Goal: Task Accomplishment & Management: Complete application form

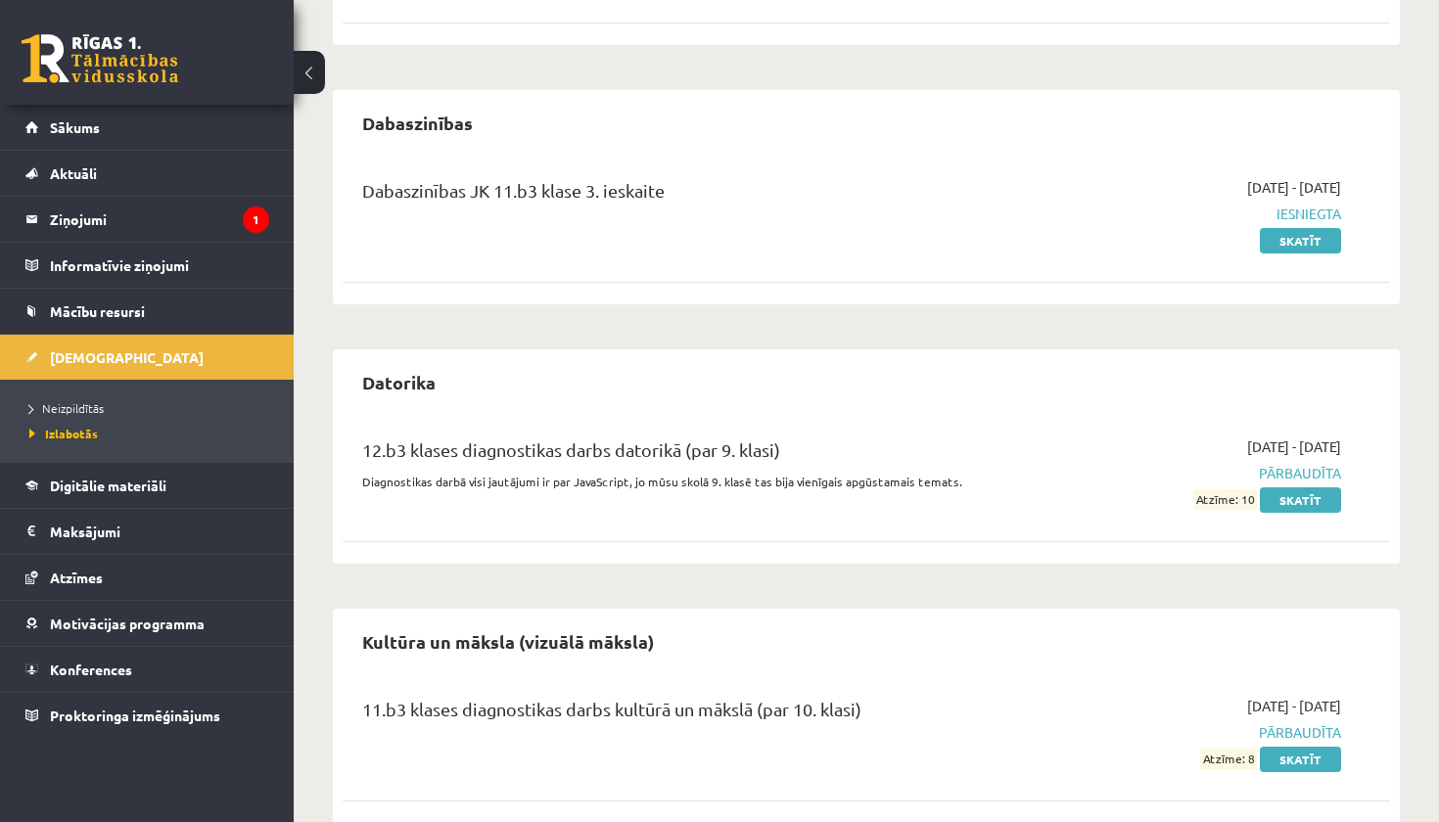
scroll to position [689, 0]
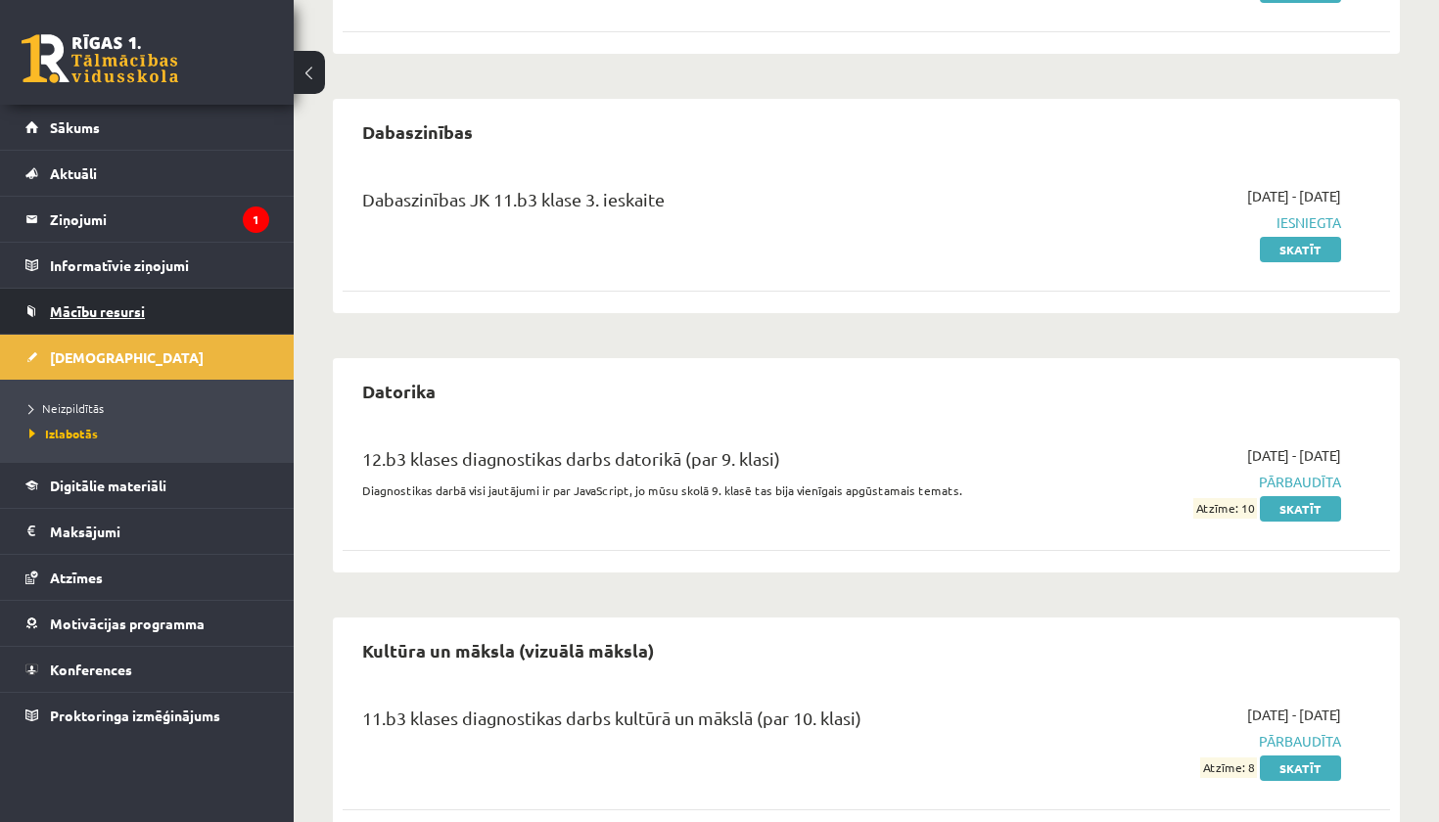
click at [127, 315] on span "Mācību resursi" at bounding box center [97, 311] width 95 height 18
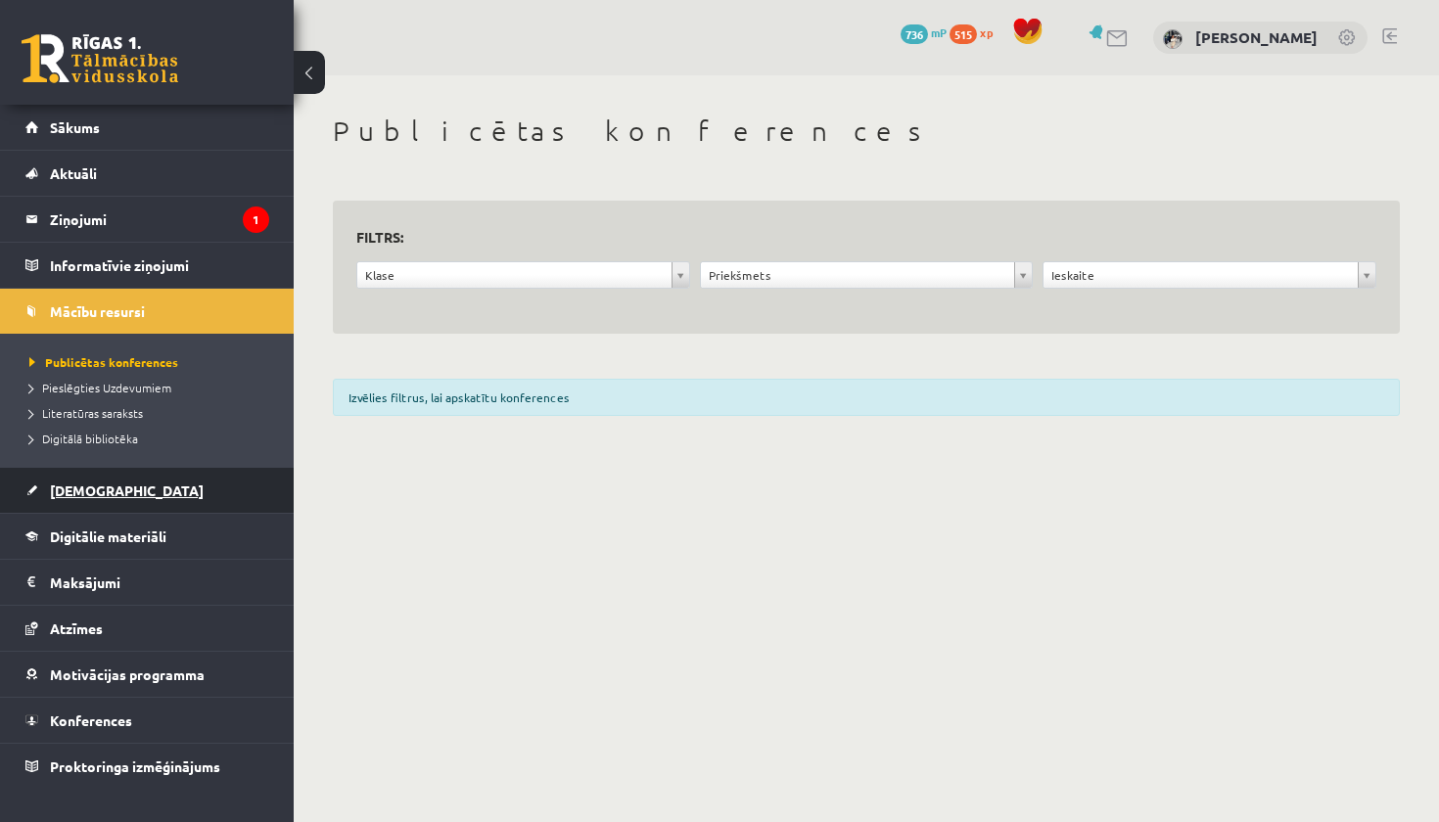
click at [124, 503] on link "[DEMOGRAPHIC_DATA]" at bounding box center [147, 490] width 244 height 45
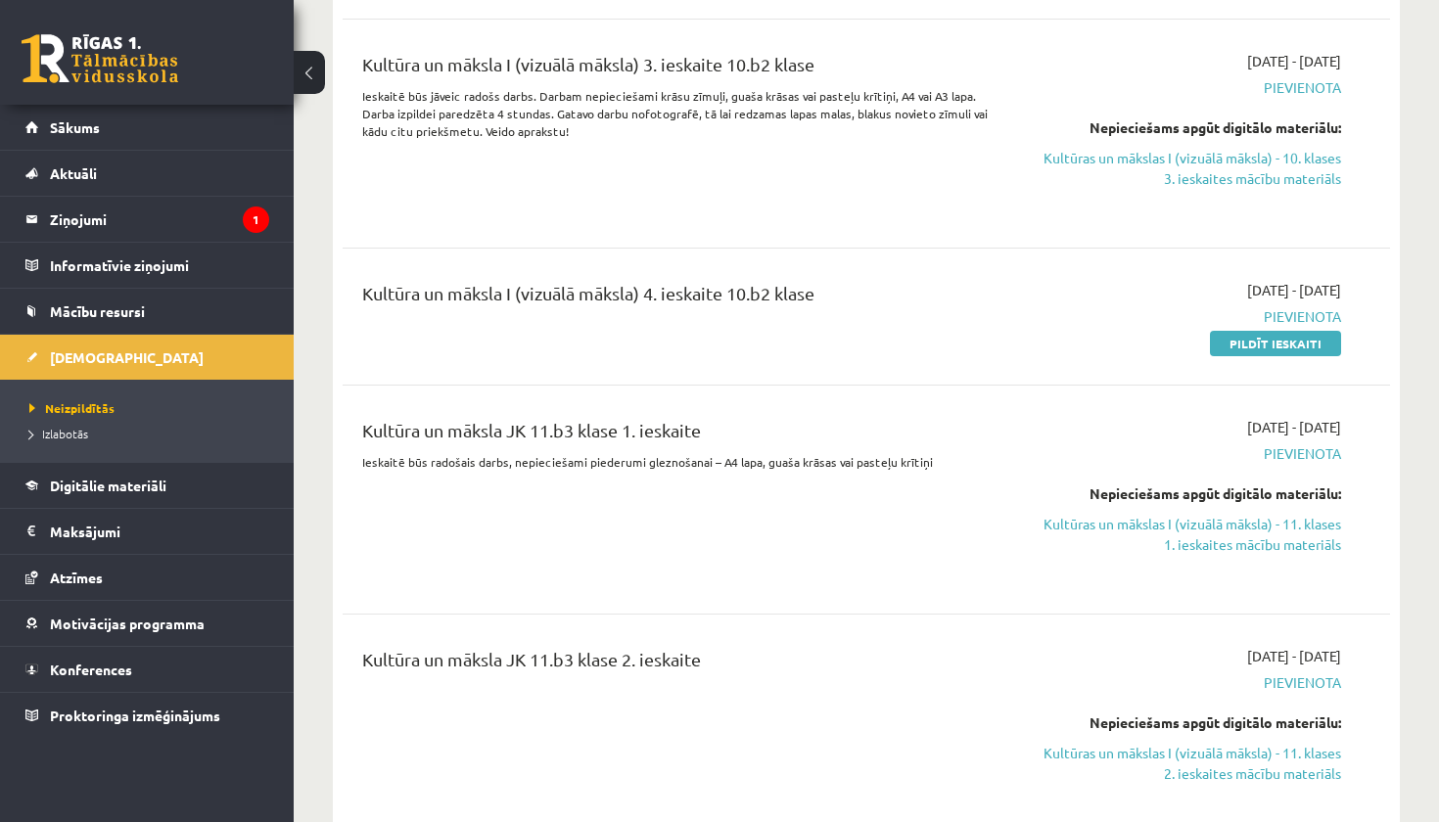
scroll to position [3591, 0]
click at [1266, 329] on link "Pildīt ieskaiti" at bounding box center [1275, 341] width 131 height 25
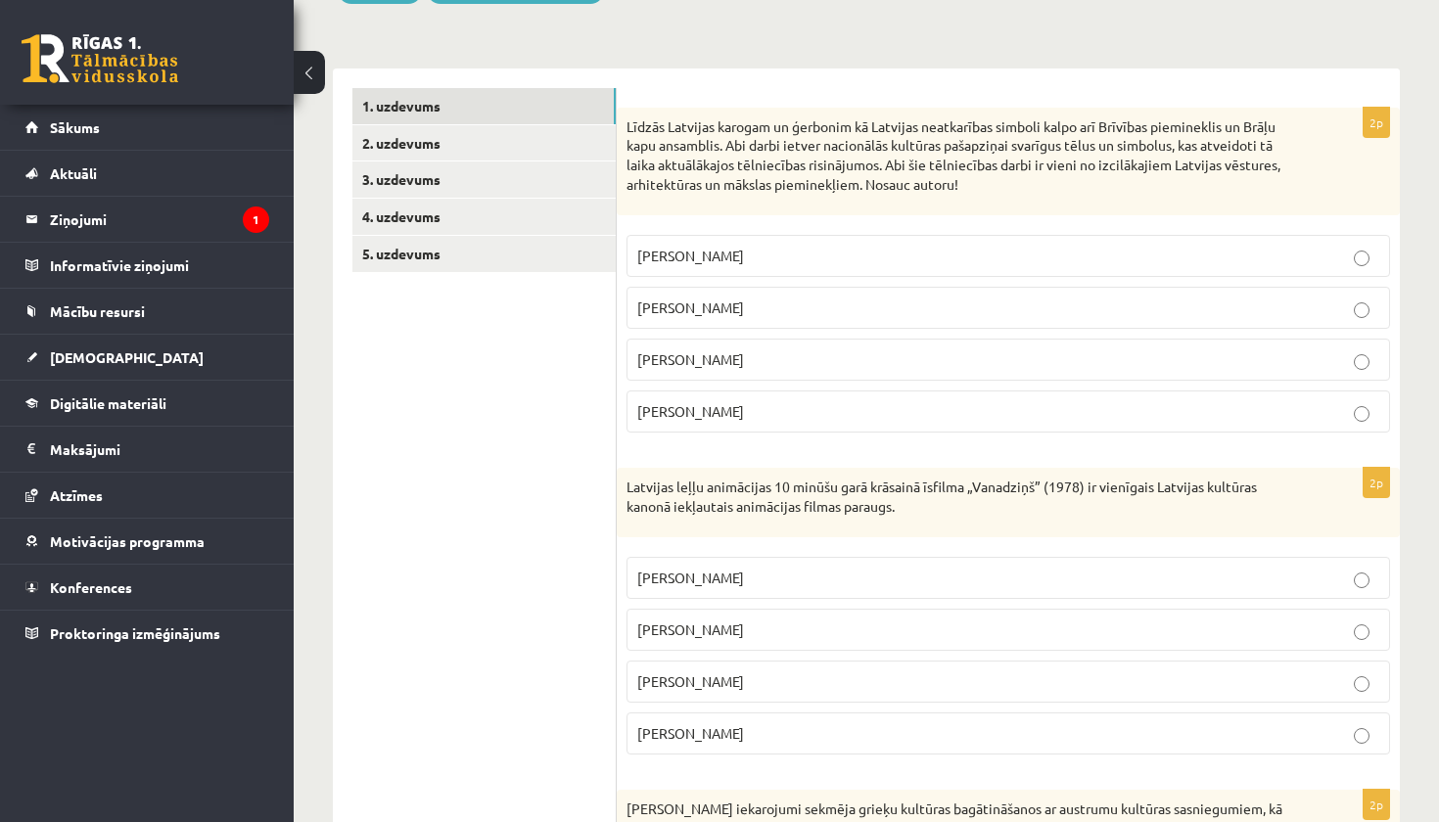
scroll to position [274, 0]
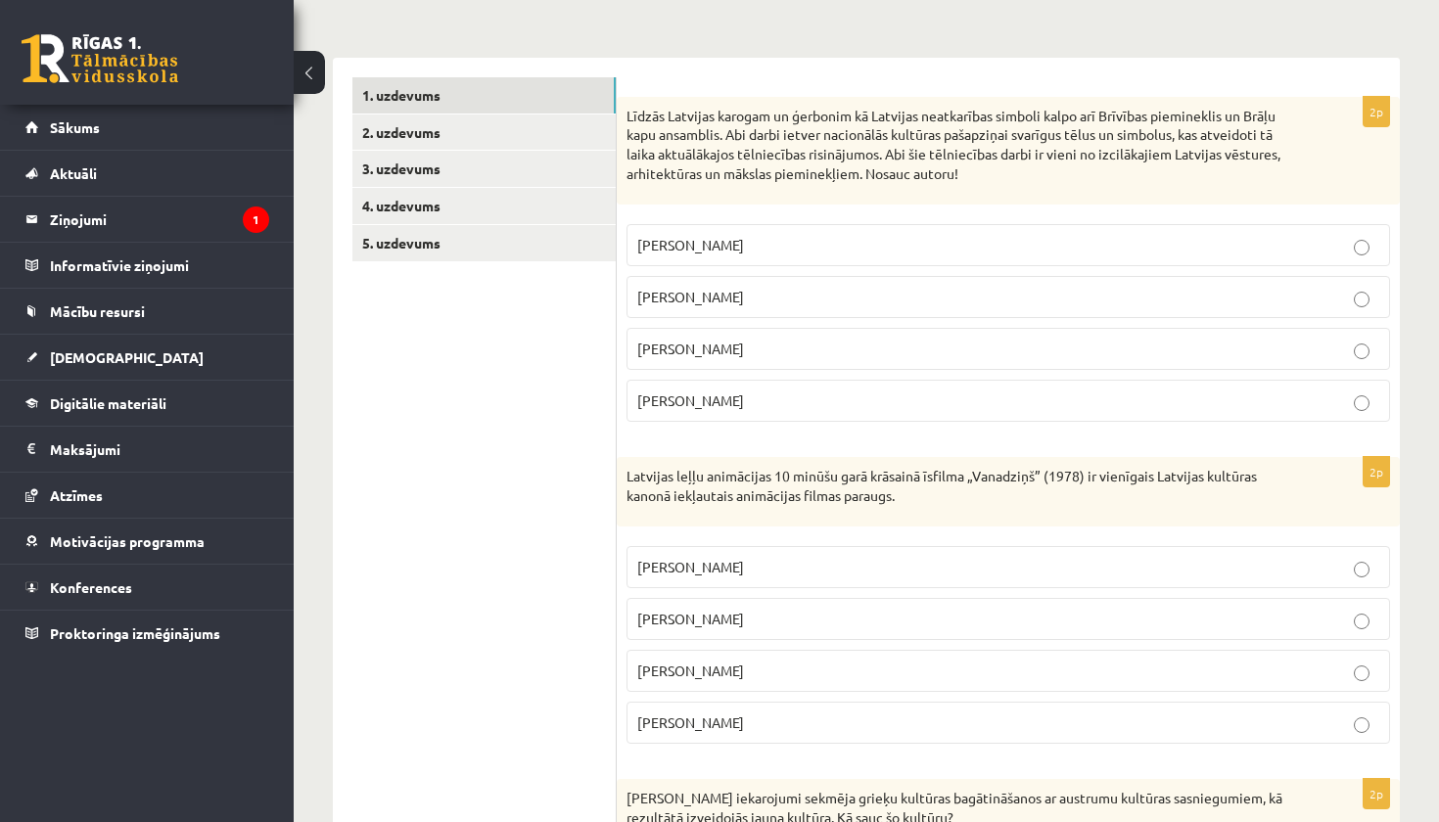
click at [1077, 229] on label "Kārlis Zāle" at bounding box center [1008, 245] width 764 height 42
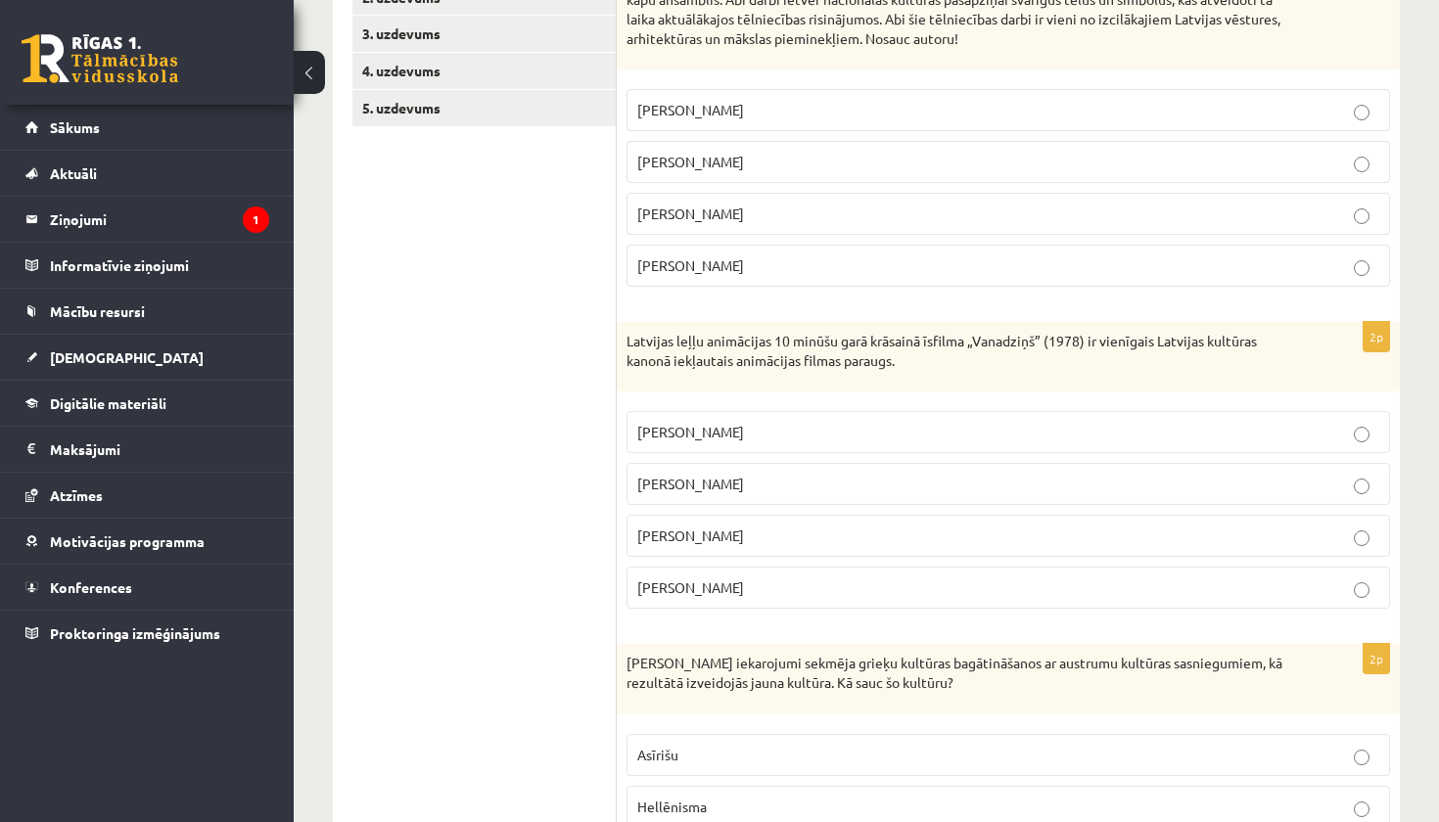
scroll to position [426, 0]
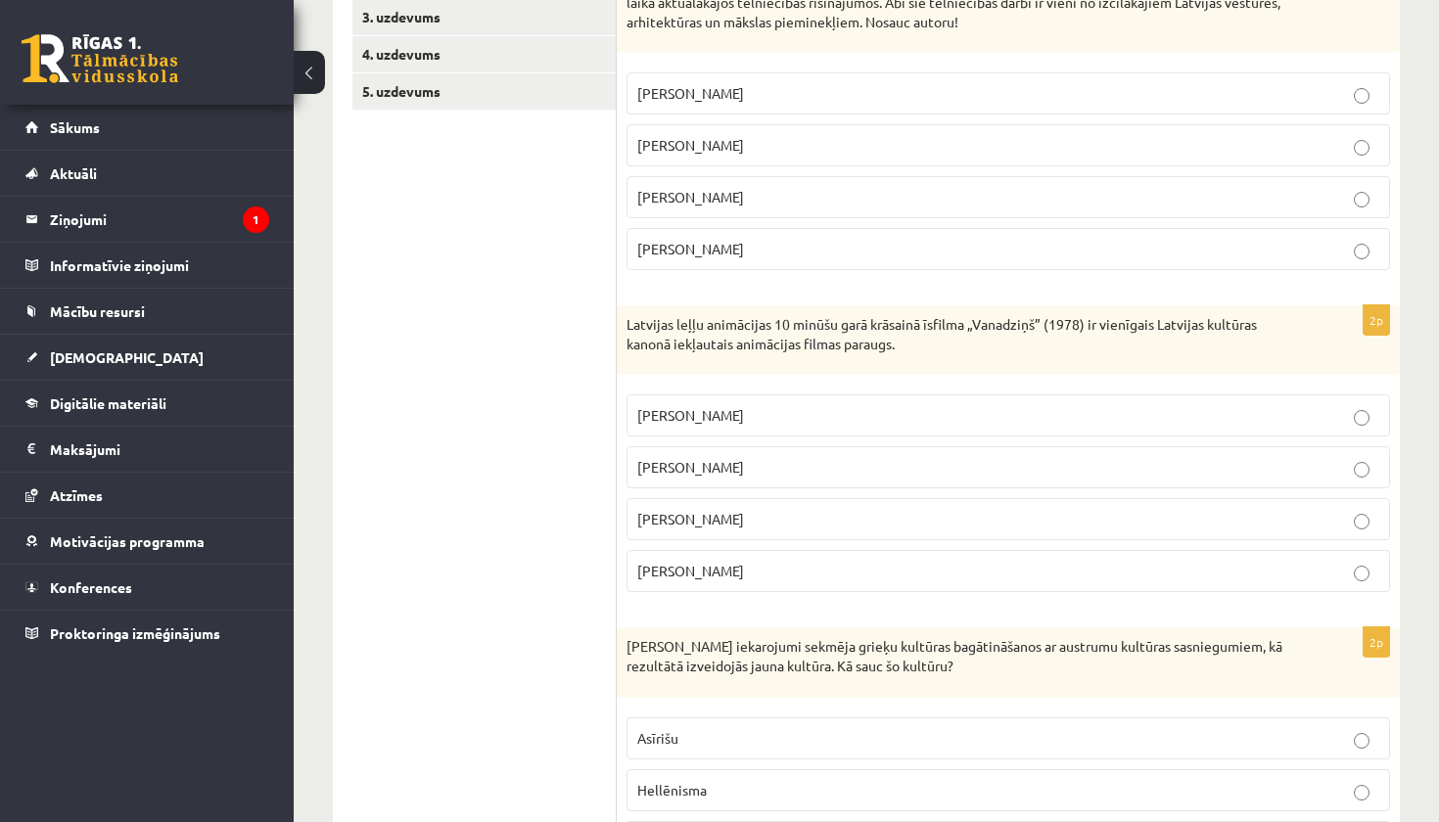
click at [795, 525] on p "Arnolds Burovs" at bounding box center [1008, 519] width 742 height 21
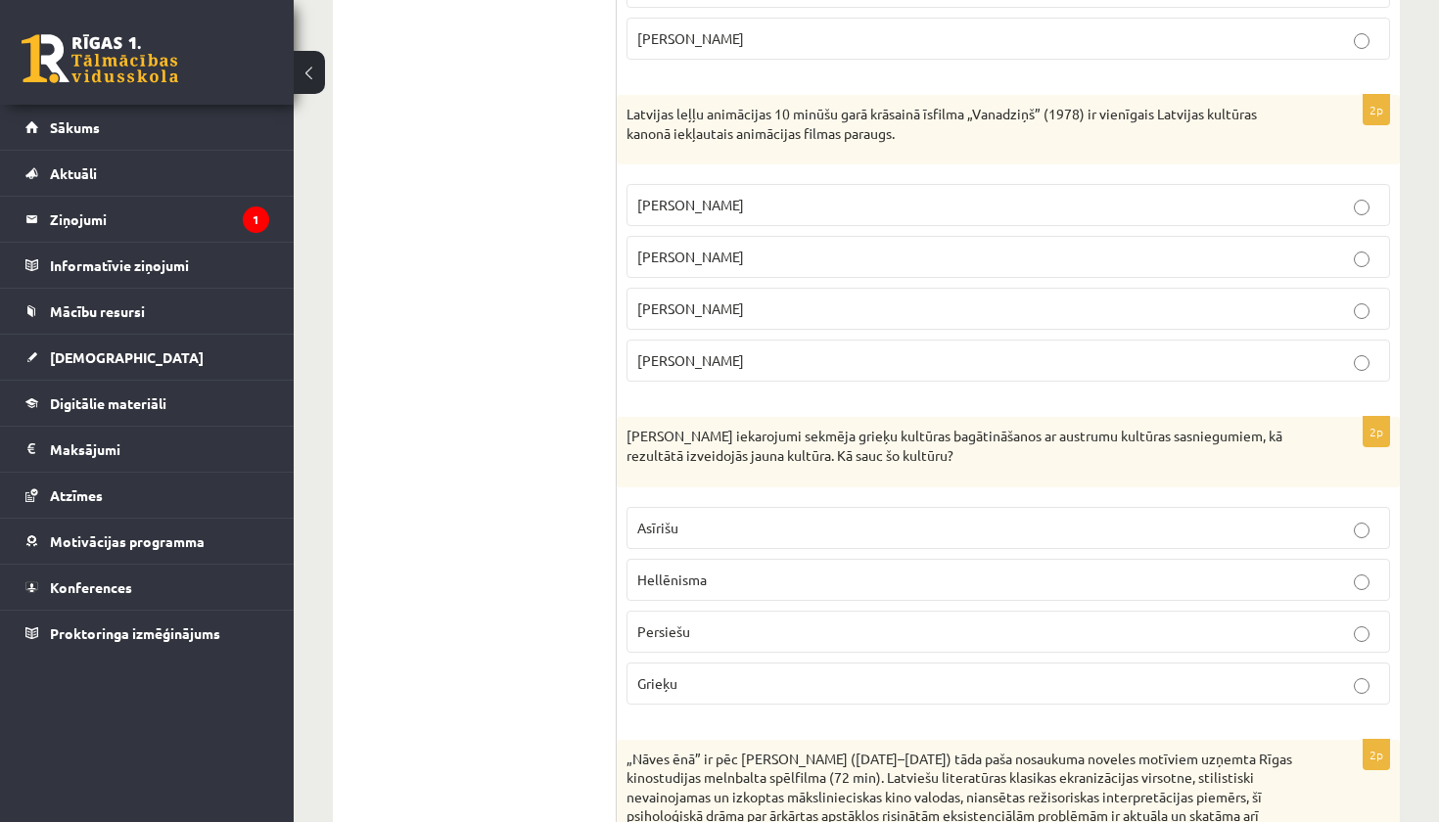
click at [749, 570] on p "Hellēnisma" at bounding box center [1008, 580] width 742 height 21
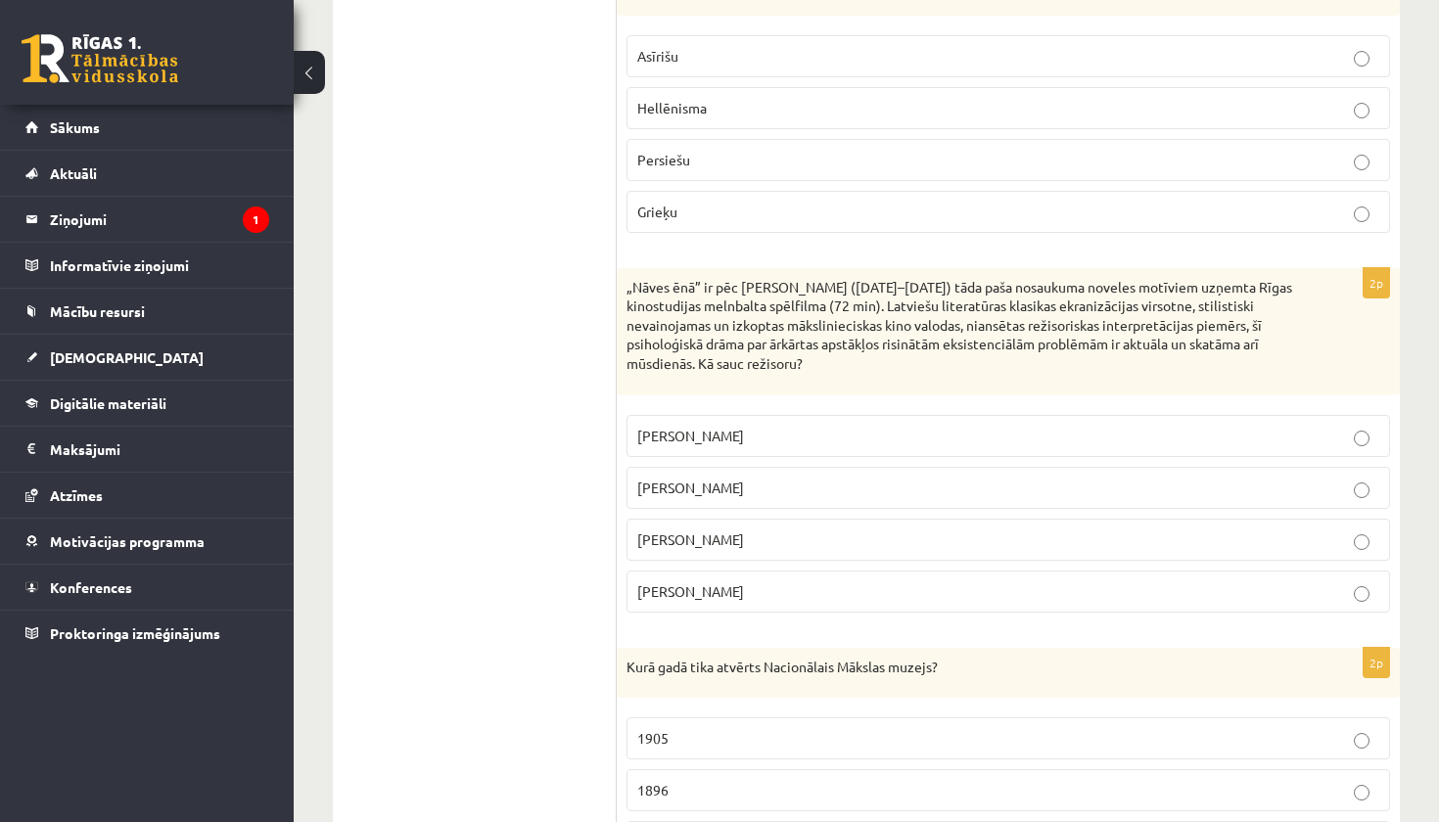
scroll to position [1109, 0]
click at [732, 532] on span "Leonīds Leimanis" at bounding box center [690, 539] width 107 height 18
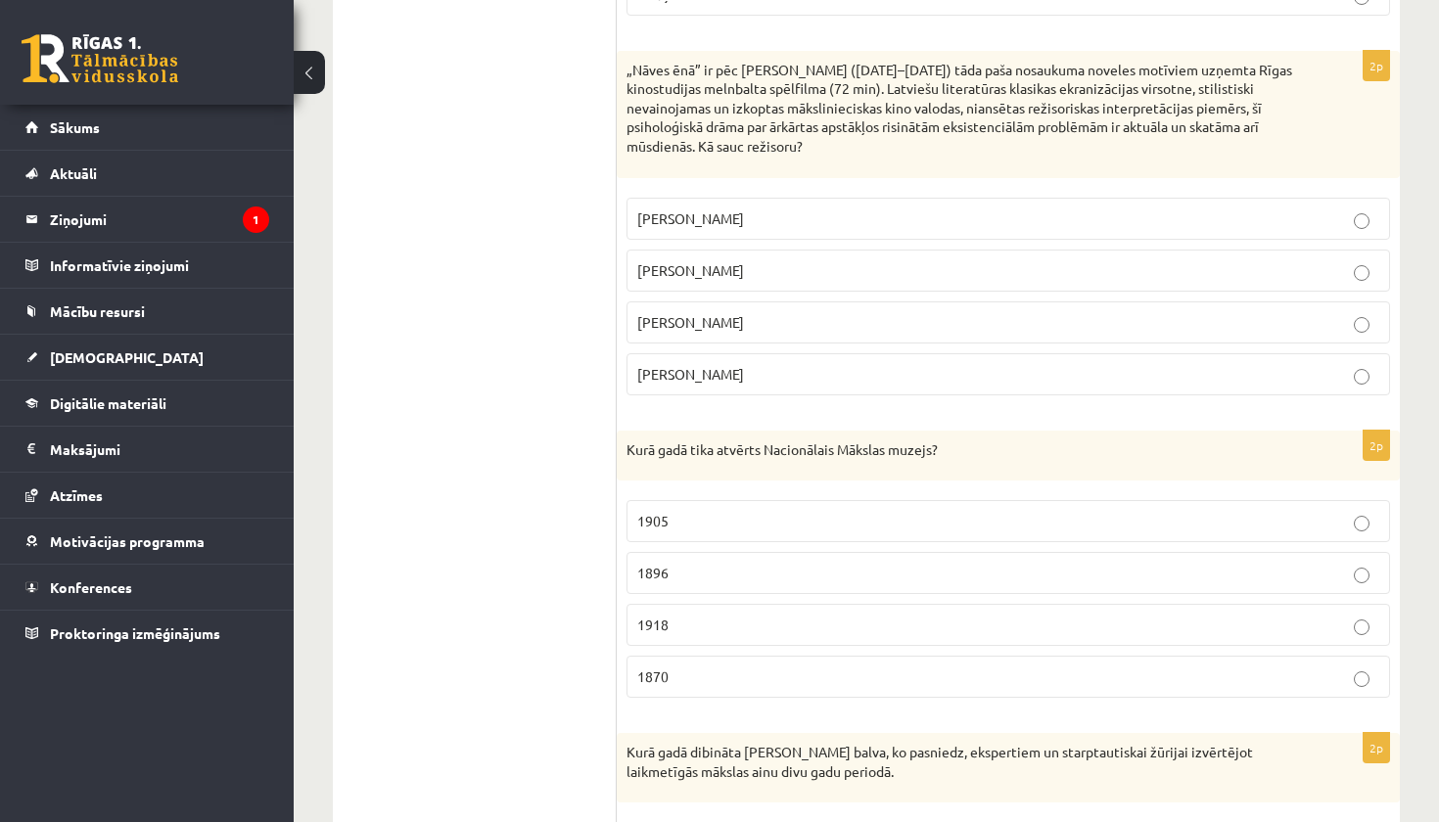
scroll to position [1331, 0]
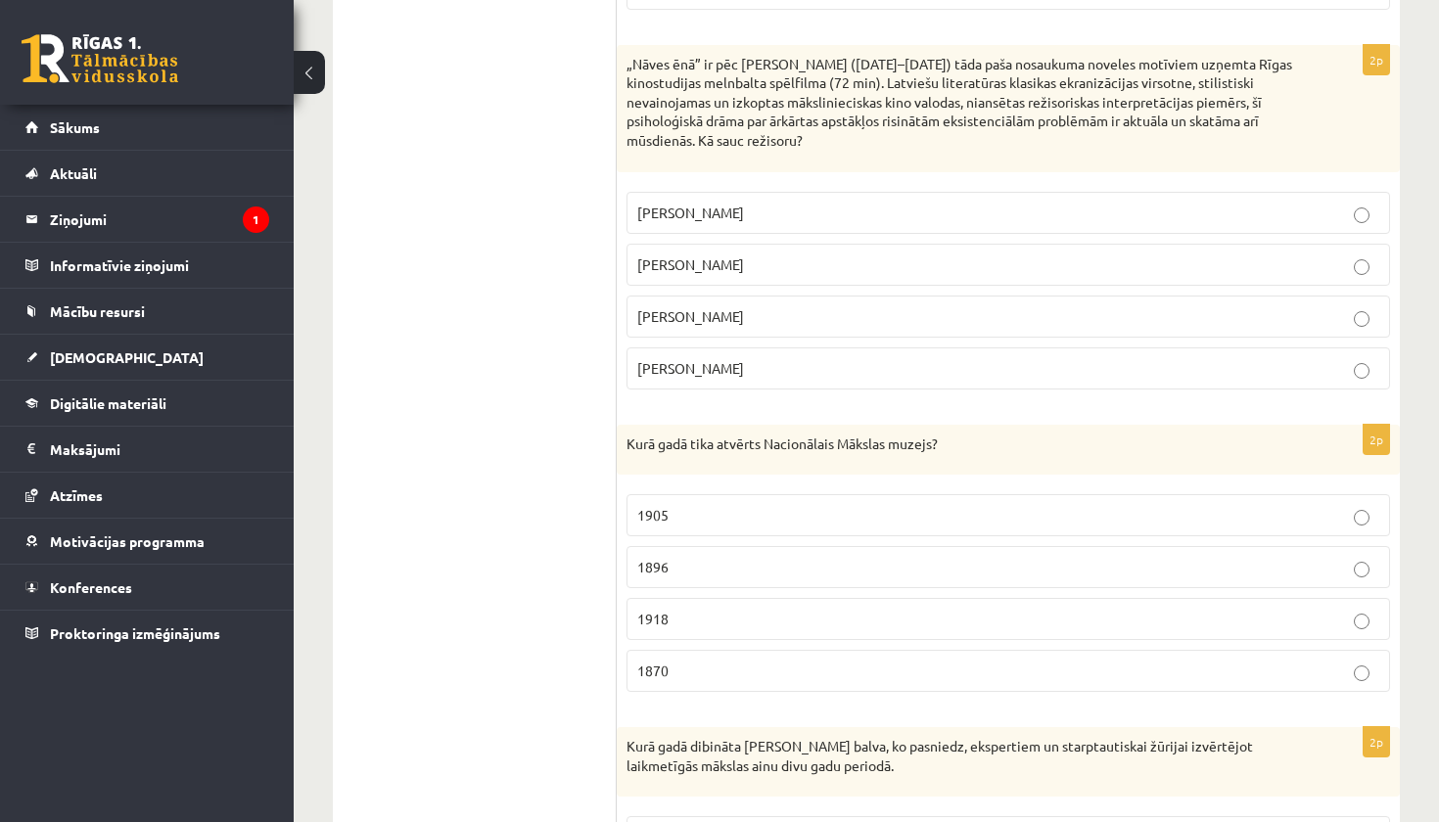
click at [687, 519] on label "1905" at bounding box center [1008, 515] width 764 height 42
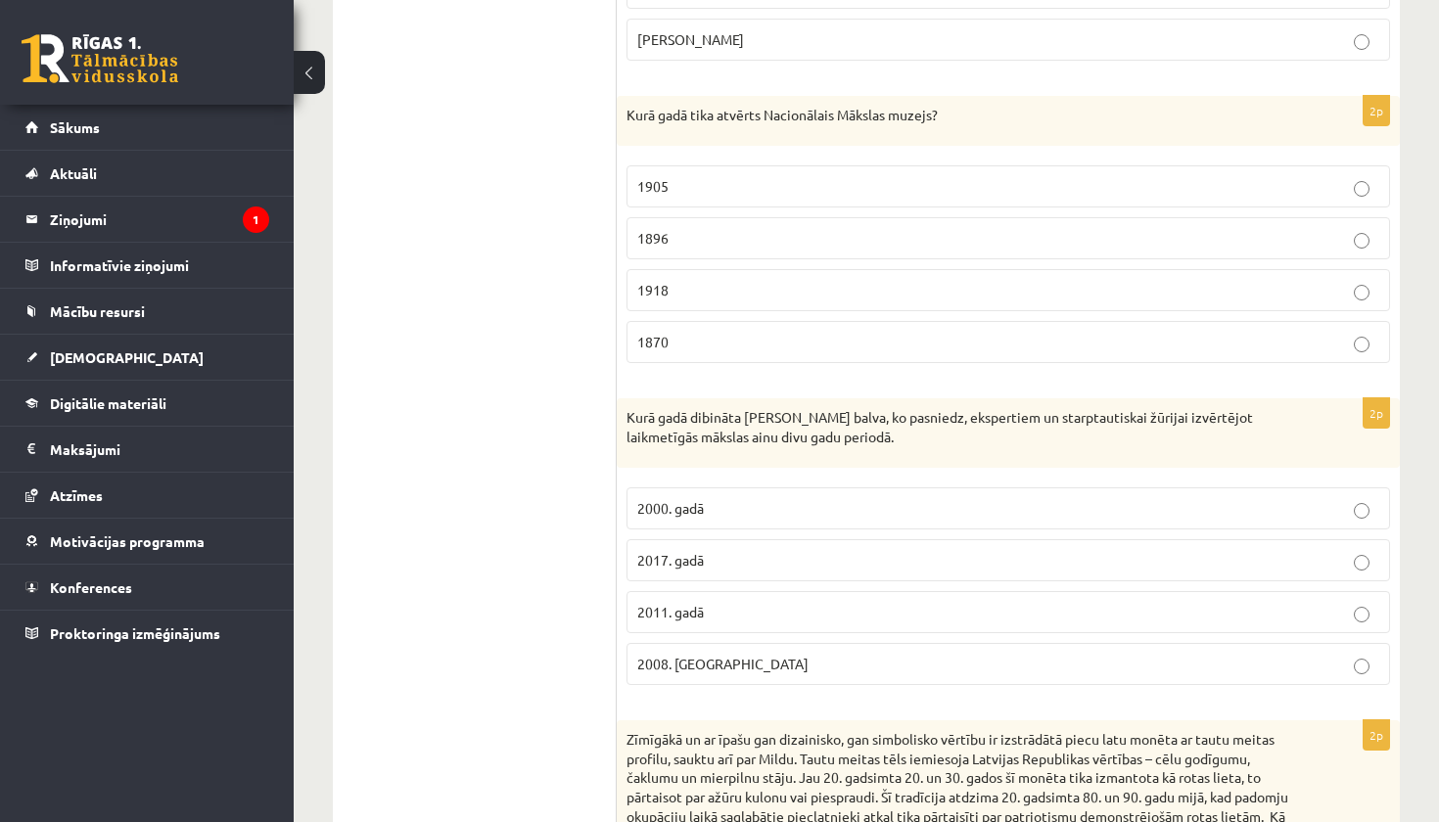
scroll to position [1714, 0]
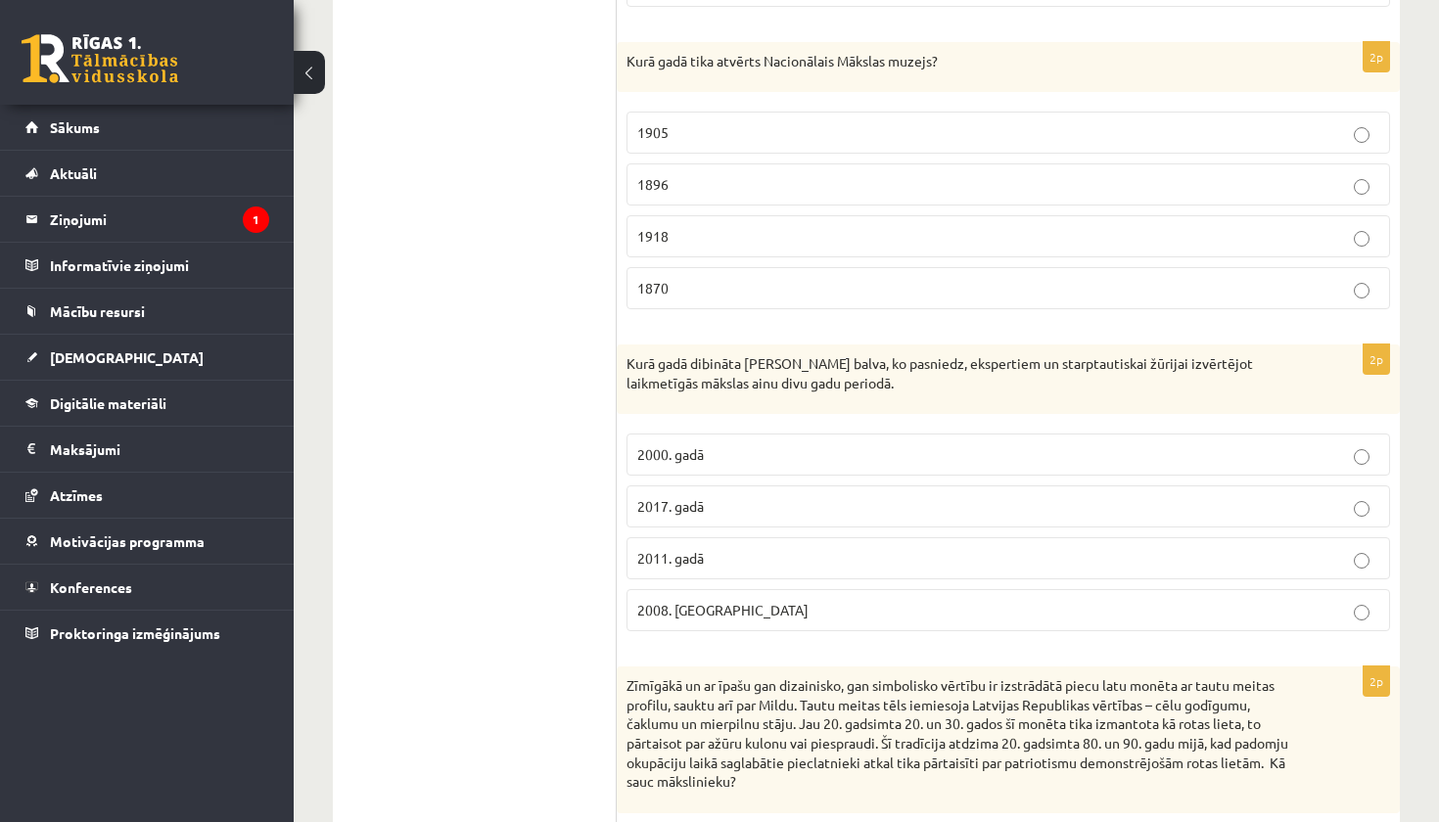
click at [681, 601] on span "2008. Gadā" at bounding box center [722, 610] width 171 height 18
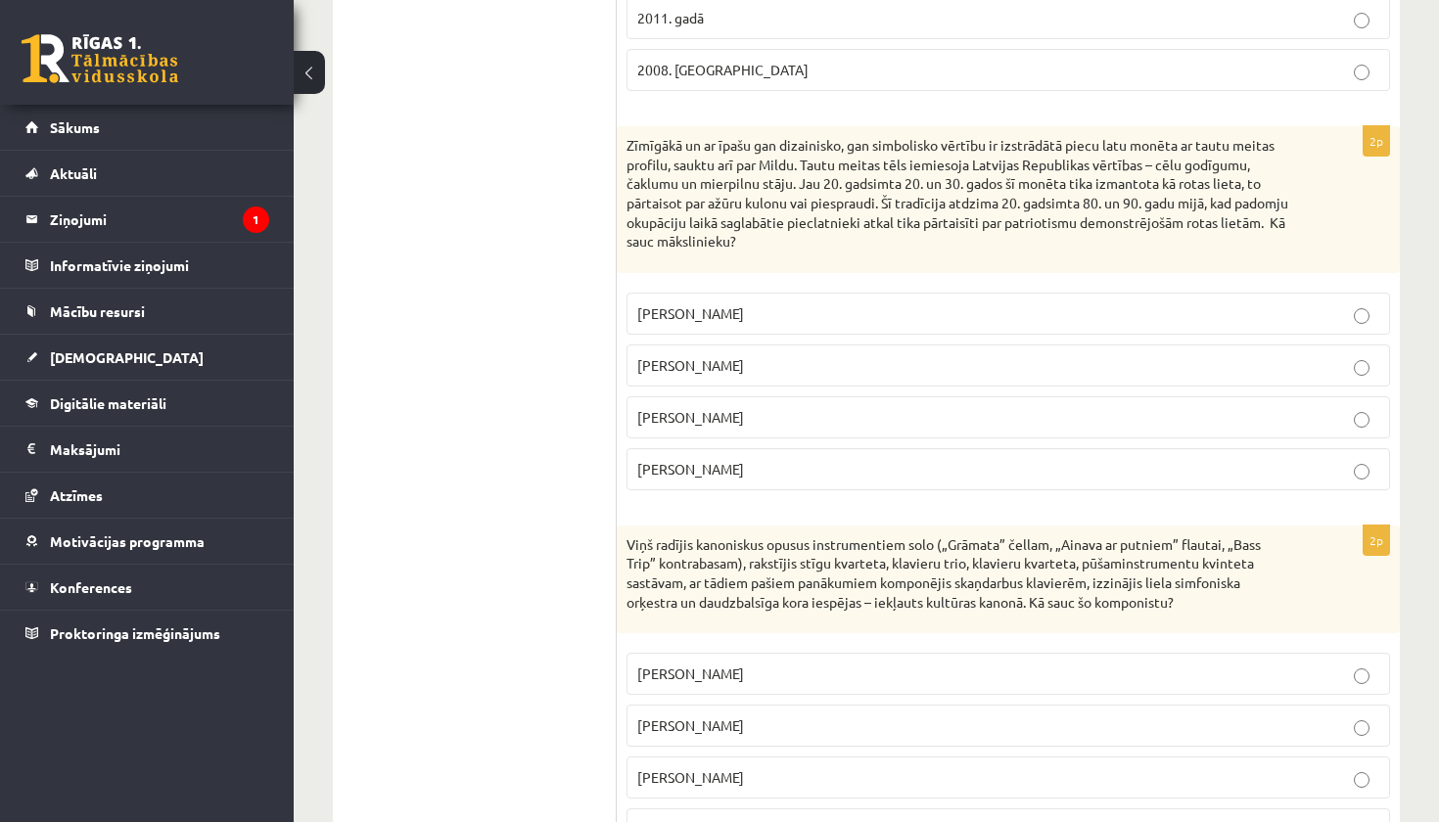
scroll to position [2245, 0]
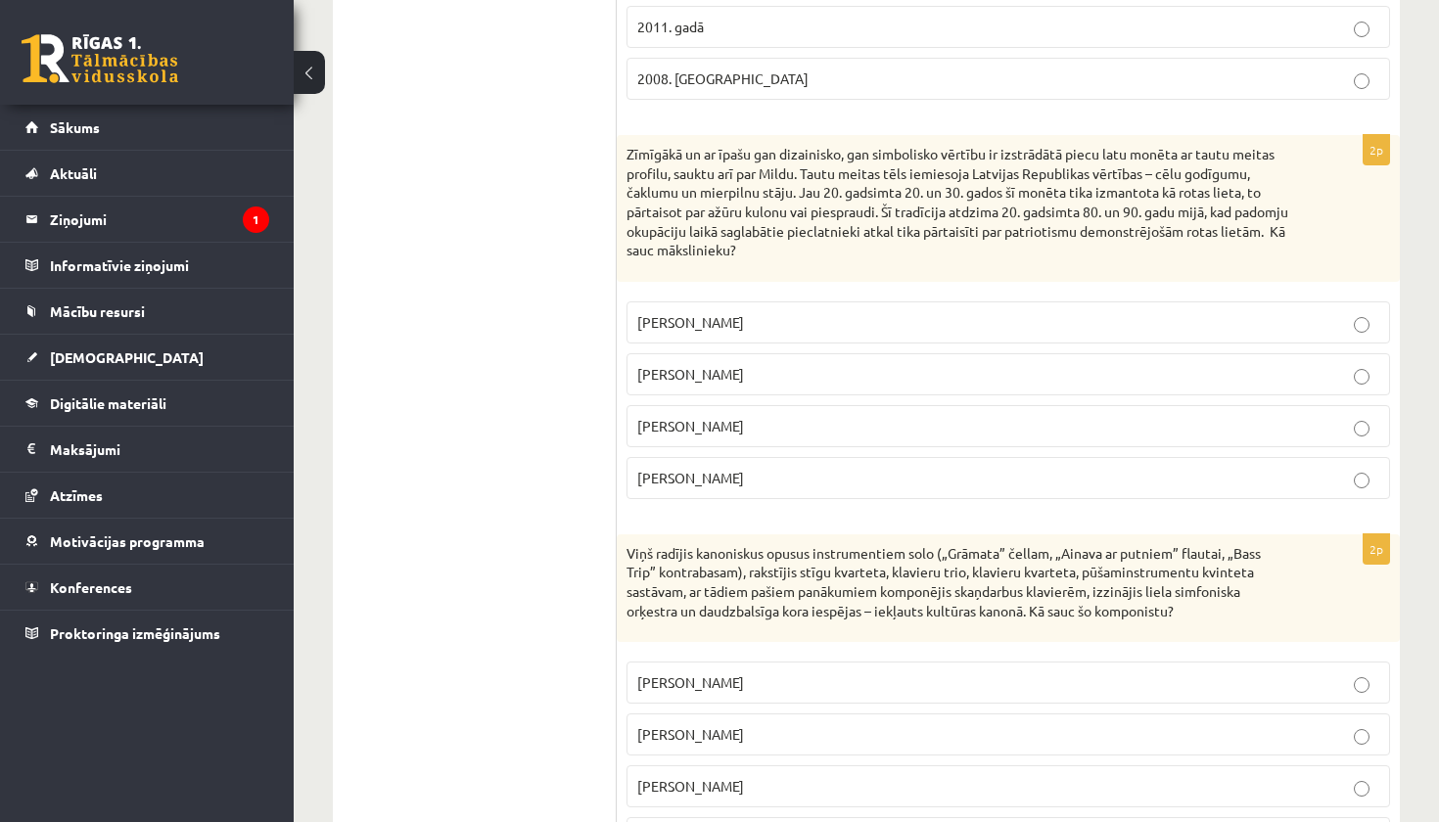
click at [772, 312] on p "Rihards Zariņš" at bounding box center [1008, 322] width 742 height 21
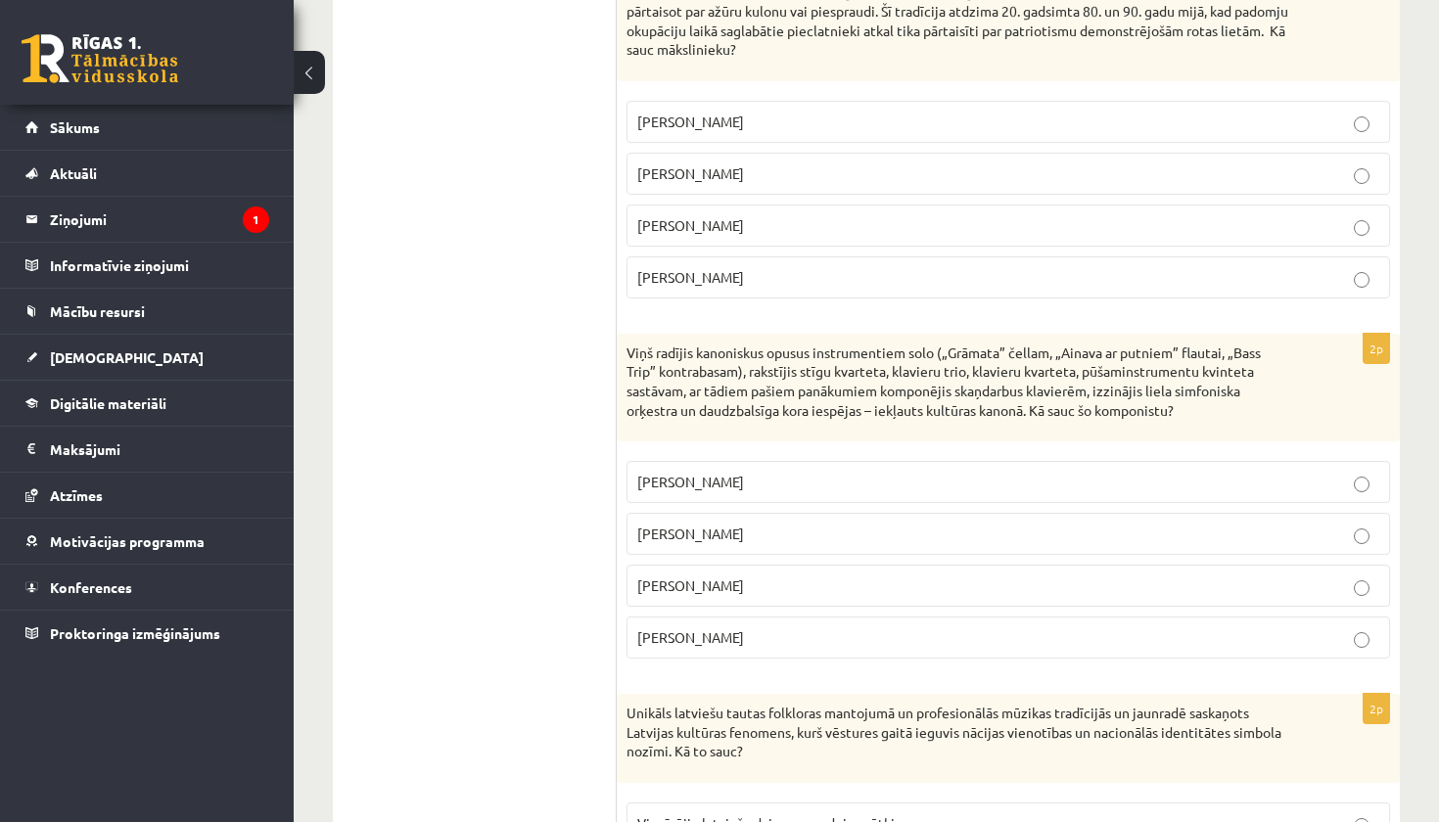
scroll to position [2453, 0]
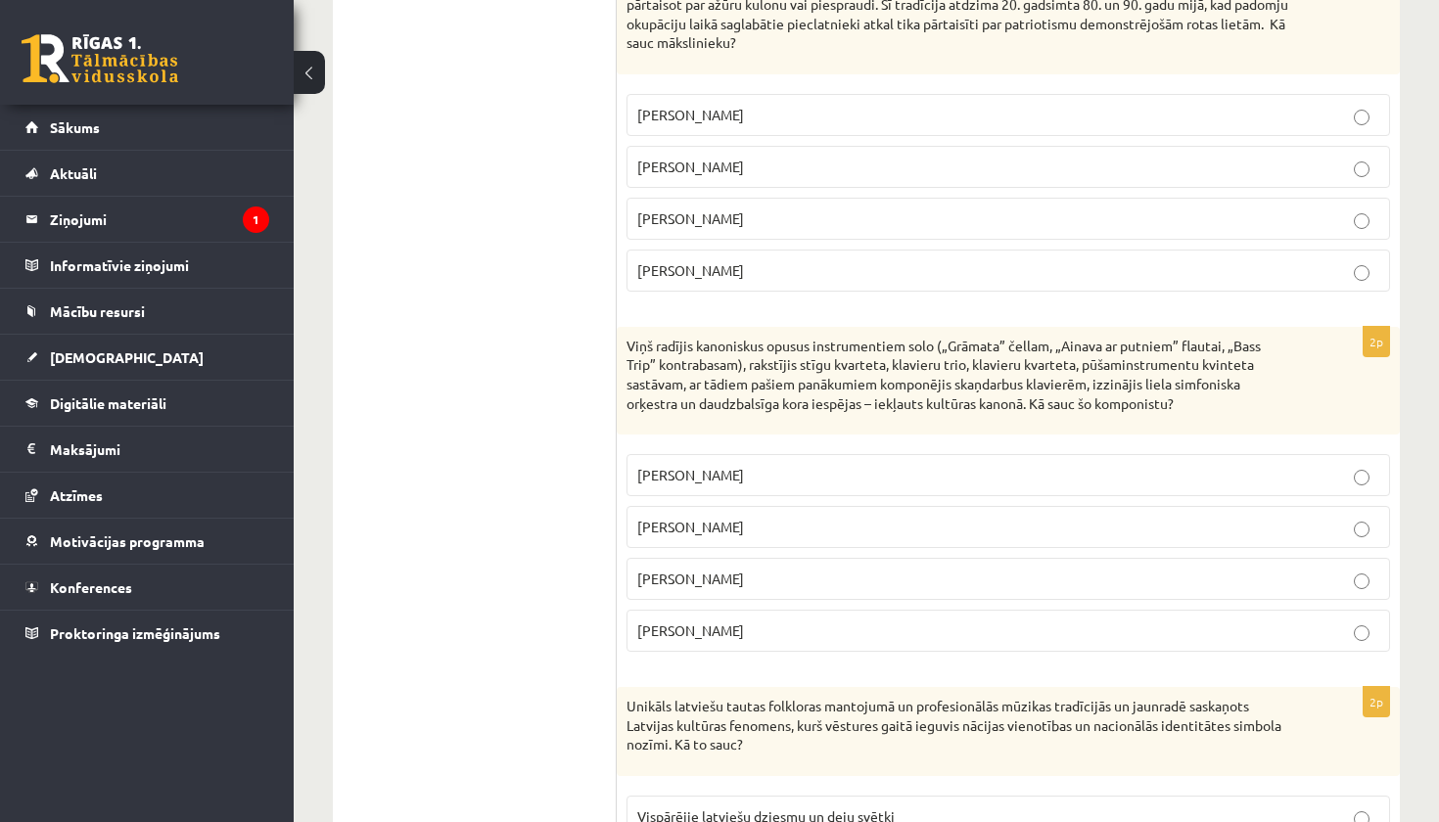
click at [755, 465] on p "Pēteris Vasks" at bounding box center [1008, 475] width 742 height 21
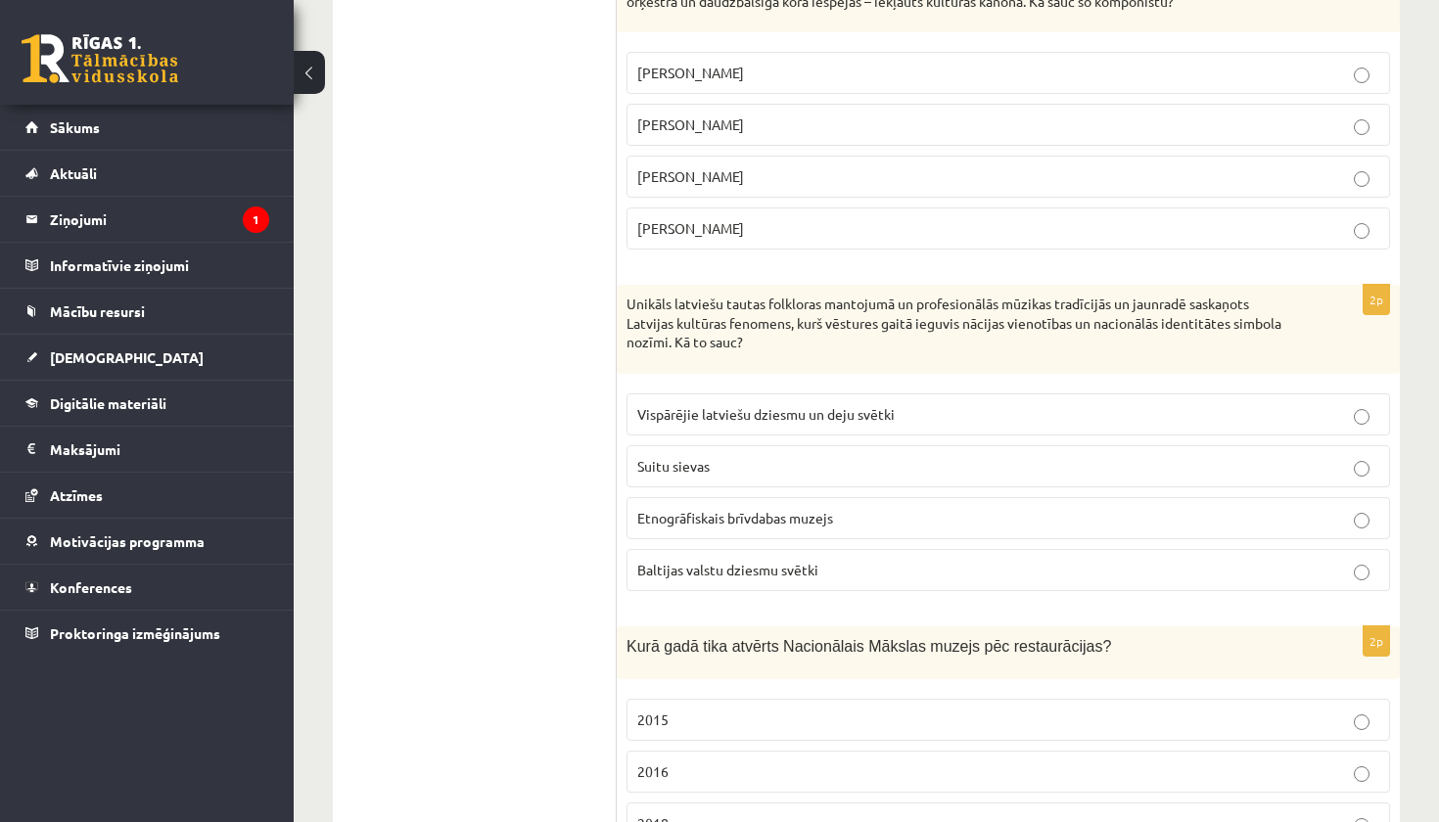
scroll to position [2867, 0]
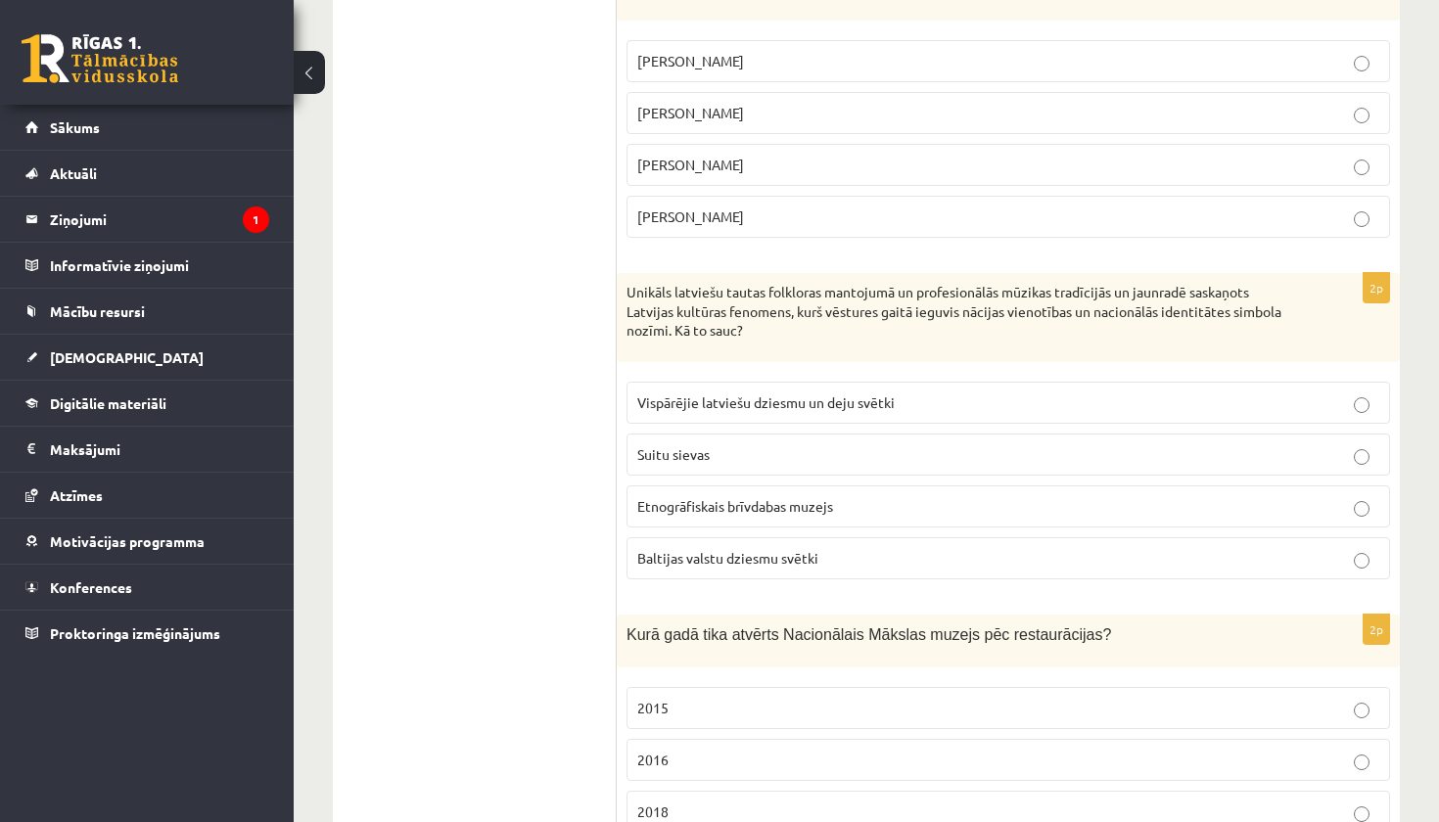
click at [766, 393] on span "Vispārējie latviešu dziesmu un deju svētki" at bounding box center [765, 402] width 257 height 18
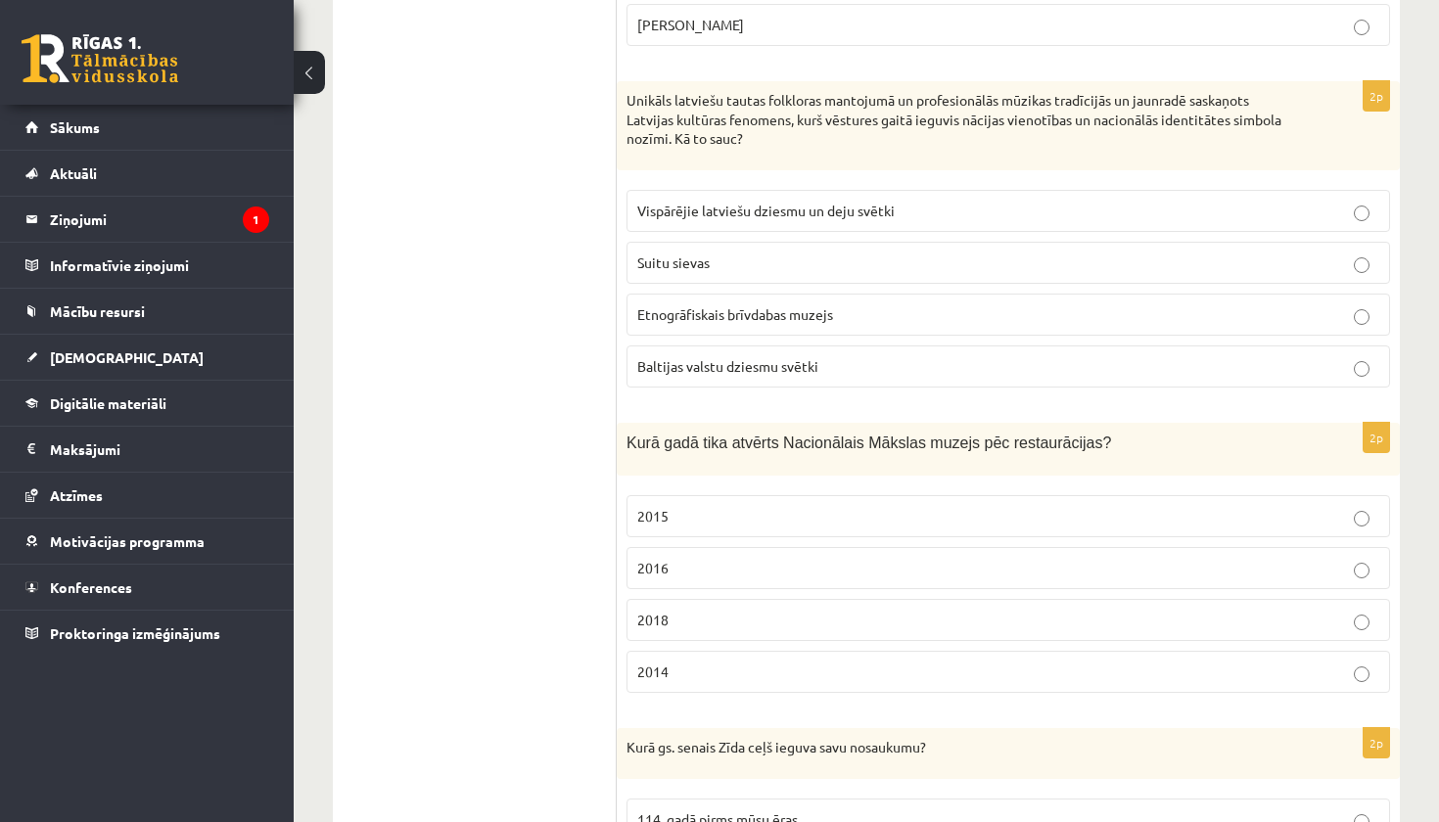
scroll to position [3120, 0]
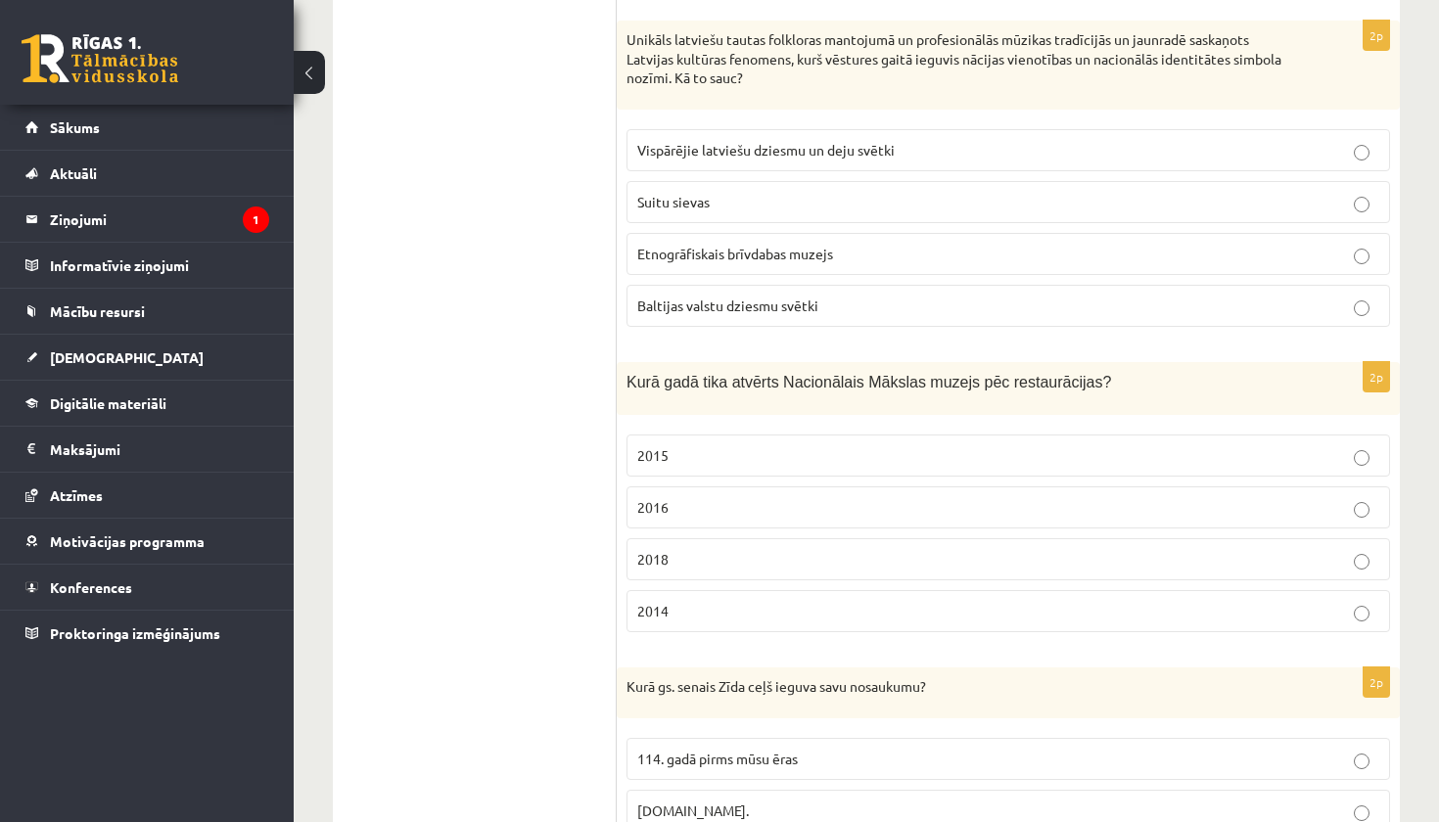
click at [691, 497] on p "2016" at bounding box center [1008, 507] width 742 height 21
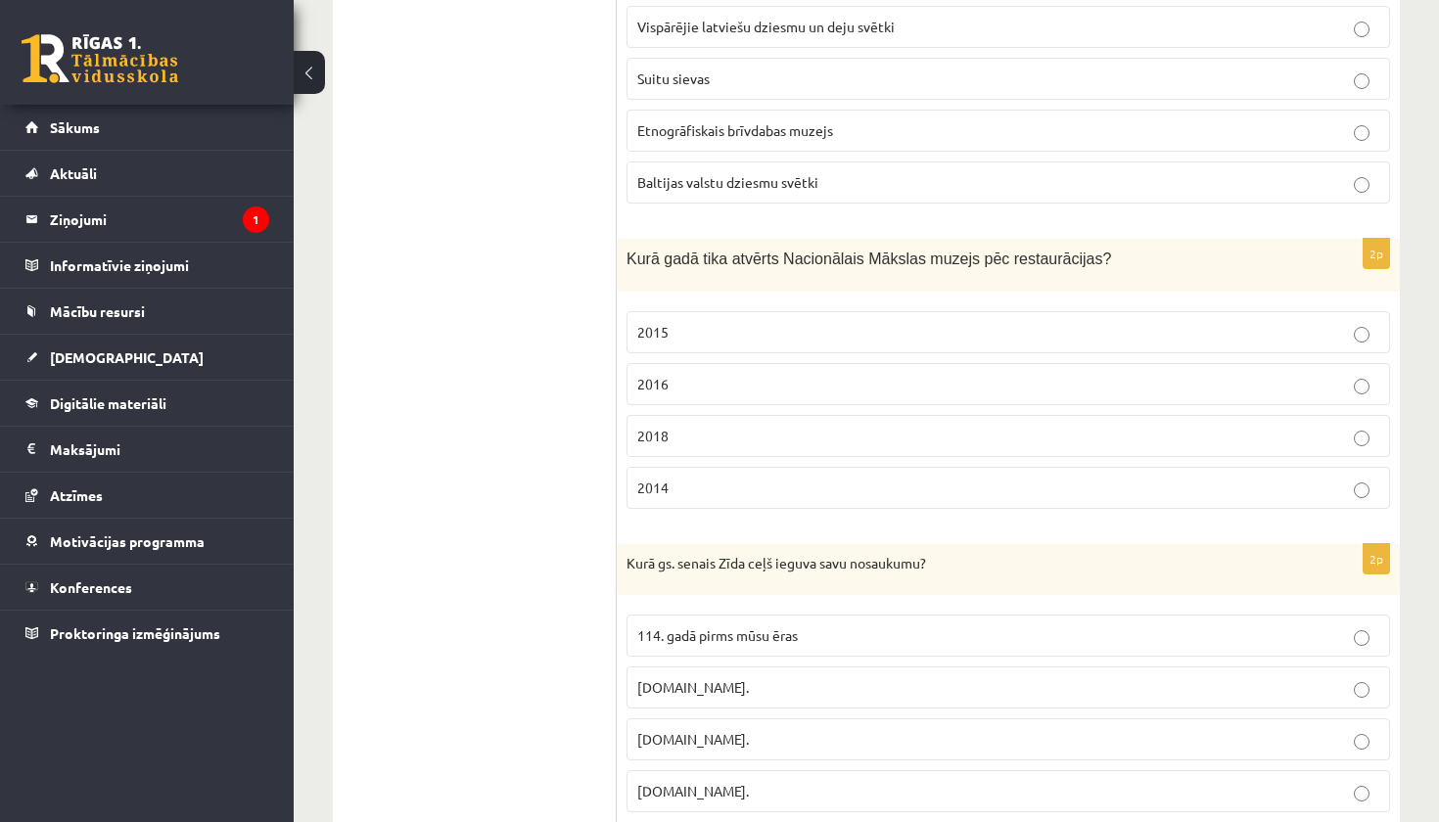
scroll to position [3275, 0]
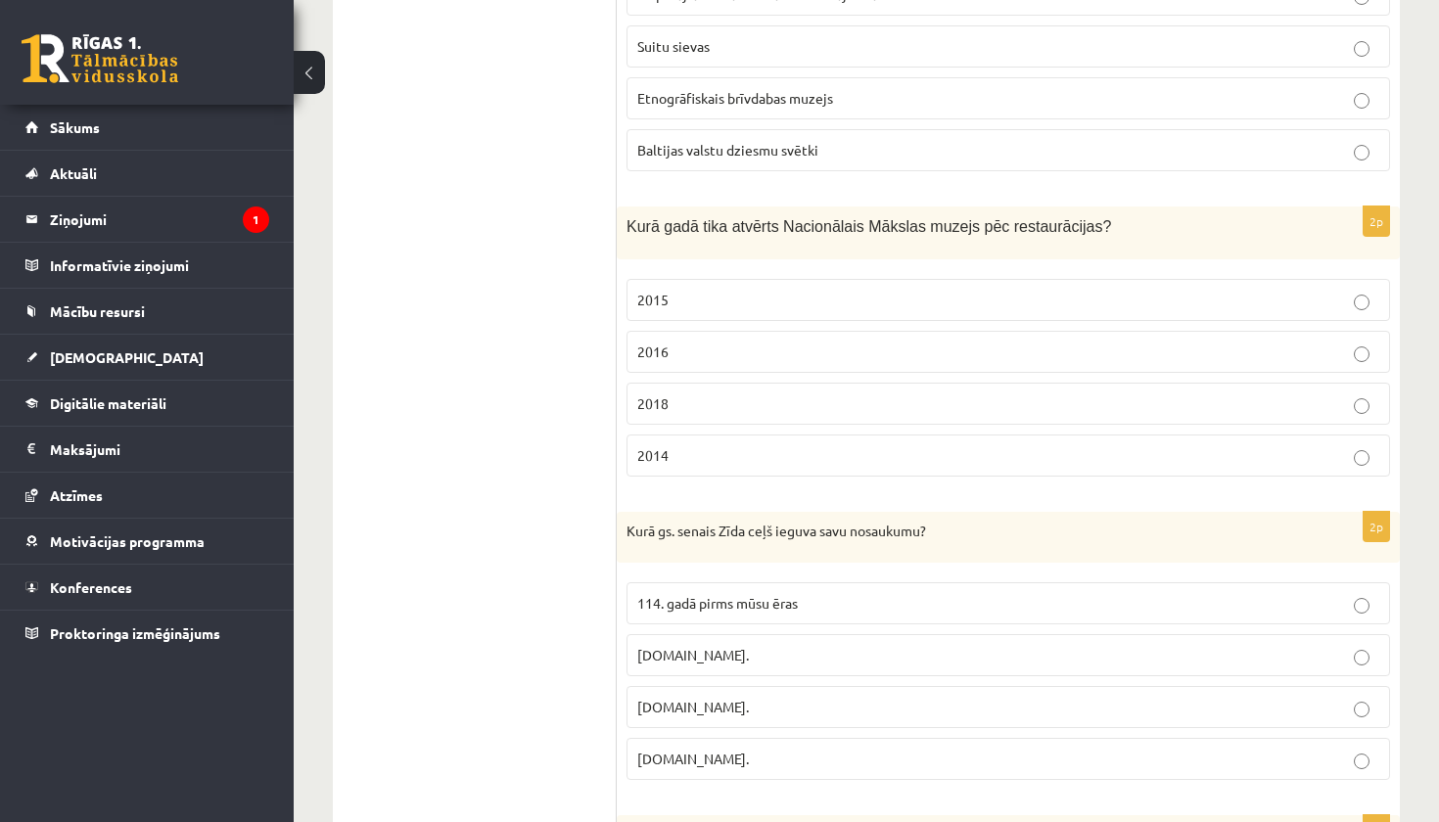
click at [702, 594] on span "114. gadā pirms mūsu ēras" at bounding box center [717, 603] width 161 height 18
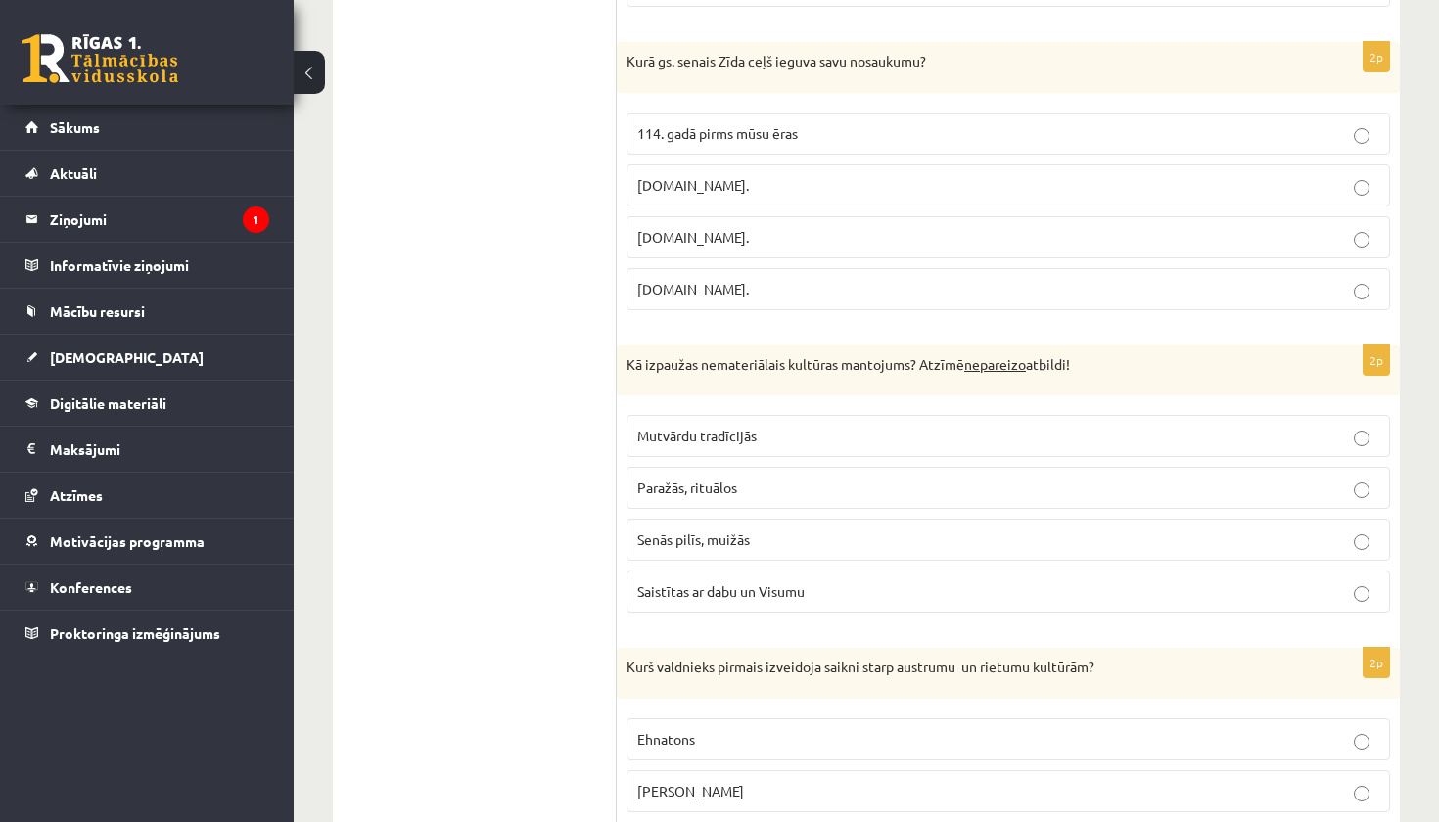
scroll to position [3756, 0]
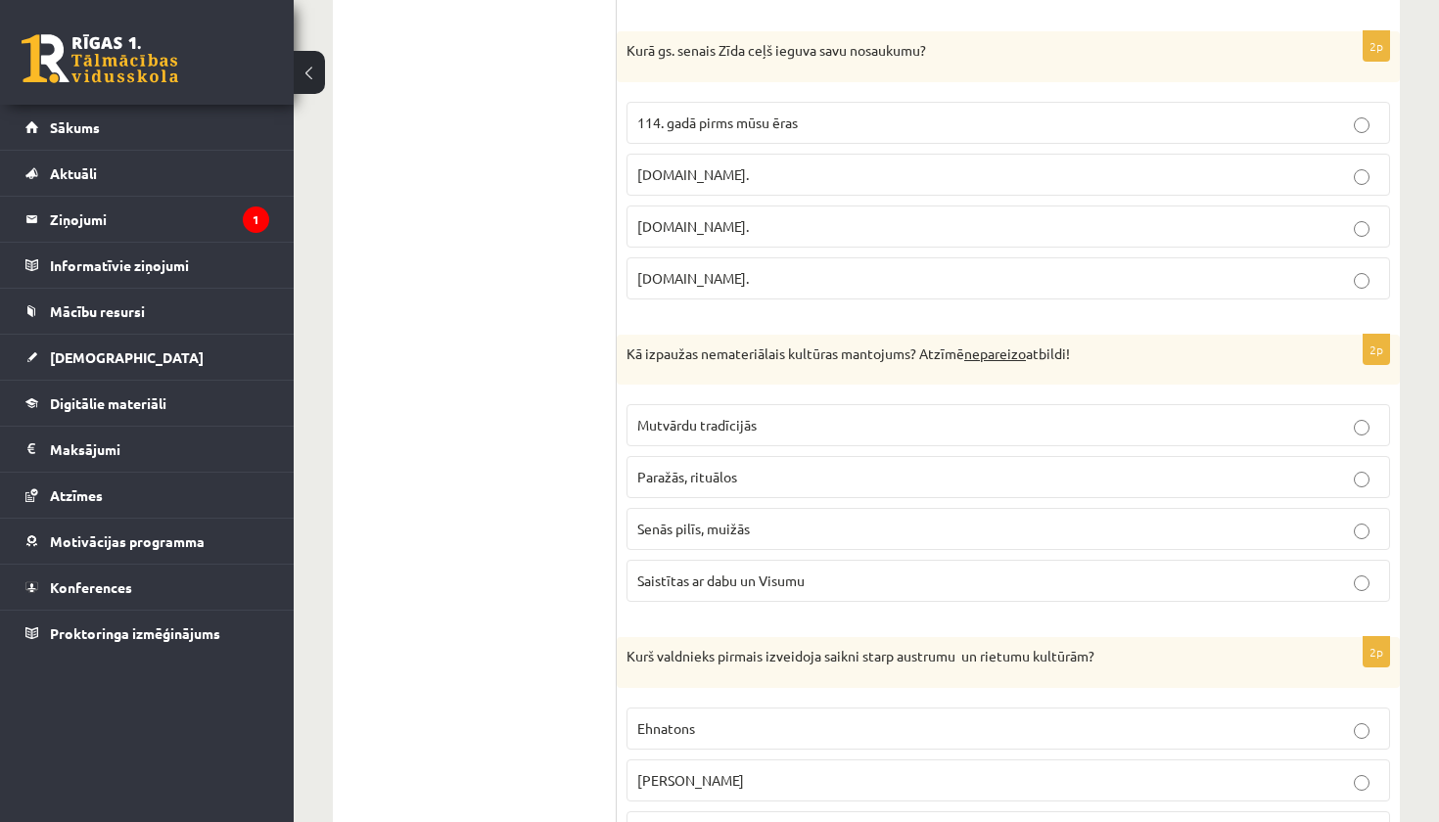
click at [743, 520] on span "Senās pilīs, muižās" at bounding box center [693, 529] width 113 height 18
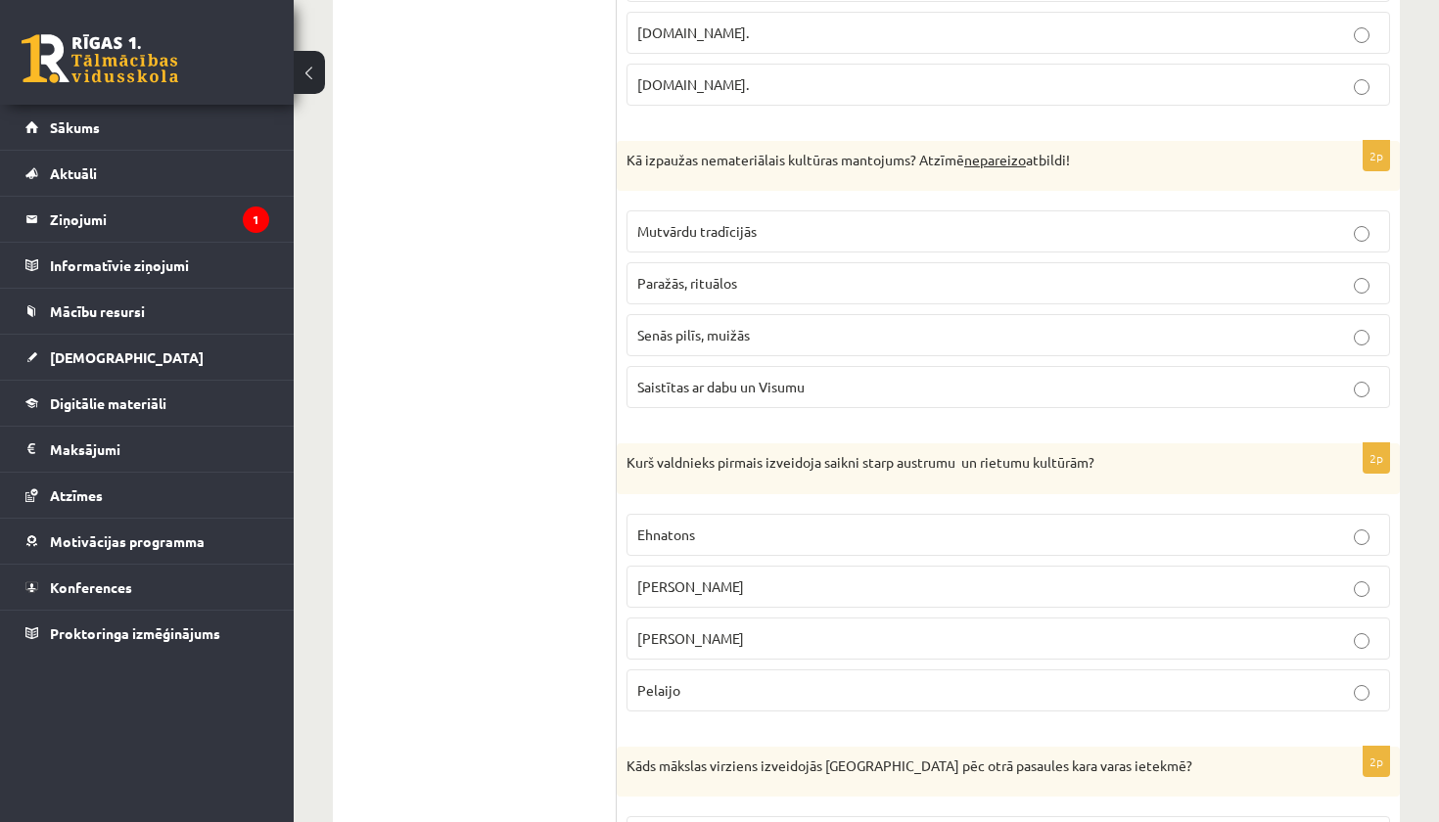
click at [726, 578] on span "Aleksandrs Lielais" at bounding box center [690, 587] width 107 height 18
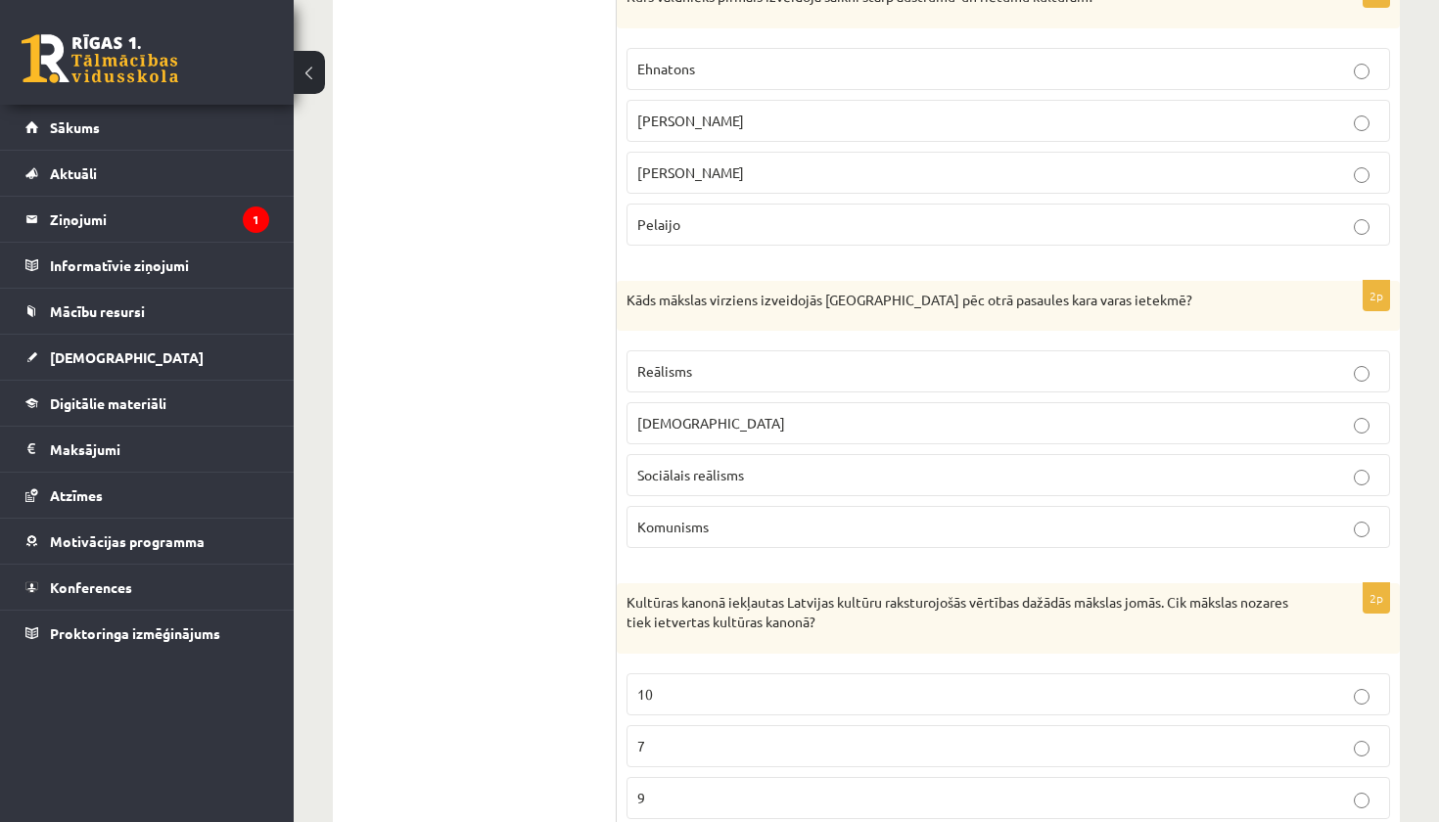
scroll to position [4419, 0]
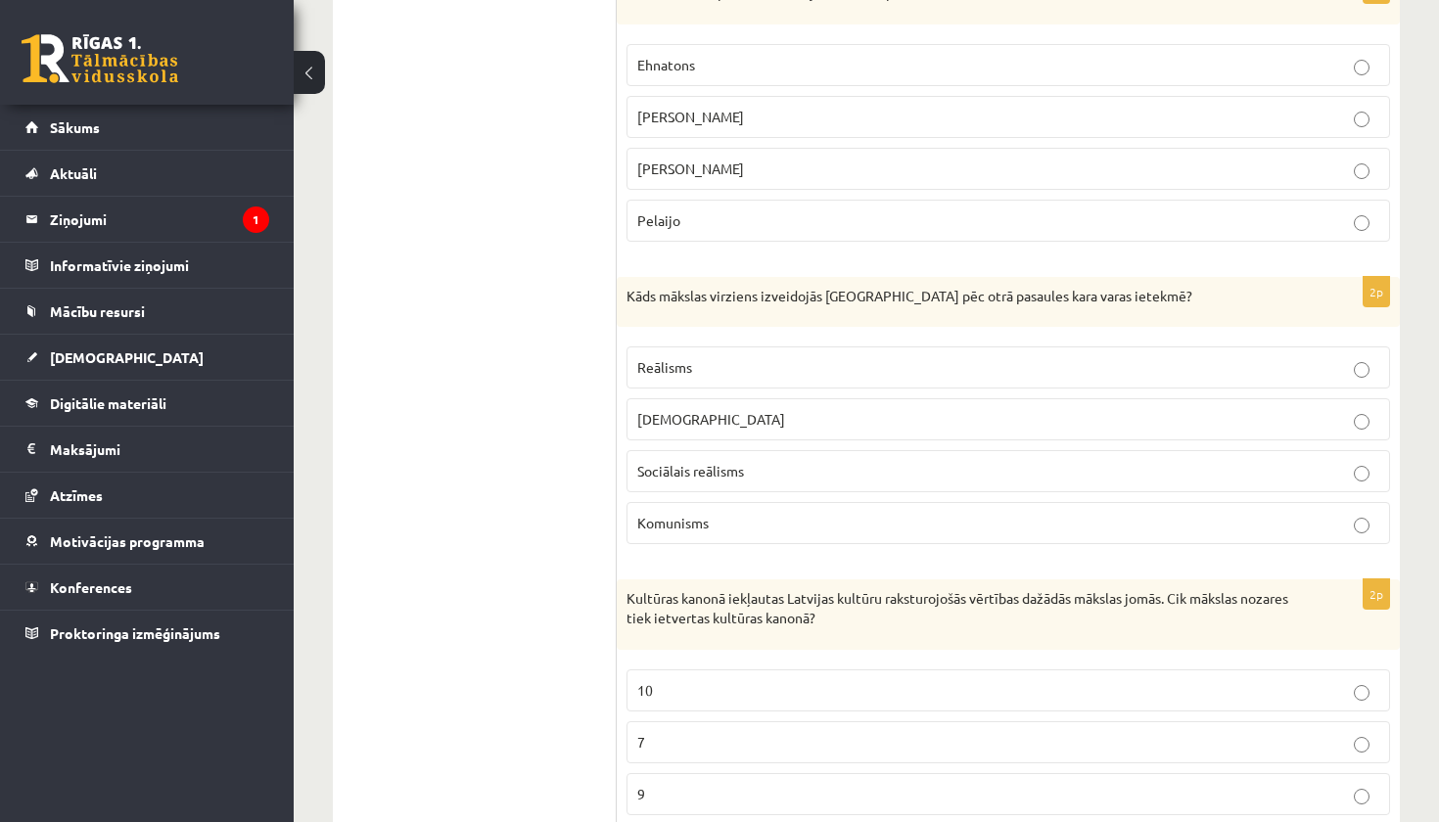
click at [745, 461] on p "Sociālais reālisms" at bounding box center [1008, 471] width 742 height 21
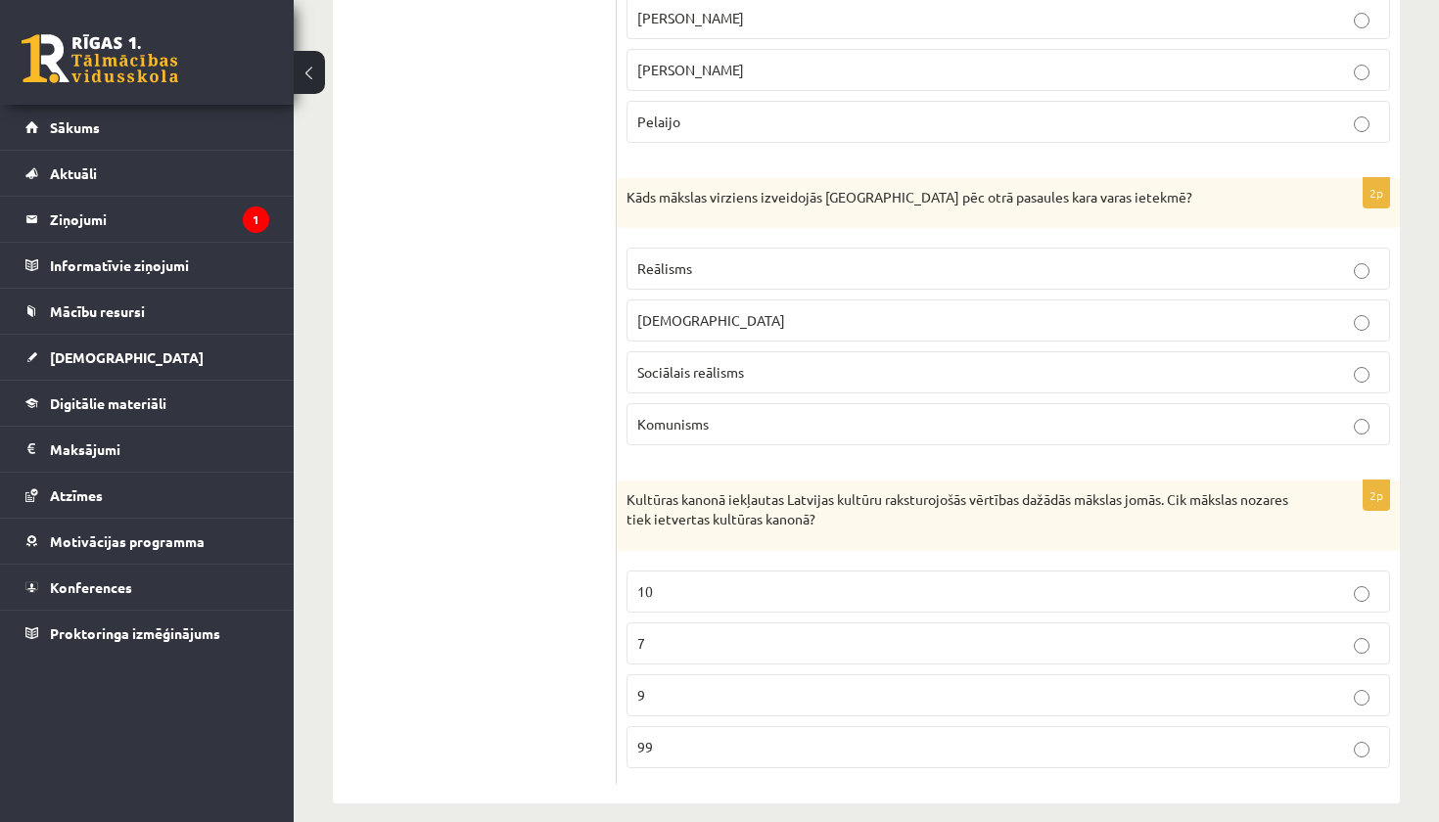
scroll to position [4517, 0]
click at [690, 634] on p "7" at bounding box center [1008, 644] width 742 height 21
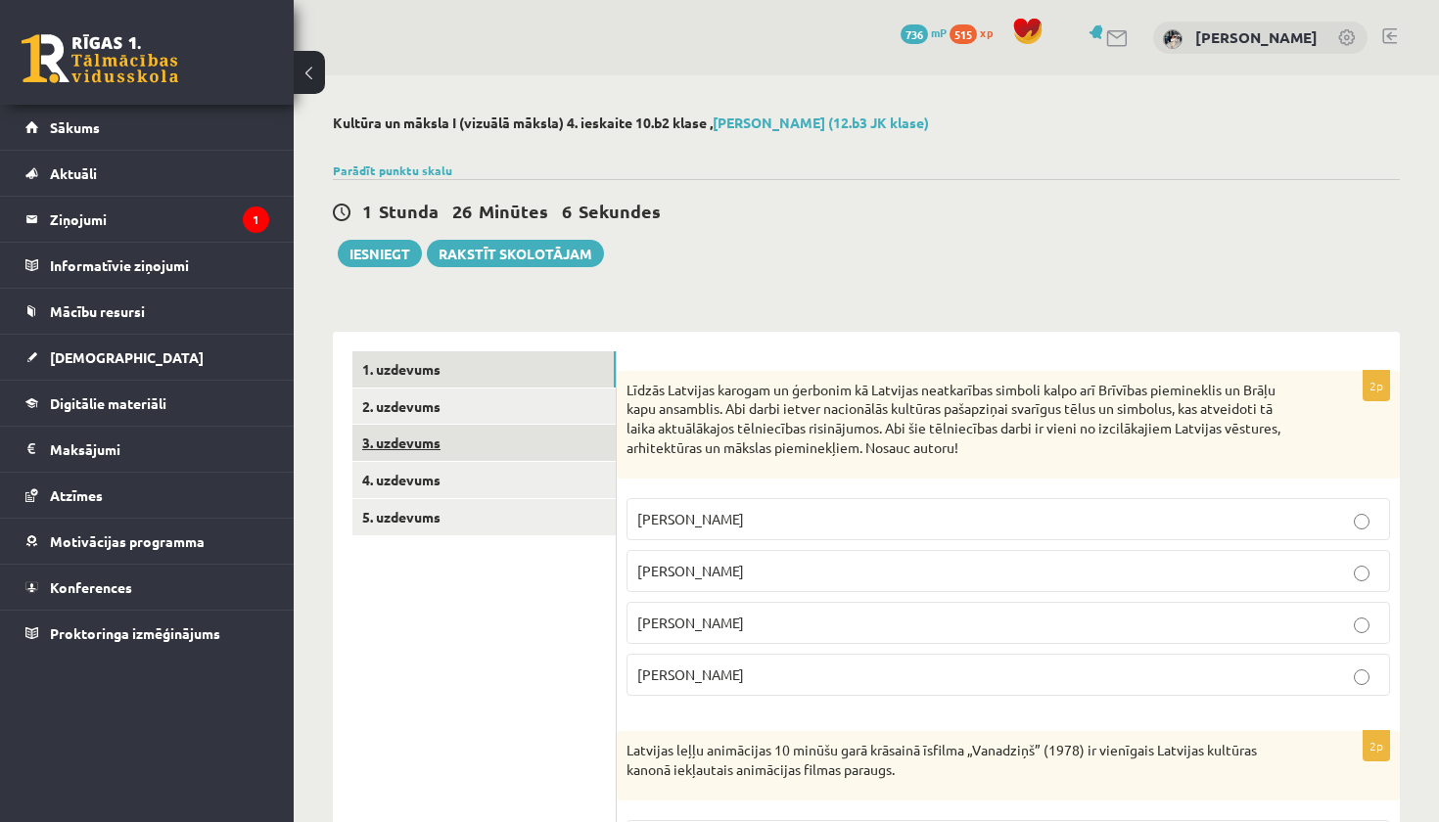
scroll to position [0, 0]
click at [456, 407] on link "2. uzdevums" at bounding box center [483, 407] width 263 height 36
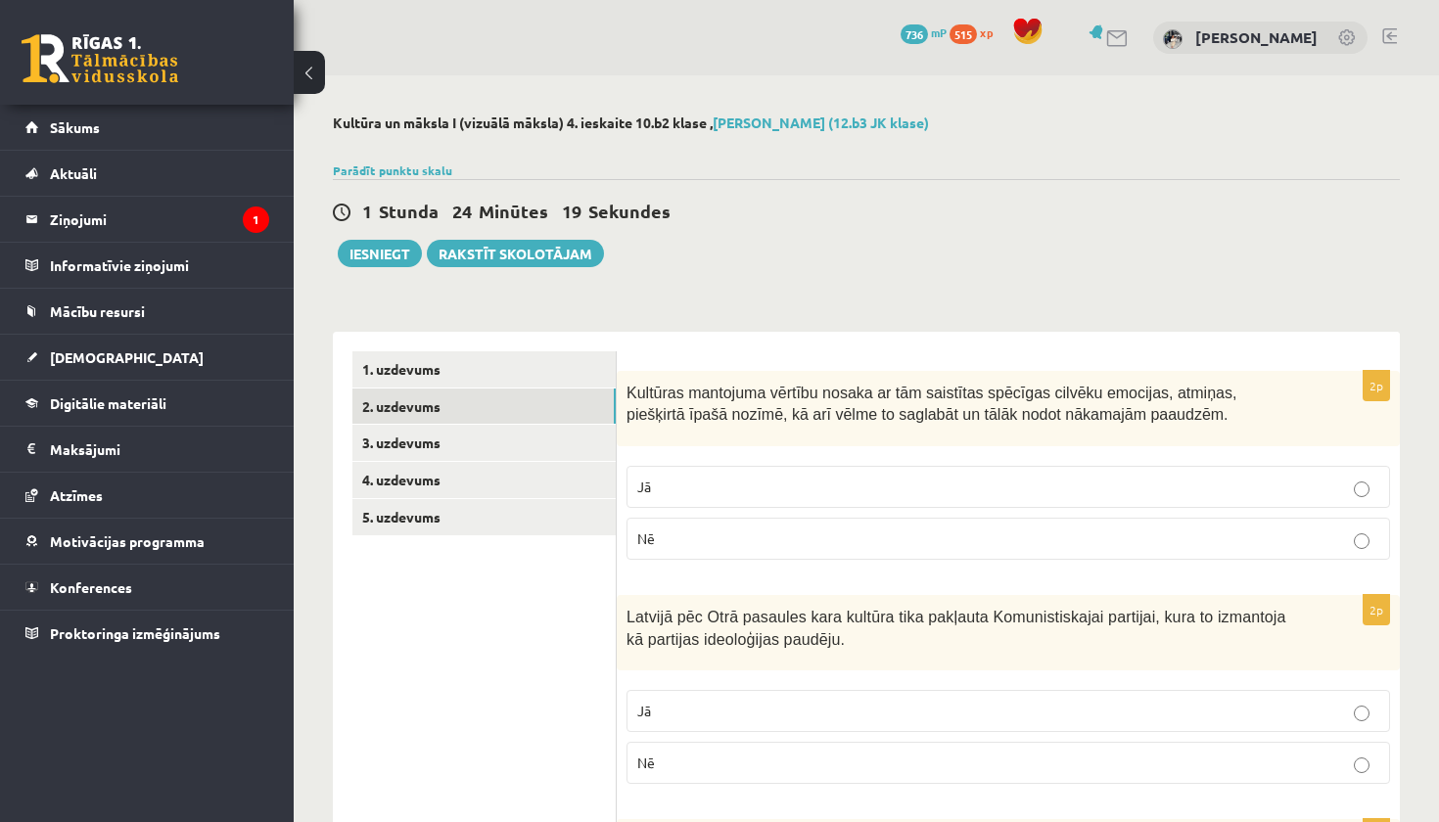
click at [672, 493] on p "Jā" at bounding box center [1008, 487] width 742 height 21
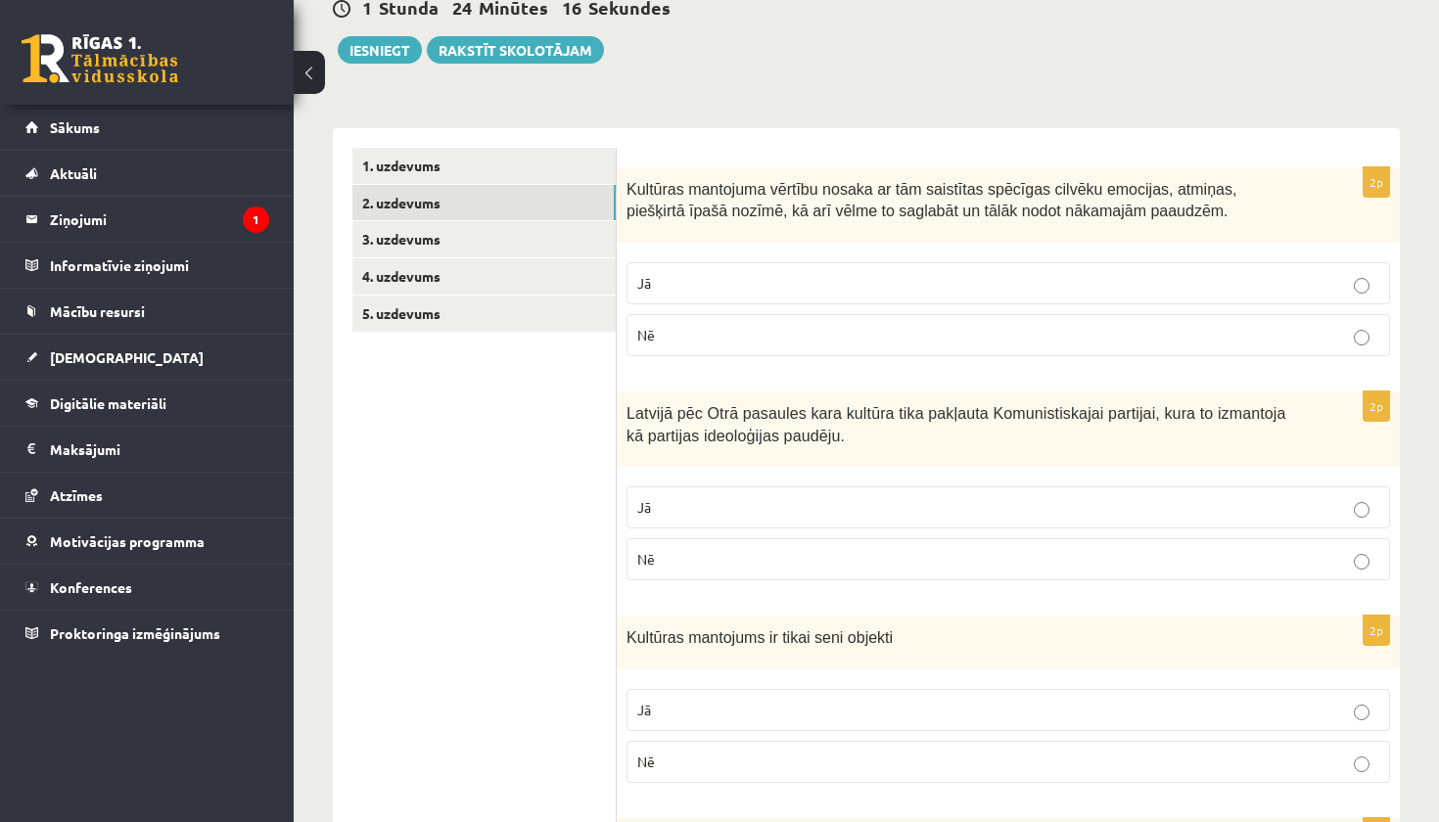
scroll to position [256, 0]
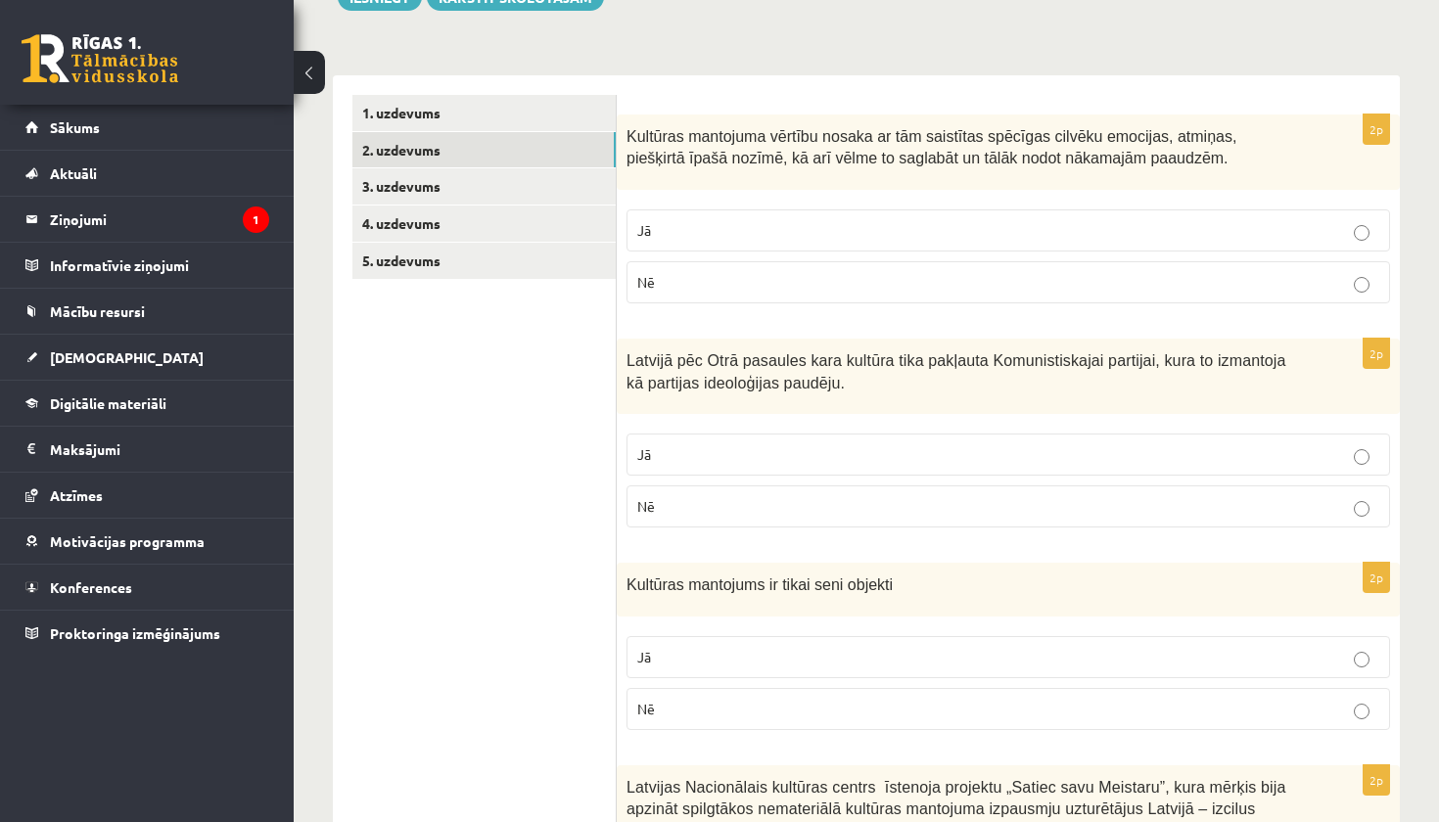
click at [829, 454] on p "Jā" at bounding box center [1008, 454] width 742 height 21
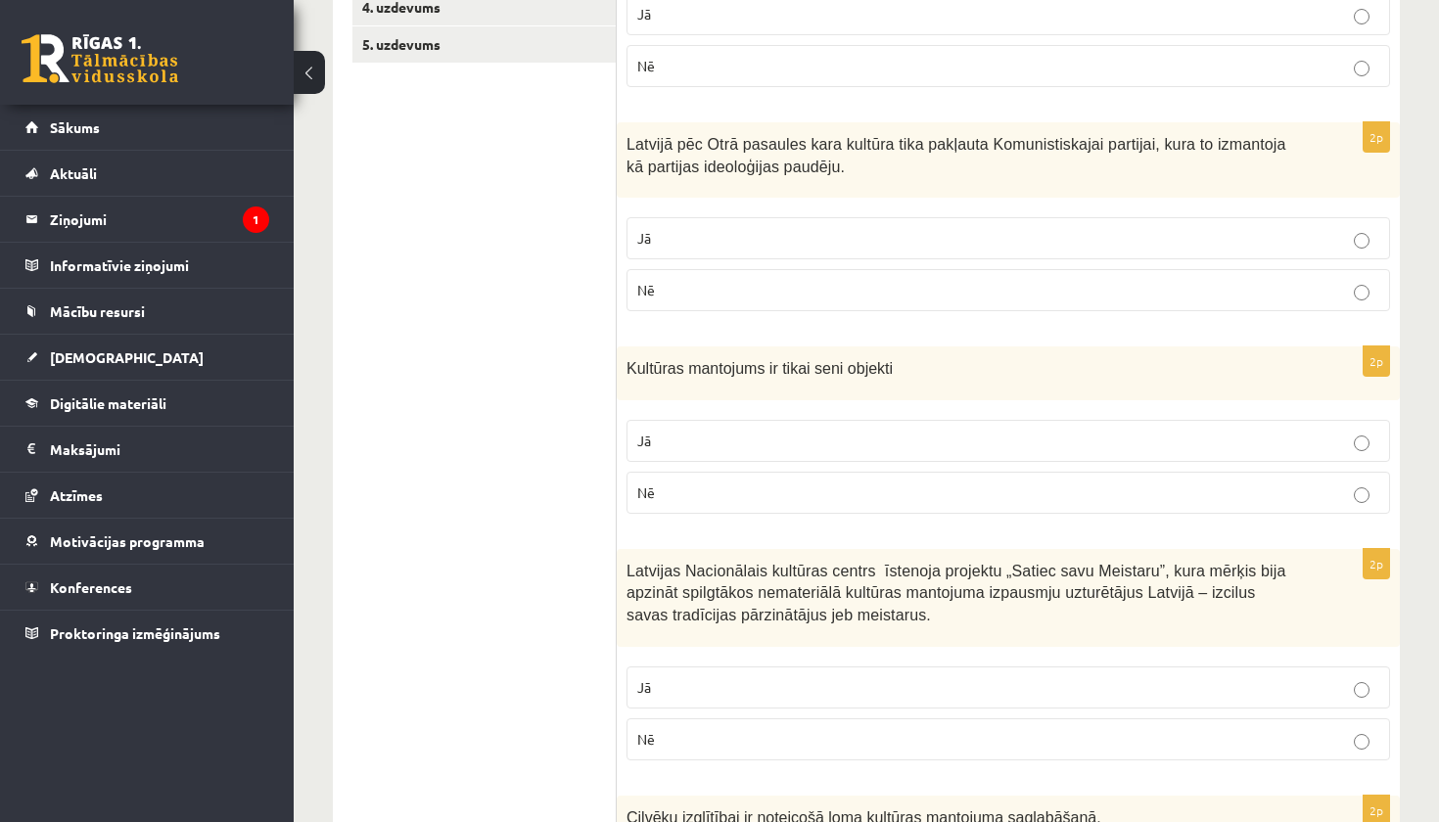
scroll to position [496, 0]
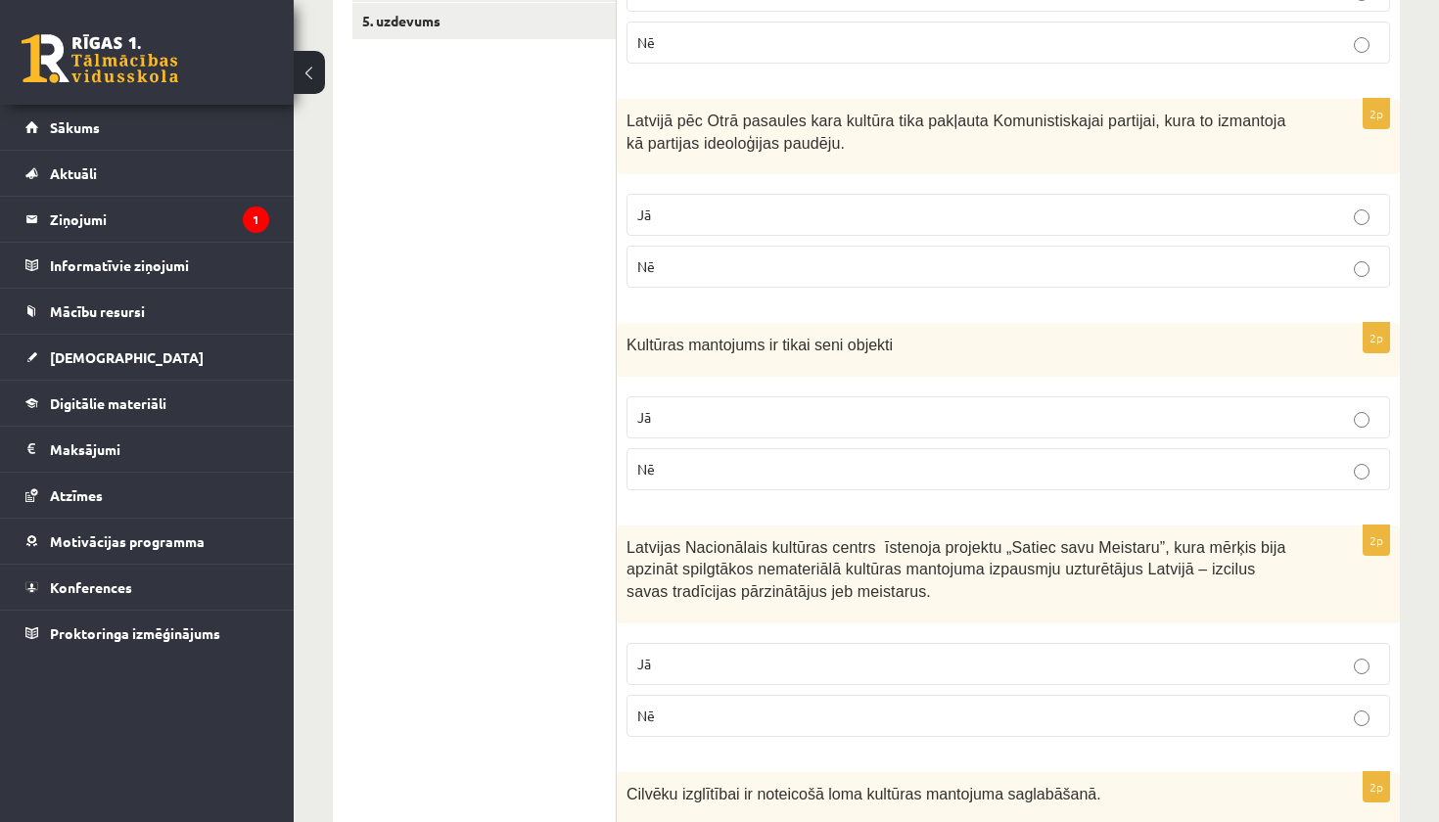
click at [821, 477] on label "Nē" at bounding box center [1008, 469] width 764 height 42
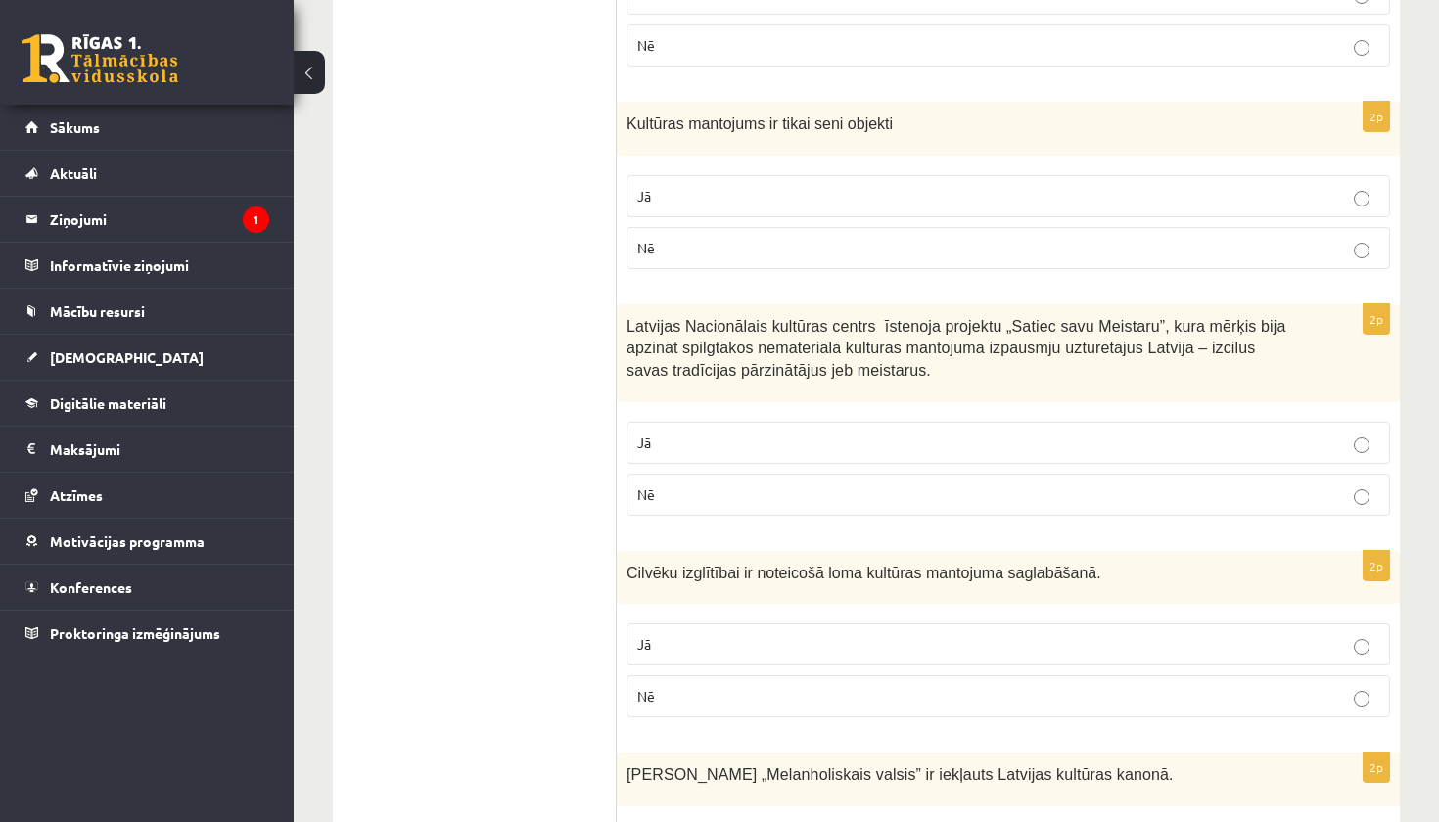
scroll to position [720, 0]
click at [769, 437] on p "Jā" at bounding box center [1008, 440] width 742 height 21
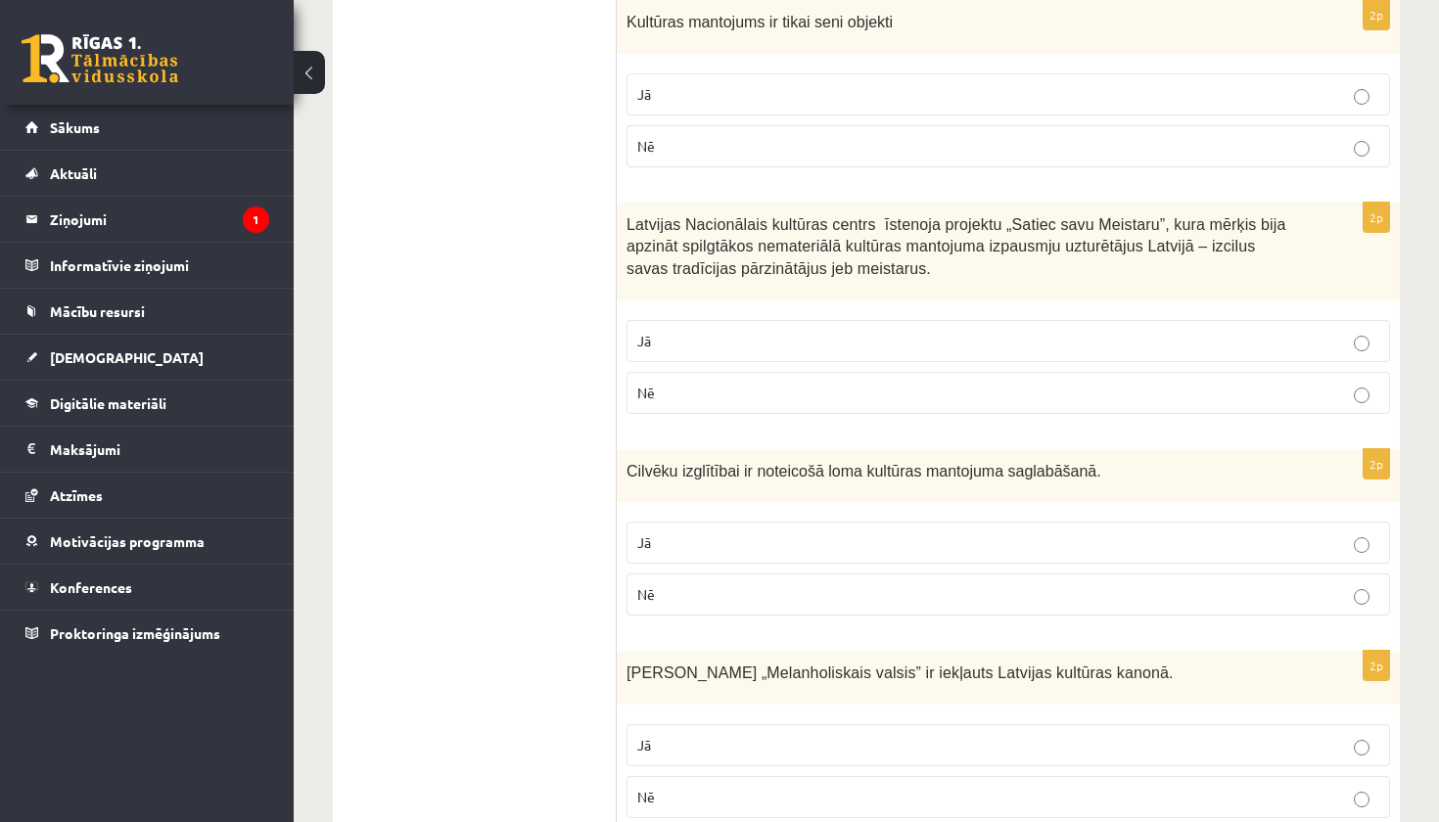
scroll to position [826, 0]
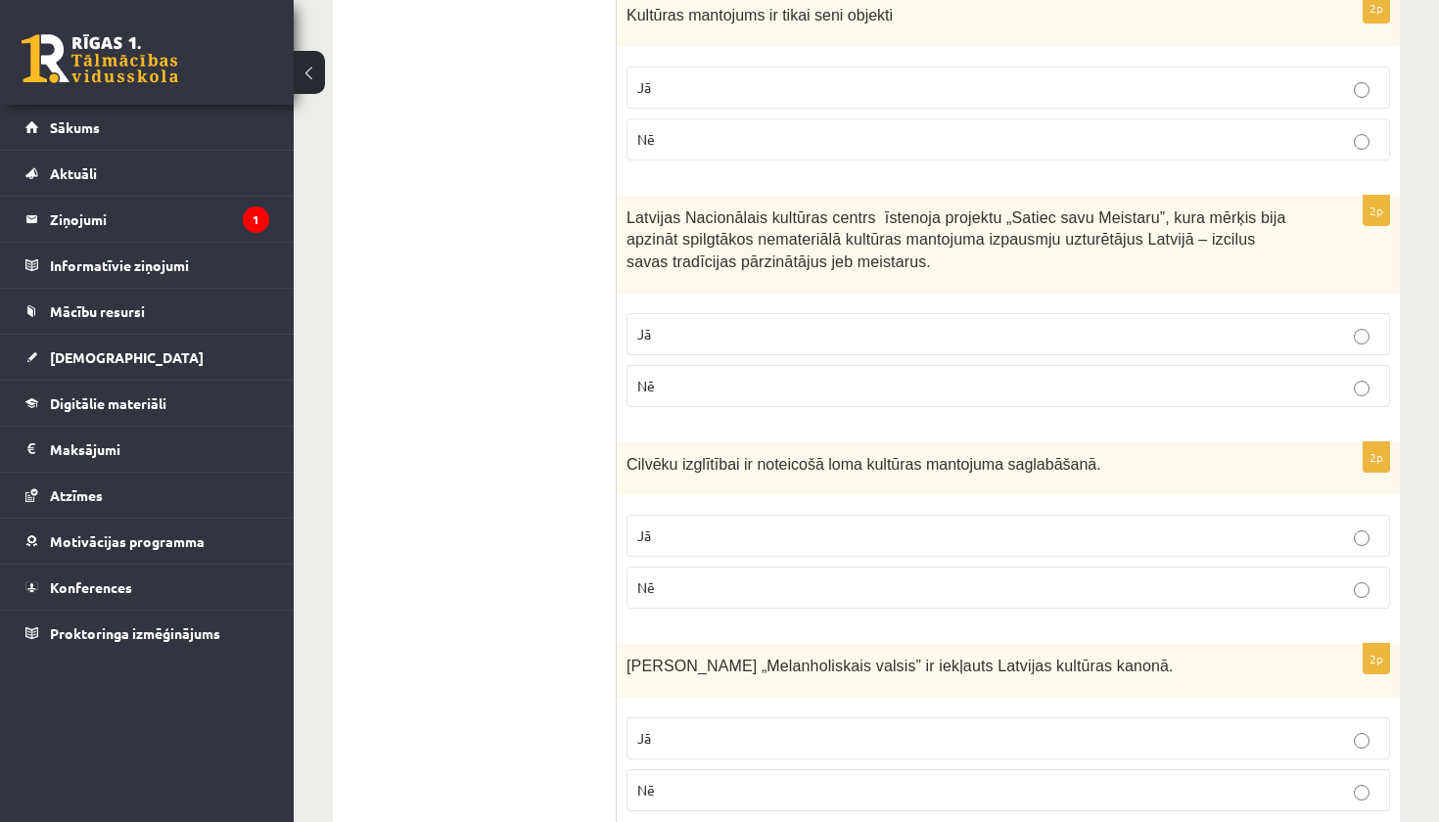
click at [736, 526] on p "Jā" at bounding box center [1008, 536] width 742 height 21
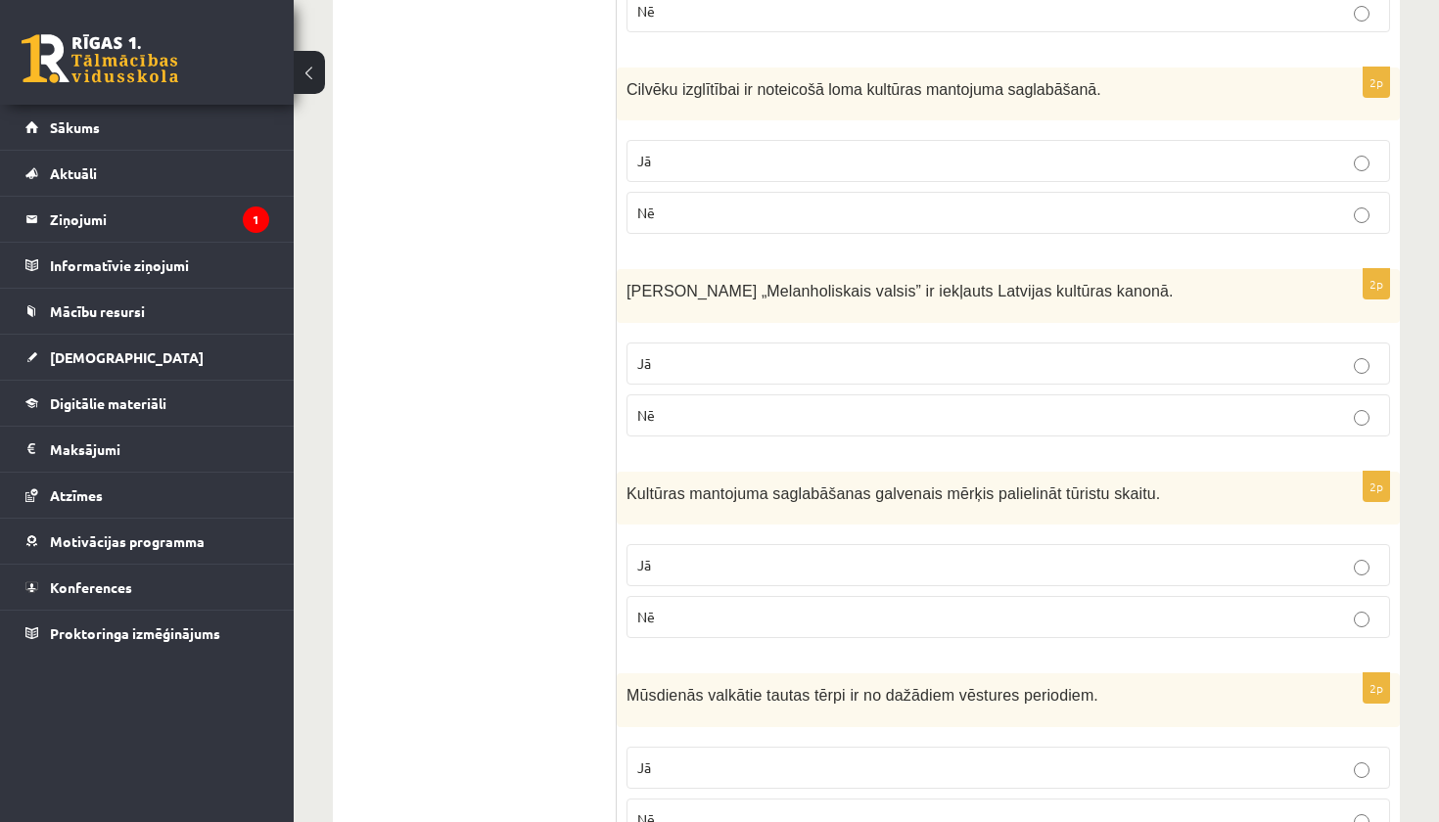
scroll to position [1241, 0]
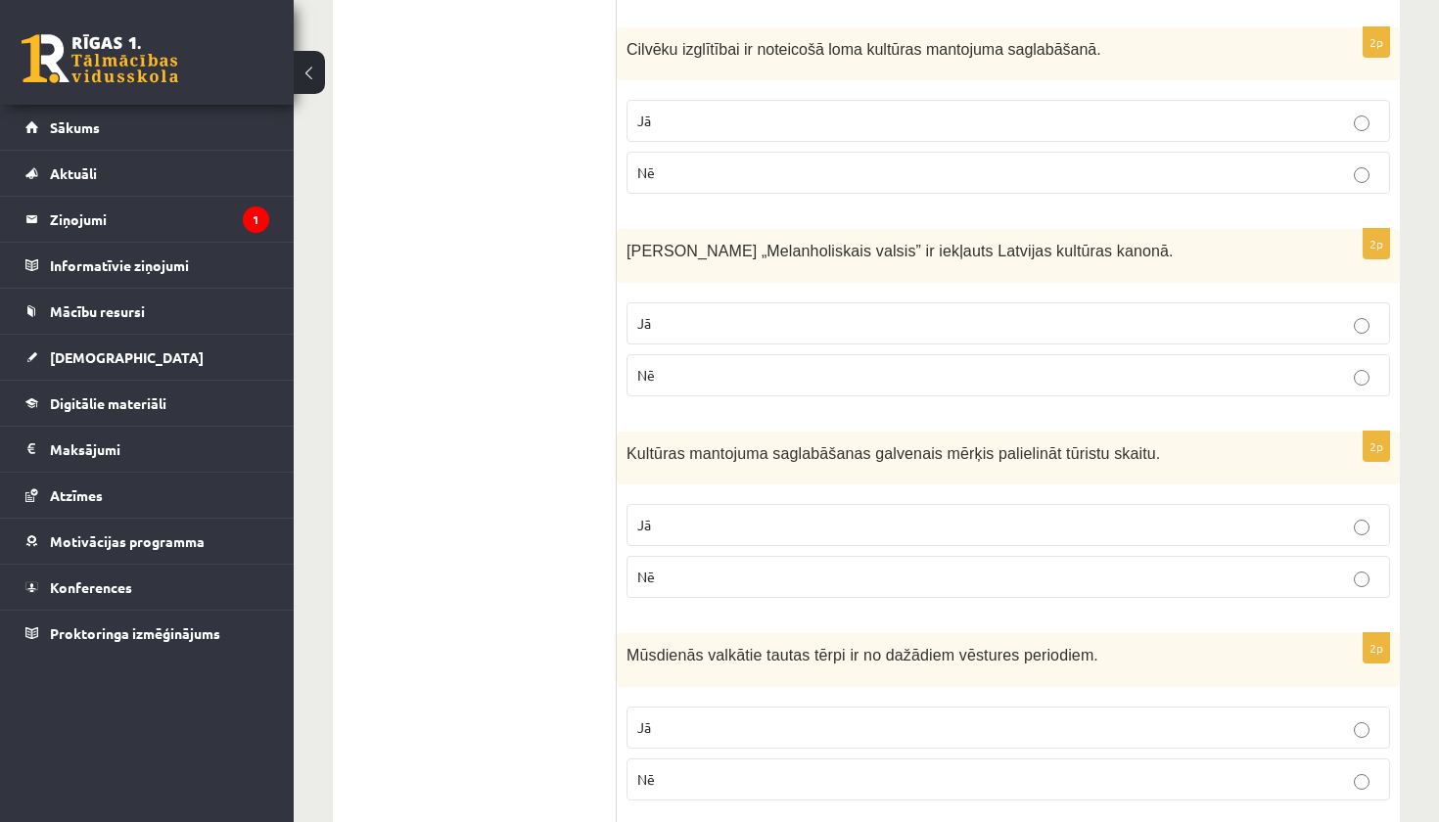
click at [774, 326] on p "Jā" at bounding box center [1008, 323] width 742 height 21
click at [728, 572] on p "Nē" at bounding box center [1008, 577] width 742 height 21
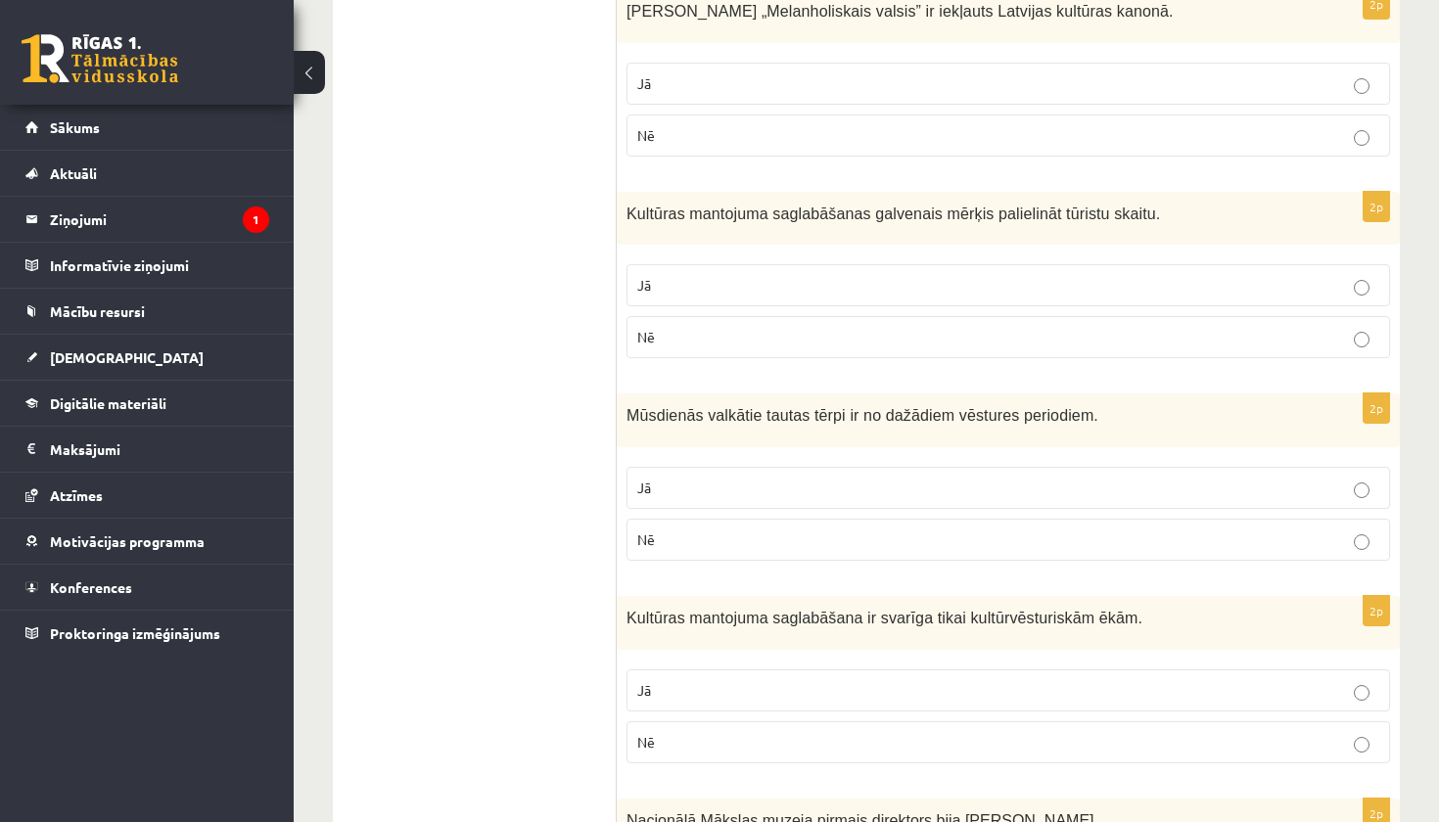
scroll to position [1491, 0]
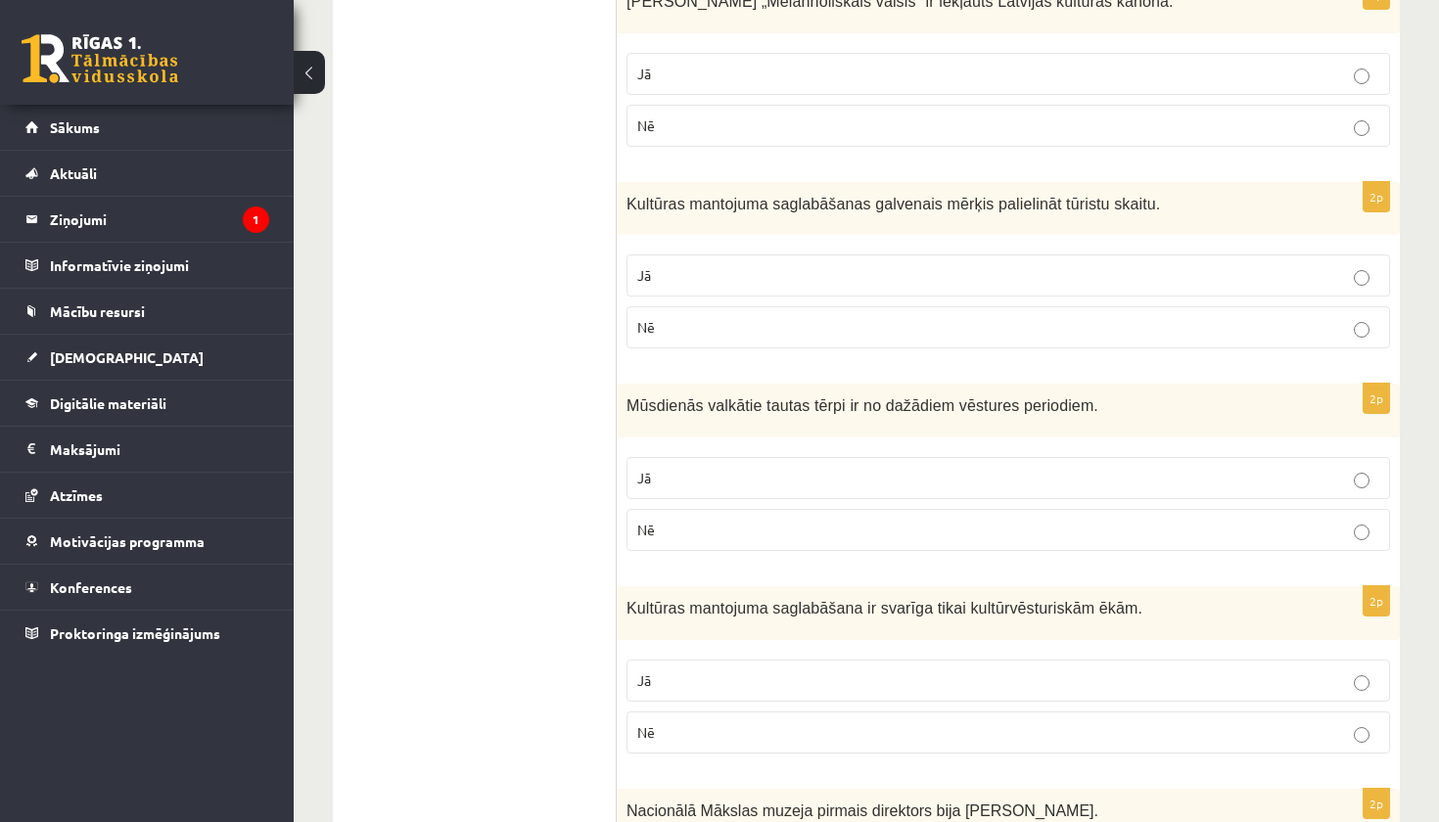
click at [735, 468] on p "Jā" at bounding box center [1008, 478] width 742 height 21
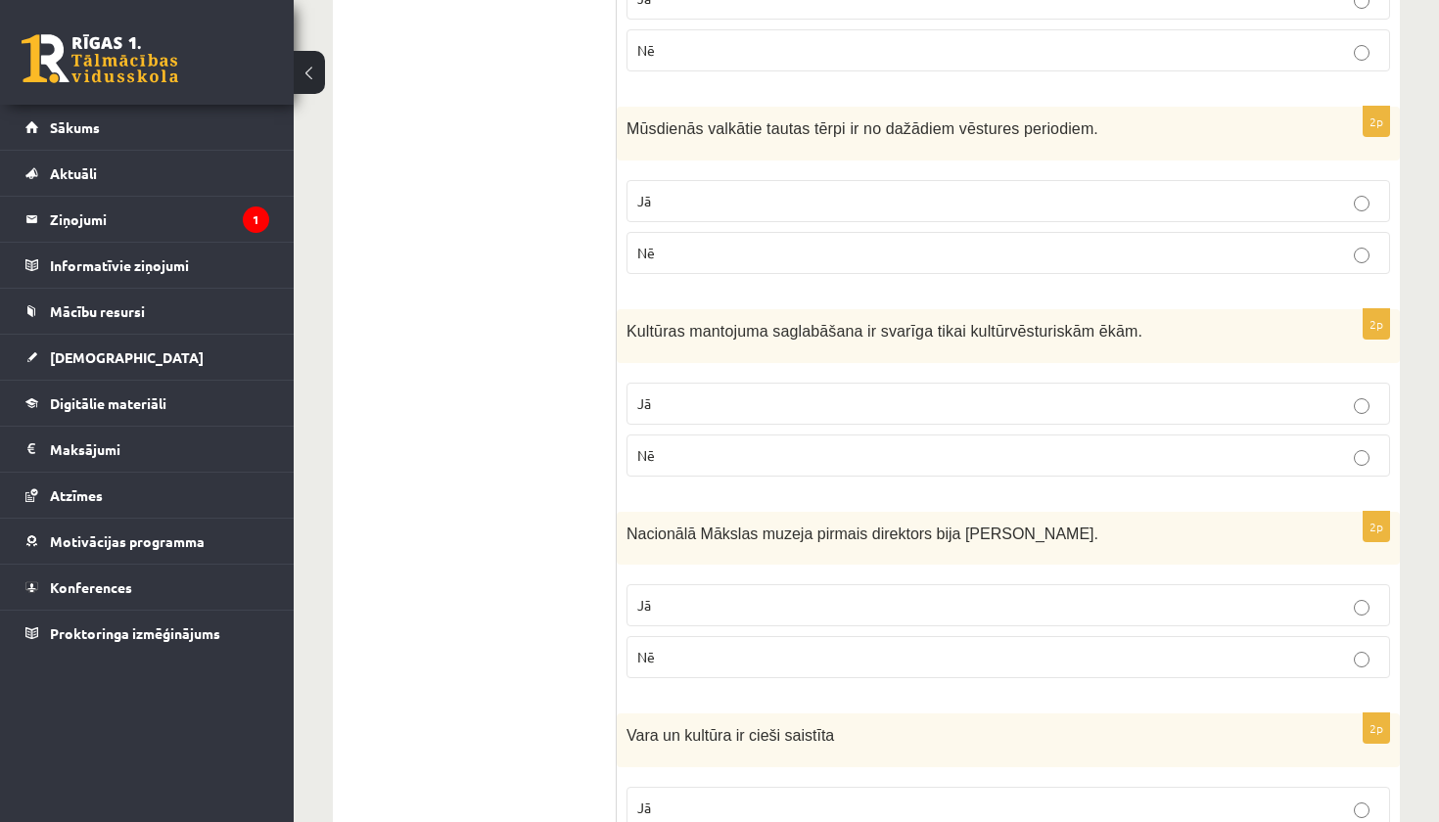
scroll to position [1770, 0]
click at [735, 454] on p "Nē" at bounding box center [1008, 453] width 742 height 21
click at [696, 582] on label "Jā" at bounding box center [1008, 603] width 764 height 42
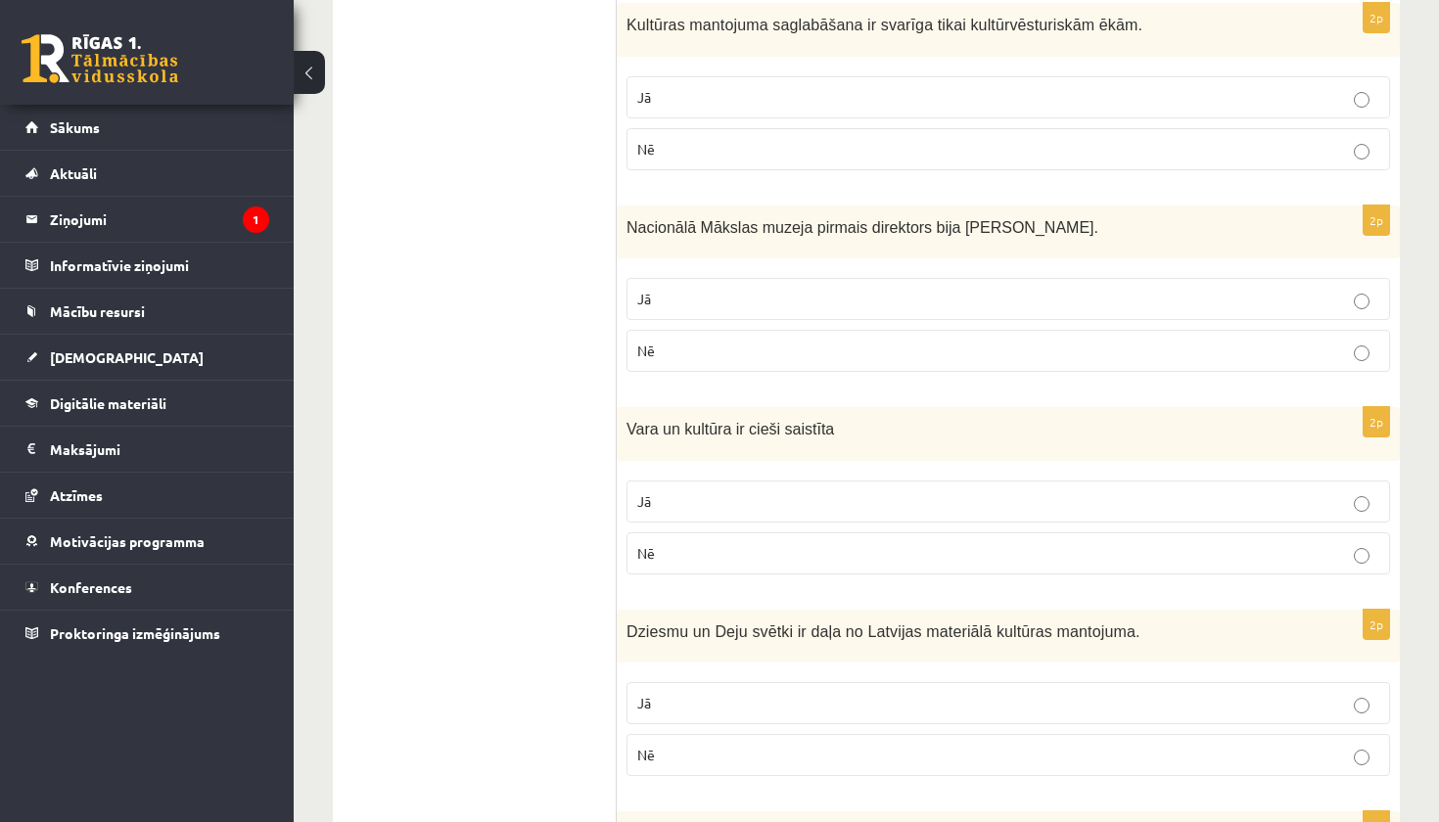
scroll to position [2075, 0]
click at [716, 490] on p "Jā" at bounding box center [1008, 500] width 742 height 21
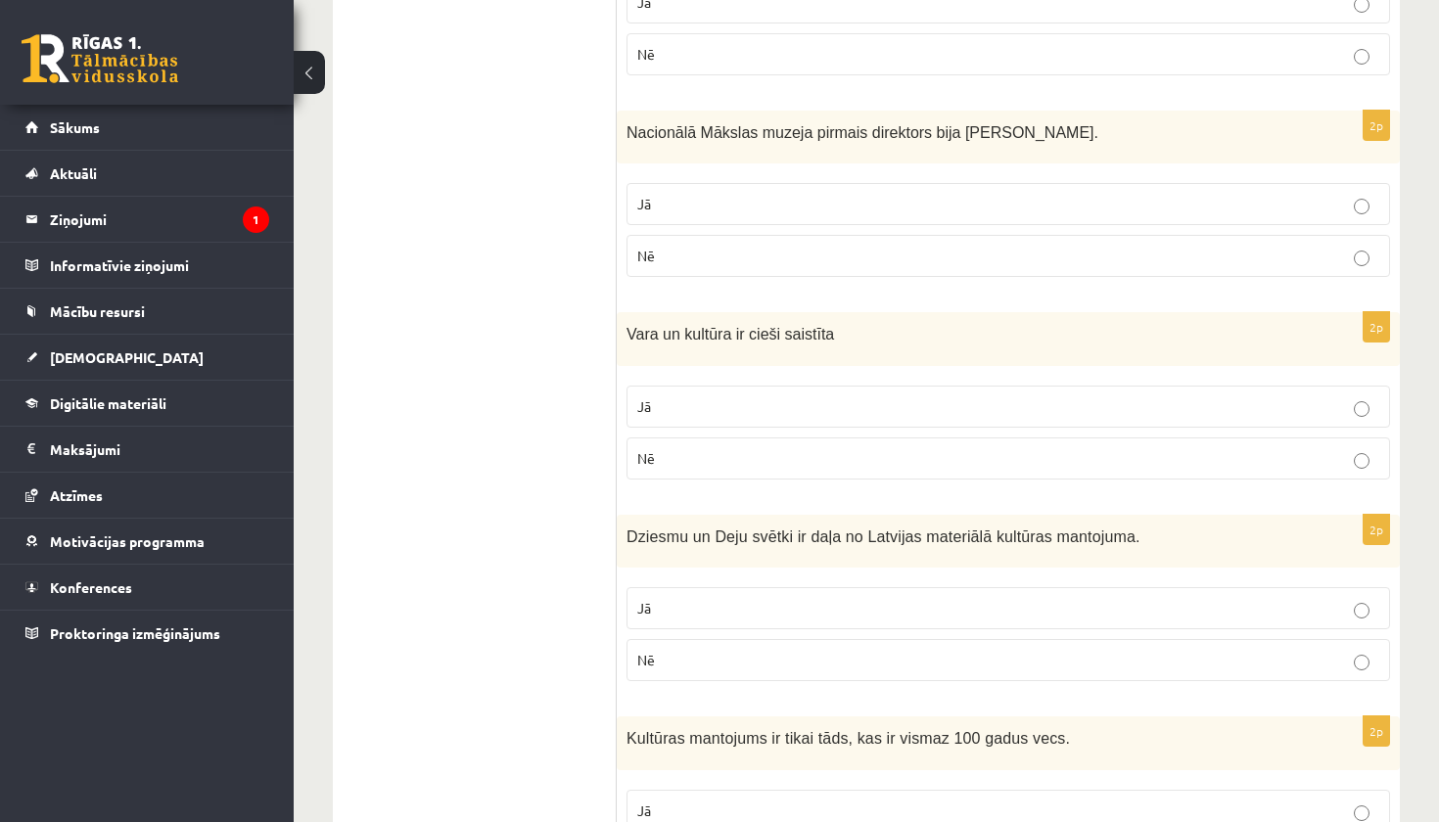
scroll to position [2262, 0]
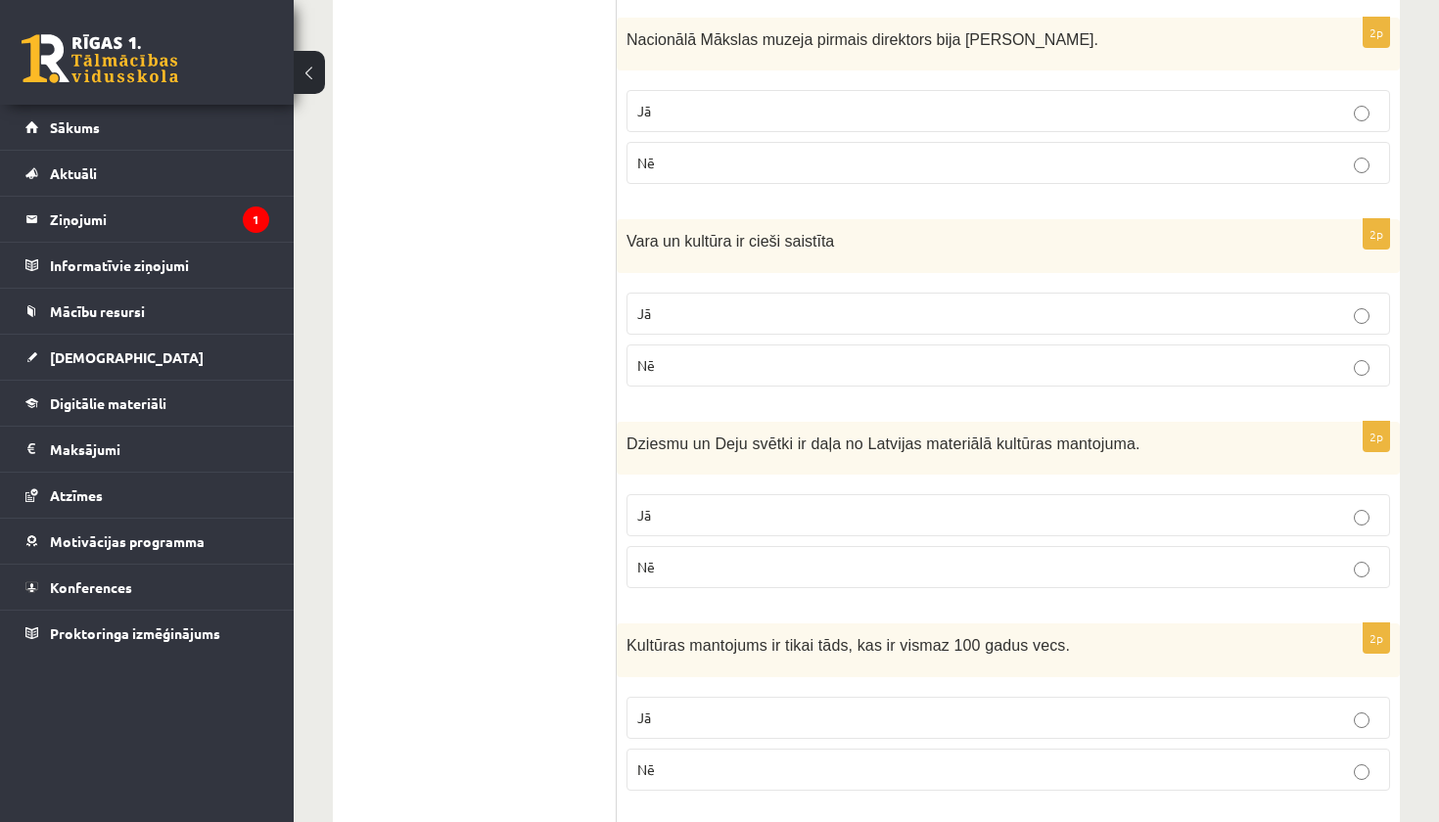
click at [714, 557] on p "Nē" at bounding box center [1008, 567] width 742 height 21
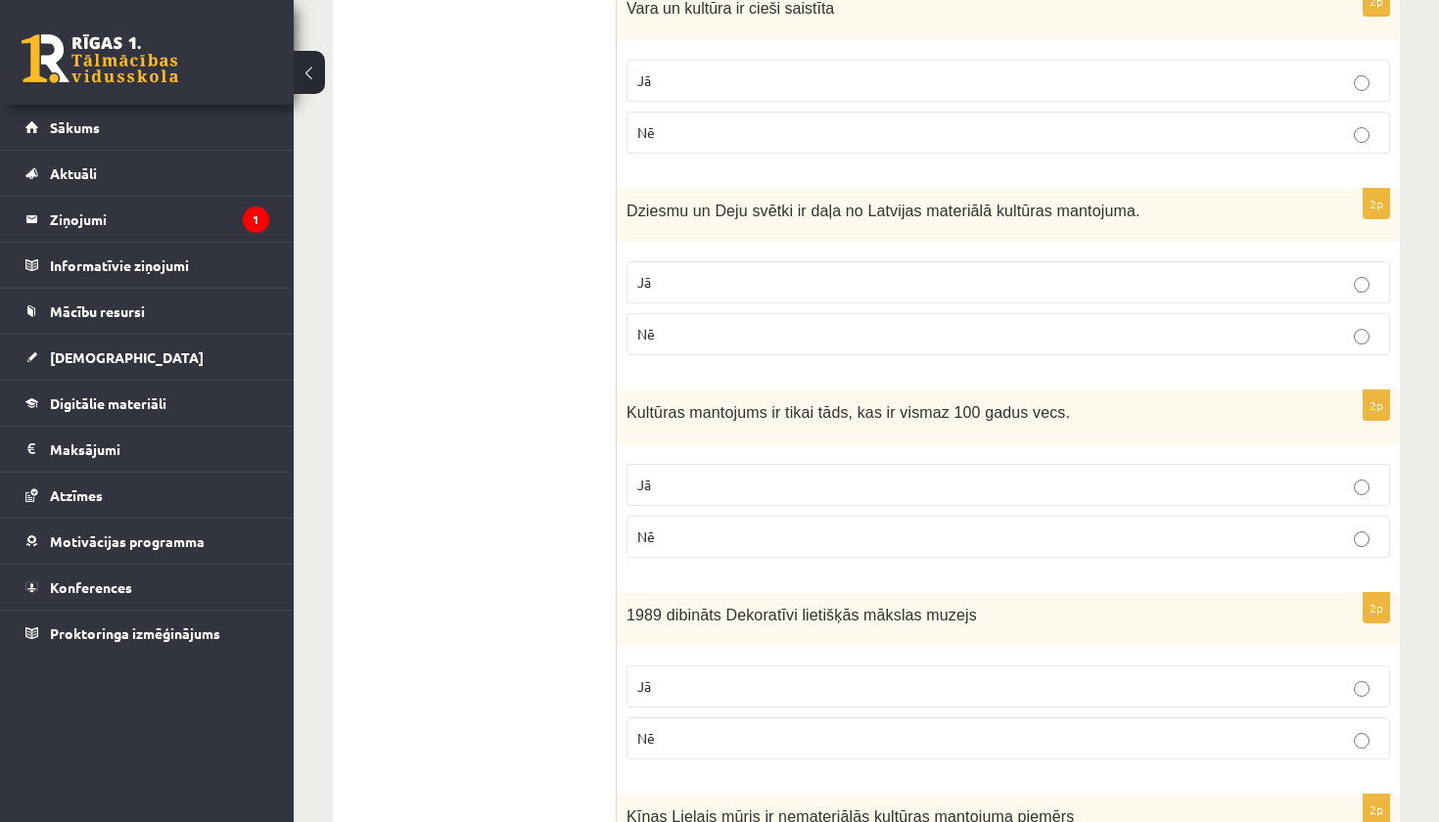
scroll to position [2530, 0]
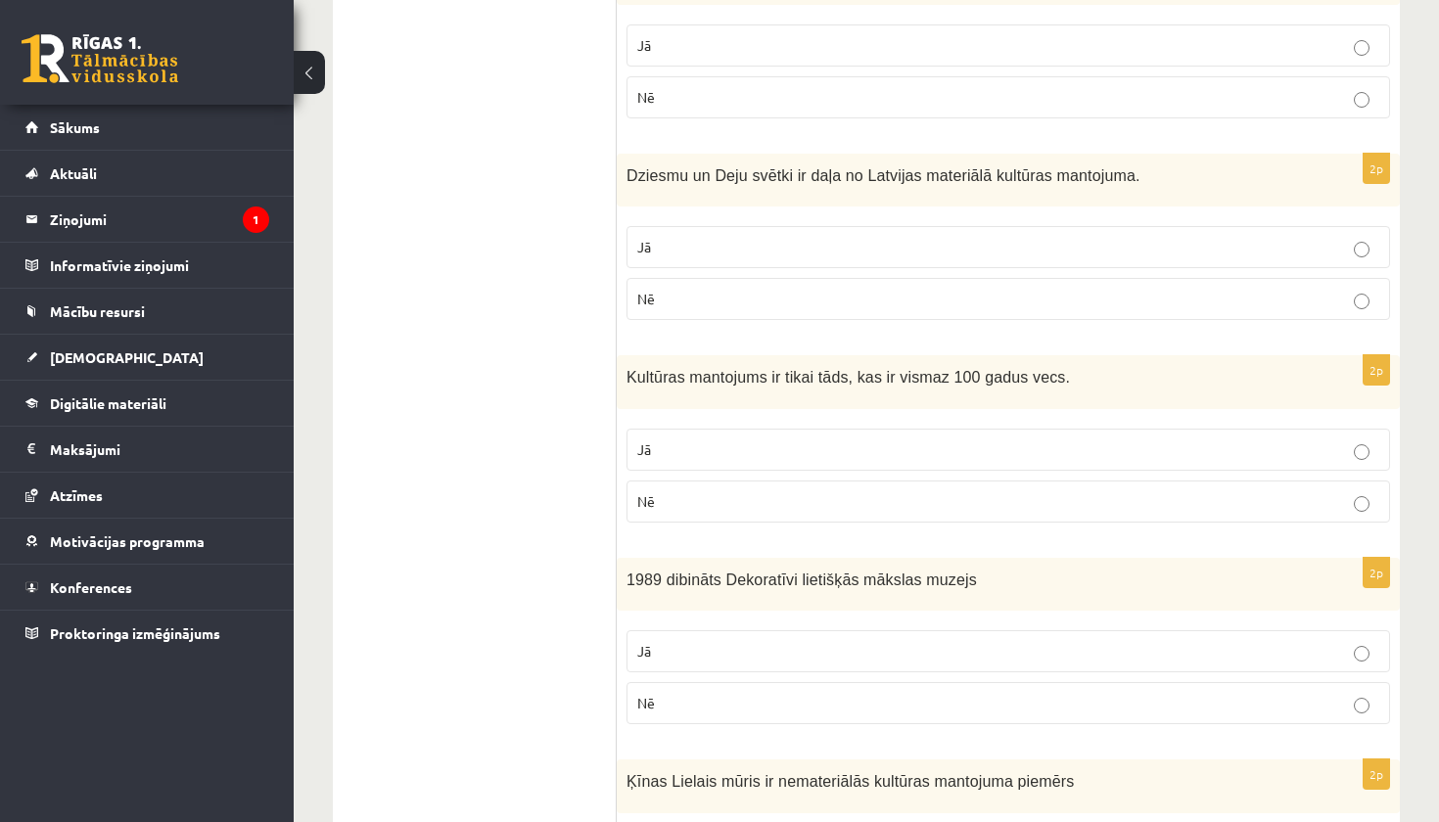
click at [696, 492] on p "Nē" at bounding box center [1008, 501] width 742 height 21
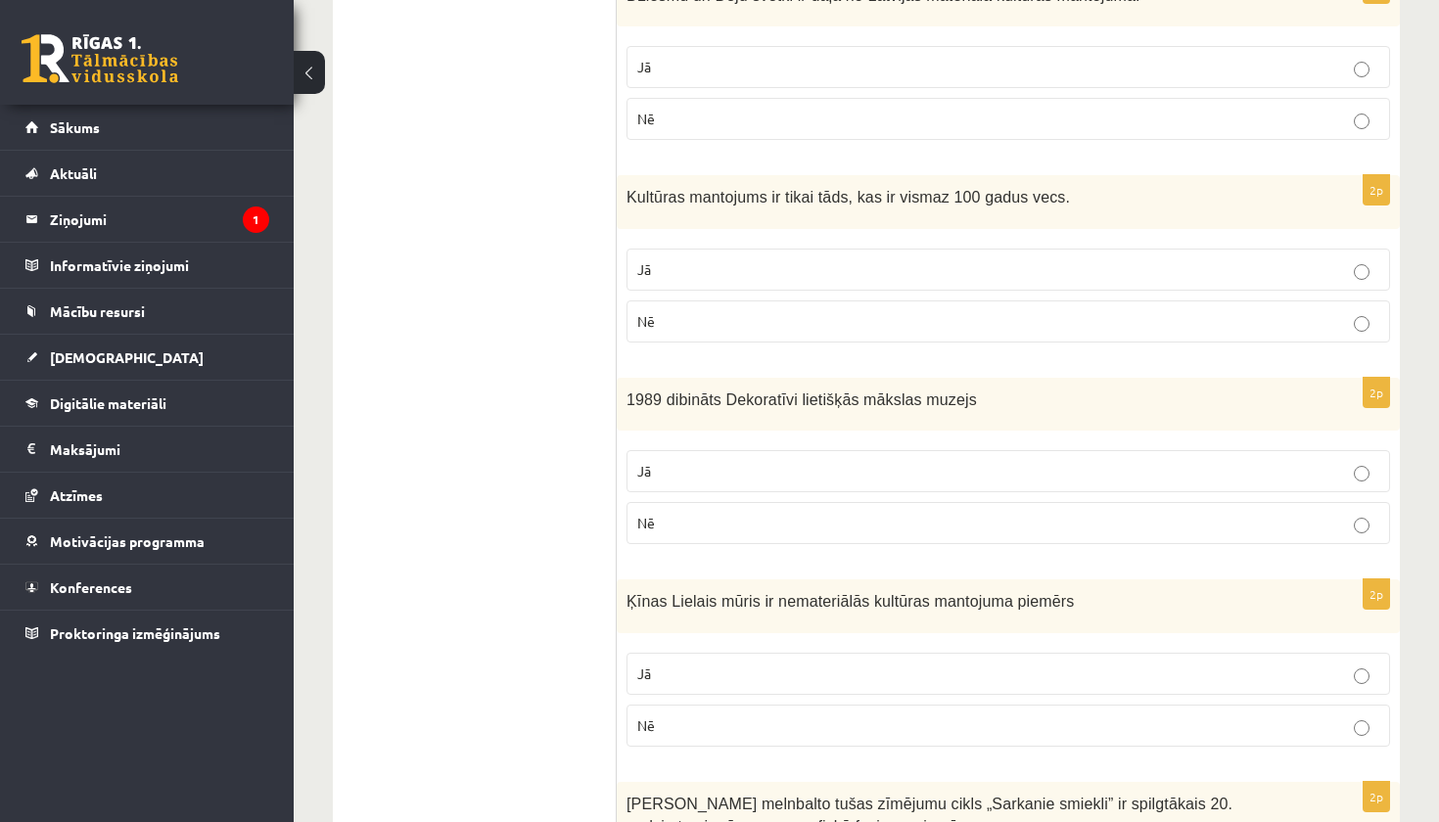
scroll to position [2751, 0]
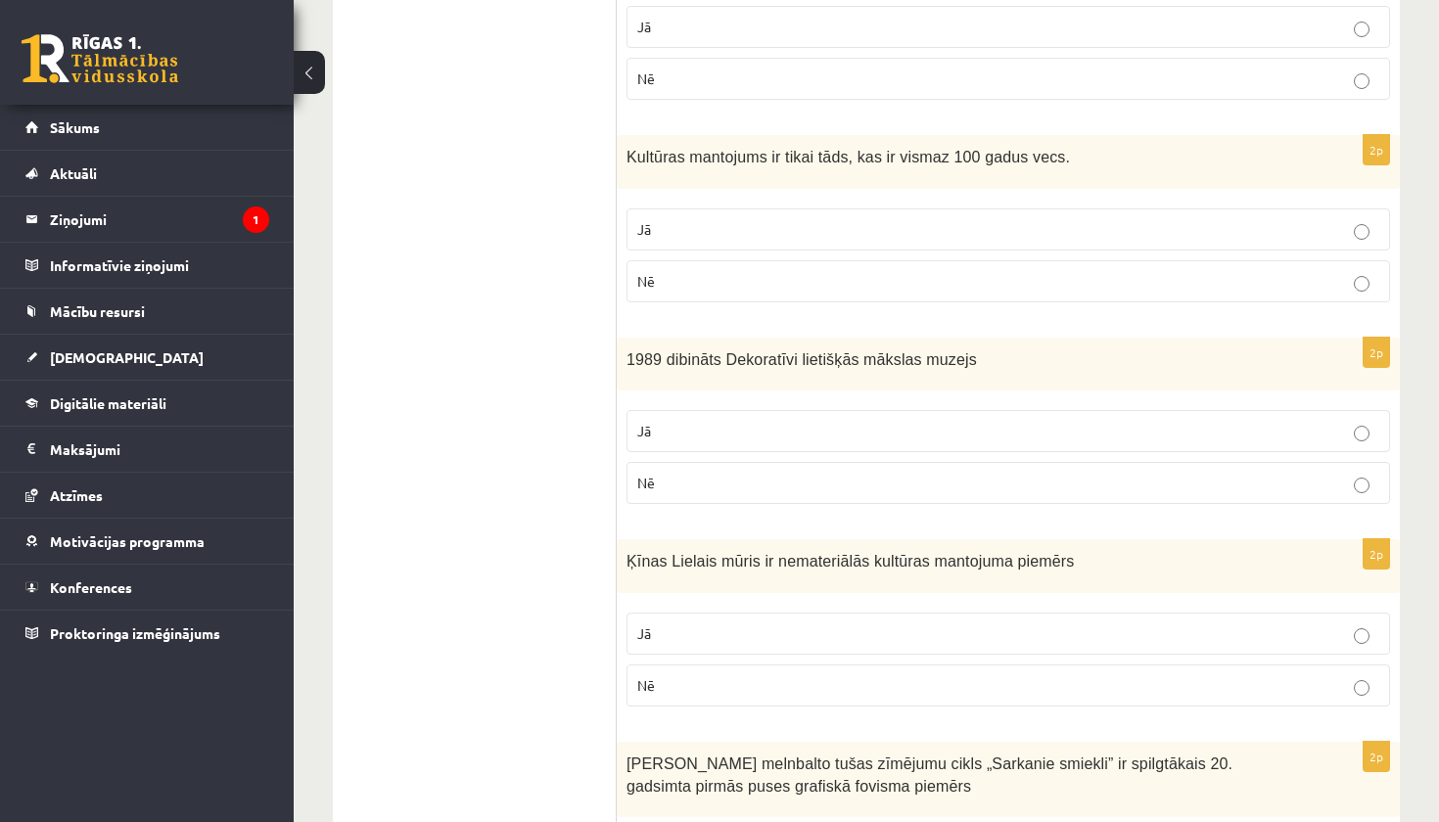
click at [705, 410] on label "Jā" at bounding box center [1008, 431] width 764 height 42
click at [701, 677] on p "Nē" at bounding box center [1008, 685] width 742 height 21
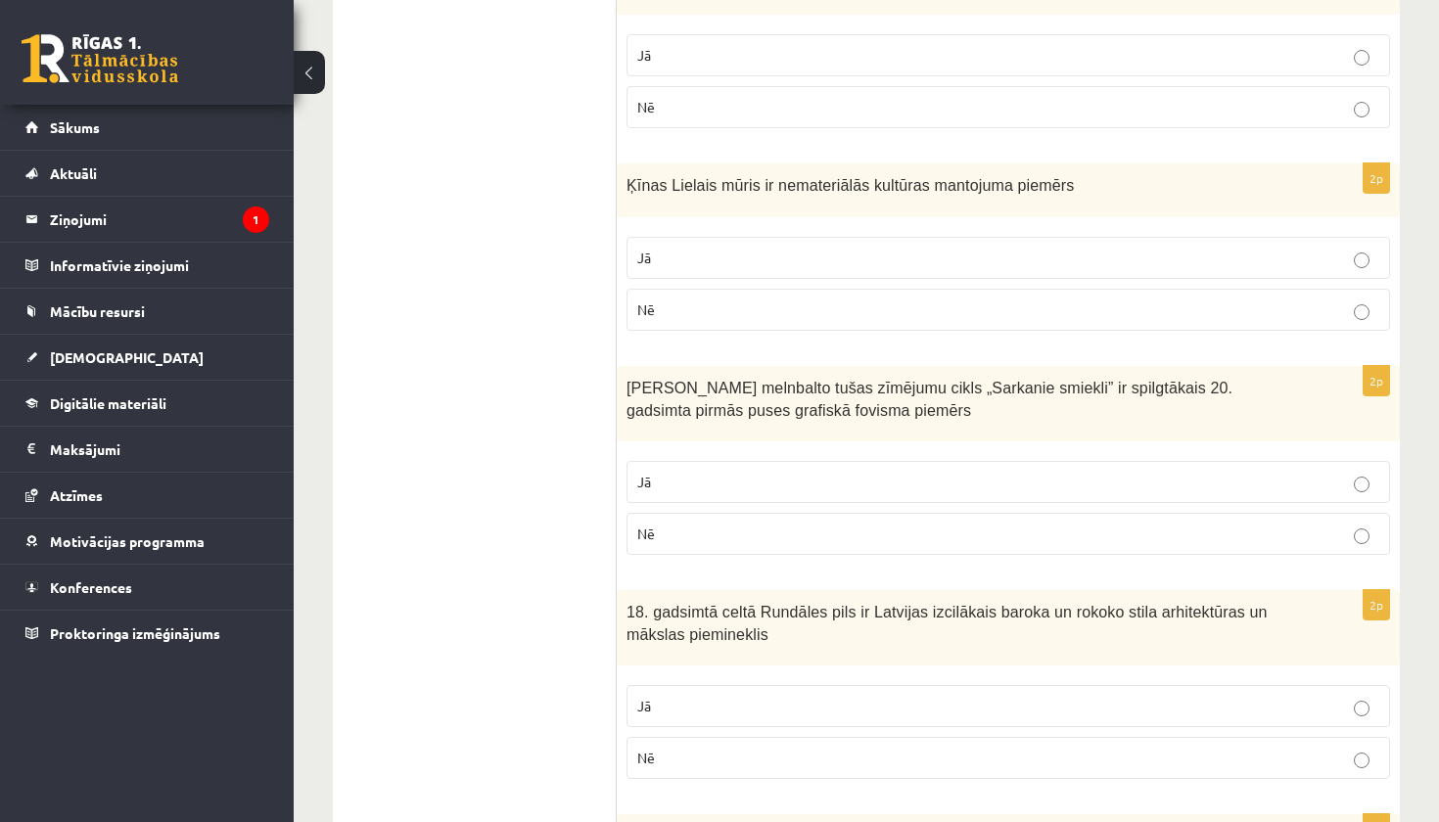
scroll to position [3129, 0]
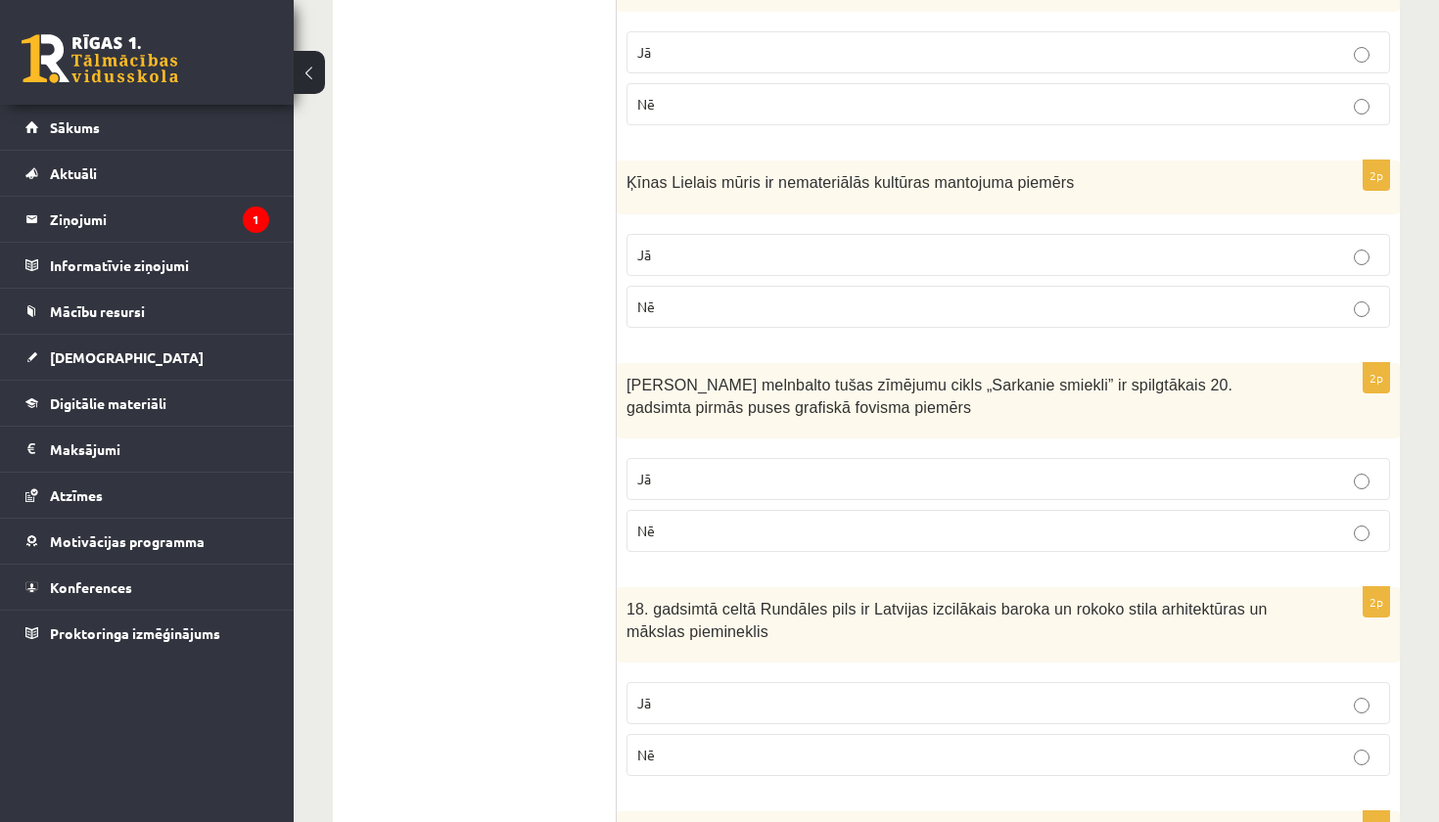
click at [708, 458] on label "Jā" at bounding box center [1008, 479] width 764 height 42
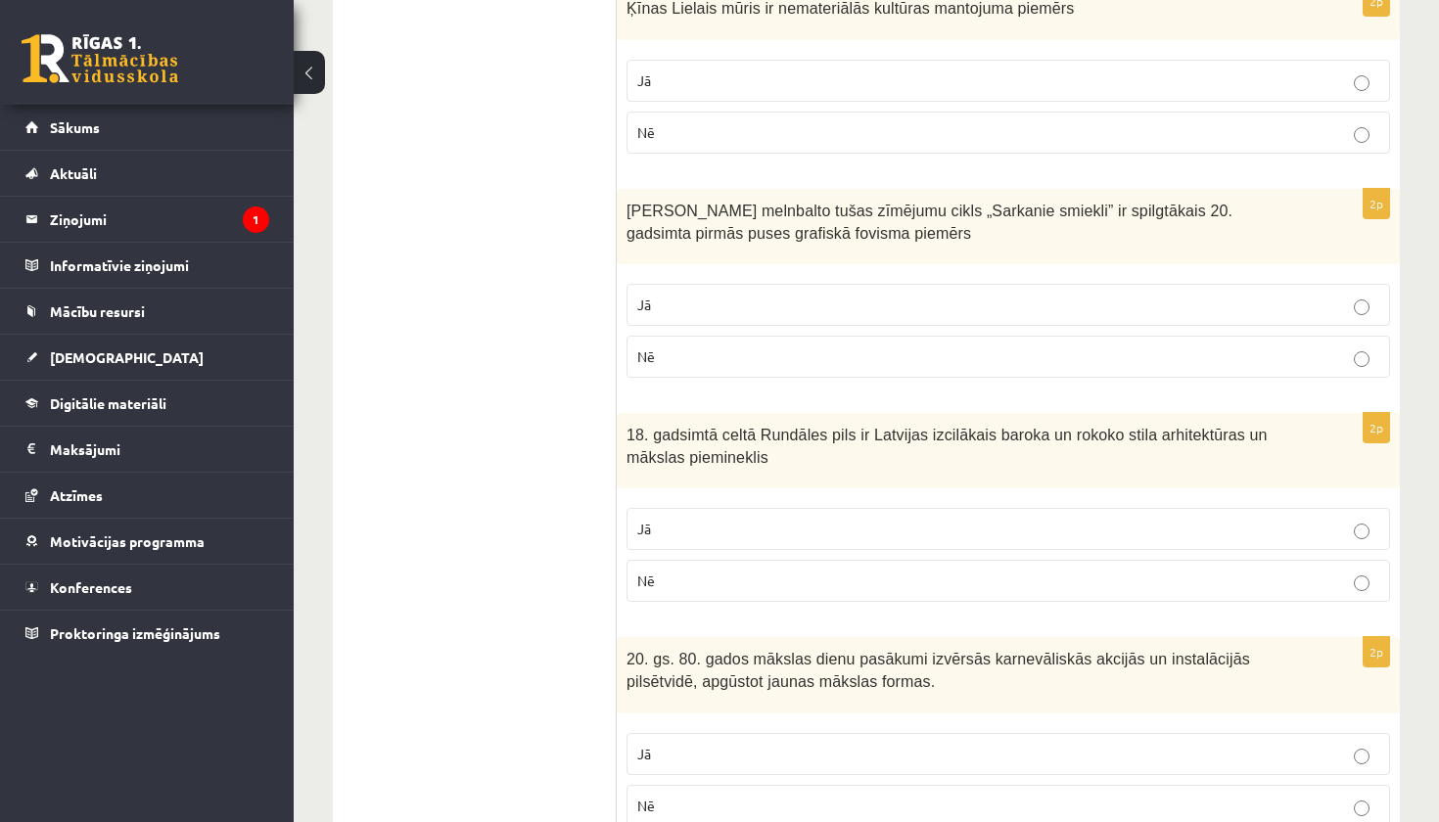
scroll to position [3344, 0]
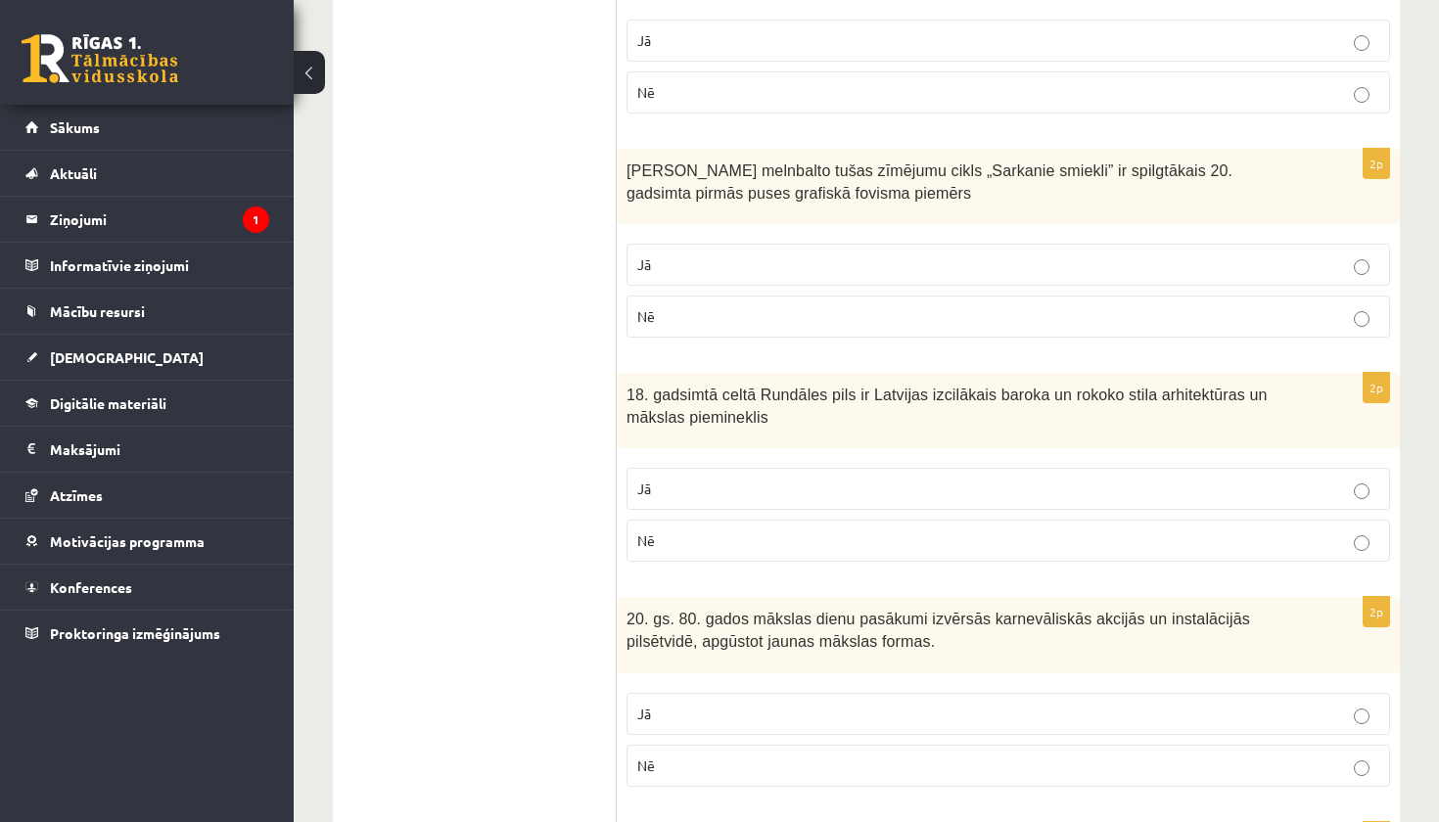
click at [708, 479] on p "Jā" at bounding box center [1008, 489] width 742 height 21
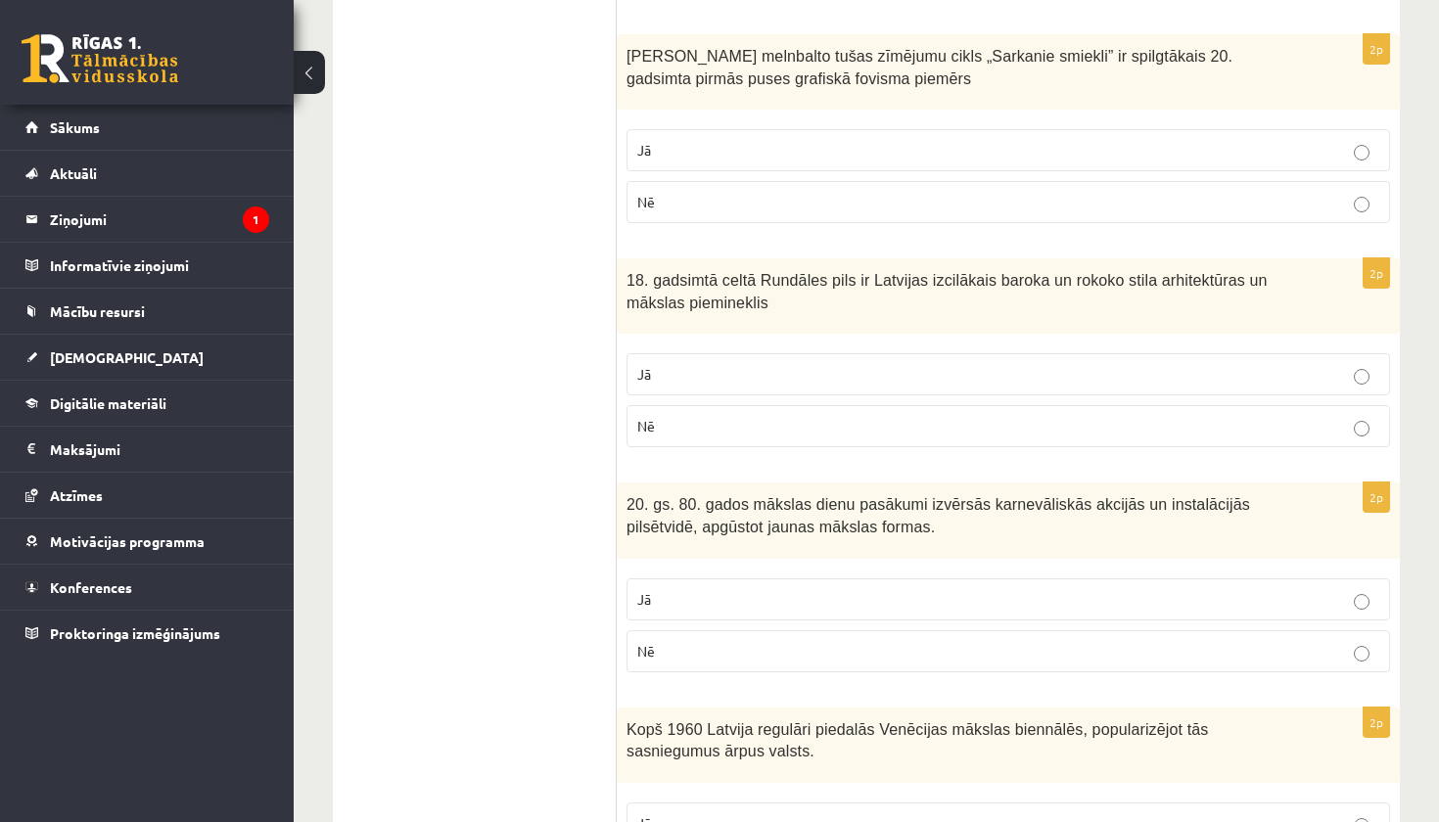
scroll to position [3464, 0]
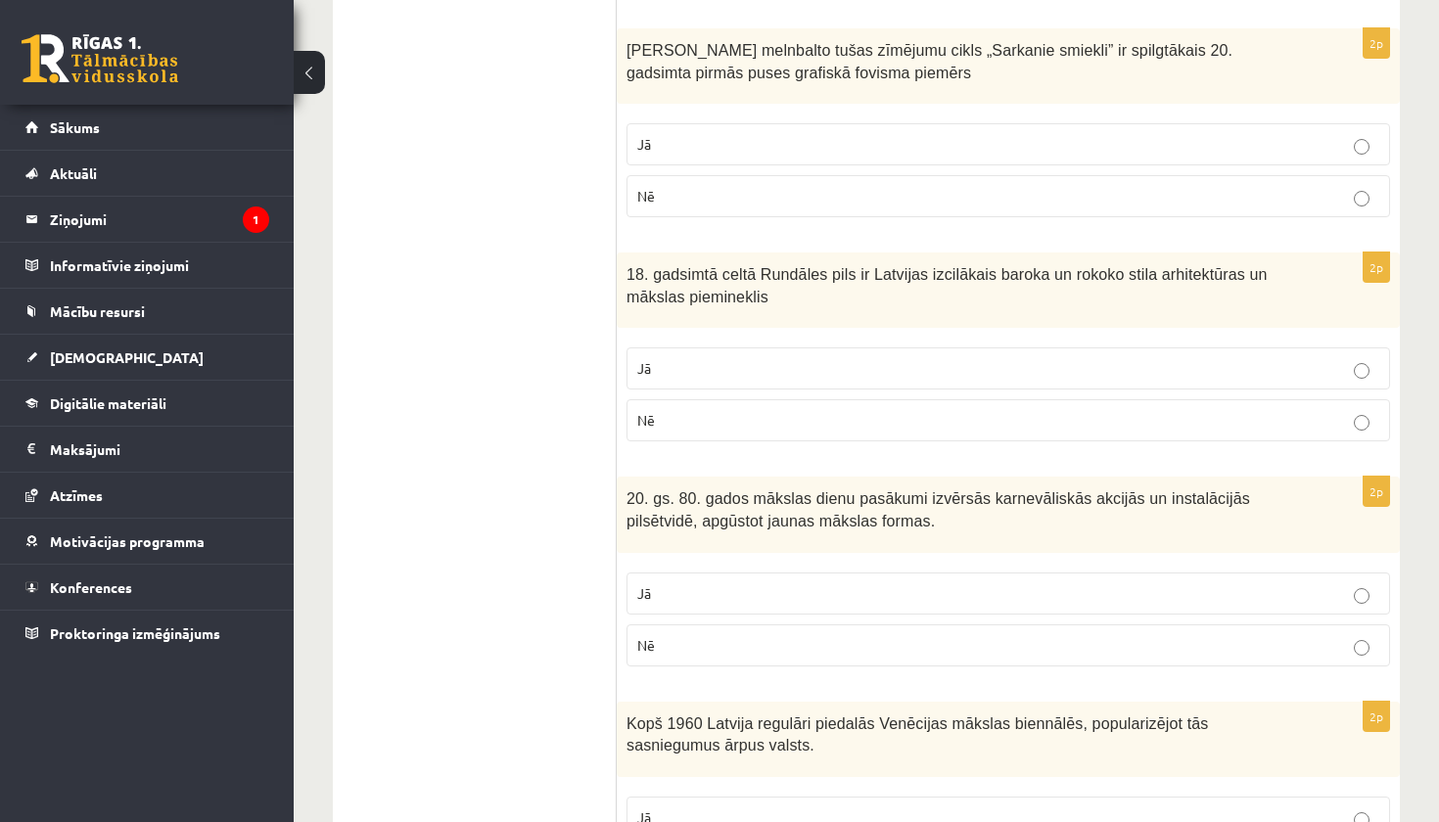
click at [719, 583] on p "Jā" at bounding box center [1008, 593] width 742 height 21
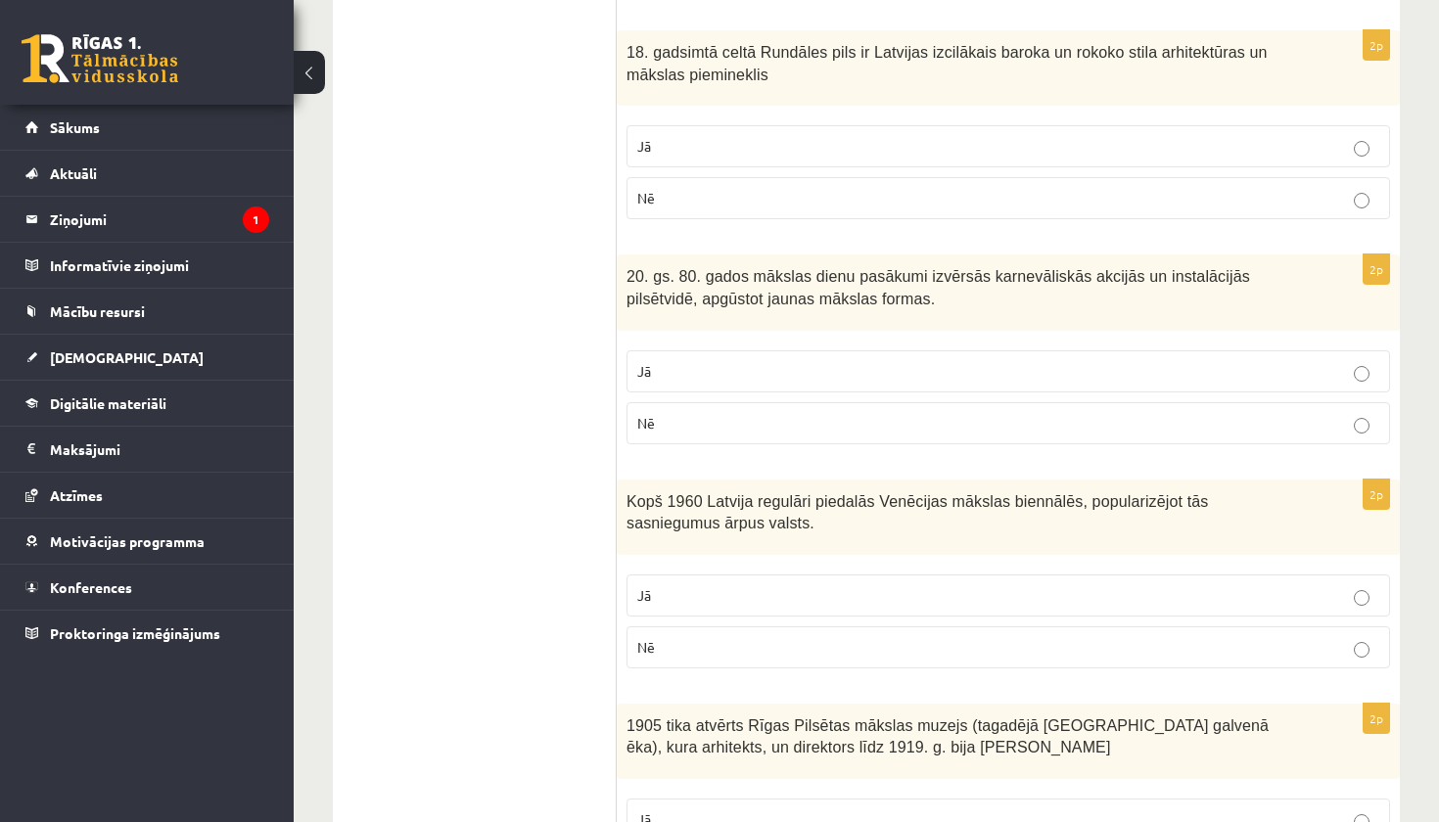
scroll to position [3715, 0]
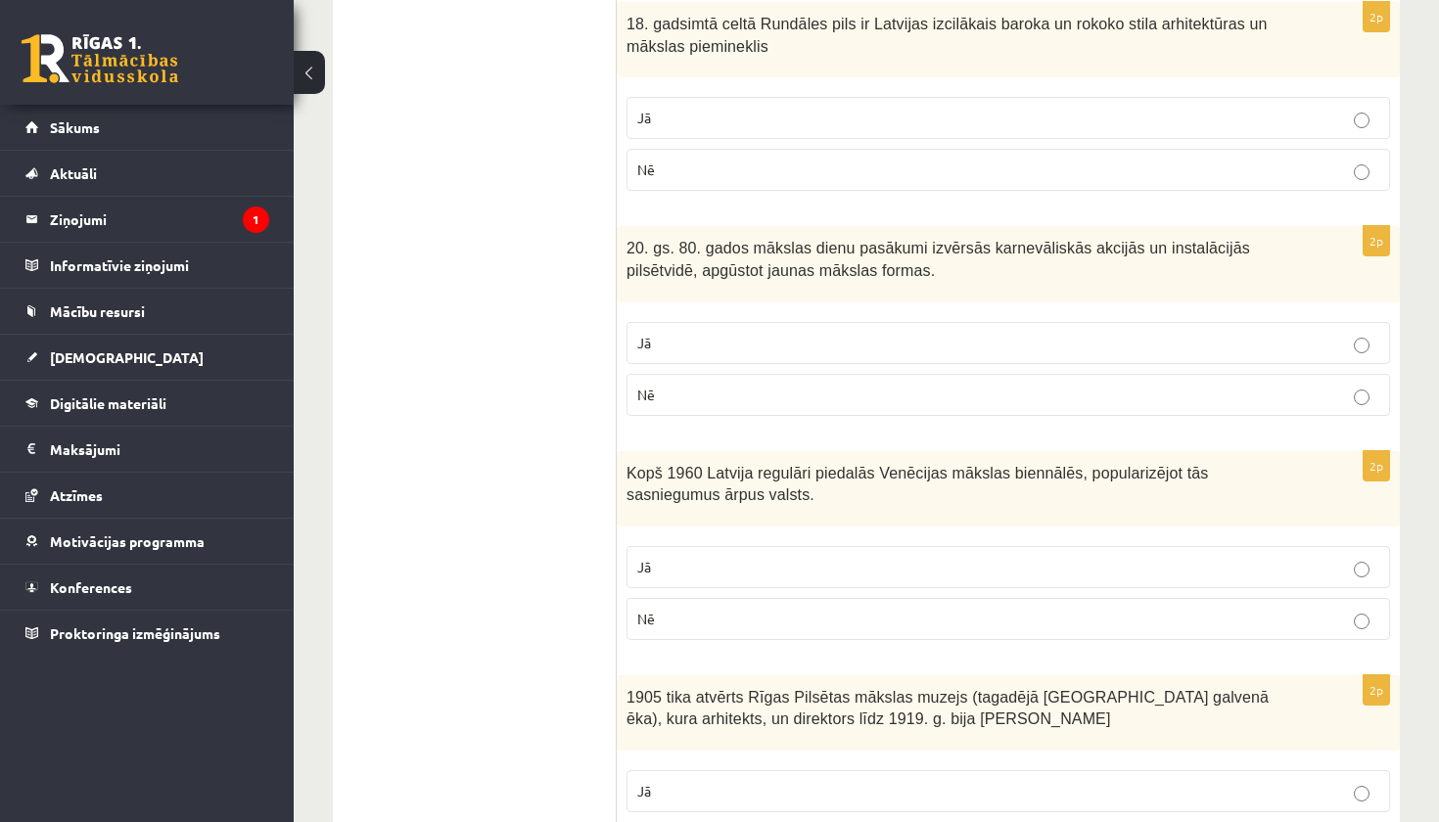
click at [715, 609] on p "Nē" at bounding box center [1008, 619] width 742 height 21
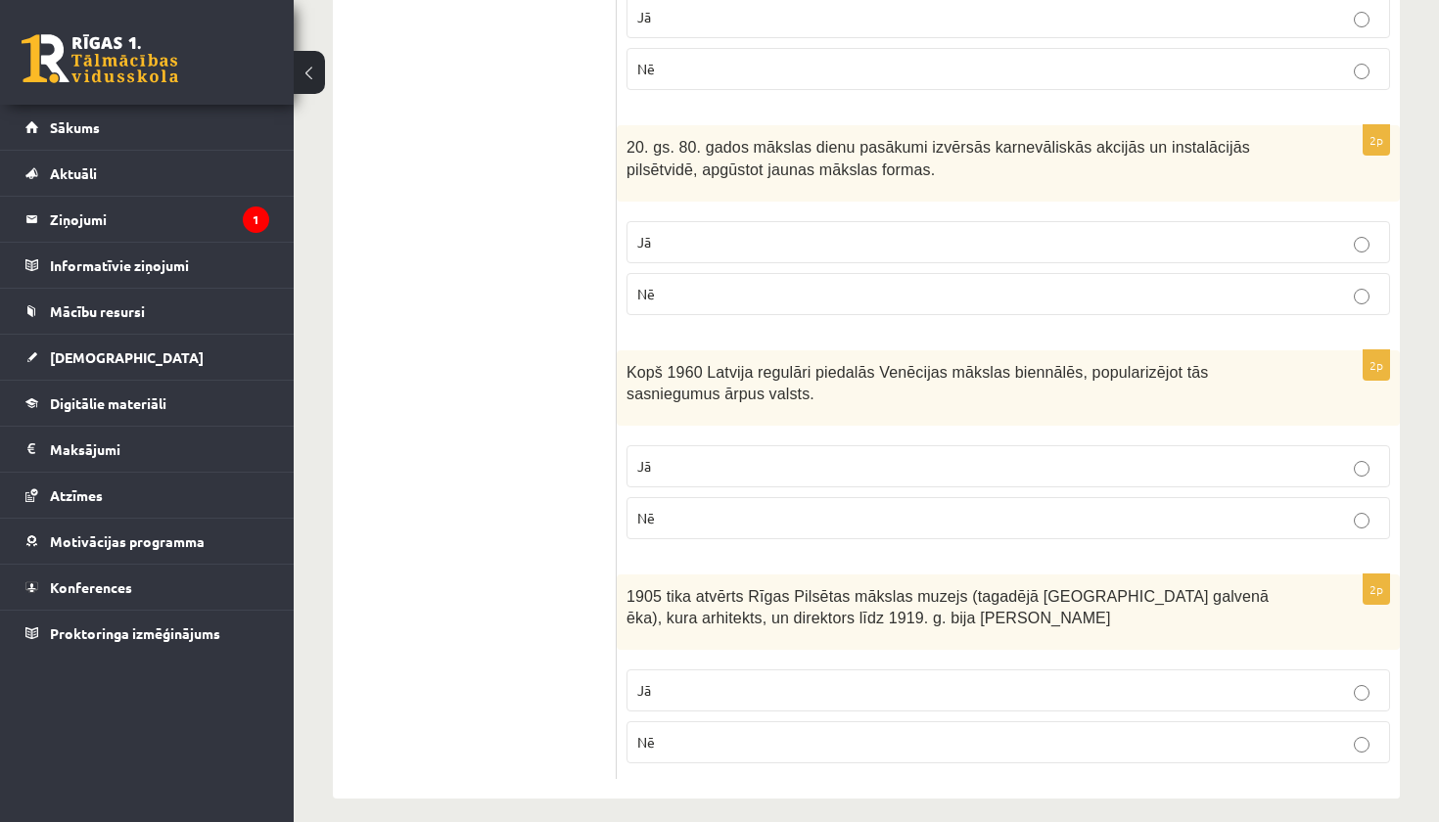
scroll to position [3815, 0]
click at [706, 681] on p "Jā" at bounding box center [1008, 691] width 742 height 21
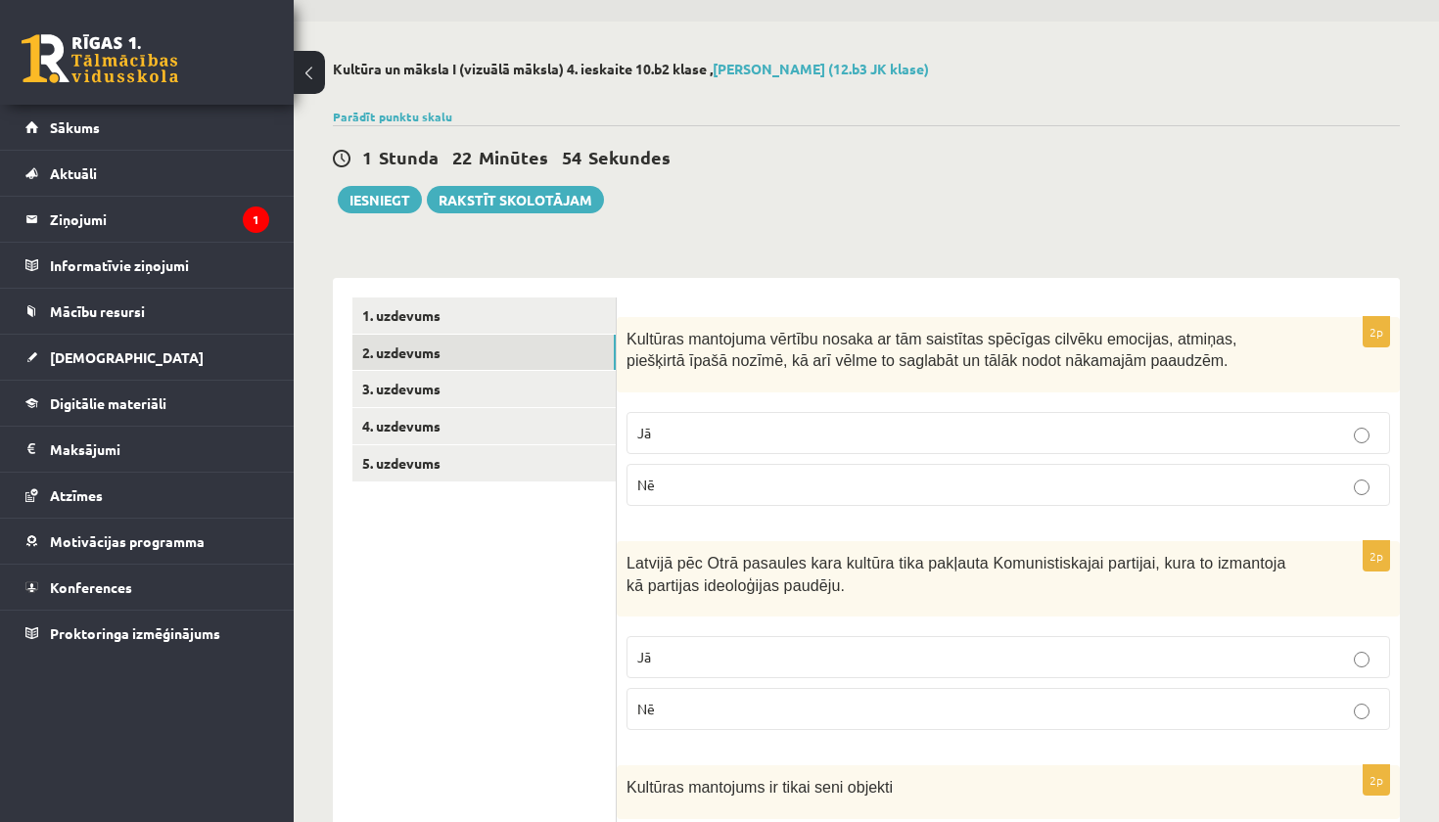
scroll to position [20, 0]
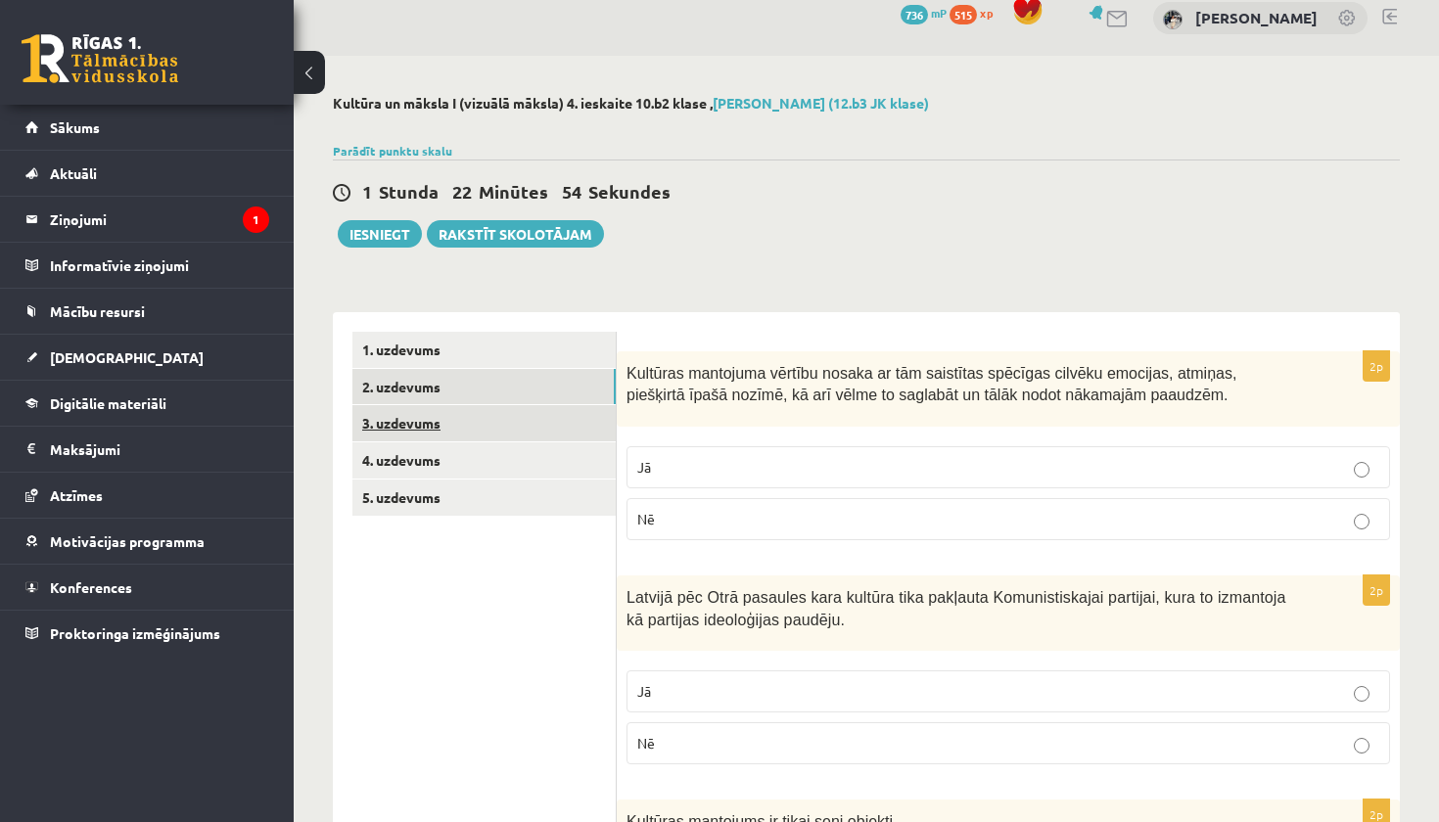
click at [522, 428] on link "3. uzdevums" at bounding box center [483, 423] width 263 height 36
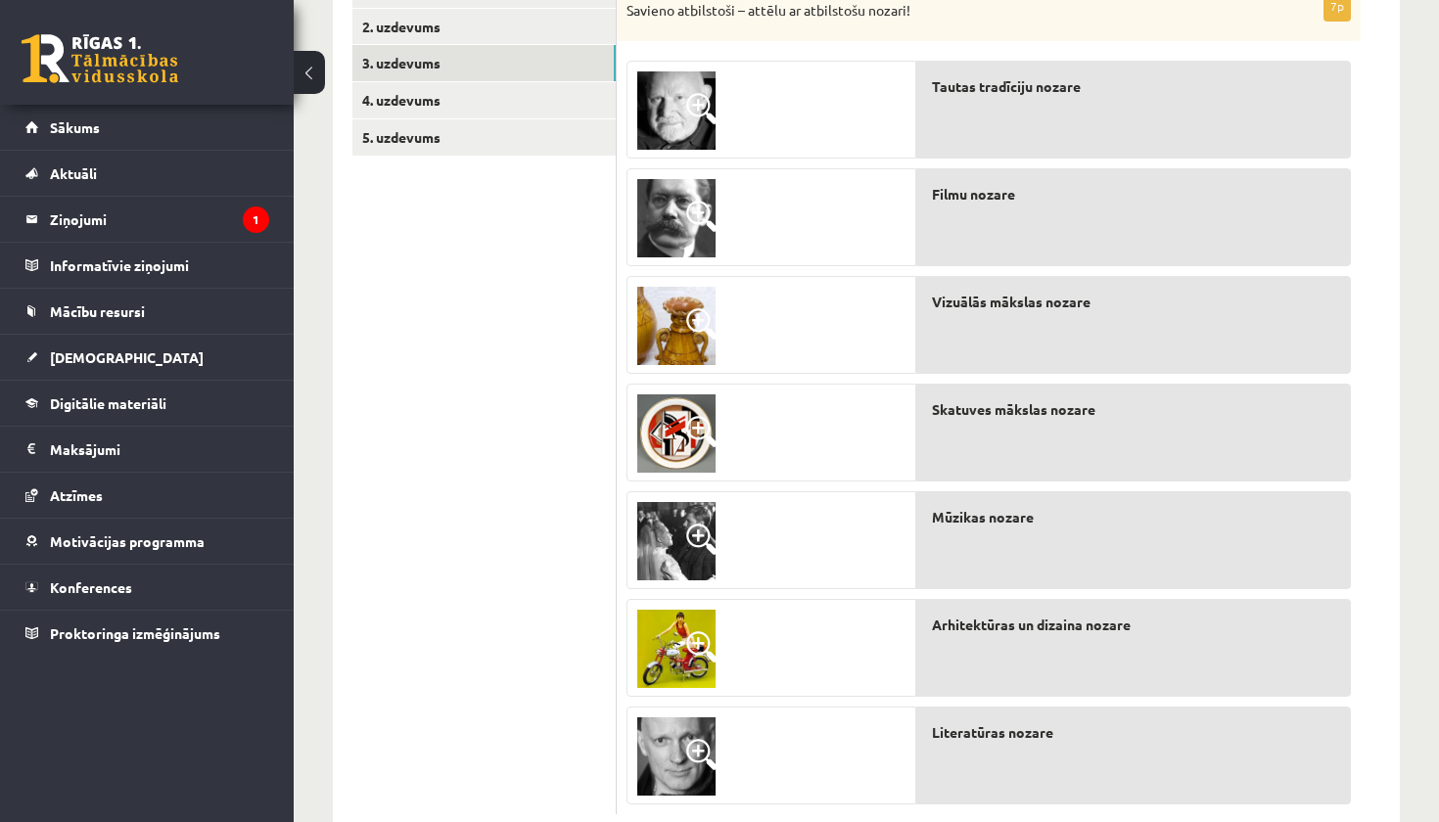
scroll to position [374, 0]
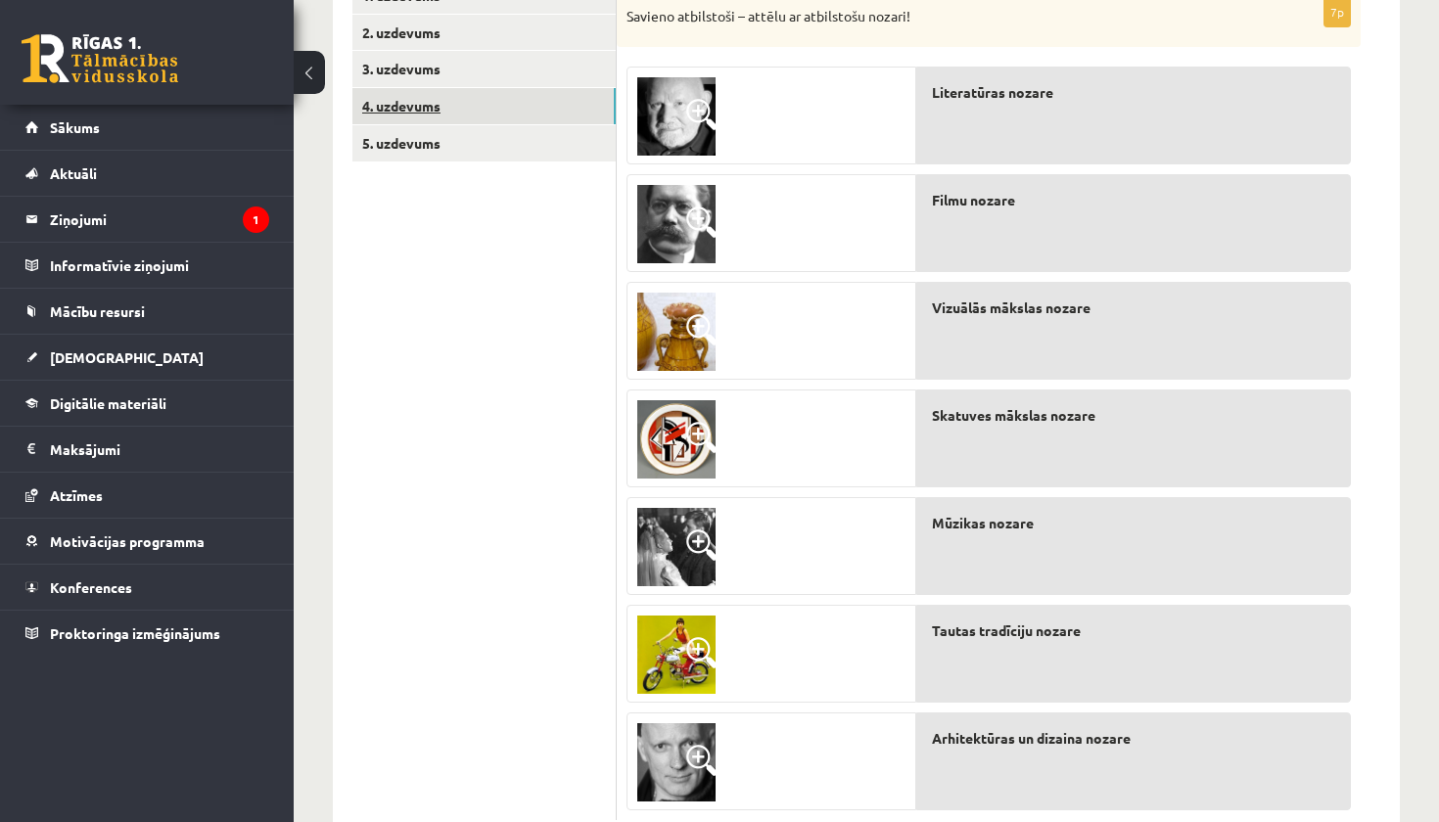
click at [458, 104] on link "4. uzdevums" at bounding box center [483, 106] width 263 height 36
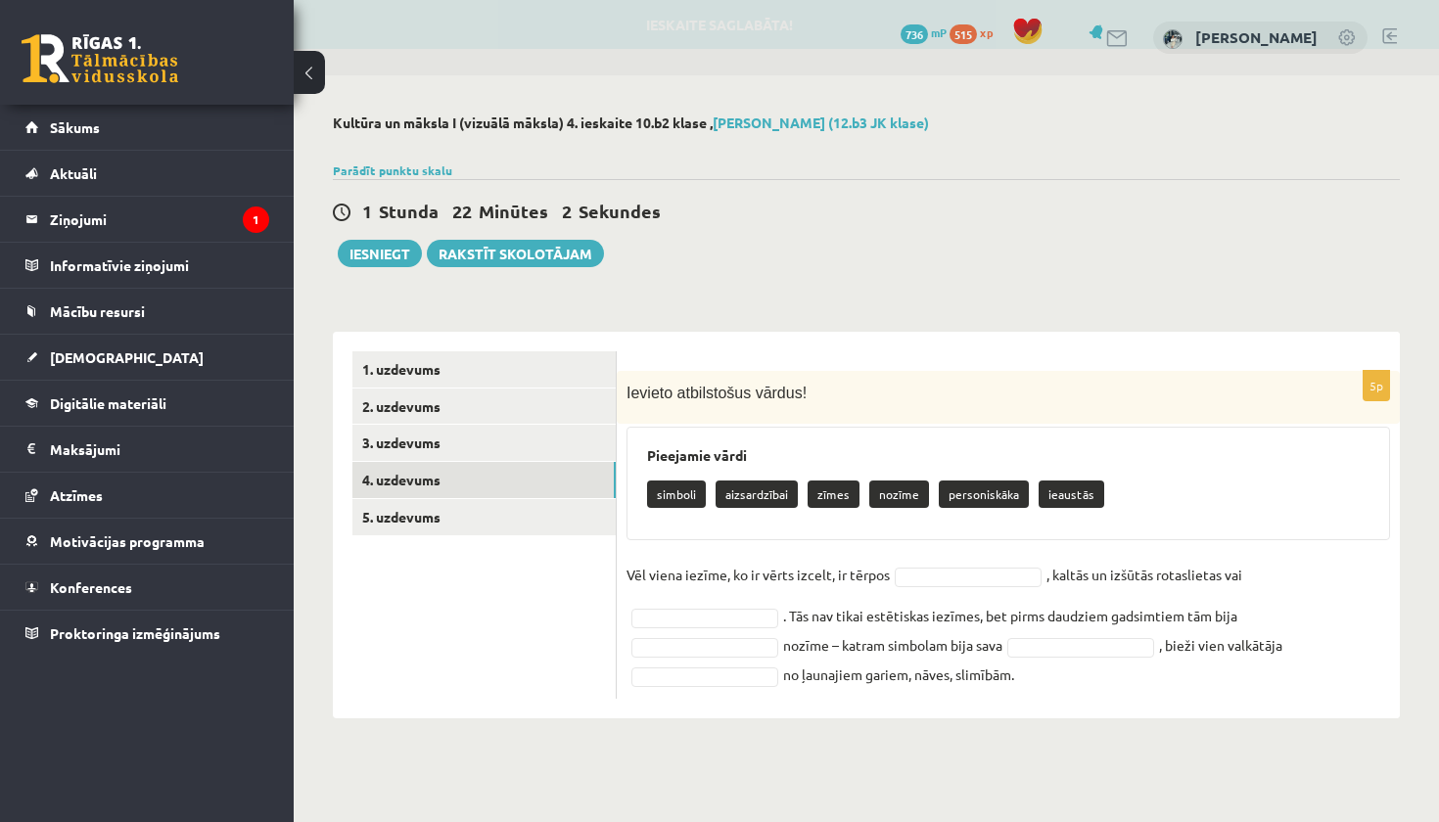
scroll to position [0, 0]
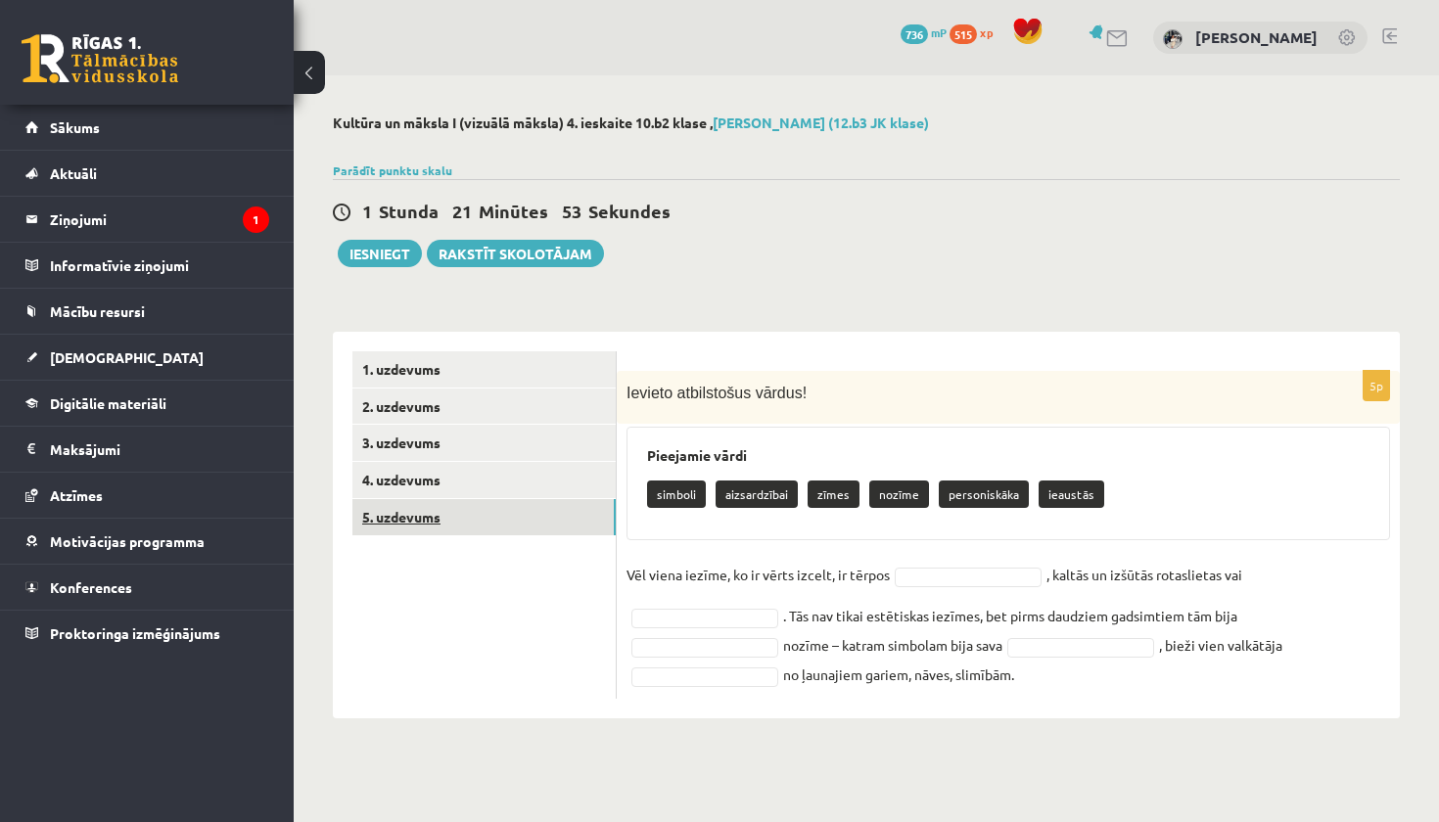
click at [445, 520] on link "5. uzdevums" at bounding box center [483, 517] width 263 height 36
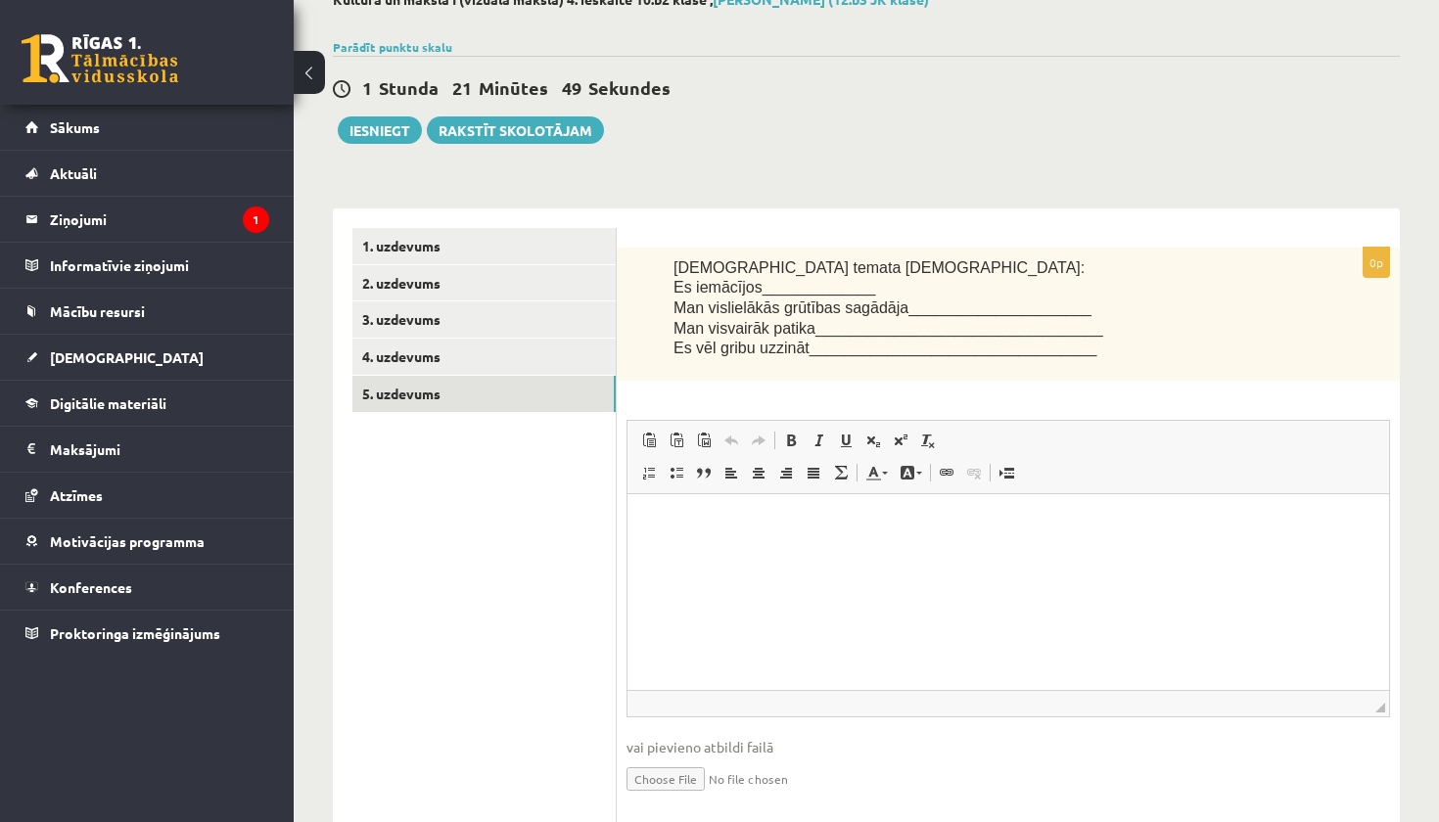
scroll to position [135, 0]
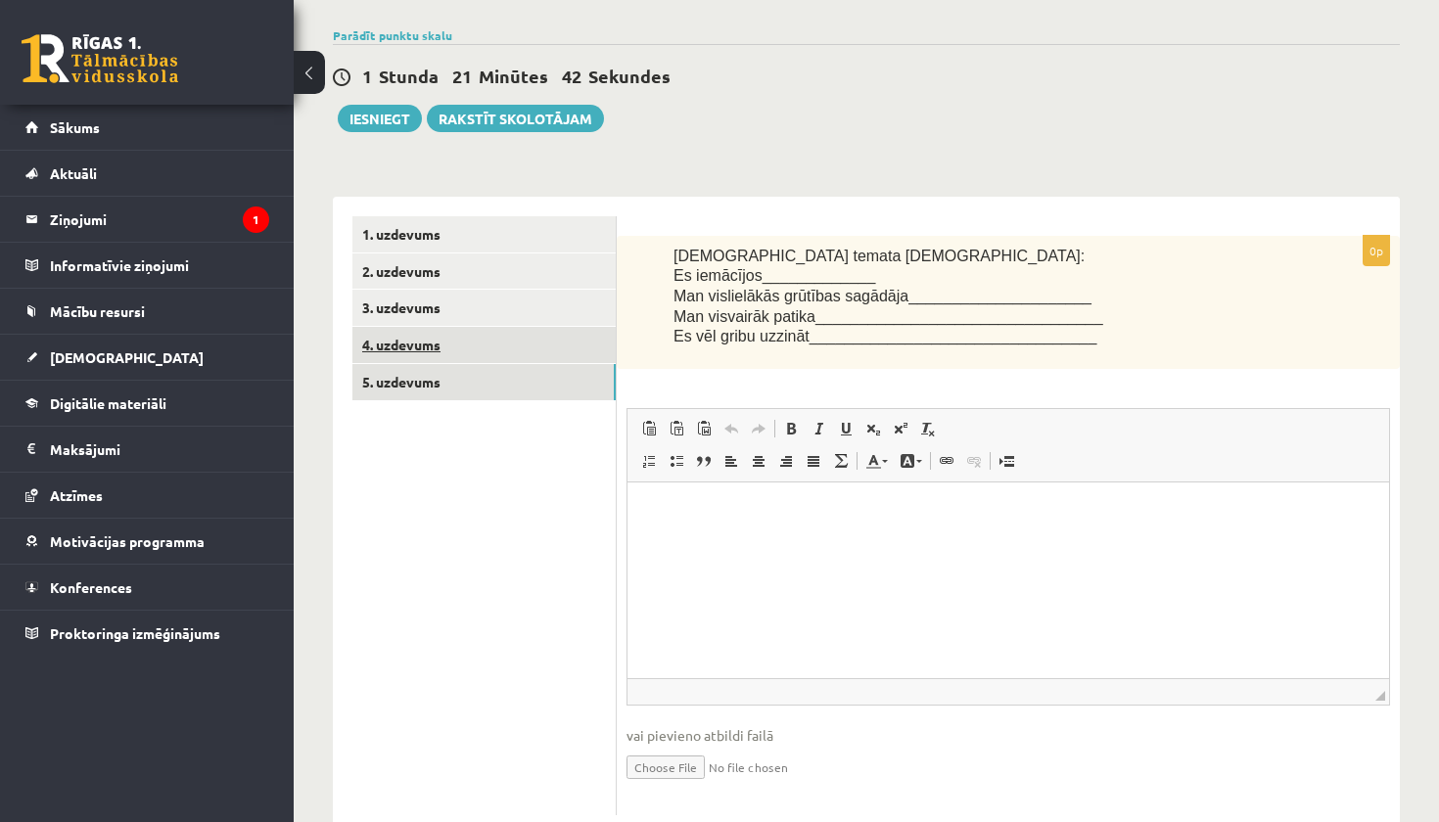
click at [472, 345] on link "4. uzdevums" at bounding box center [483, 345] width 263 height 36
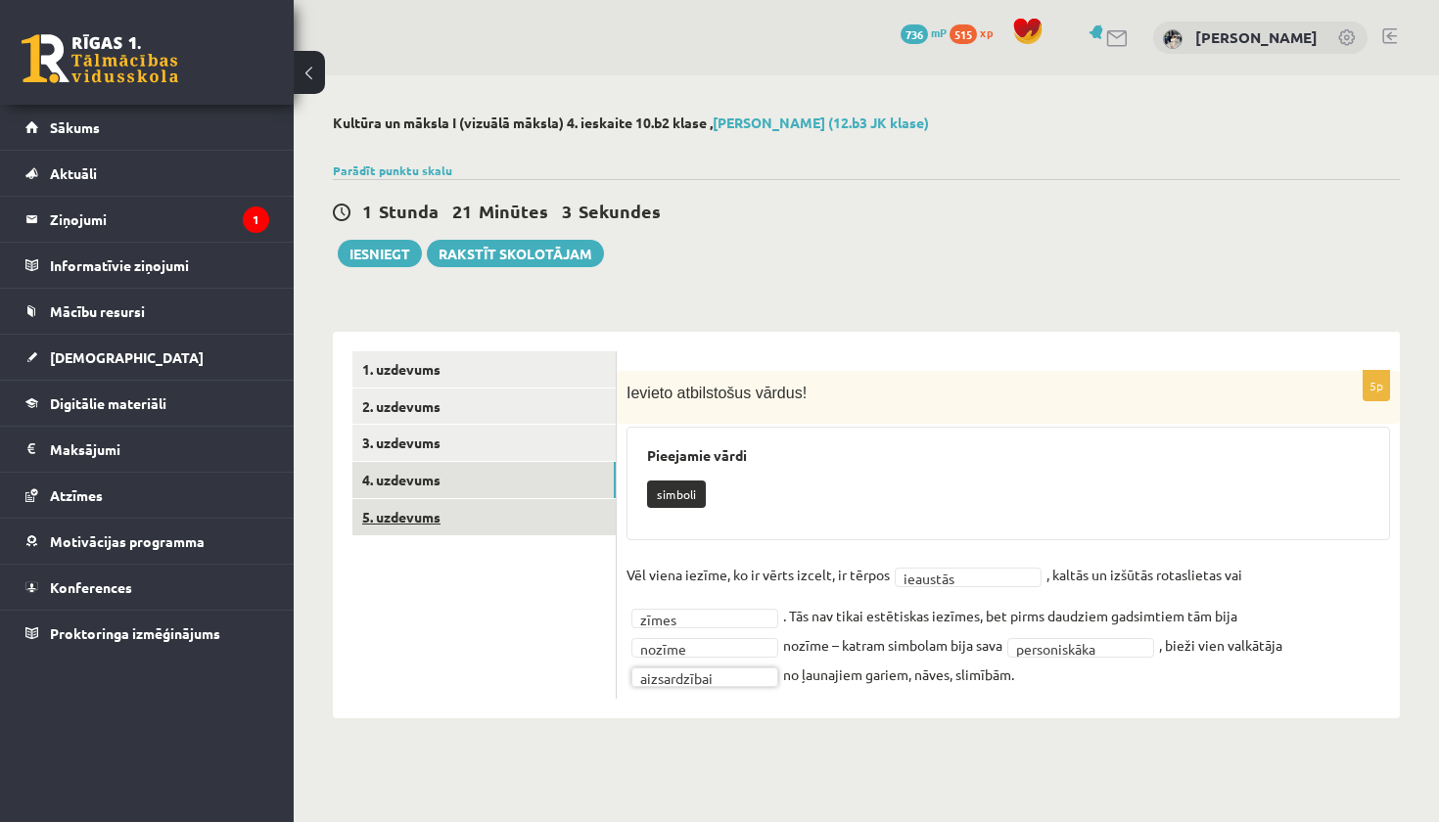
click at [509, 524] on link "5. uzdevums" at bounding box center [483, 517] width 263 height 36
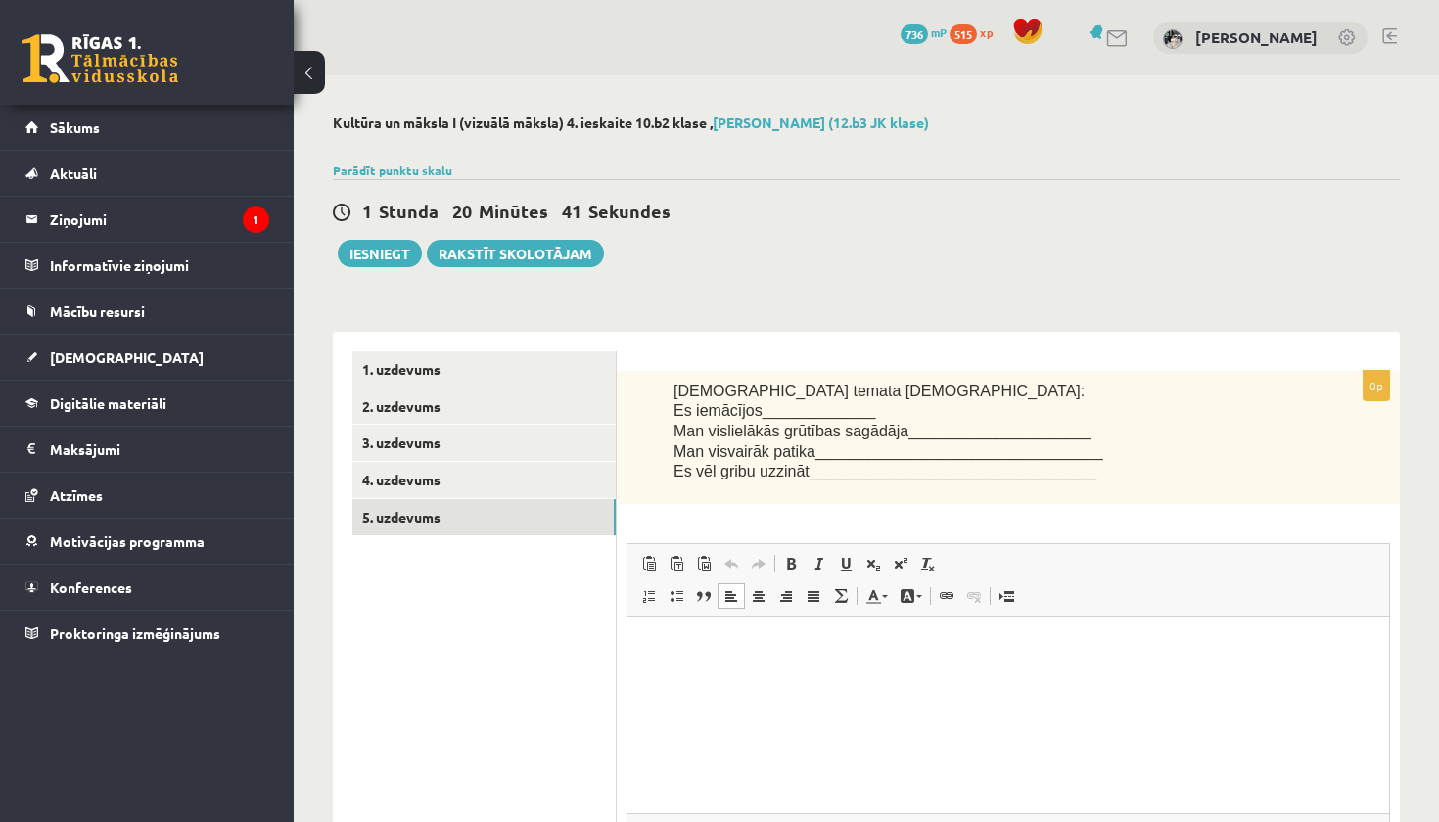
click at [726, 668] on html at bounding box center [1008, 648] width 762 height 60
paste body "Визуальный текстовый редактор, wiswyg-editor-user-answer-47024945360700"
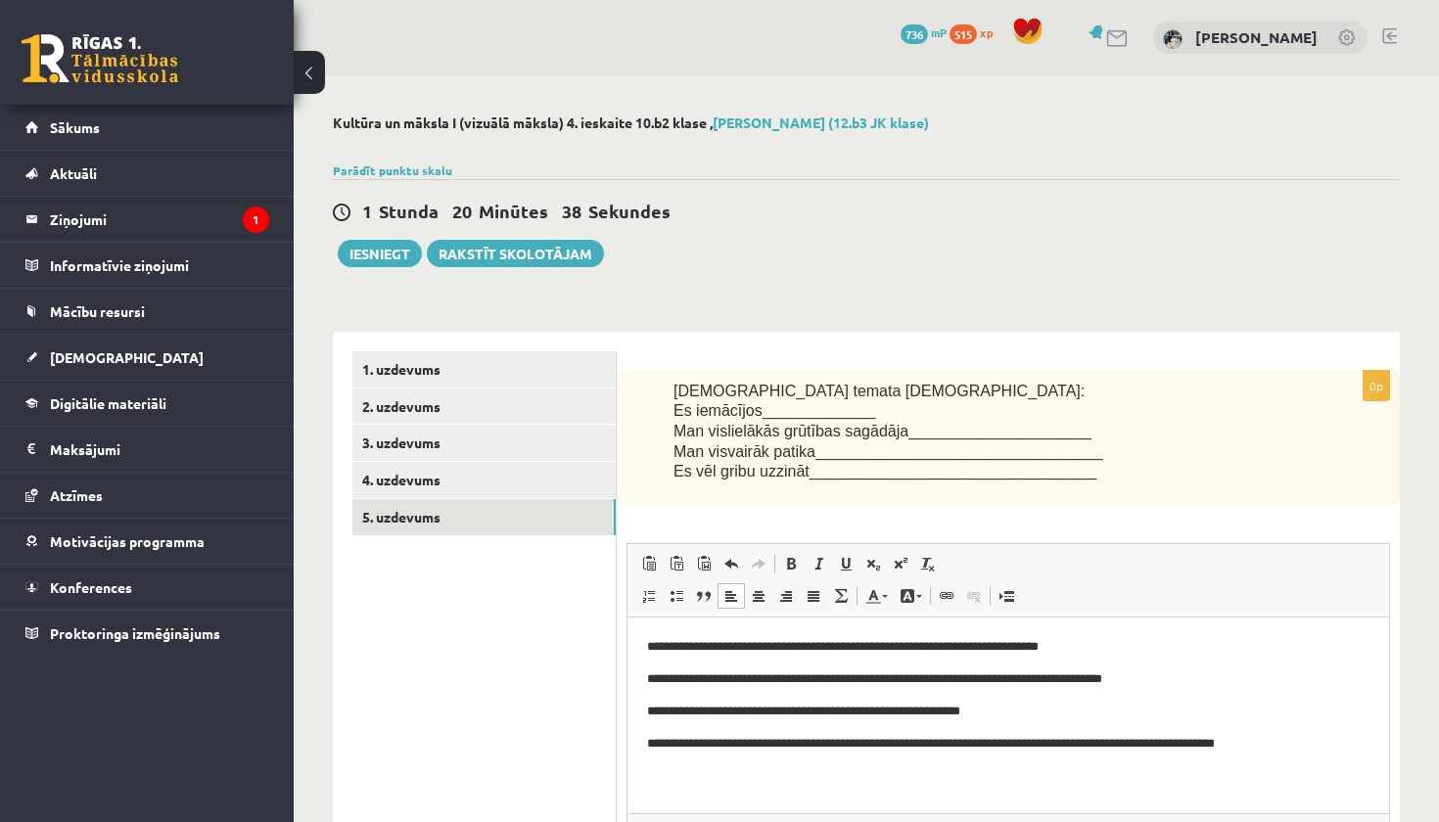
click at [655, 681] on p "**********" at bounding box center [1008, 680] width 722 height 20
click at [654, 714] on p "**********" at bounding box center [1008, 712] width 722 height 20
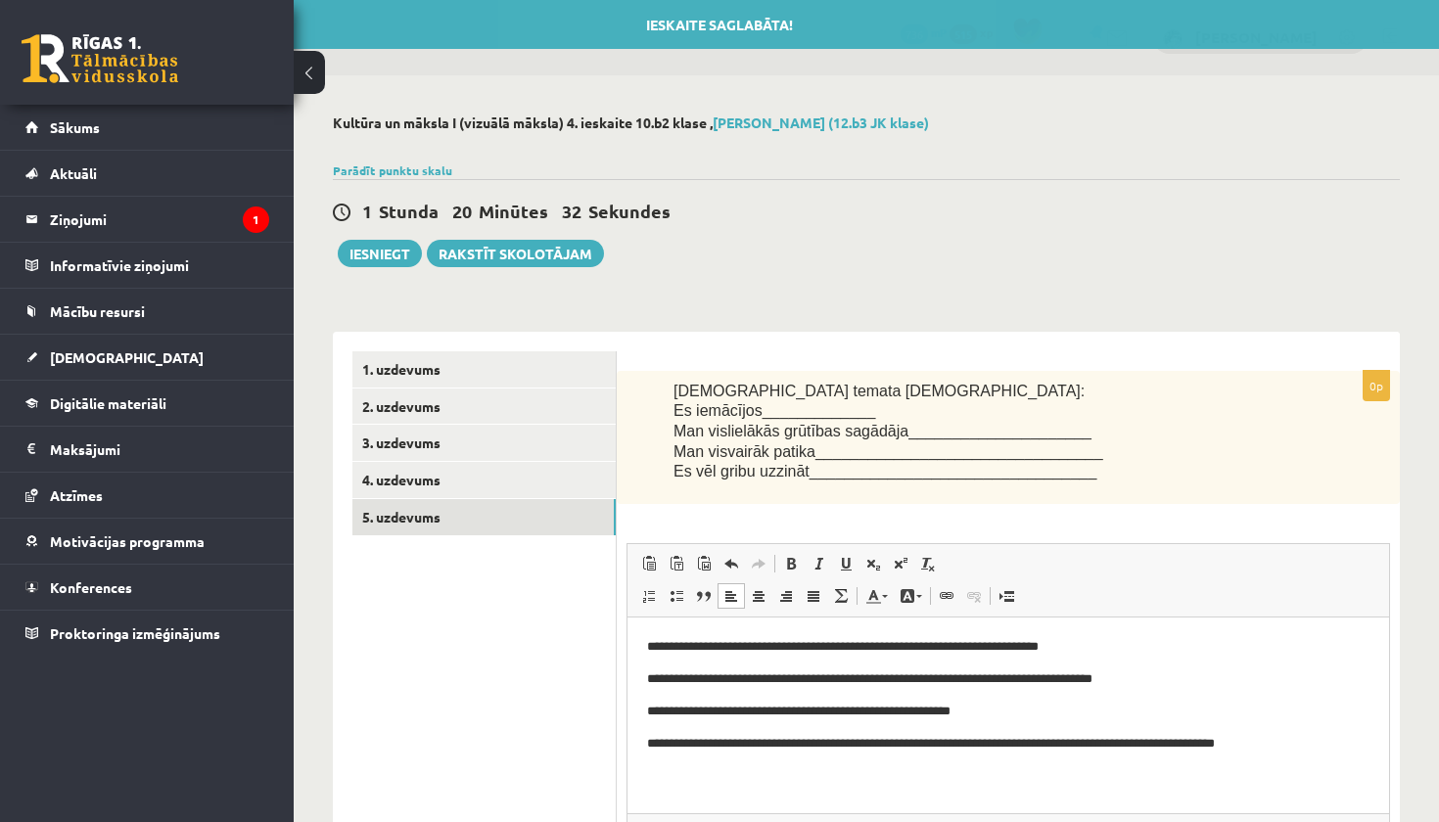
click at [655, 745] on p "**********" at bounding box center [1008, 744] width 722 height 20
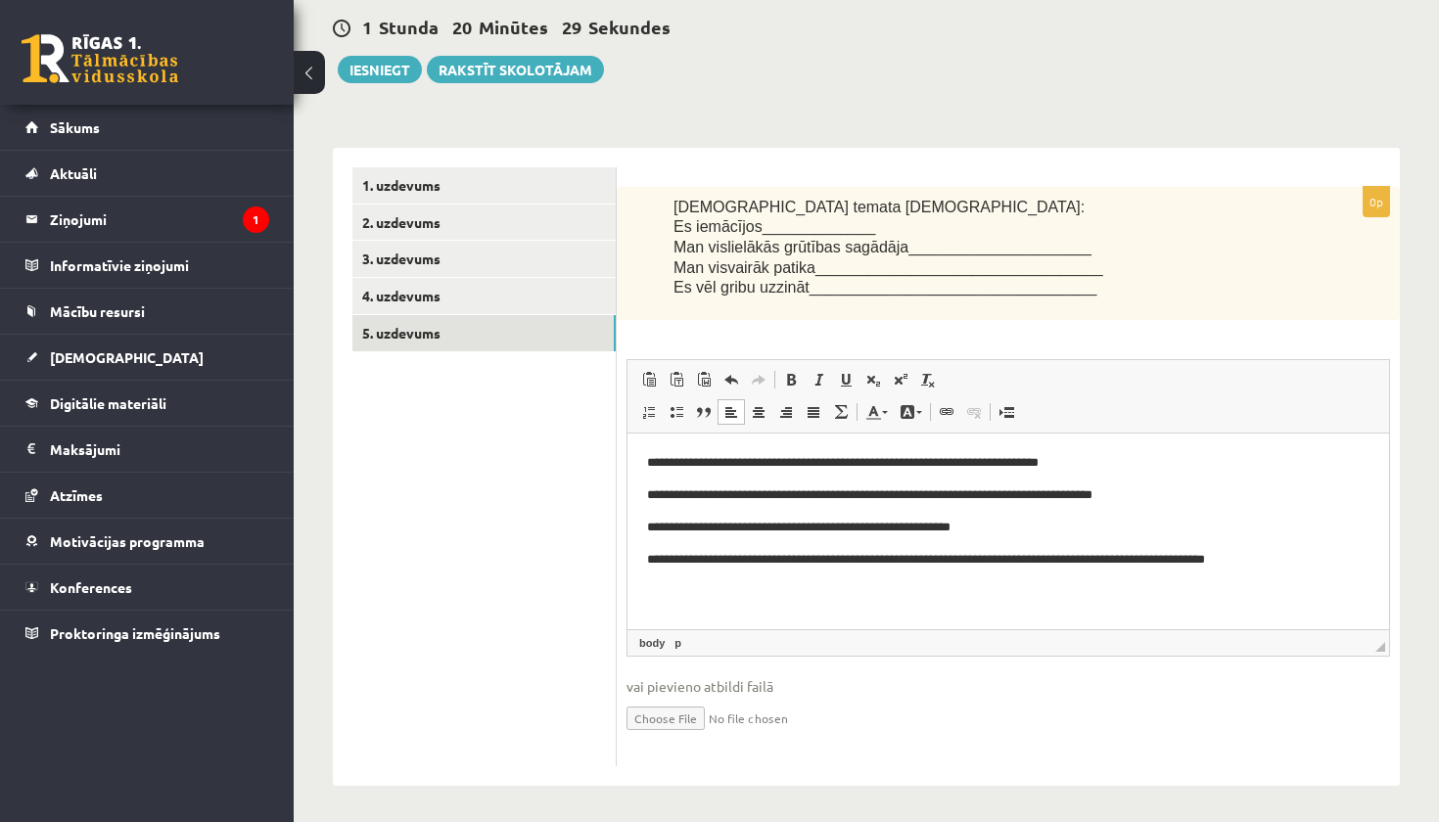
scroll to position [102, 0]
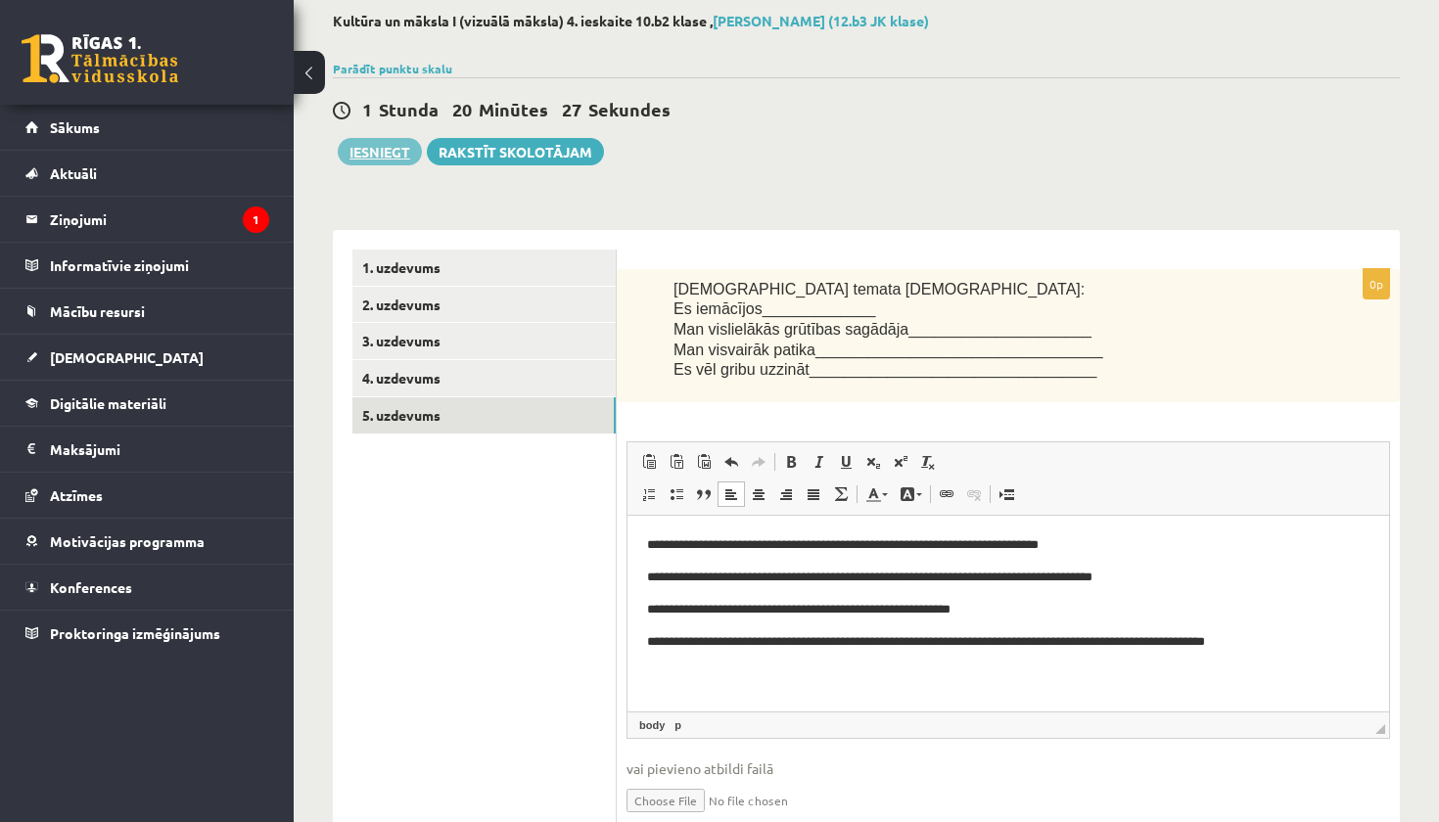
click at [387, 151] on button "Iesniegt" at bounding box center [380, 151] width 84 height 27
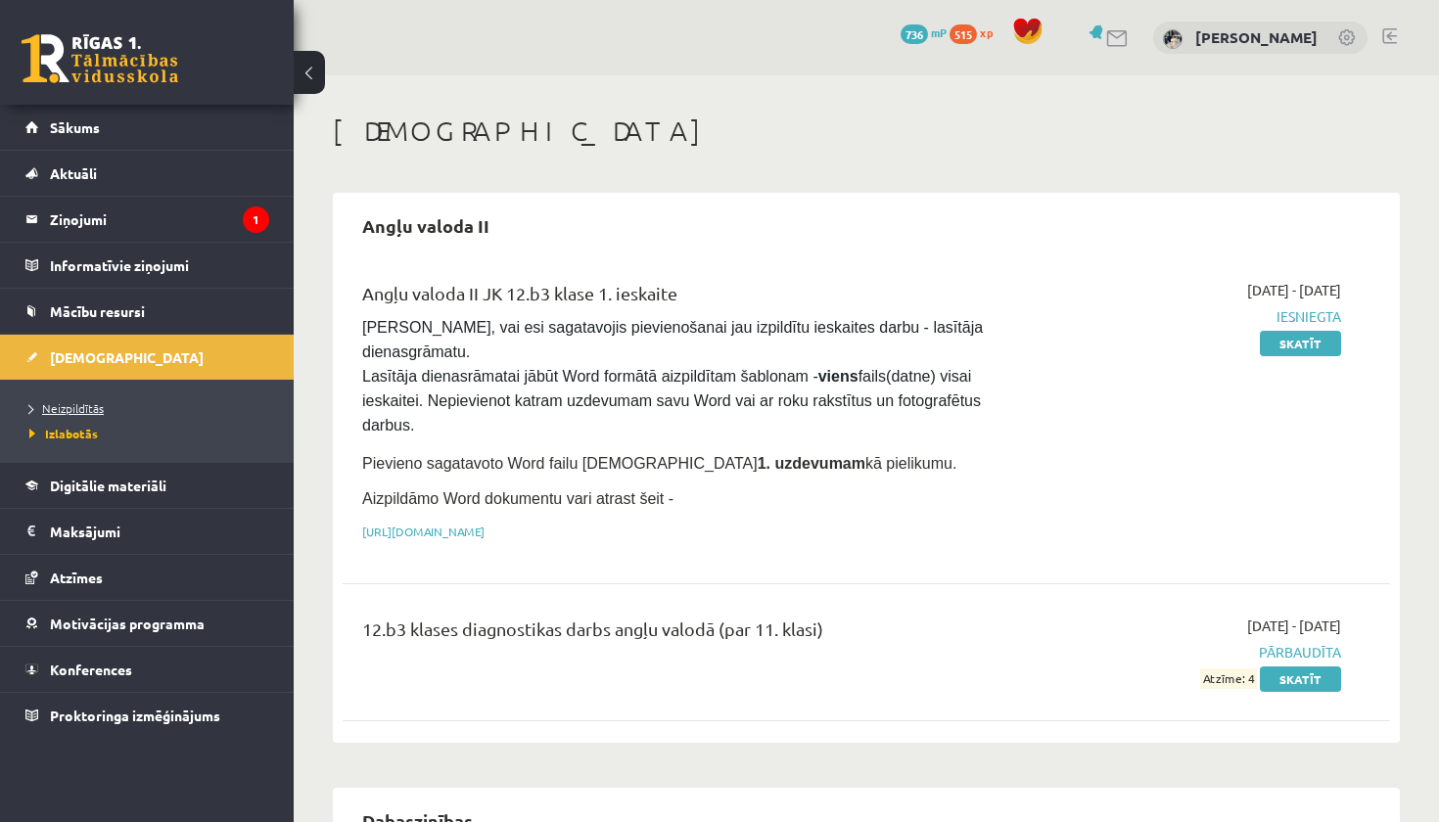
click at [86, 411] on span "Neizpildītās" at bounding box center [66, 408] width 74 height 16
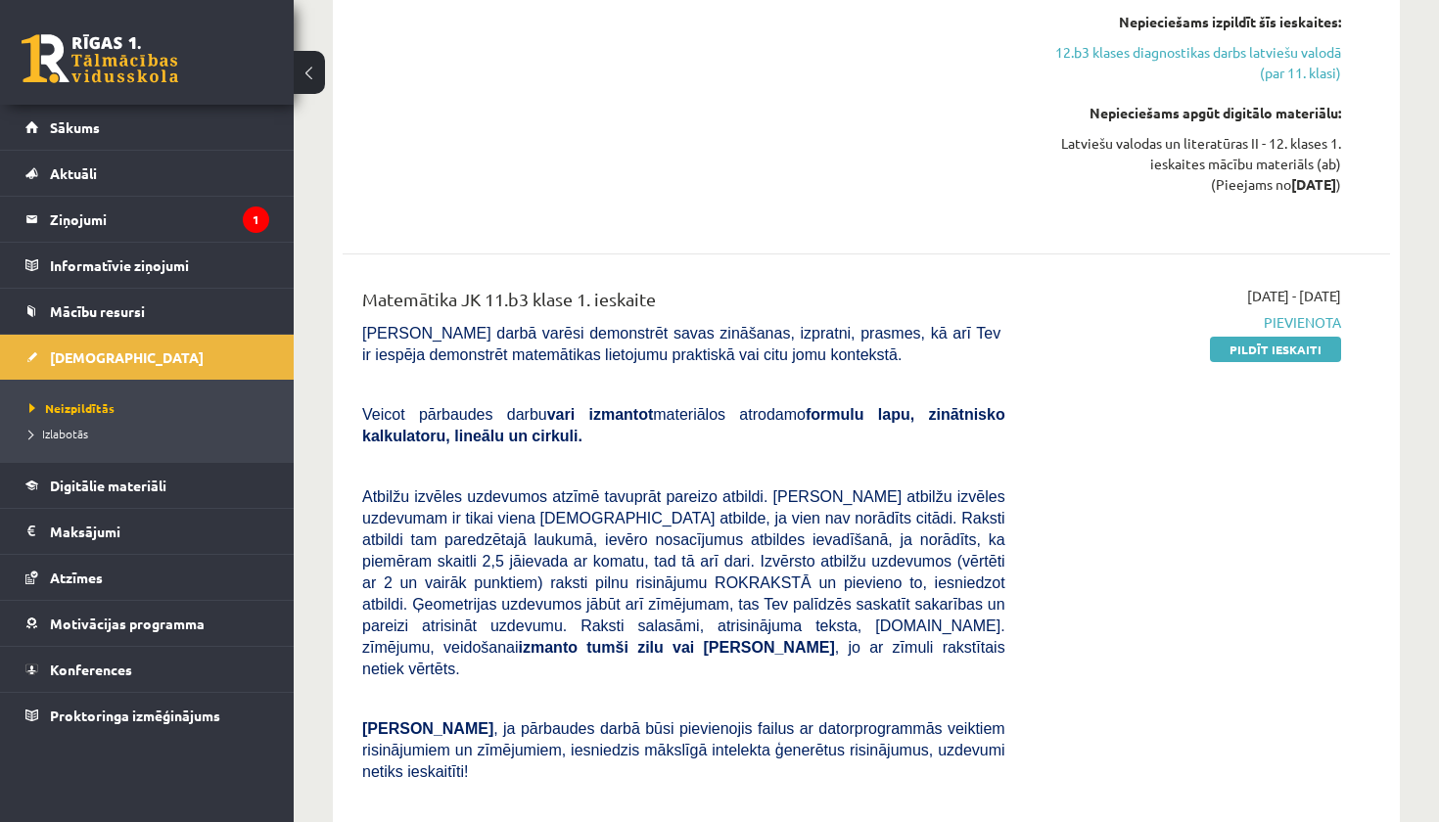
scroll to position [4984, 0]
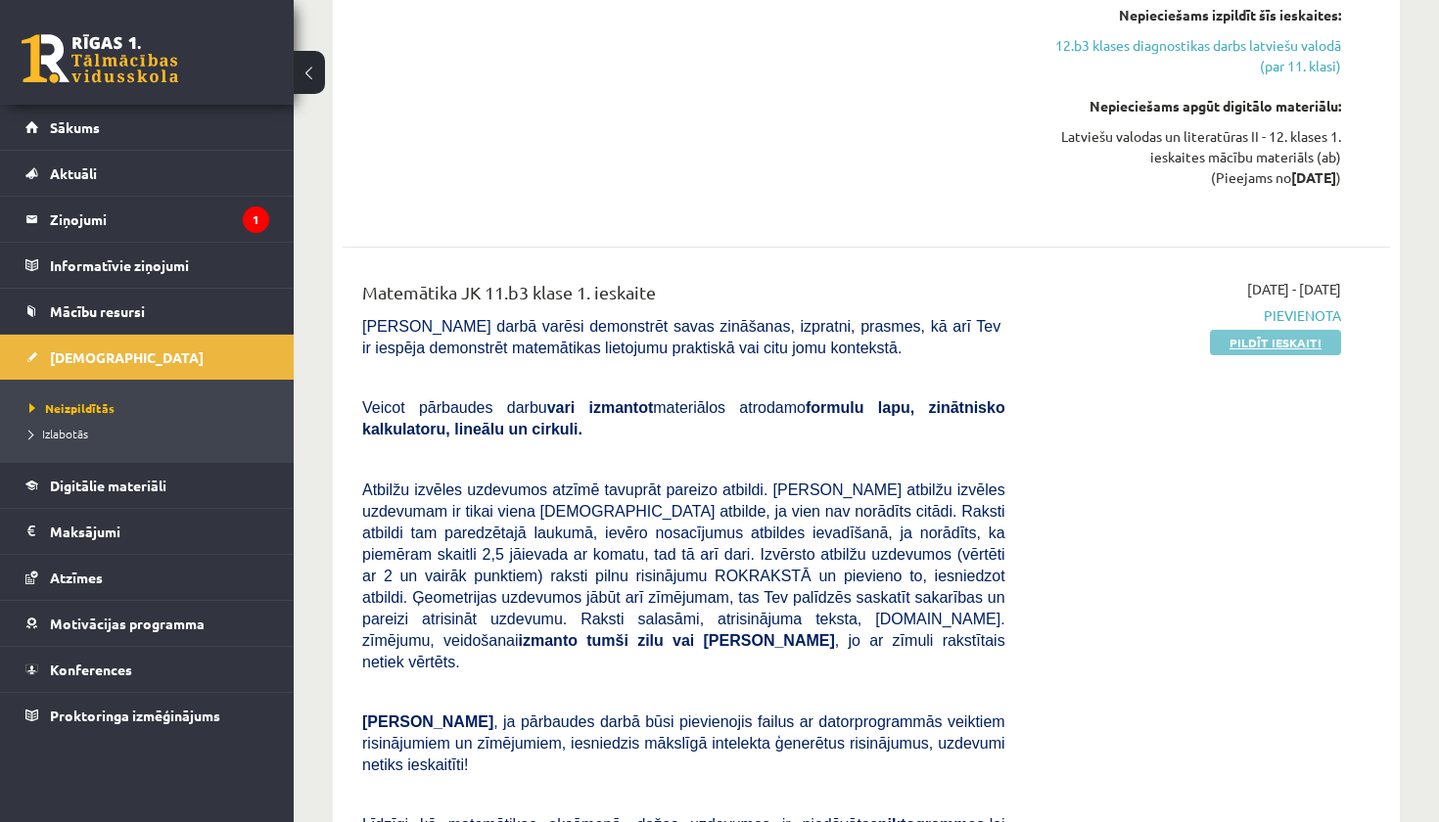
click at [1280, 330] on link "Pildīt ieskaiti" at bounding box center [1275, 342] width 131 height 25
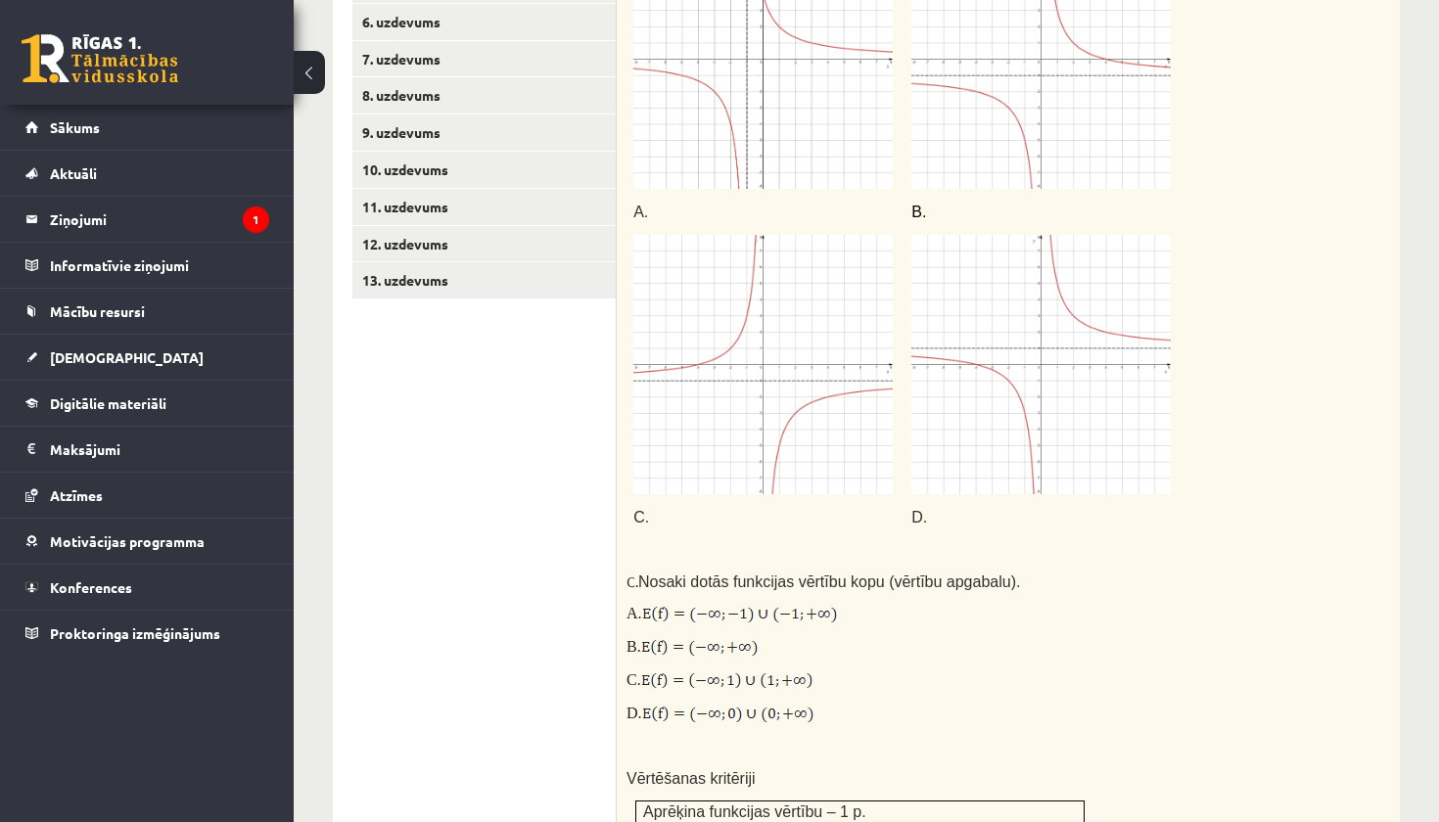
scroll to position [833, 0]
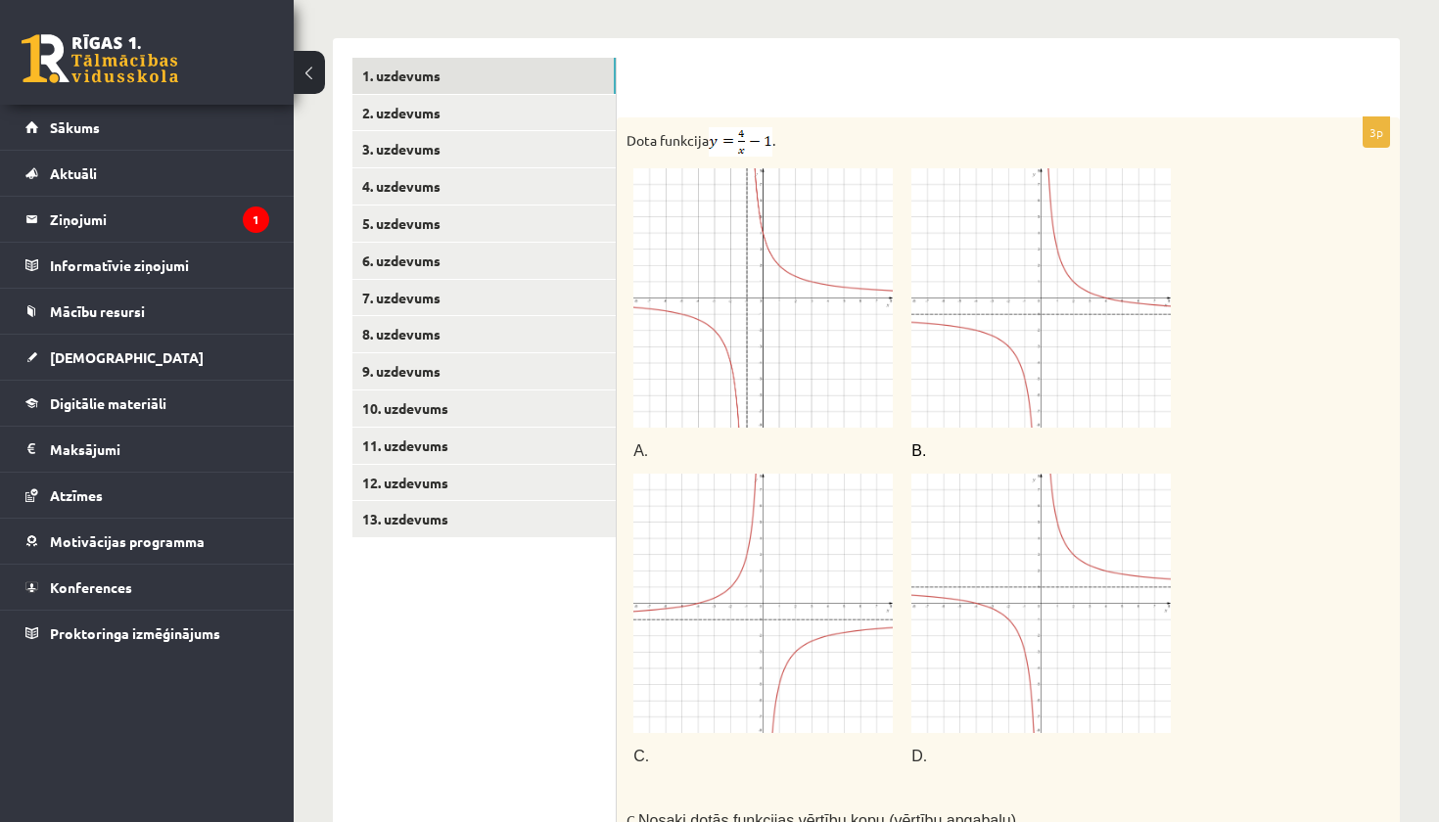
click at [745, 589] on img at bounding box center [762, 603] width 259 height 259
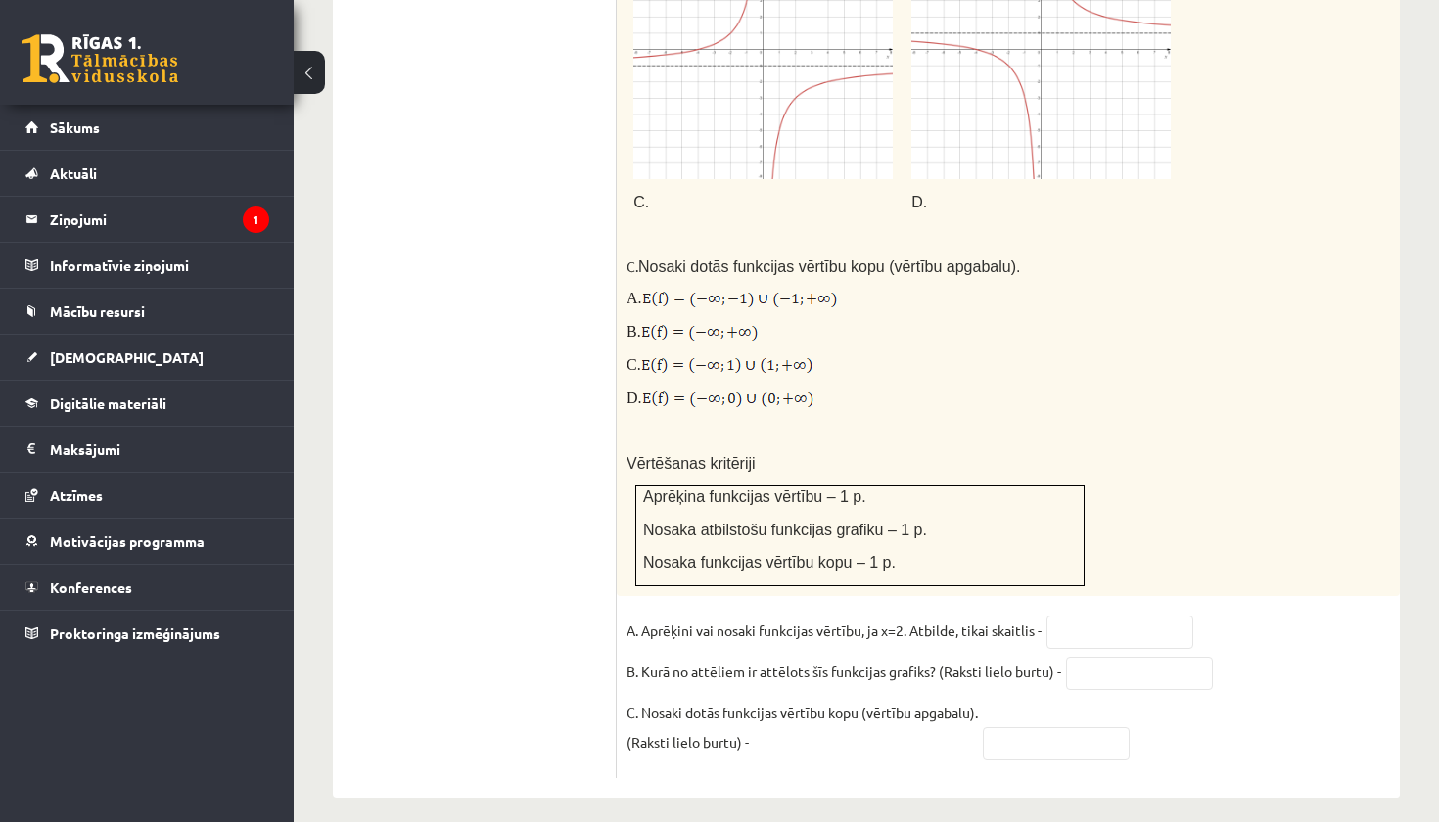
scroll to position [1386, 0]
click at [1093, 617] on input "text" at bounding box center [1119, 633] width 147 height 33
type input "*"
click at [1142, 658] on input "text" at bounding box center [1139, 674] width 147 height 33
type input "*"
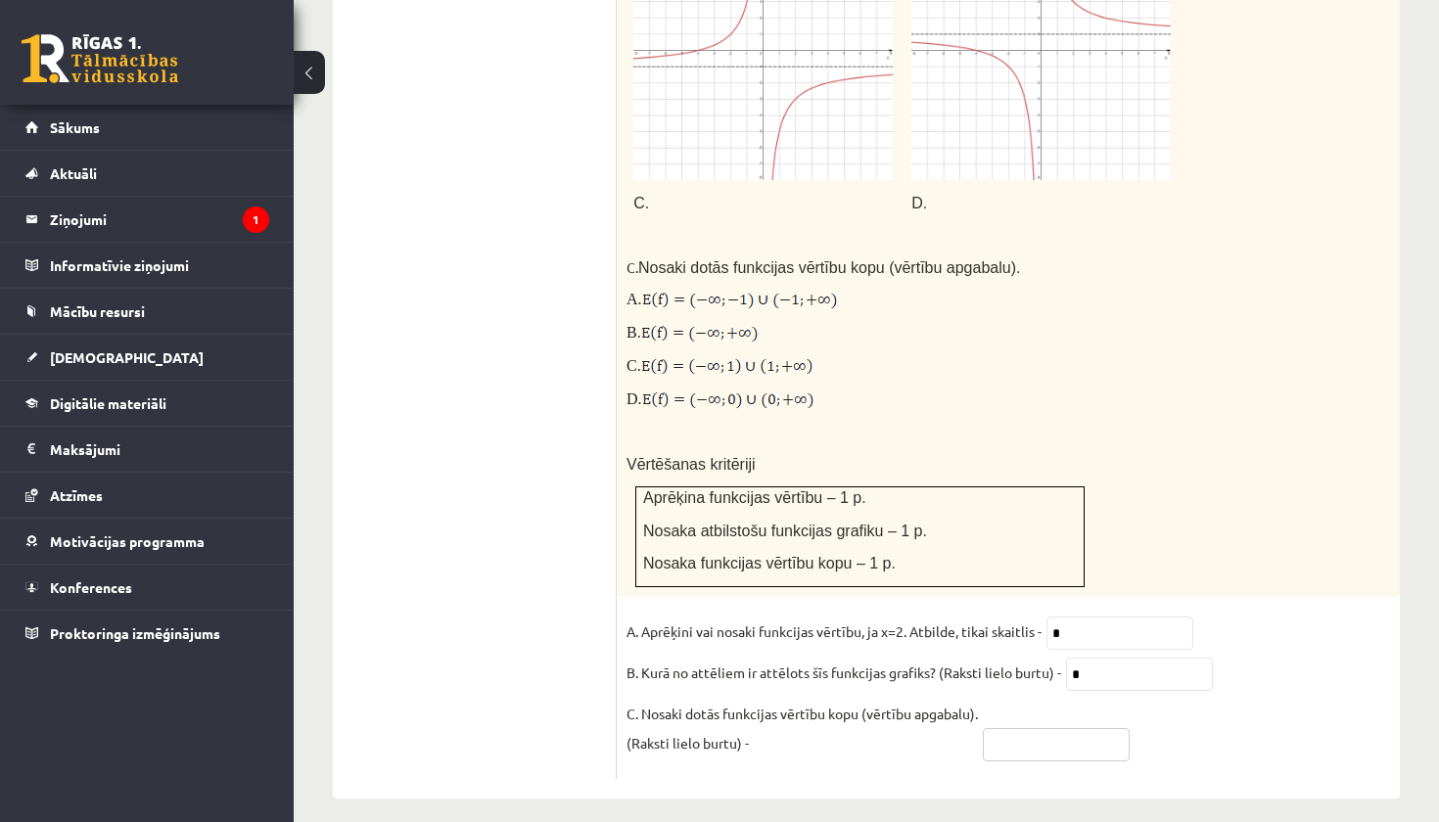
click at [1070, 731] on input "text" at bounding box center [1056, 744] width 147 height 33
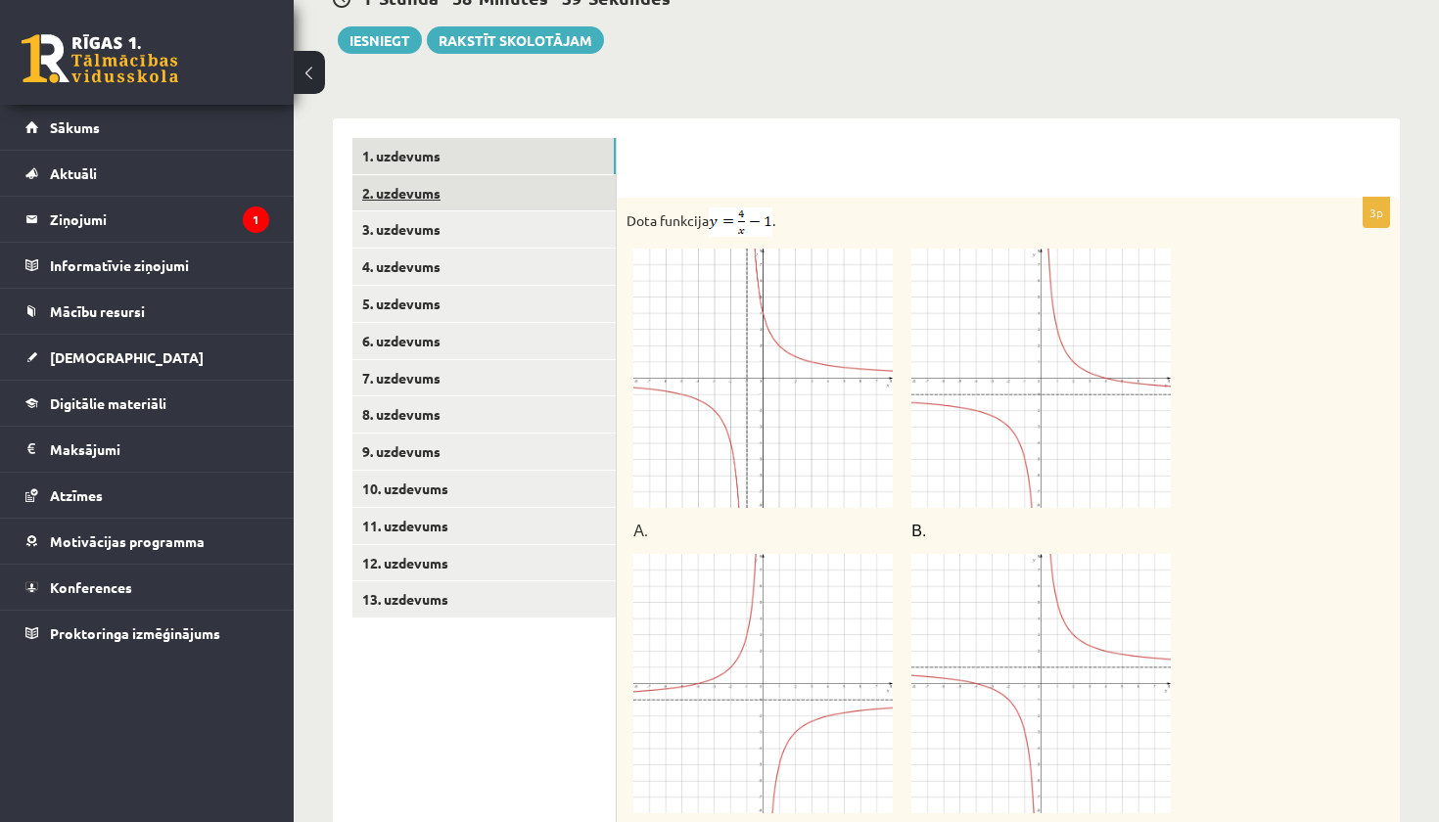
type input "*"
click at [538, 175] on link "2. uzdevums" at bounding box center [483, 193] width 263 height 36
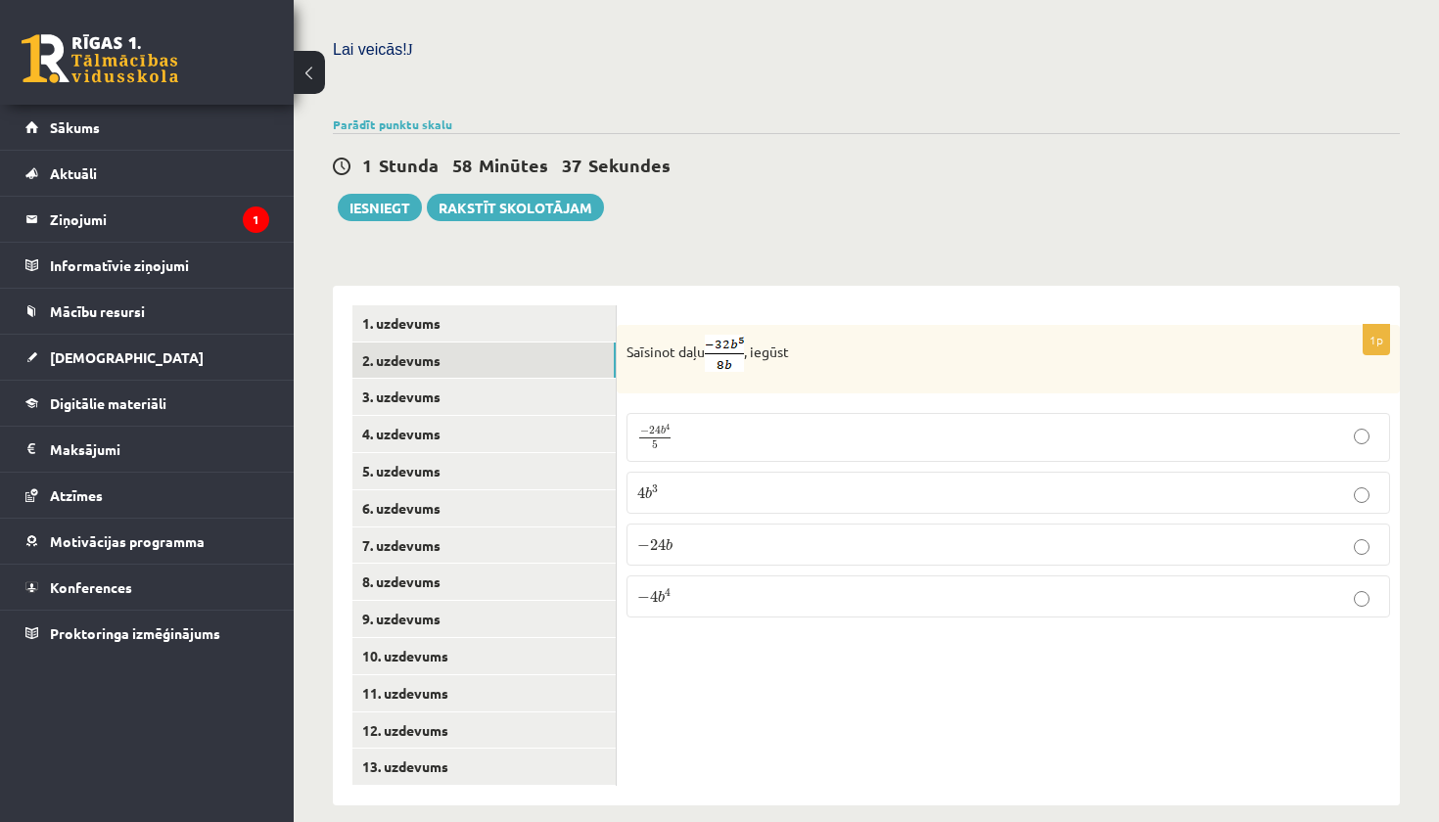
scroll to position [584, 0]
click at [750, 587] on p "− 4 b 4 − 4 b 4" at bounding box center [1008, 597] width 742 height 21
click at [465, 382] on link "3. uzdevums" at bounding box center [483, 398] width 263 height 36
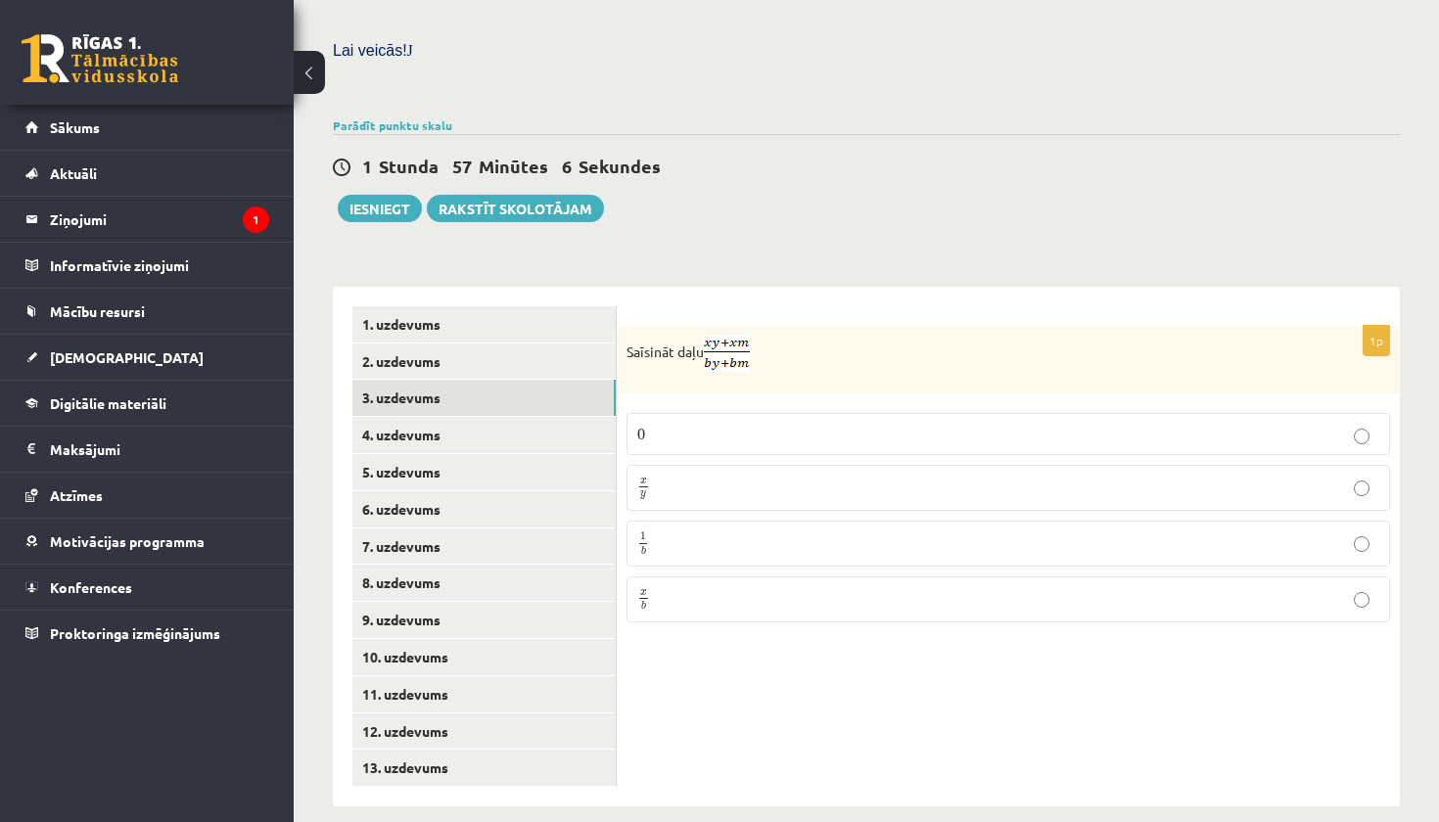
click at [725, 594] on p "x b x b" at bounding box center [1008, 599] width 742 height 24
click at [430, 419] on link "4. uzdevums" at bounding box center [483, 435] width 263 height 36
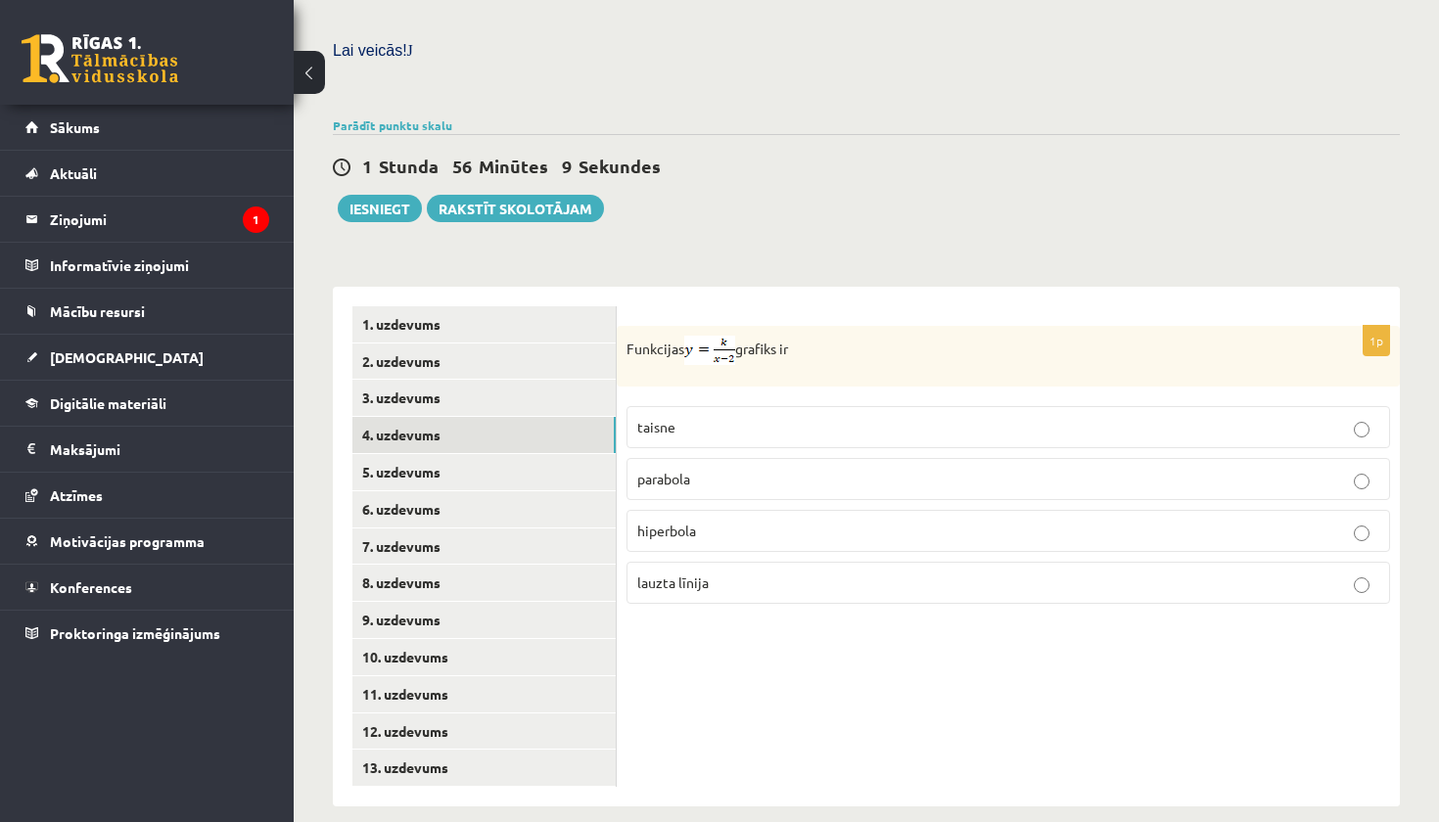
click at [704, 521] on p "hiperbola" at bounding box center [1008, 531] width 742 height 21
click at [457, 462] on link "5. uzdevums" at bounding box center [483, 472] width 263 height 36
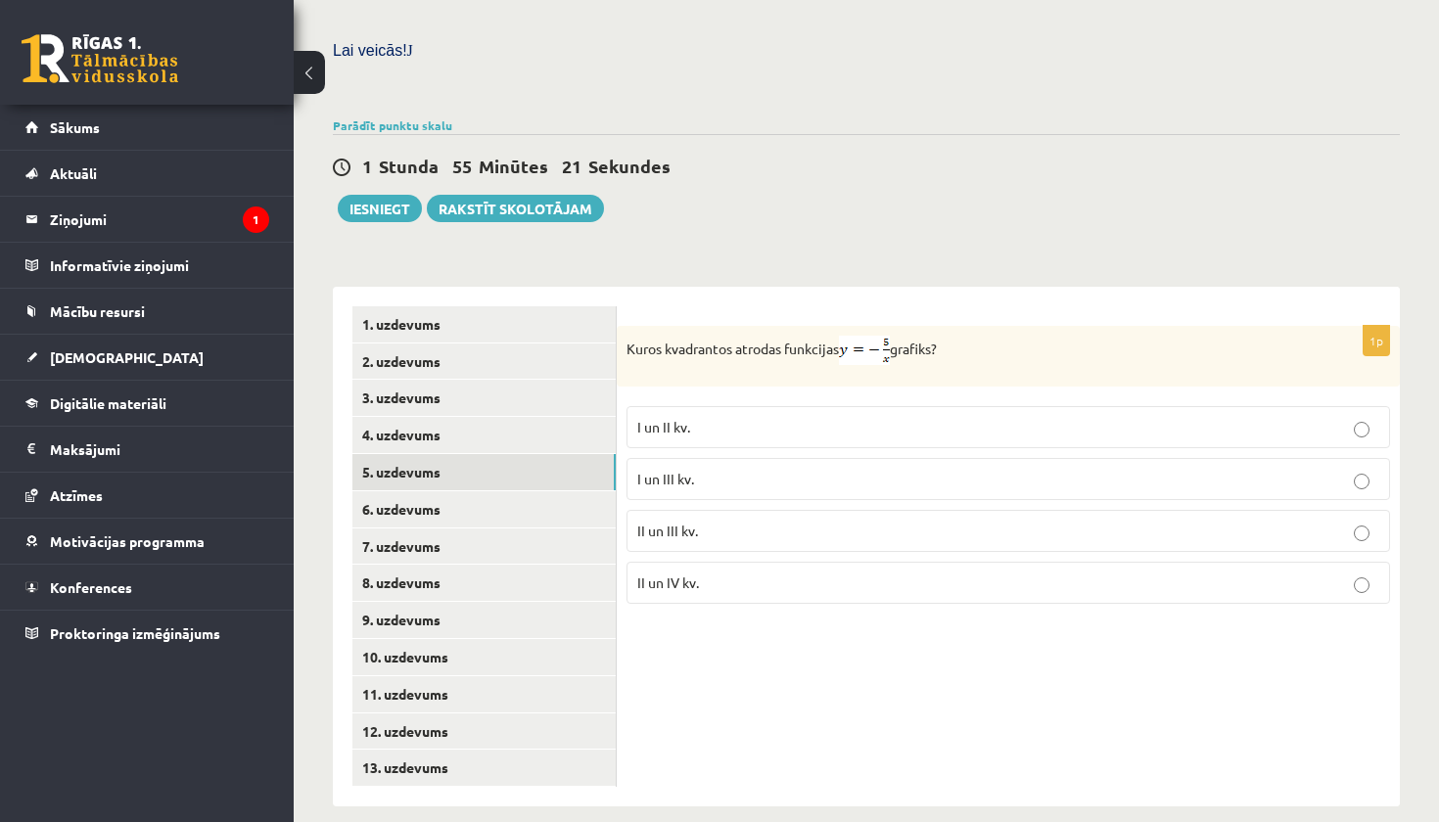
click at [703, 577] on p "II un IV kv." at bounding box center [1008, 583] width 742 height 21
click at [463, 491] on link "6. uzdevums" at bounding box center [483, 509] width 263 height 36
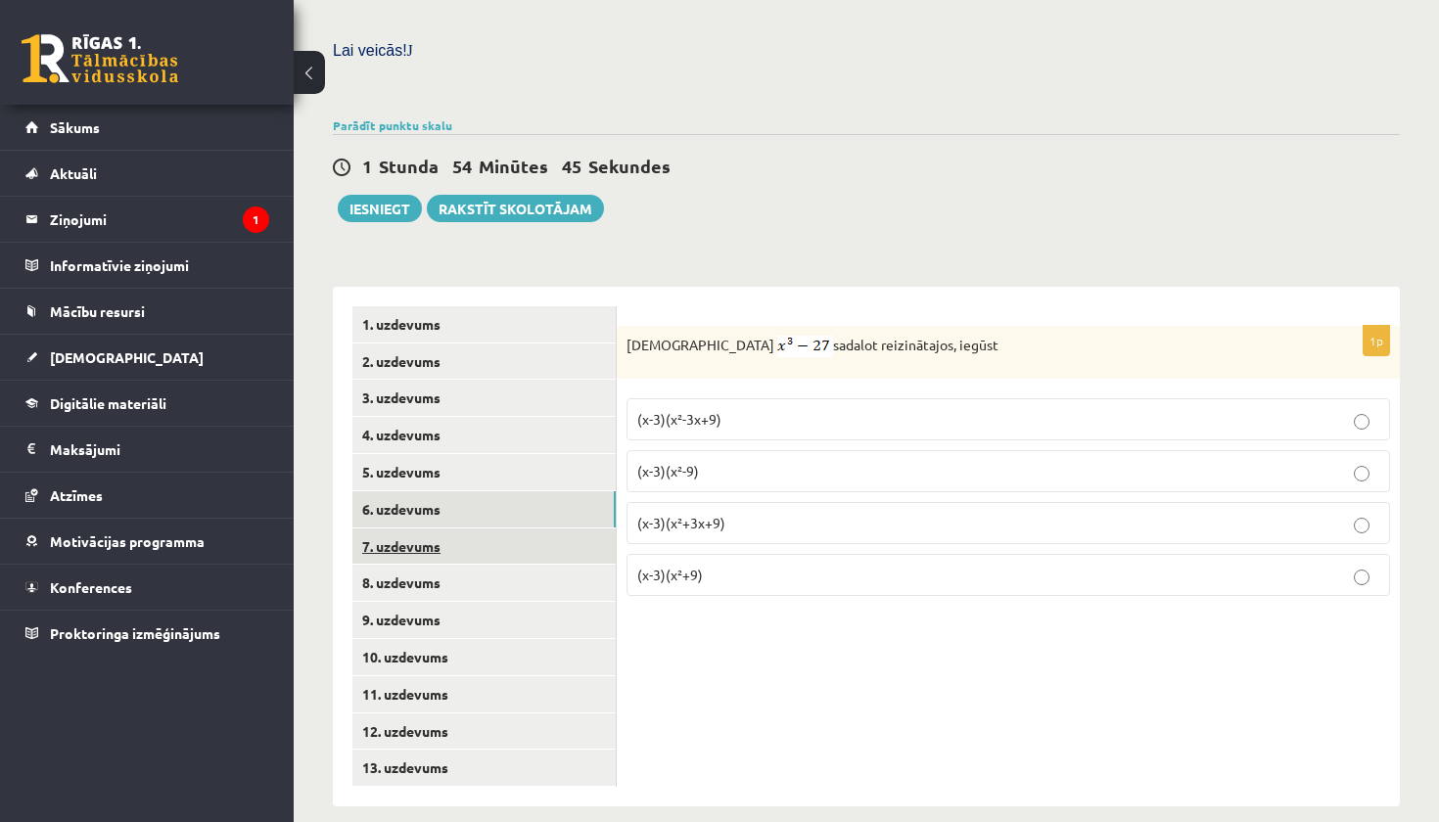
click at [507, 542] on link "7. uzdevums" at bounding box center [483, 547] width 263 height 36
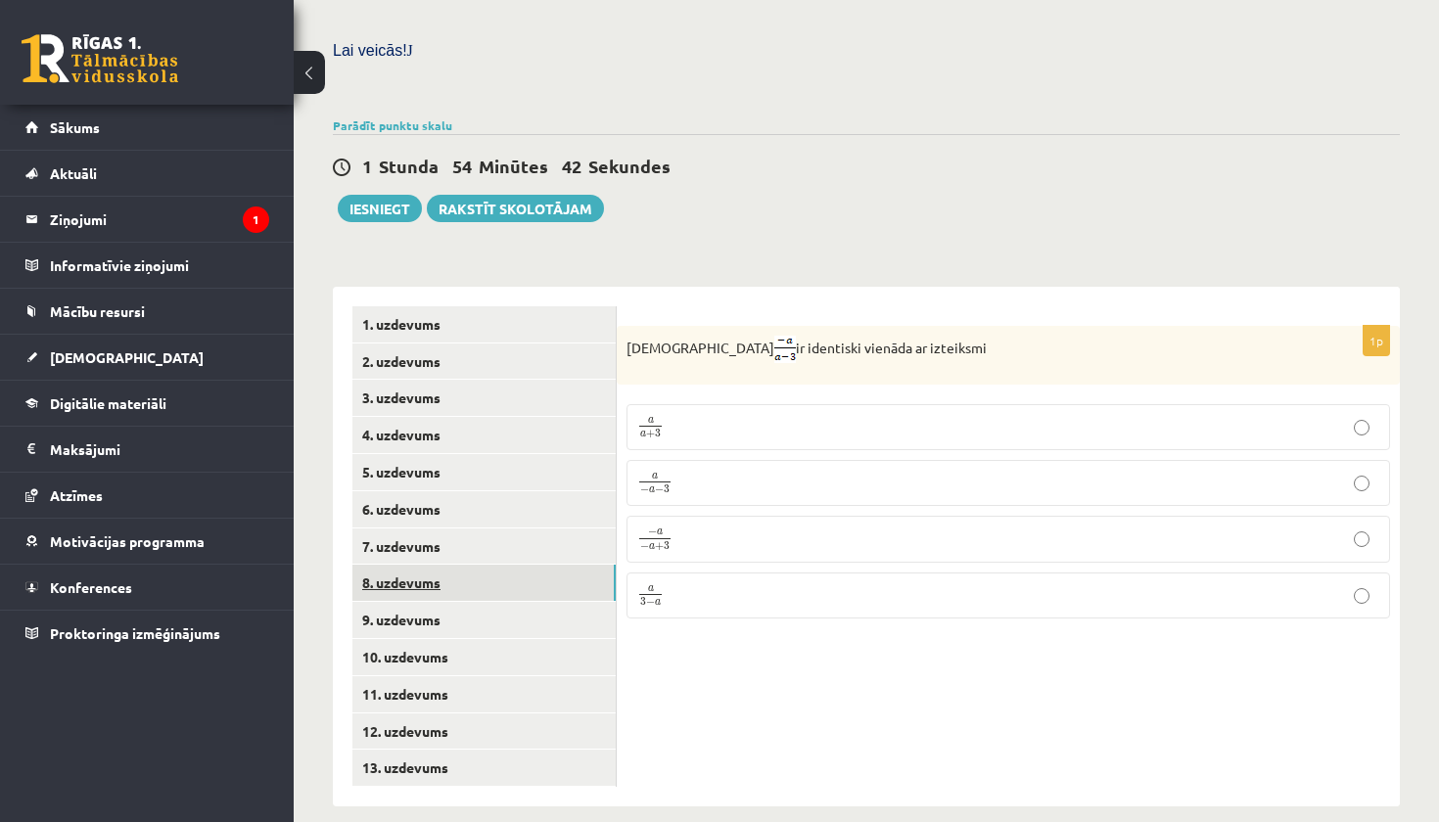
click at [514, 565] on link "8. uzdevums" at bounding box center [483, 583] width 263 height 36
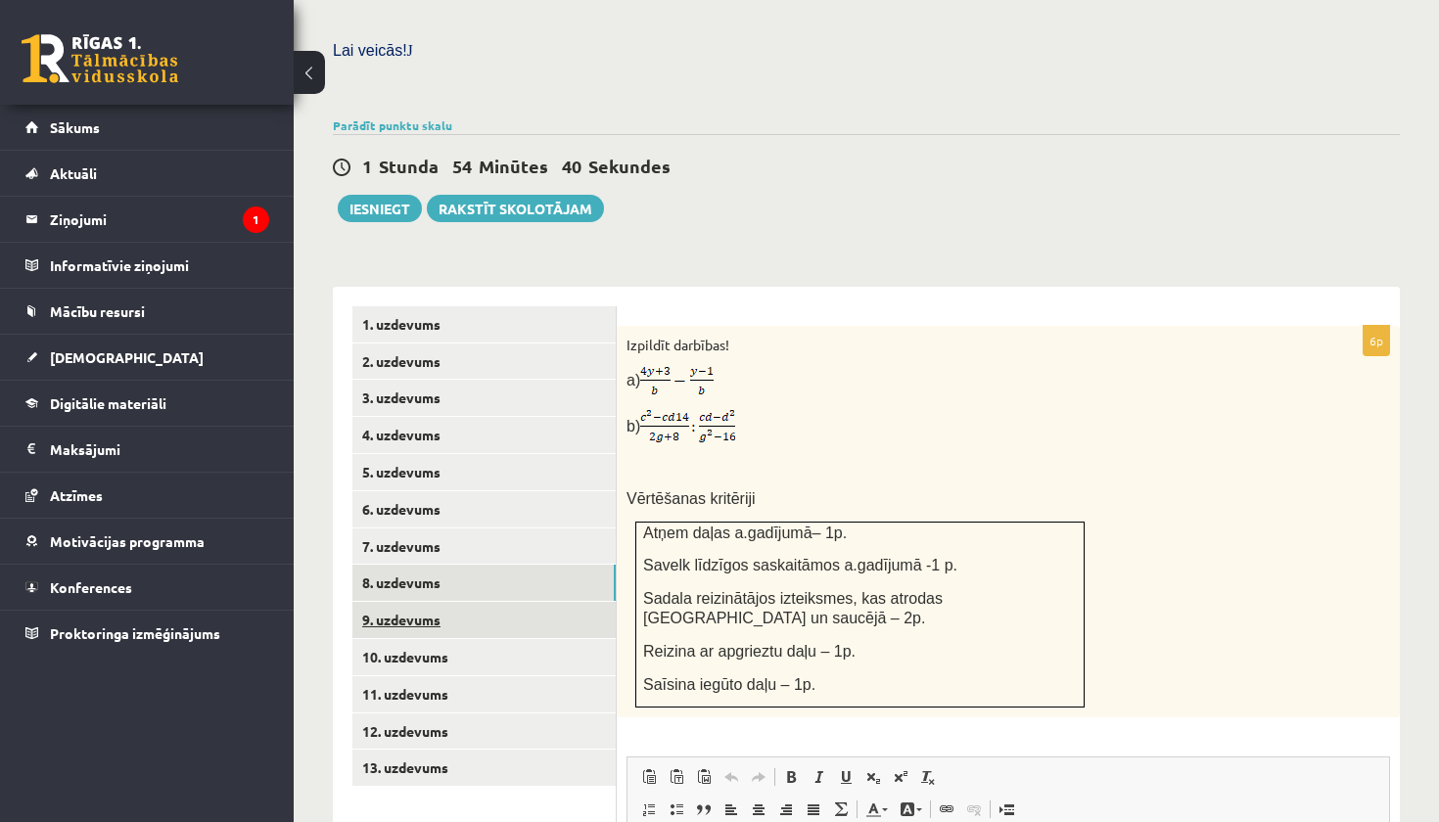
scroll to position [0, 0]
click at [500, 602] on link "9. uzdevums" at bounding box center [483, 620] width 263 height 36
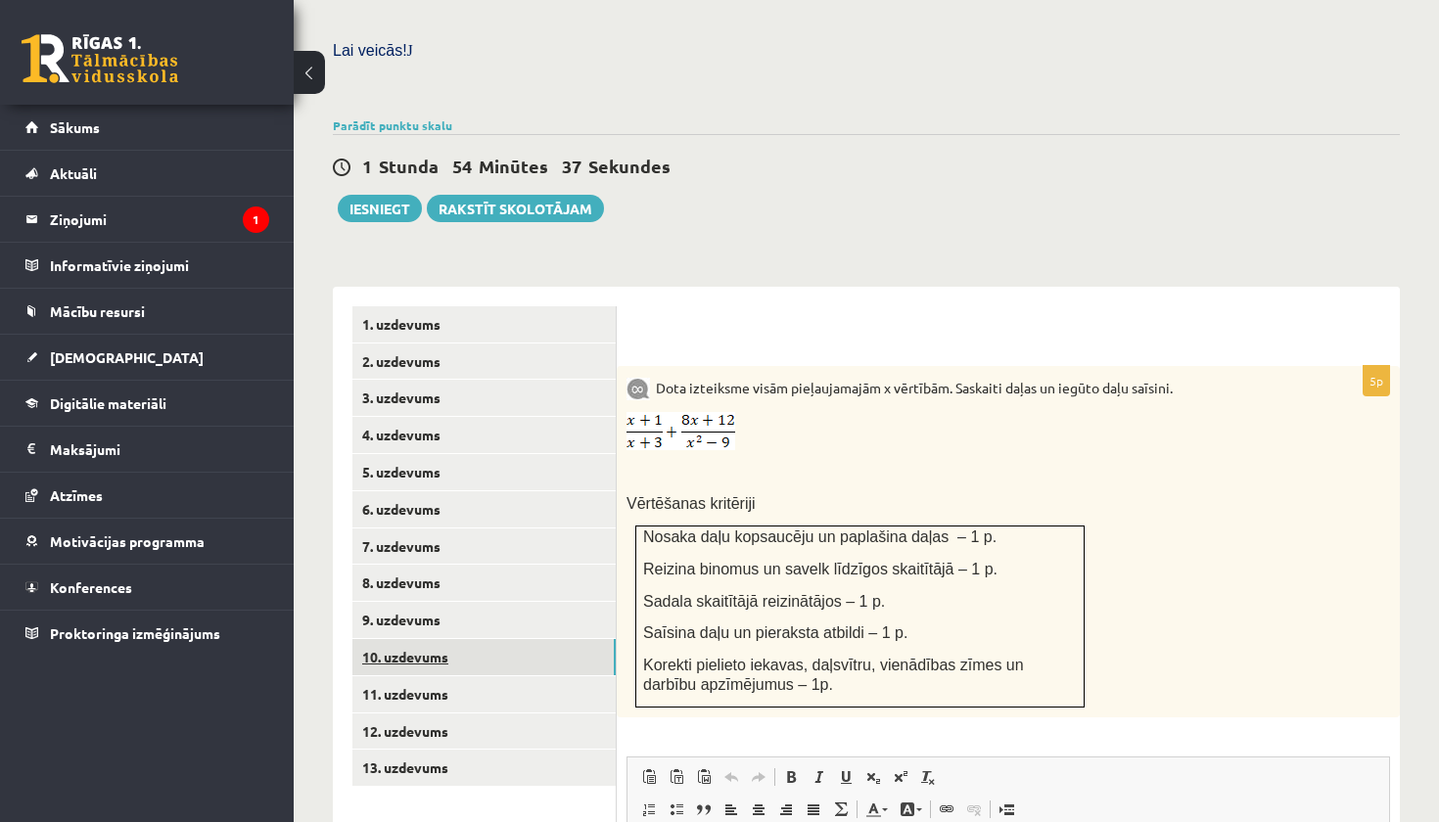
click at [500, 639] on link "10. uzdevums" at bounding box center [483, 657] width 263 height 36
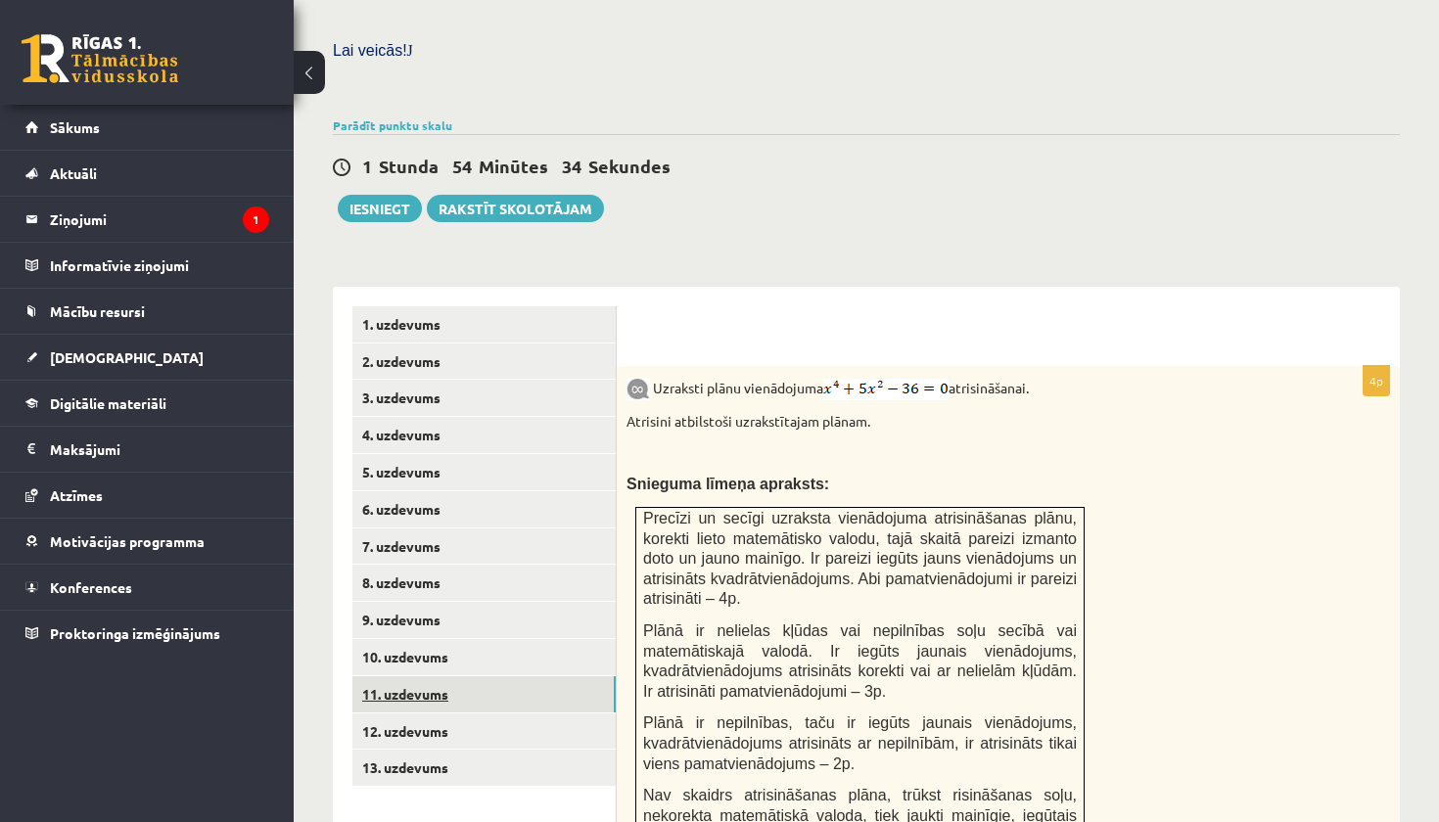
click at [492, 676] on link "11. uzdevums" at bounding box center [483, 694] width 263 height 36
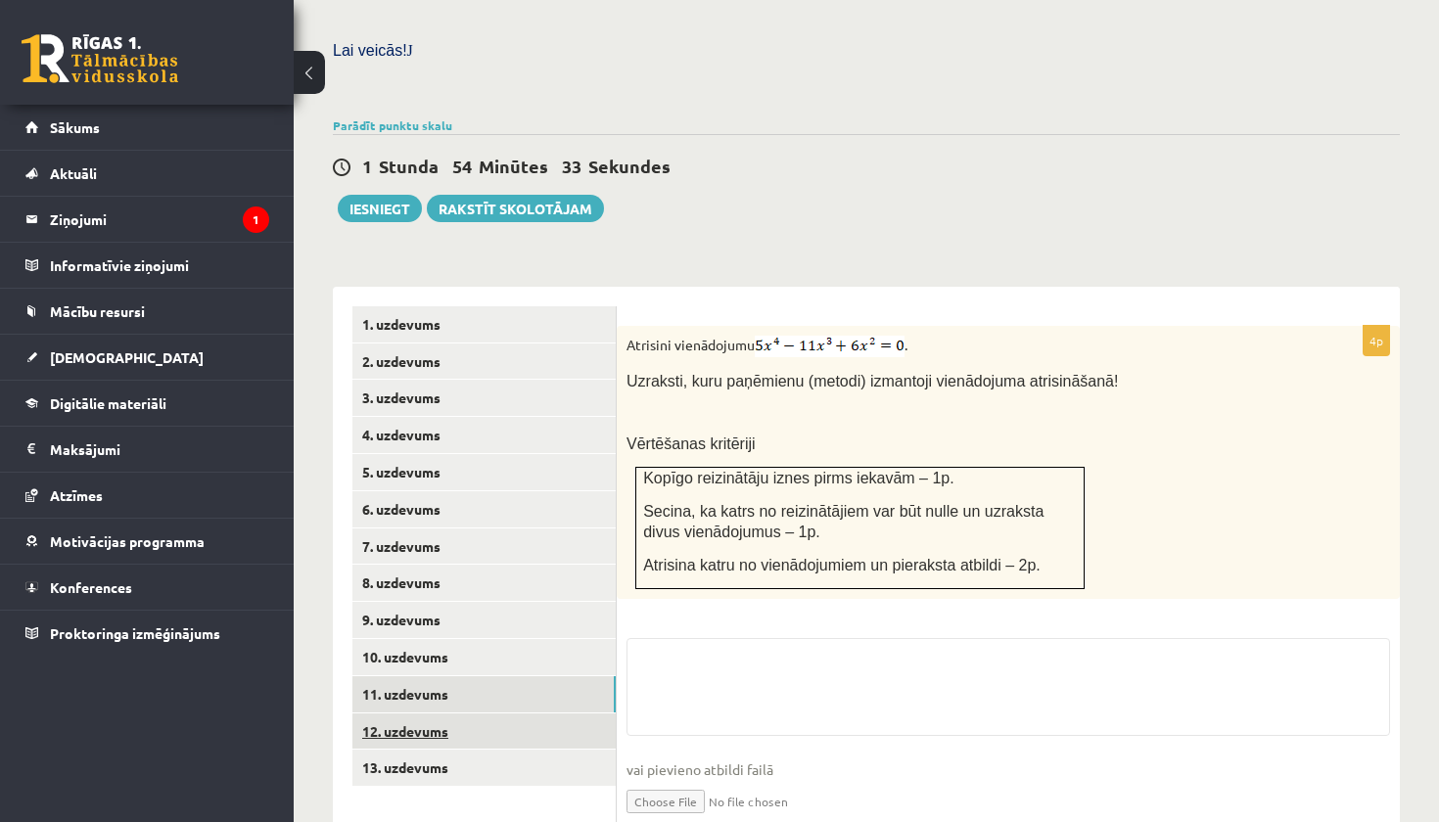
click at [492, 714] on link "12. uzdevums" at bounding box center [483, 732] width 263 height 36
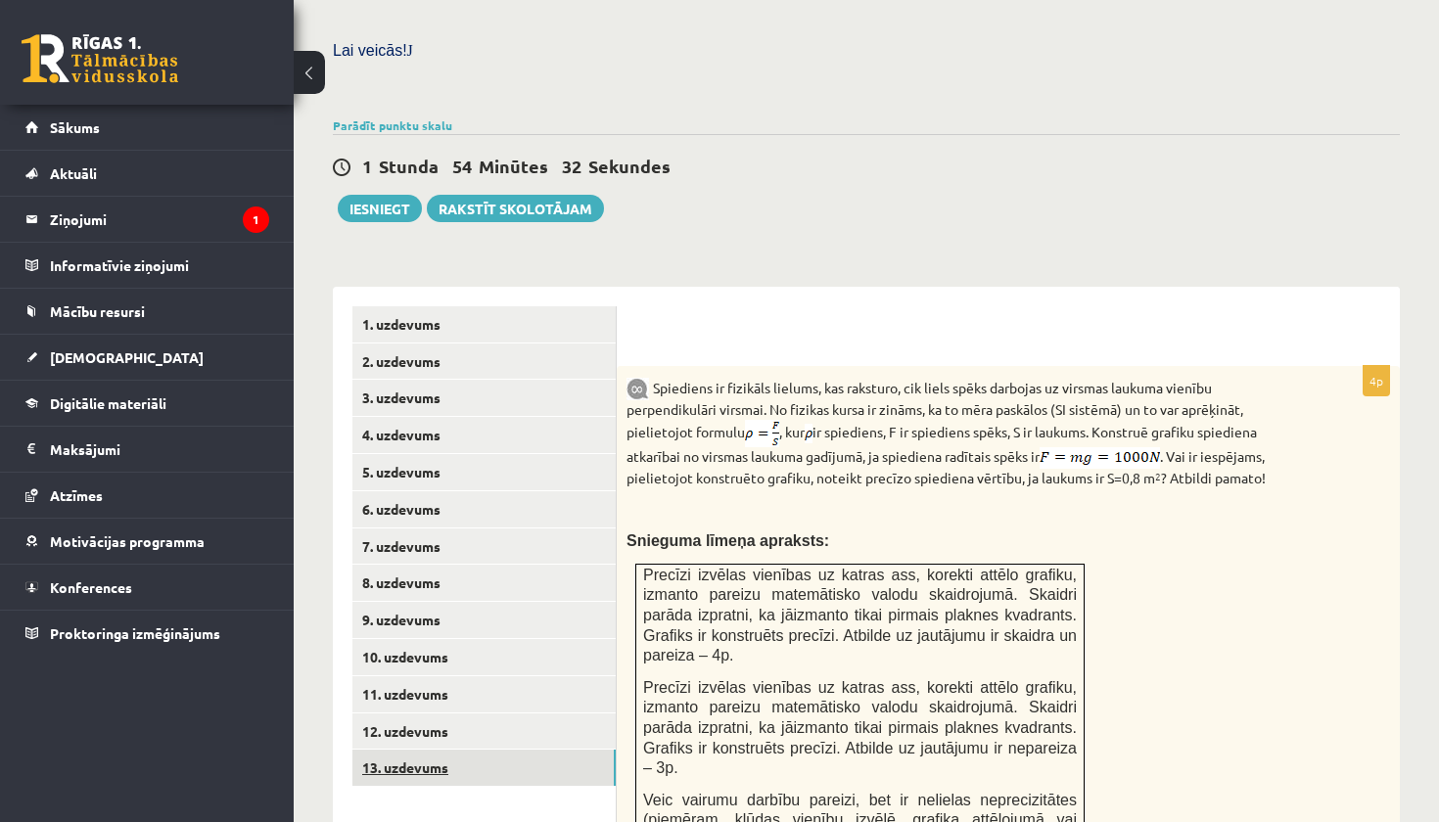
click at [492, 750] on link "13. uzdevums" at bounding box center [483, 768] width 263 height 36
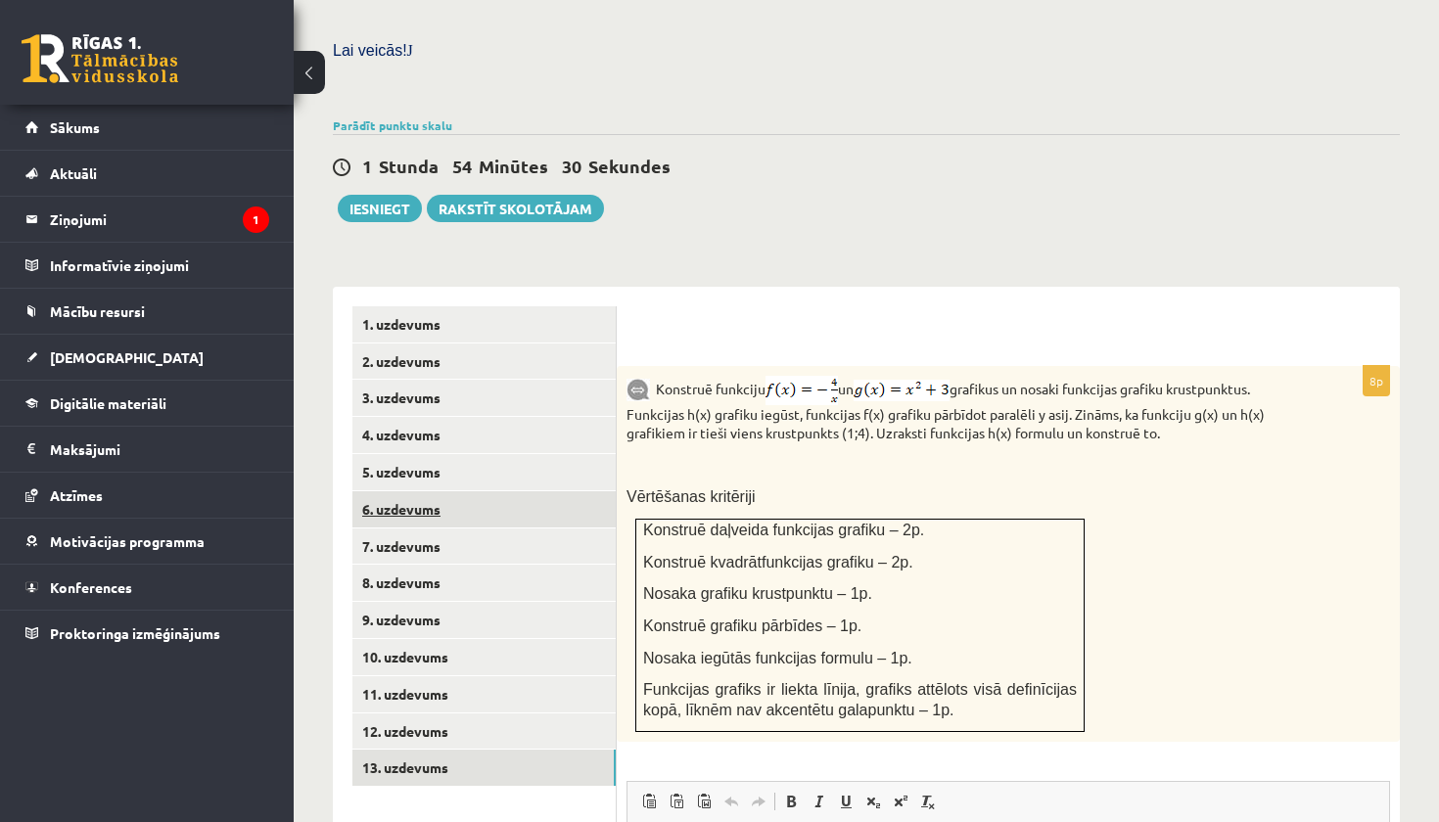
click at [492, 497] on link "6. uzdevums" at bounding box center [483, 509] width 263 height 36
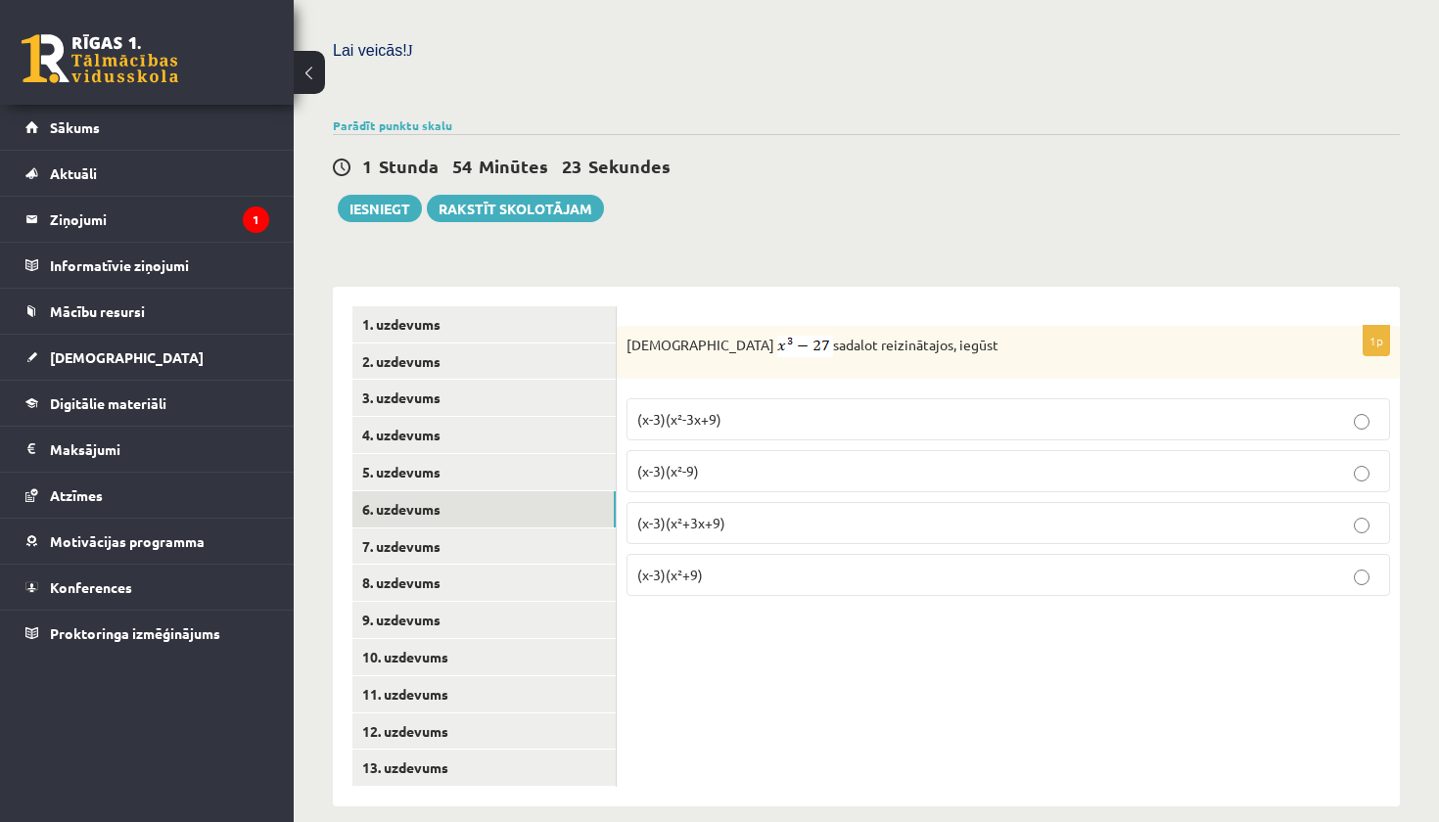
click at [749, 514] on p "(x-3)(x²+3x+9)" at bounding box center [1008, 523] width 742 height 21
click at [558, 536] on link "7. uzdevums" at bounding box center [483, 547] width 263 height 36
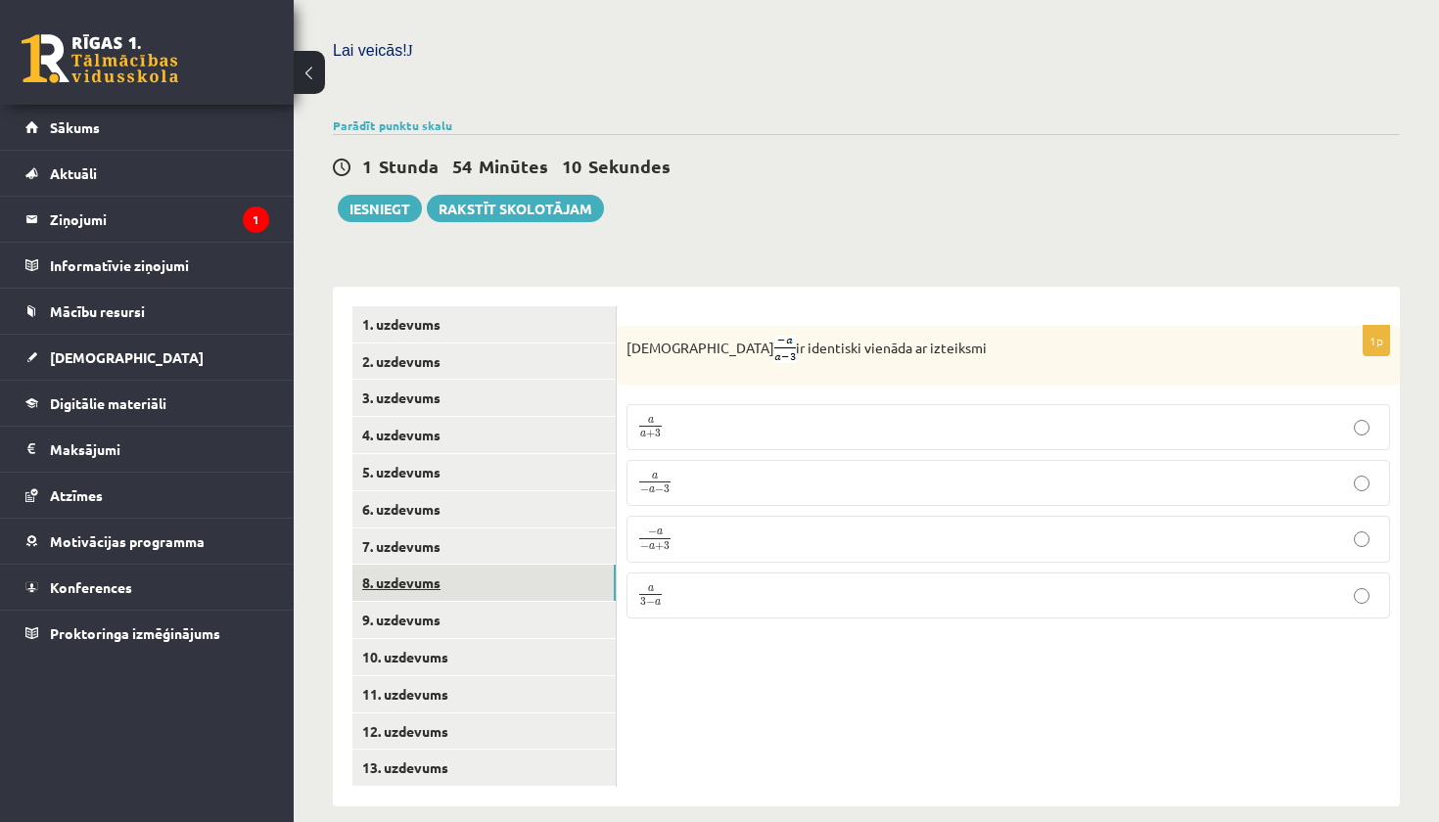
click at [565, 567] on link "8. uzdevums" at bounding box center [483, 583] width 263 height 36
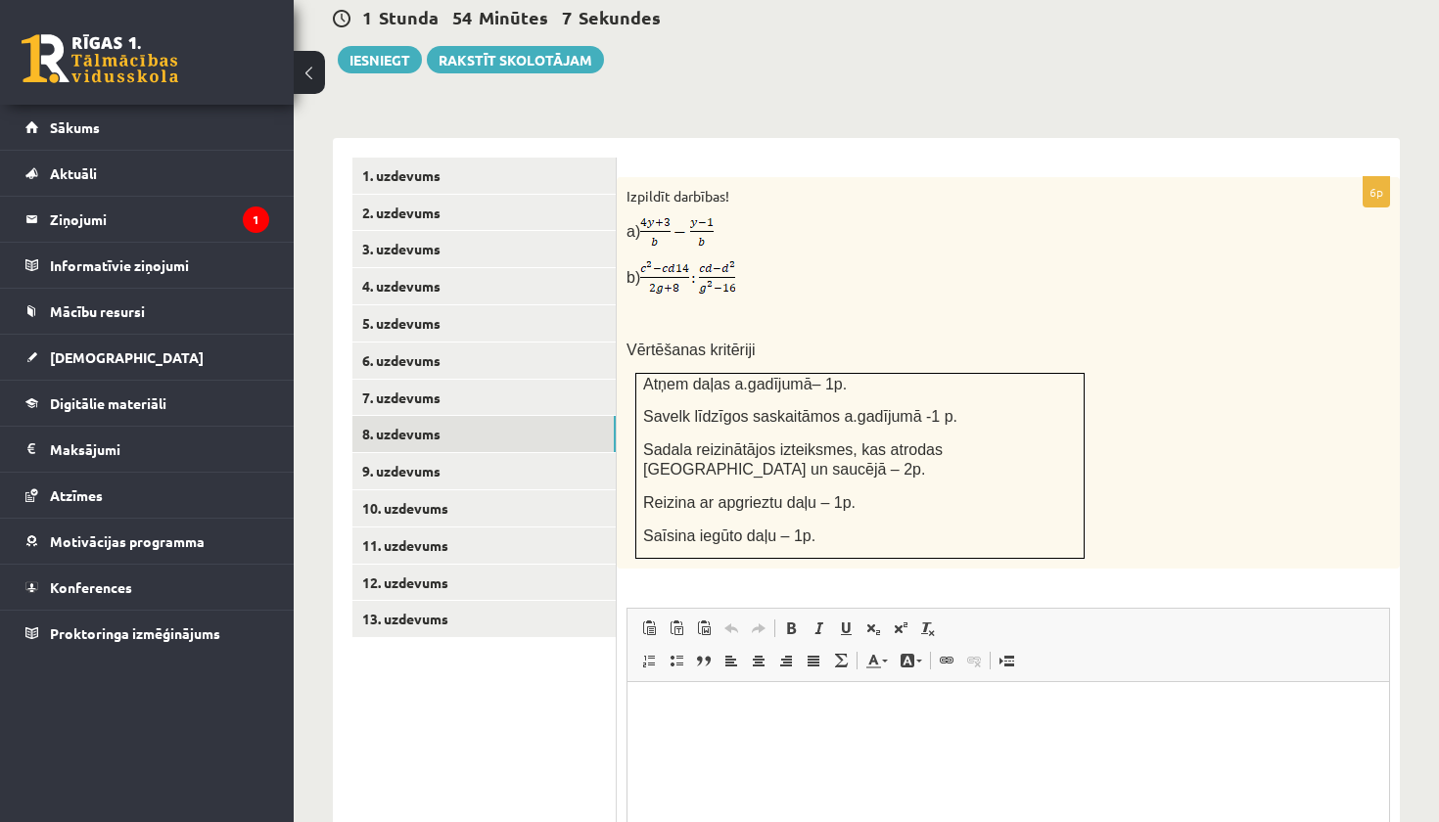
scroll to position [745, 0]
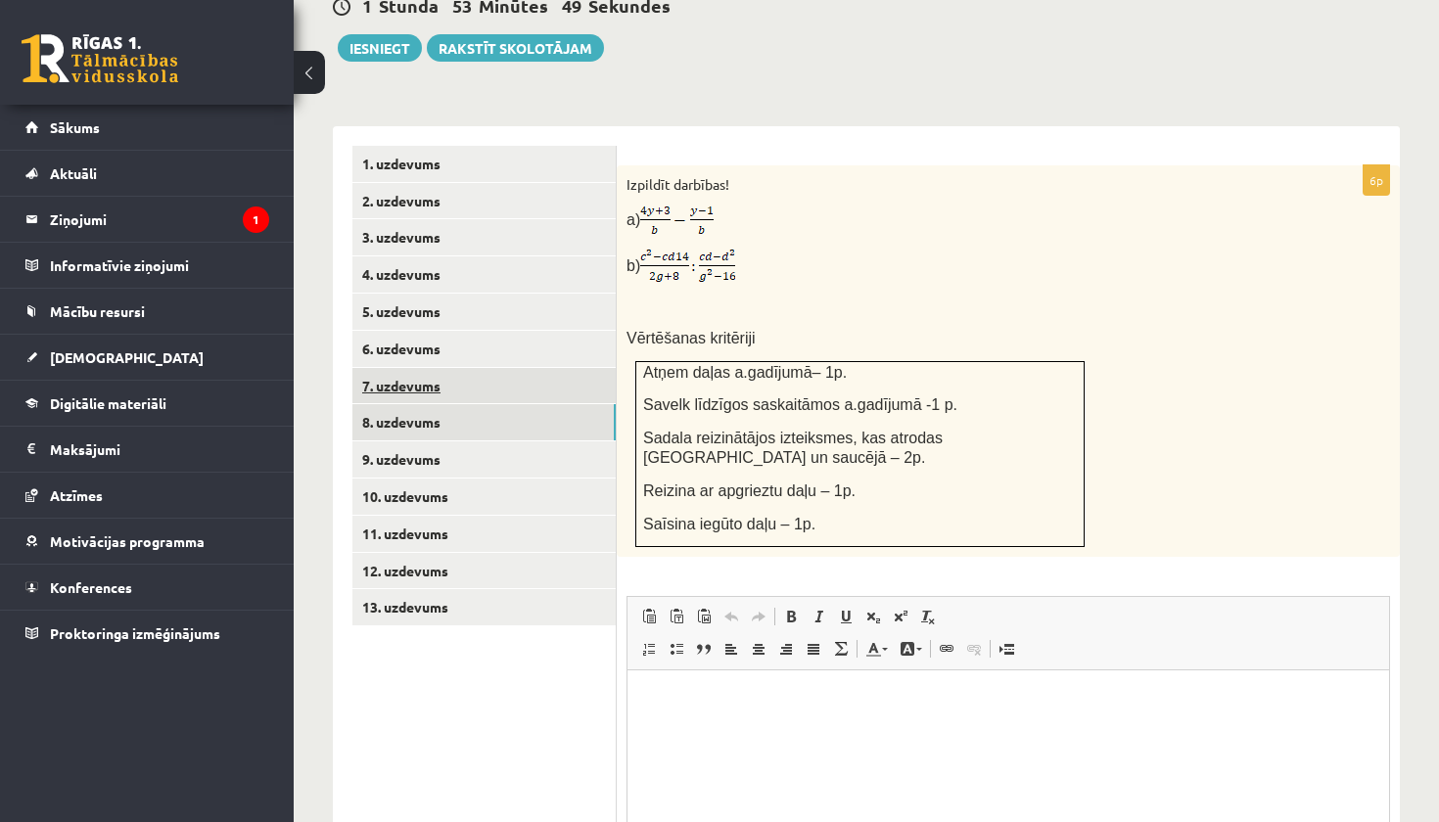
click at [543, 373] on link "7. uzdevums" at bounding box center [483, 386] width 263 height 36
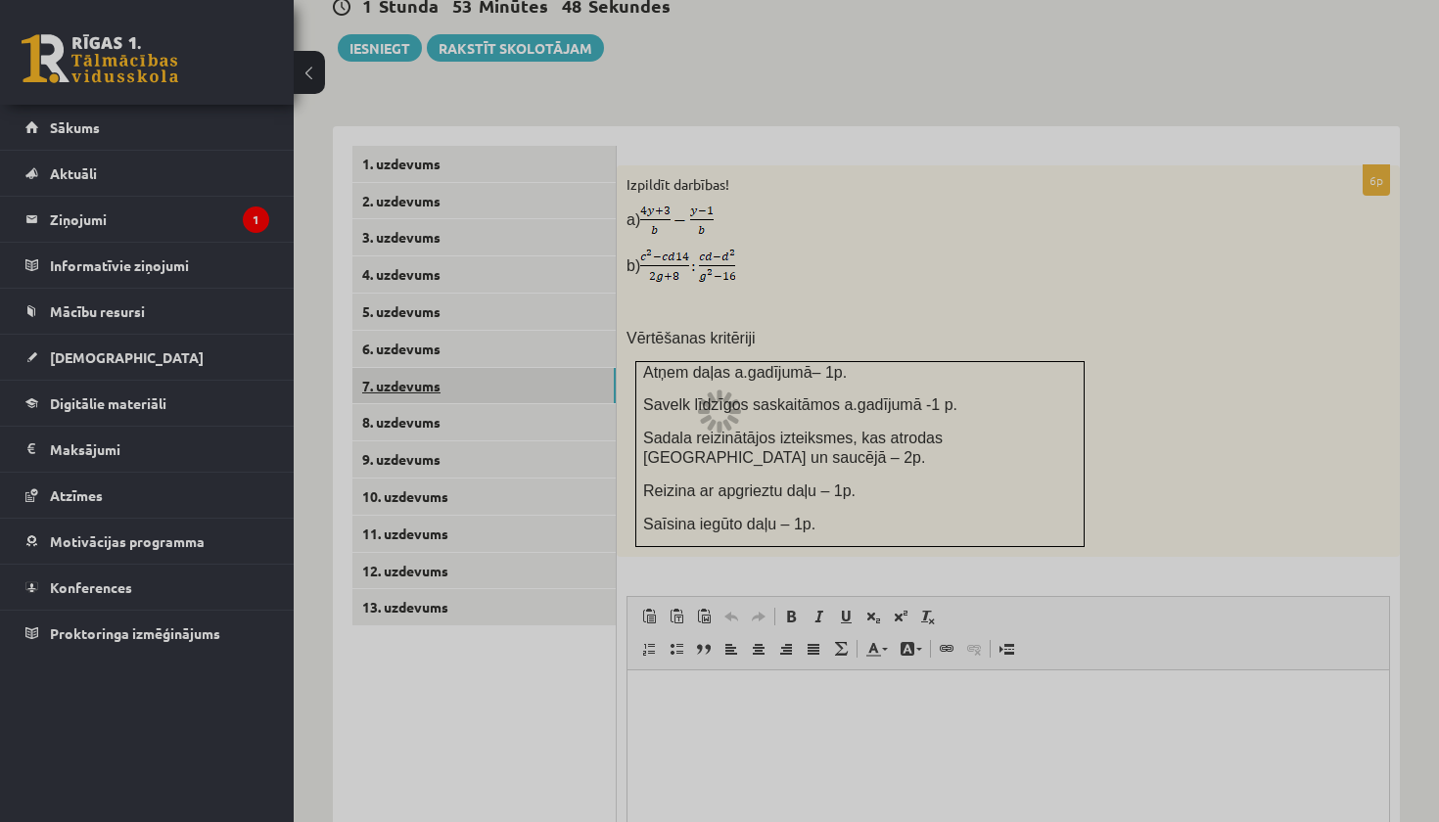
scroll to position [585, 0]
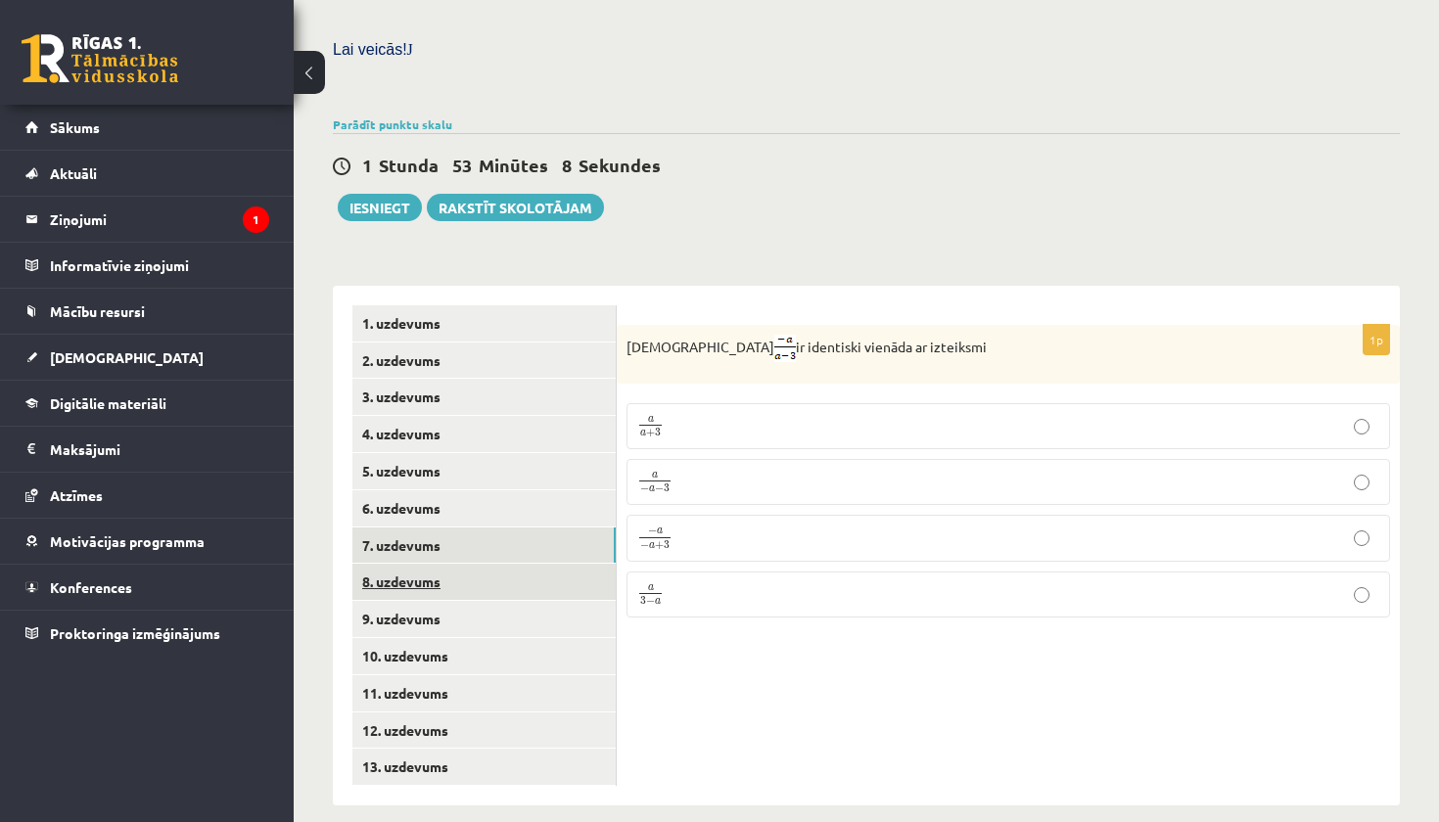
click at [584, 571] on link "8. uzdevums" at bounding box center [483, 582] width 263 height 36
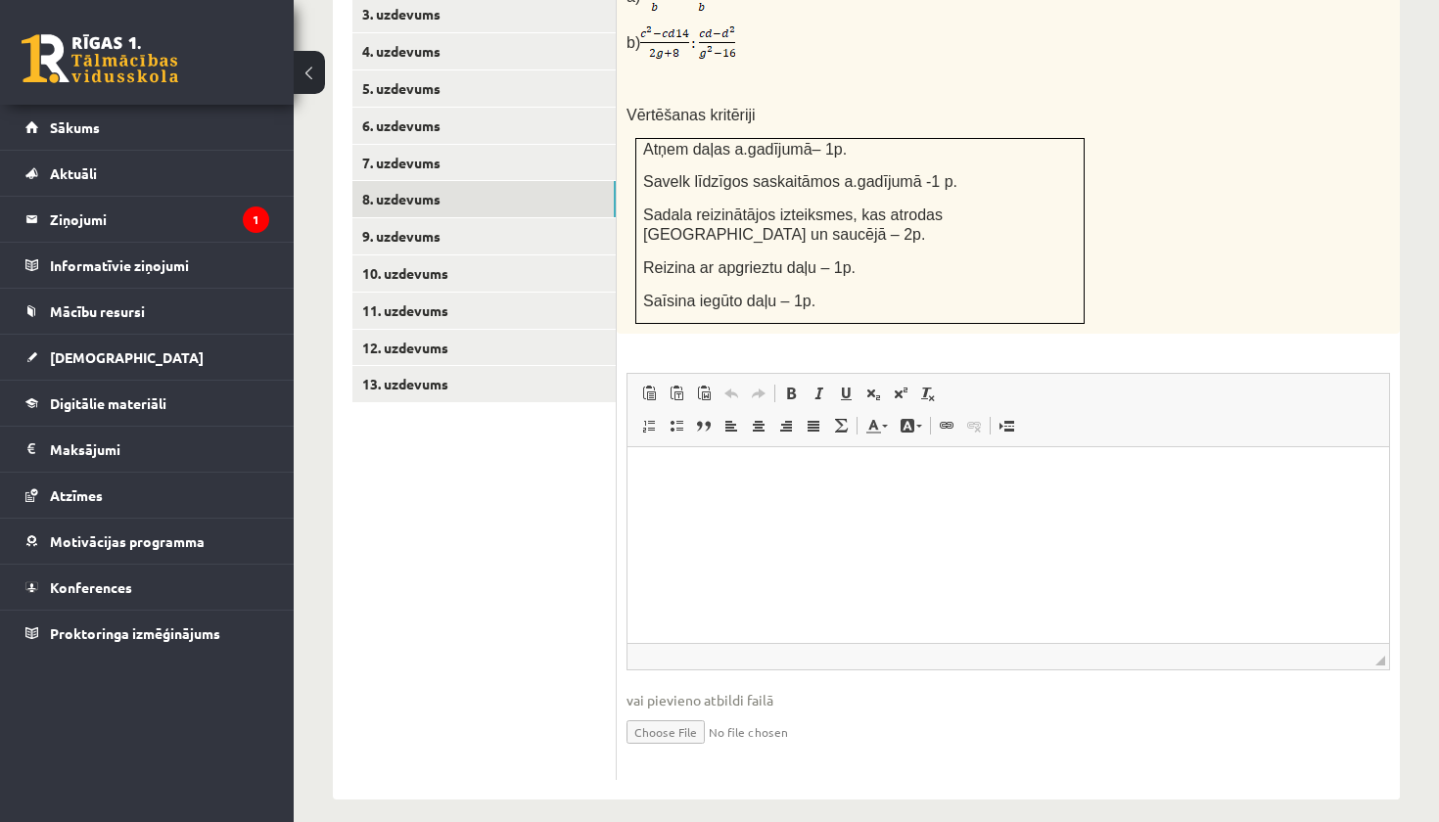
scroll to position [966, 0]
click at [520, 152] on link "7. uzdevums" at bounding box center [483, 165] width 263 height 36
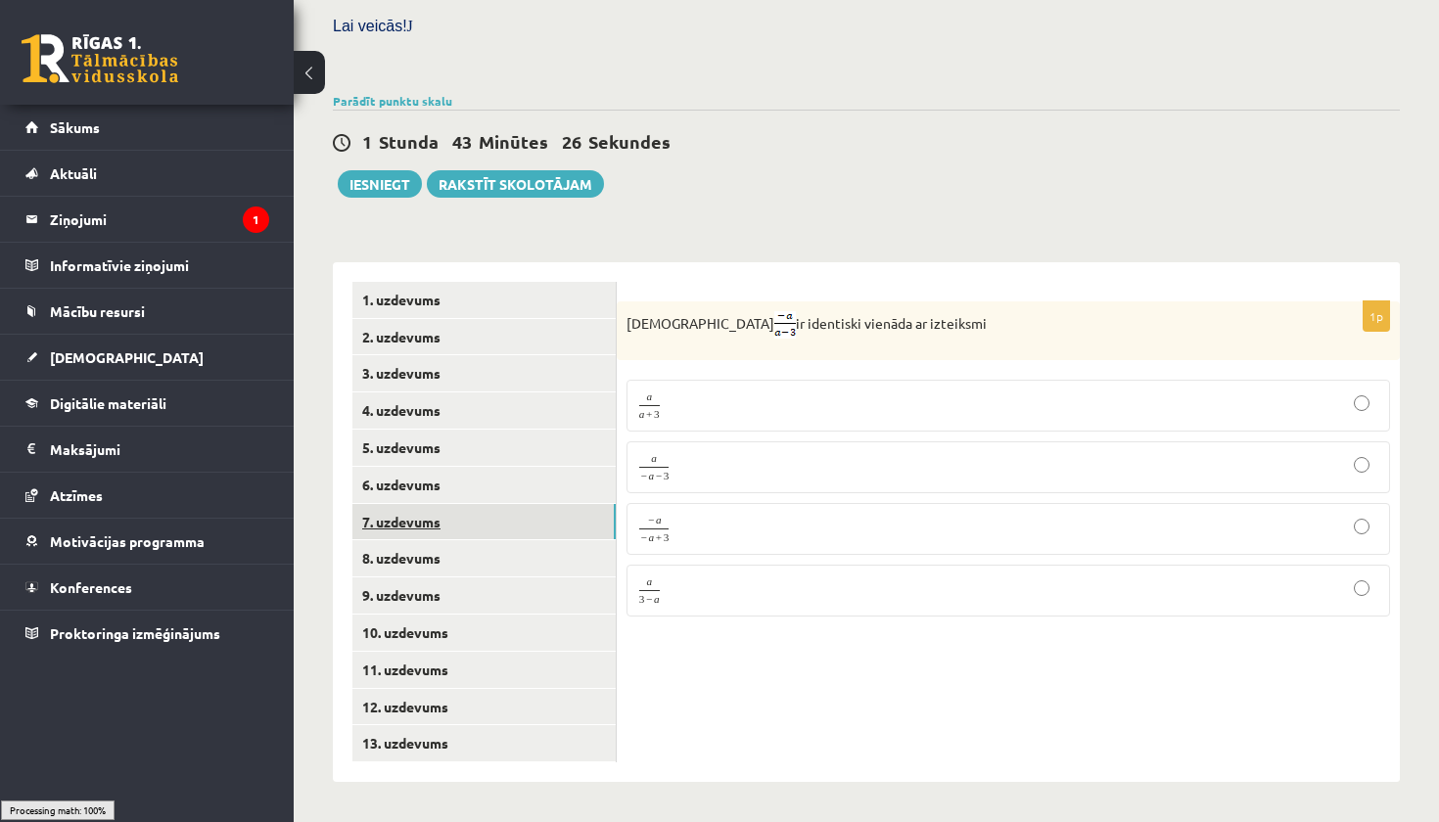
scroll to position [585, 0]
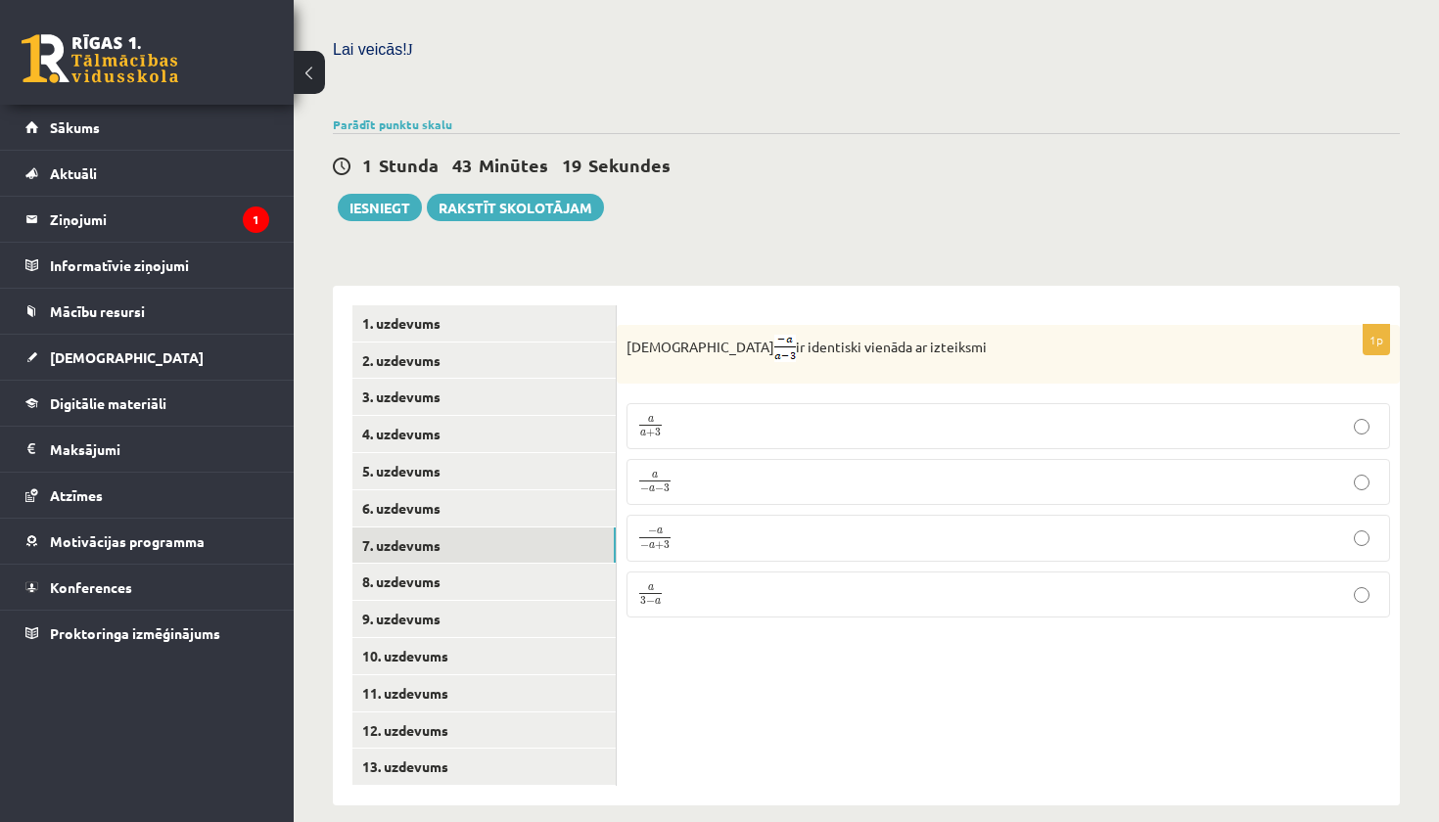
click at [682, 582] on p "a 3 − a a 3 − a" at bounding box center [1008, 594] width 742 height 24
click at [456, 564] on link "8. uzdevums" at bounding box center [483, 582] width 263 height 36
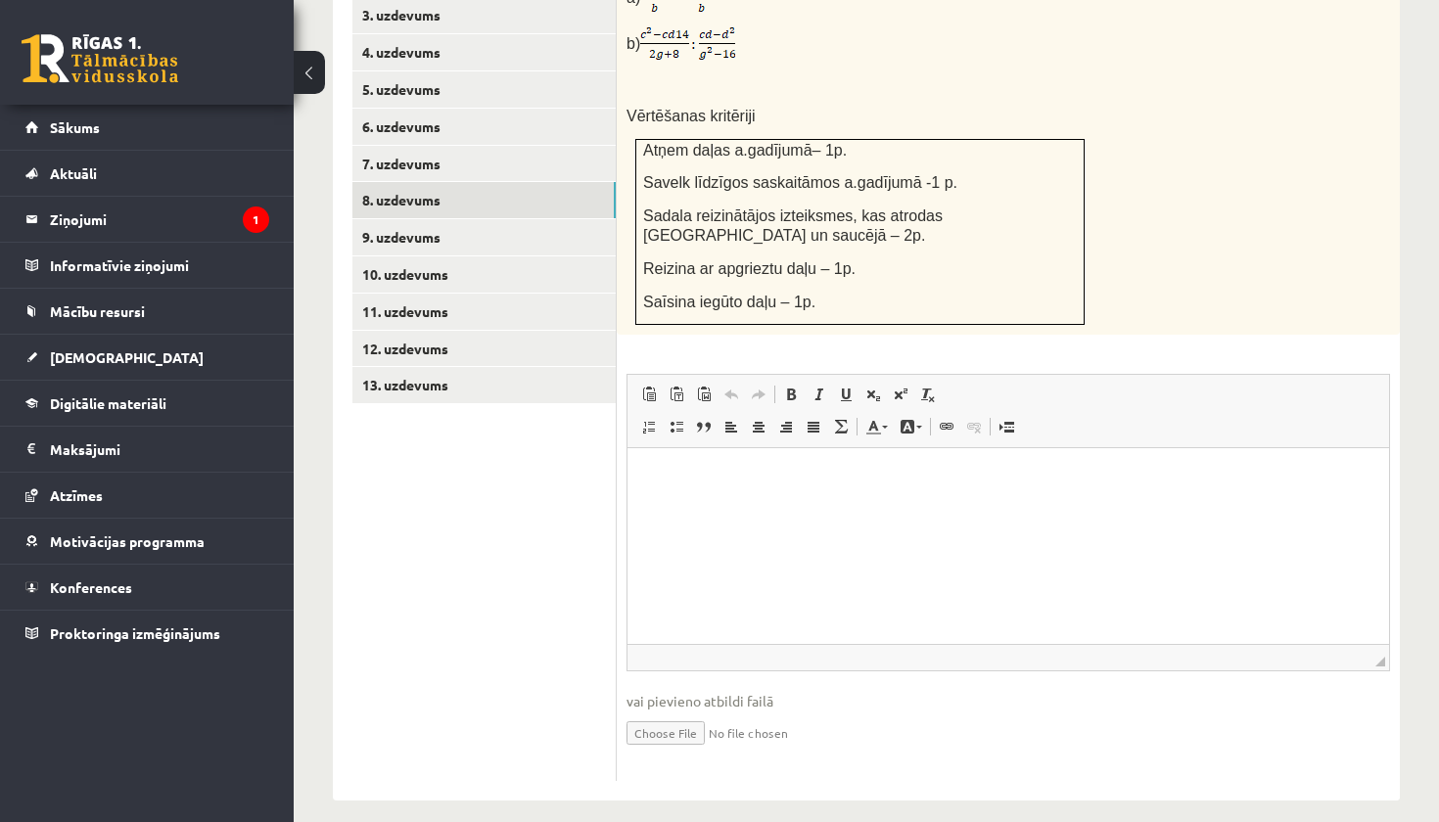
scroll to position [966, 0]
click at [668, 713] on input "file" at bounding box center [1008, 733] width 764 height 40
type input "**********"
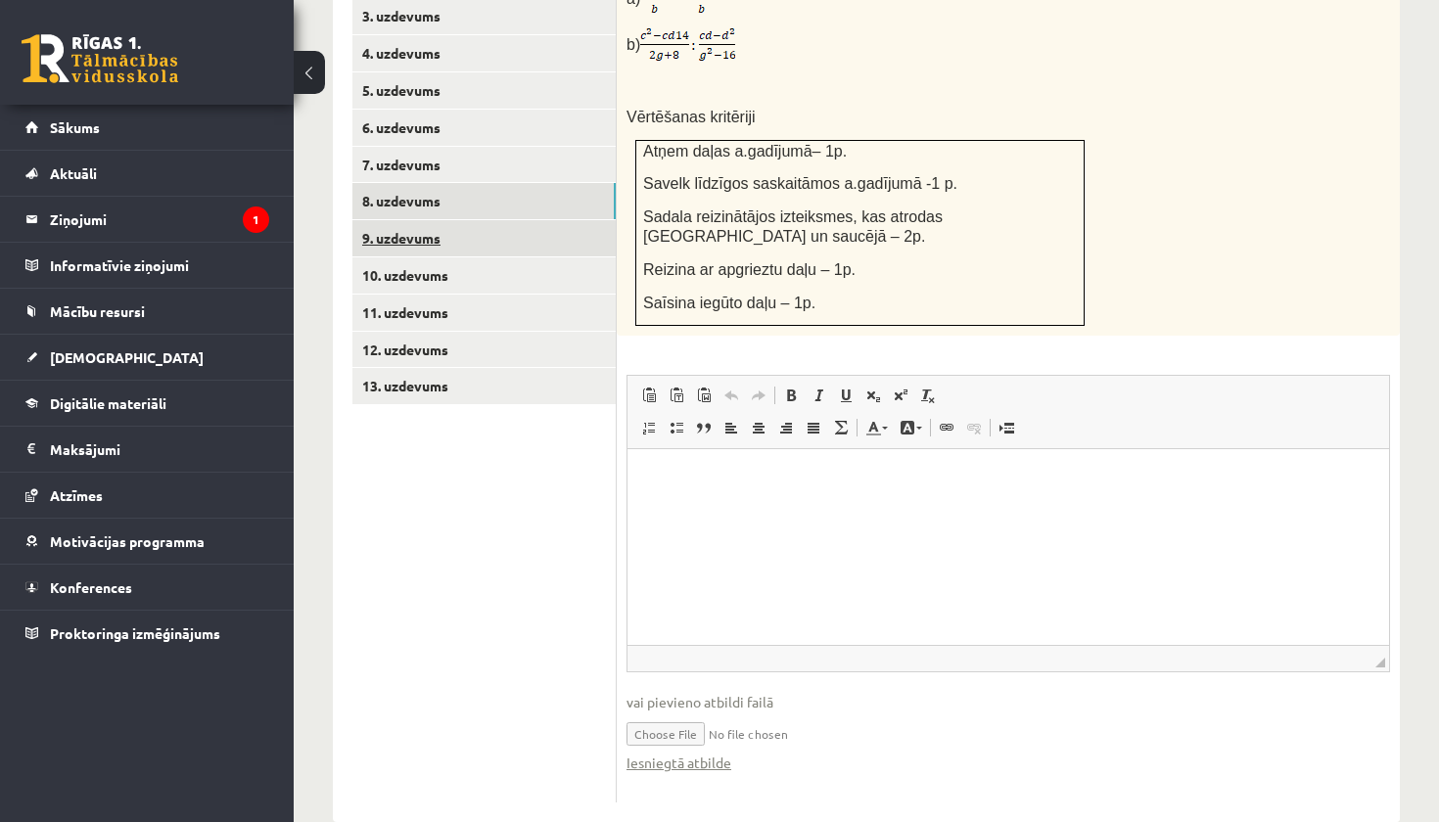
click at [531, 225] on link "9. uzdevums" at bounding box center [483, 238] width 263 height 36
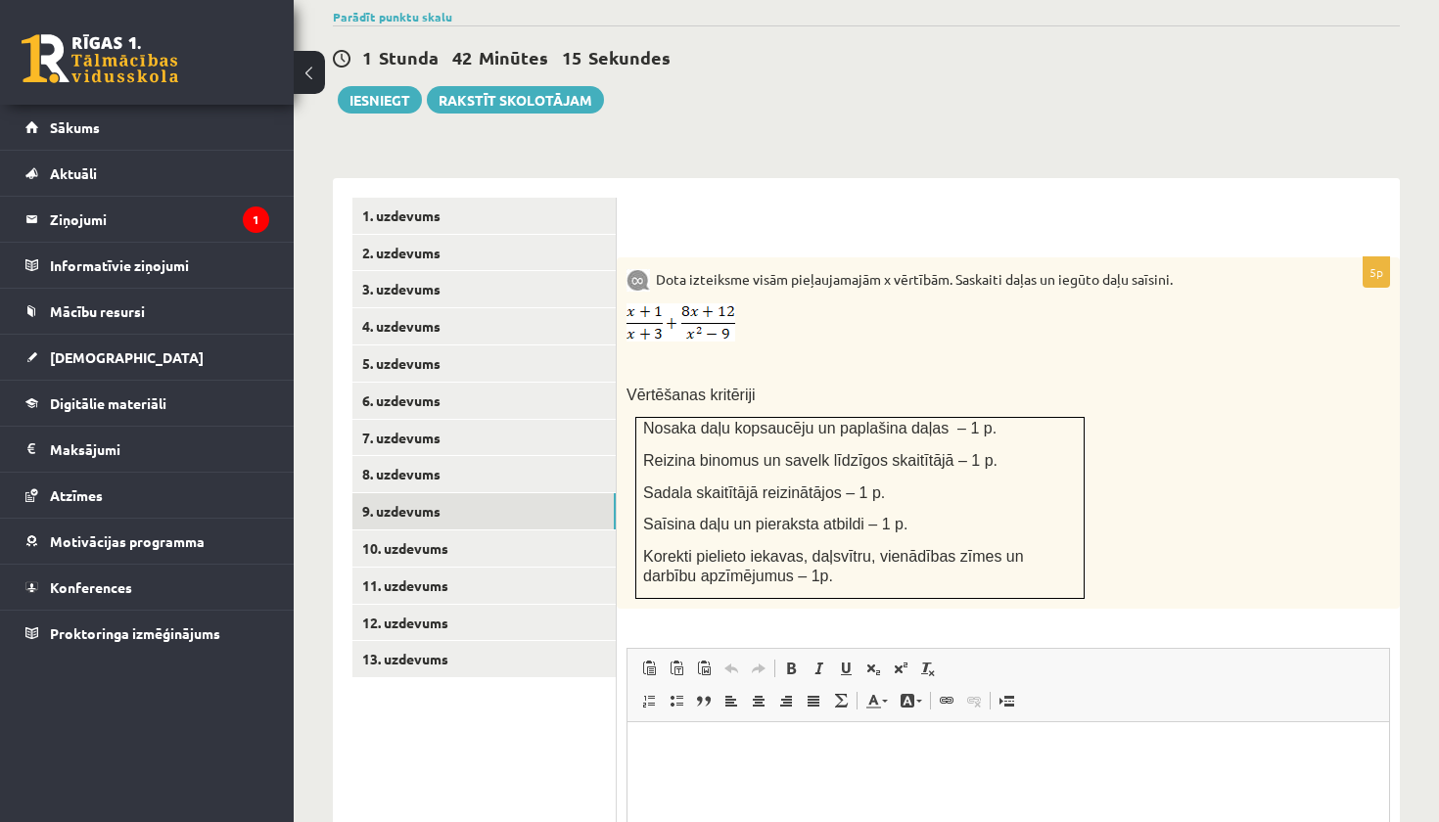
scroll to position [690, 0]
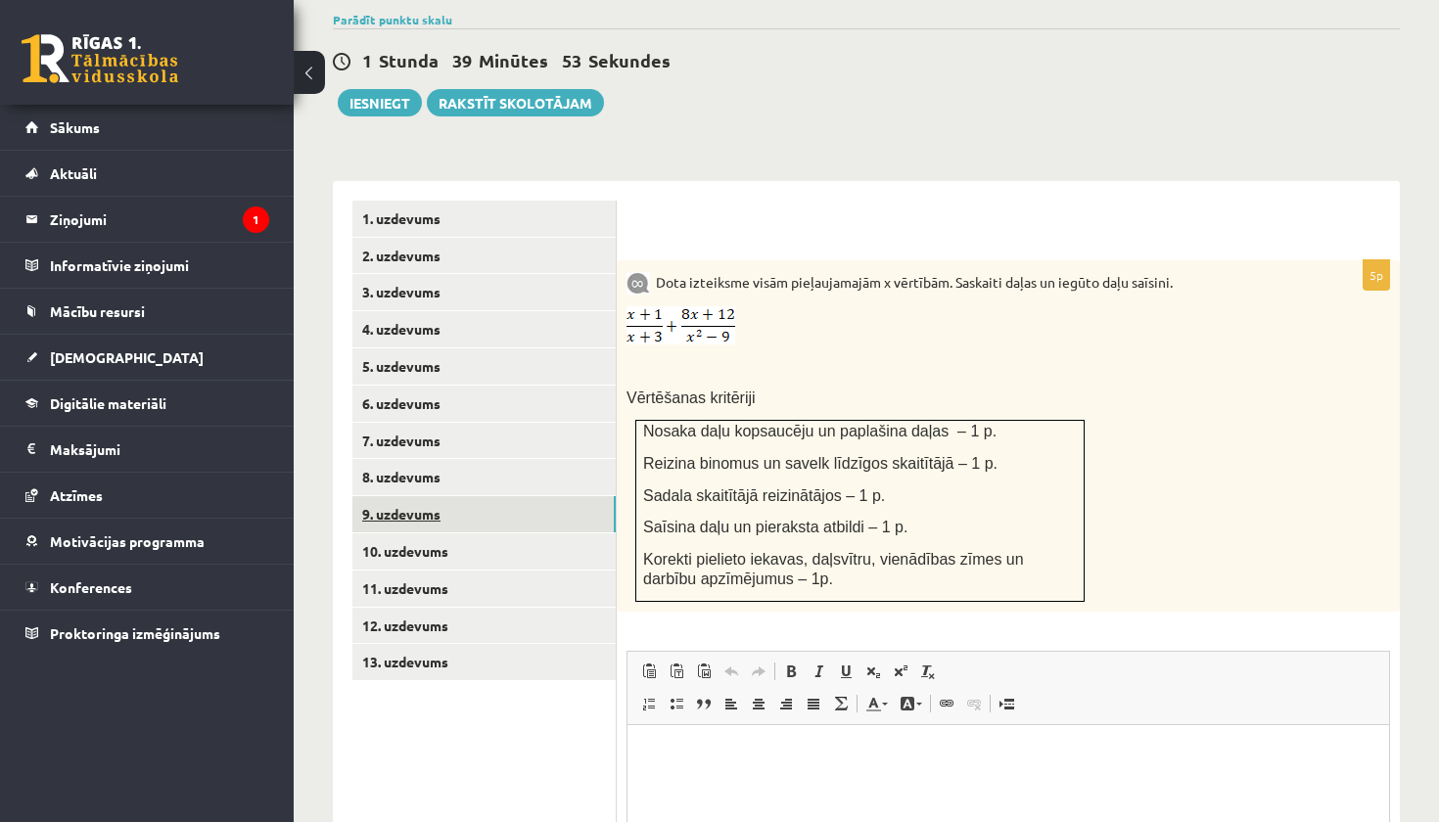
click at [501, 510] on link "9. uzdevums" at bounding box center [483, 514] width 263 height 36
click at [500, 533] on link "10. uzdevums" at bounding box center [483, 551] width 263 height 36
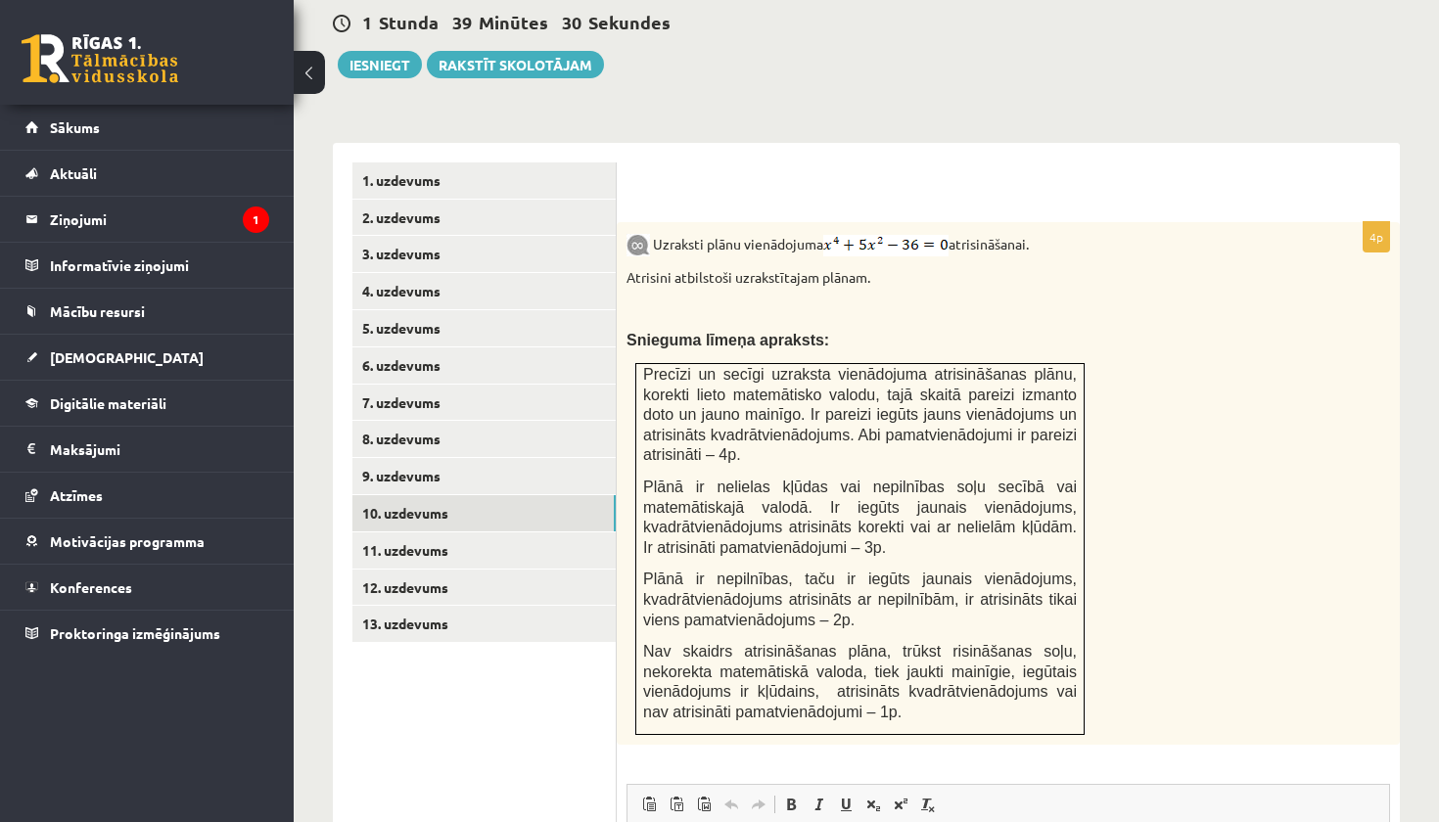
scroll to position [0, 0]
click at [418, 458] on link "9. uzdevums" at bounding box center [483, 476] width 263 height 36
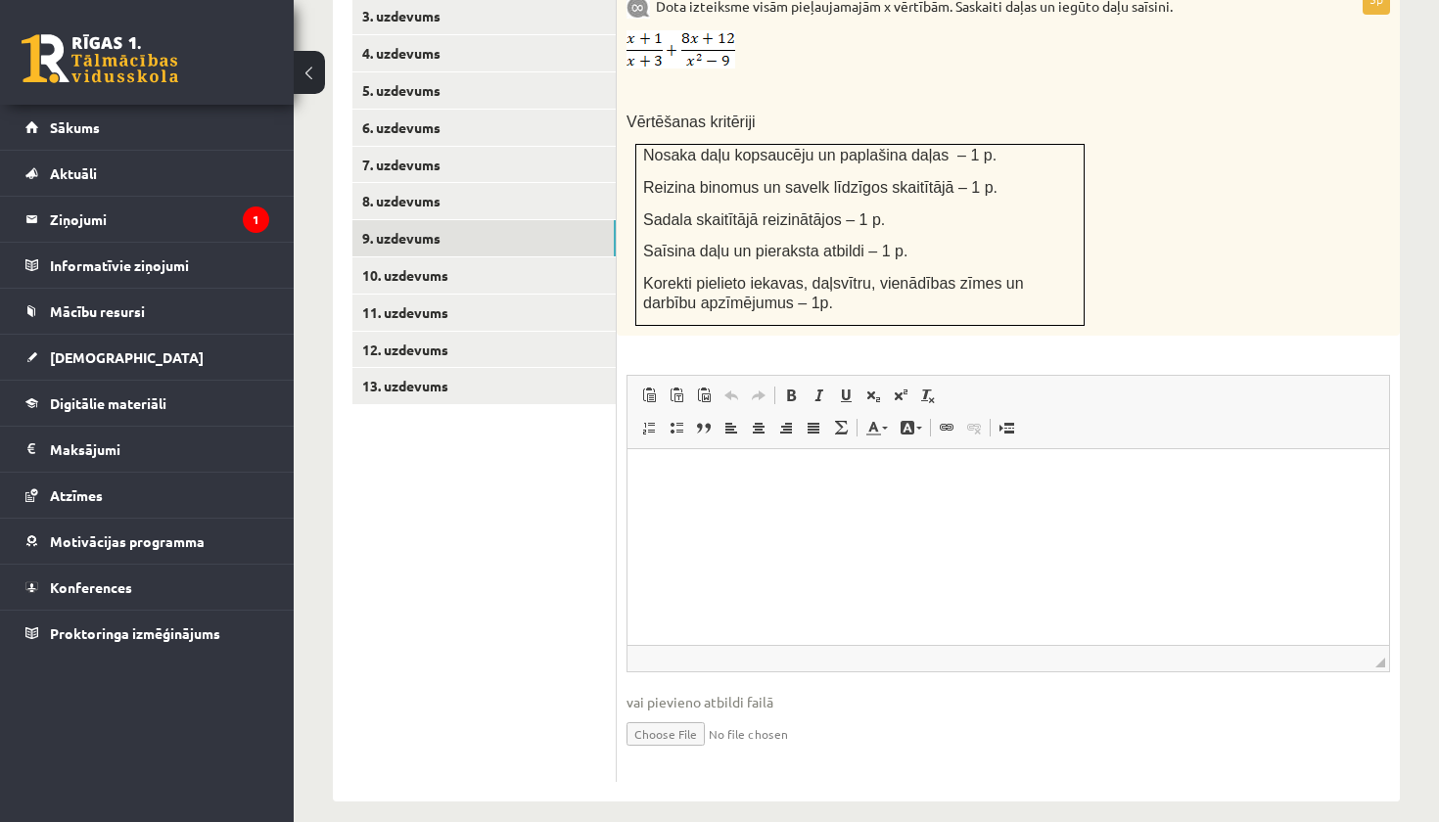
scroll to position [965, 0]
click at [661, 717] on input "file" at bounding box center [1008, 734] width 764 height 40
type input "**********"
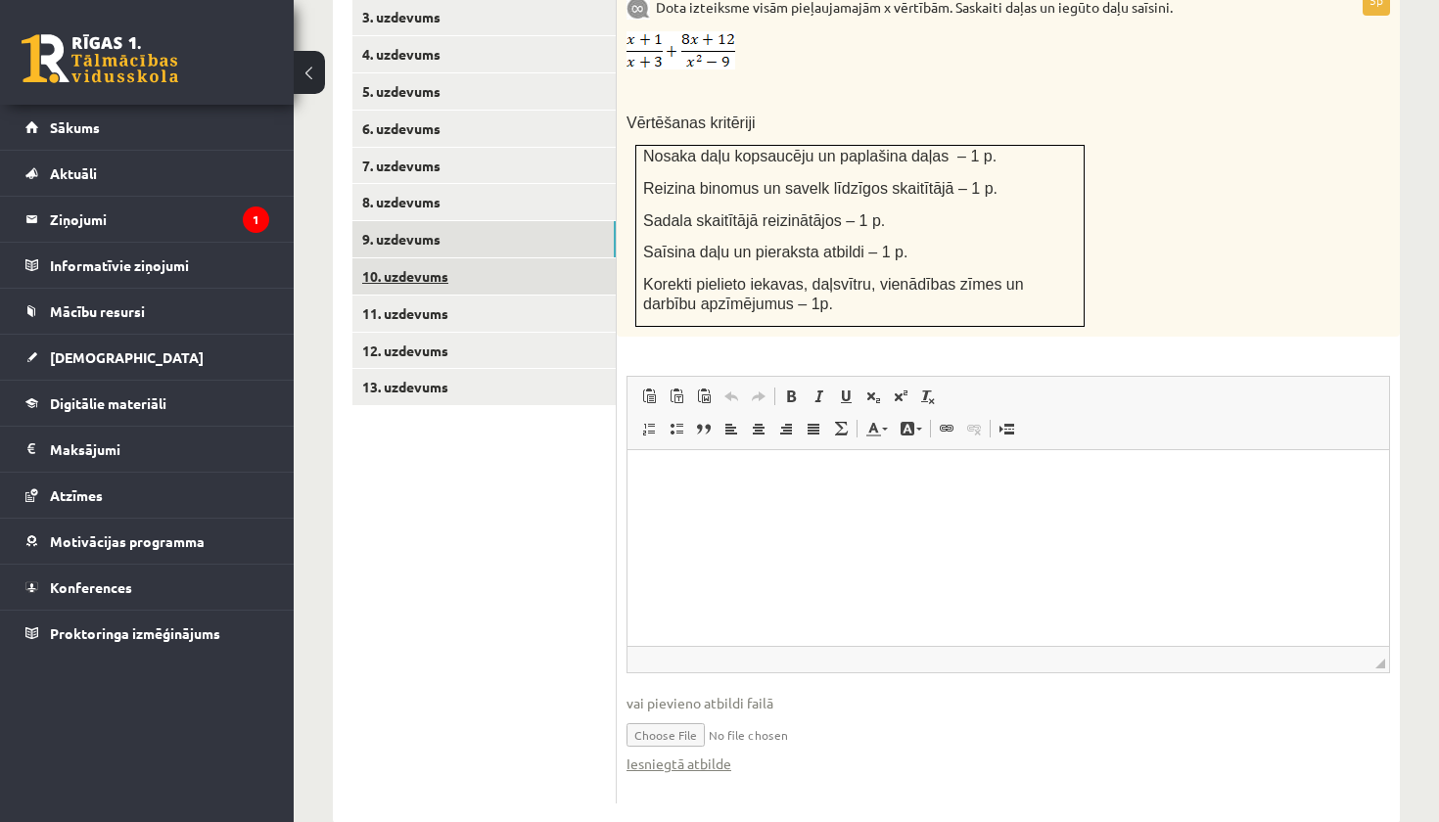
click at [460, 258] on link "10. uzdevums" at bounding box center [483, 276] width 263 height 36
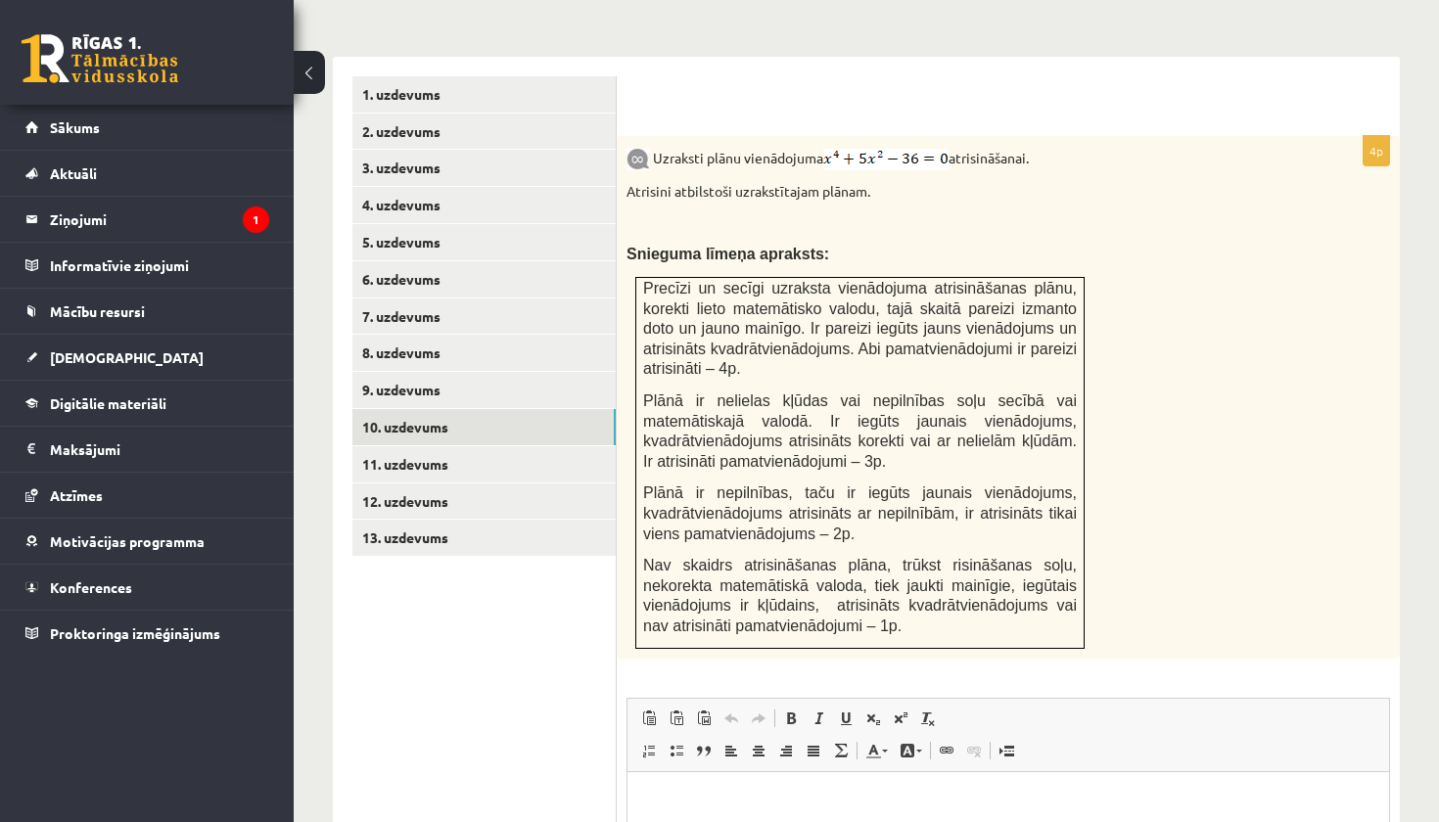
scroll to position [0, 0]
click at [472, 446] on link "11. uzdevums" at bounding box center [483, 464] width 263 height 36
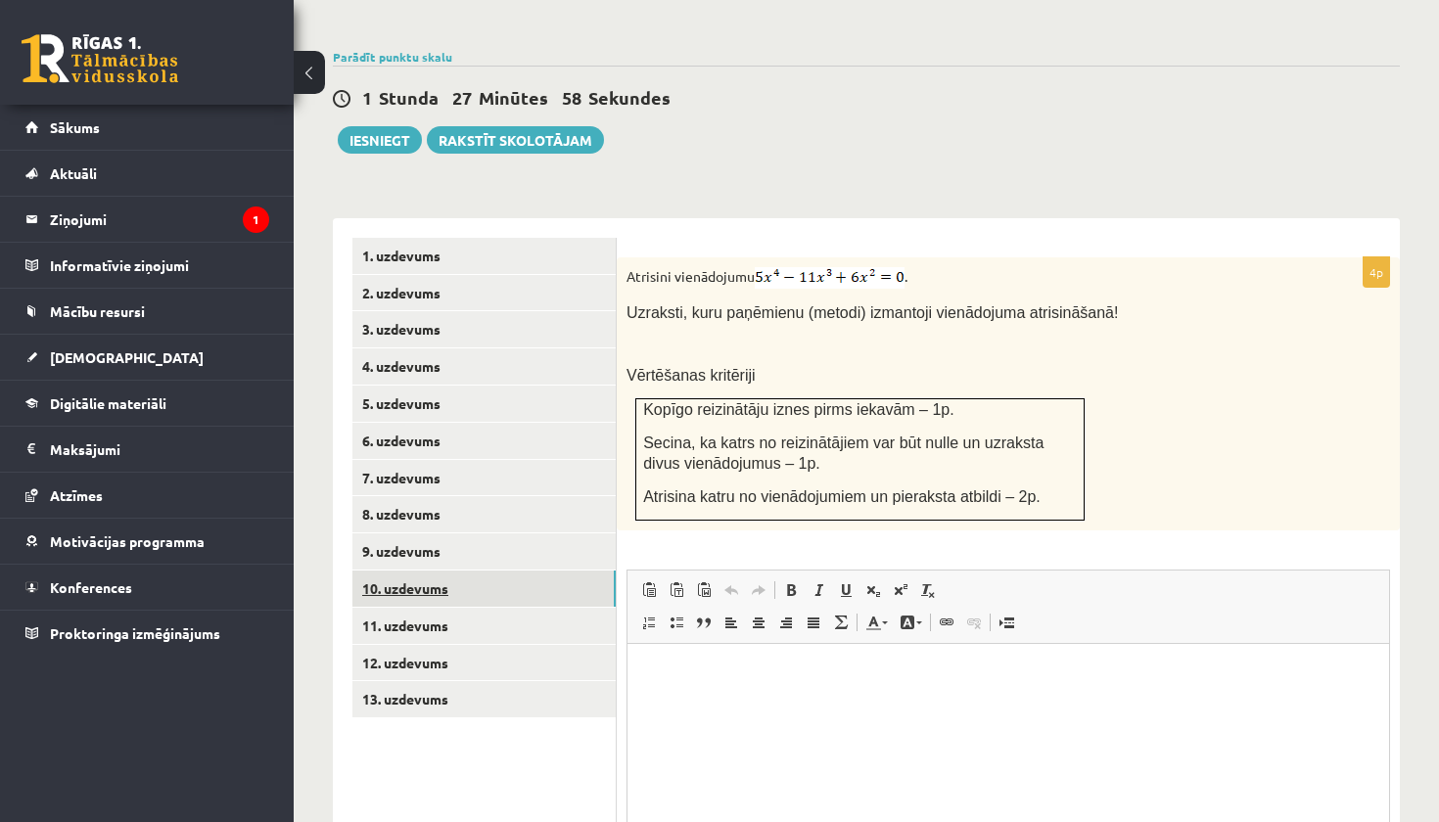
click at [479, 571] on link "10. uzdevums" at bounding box center [483, 589] width 263 height 36
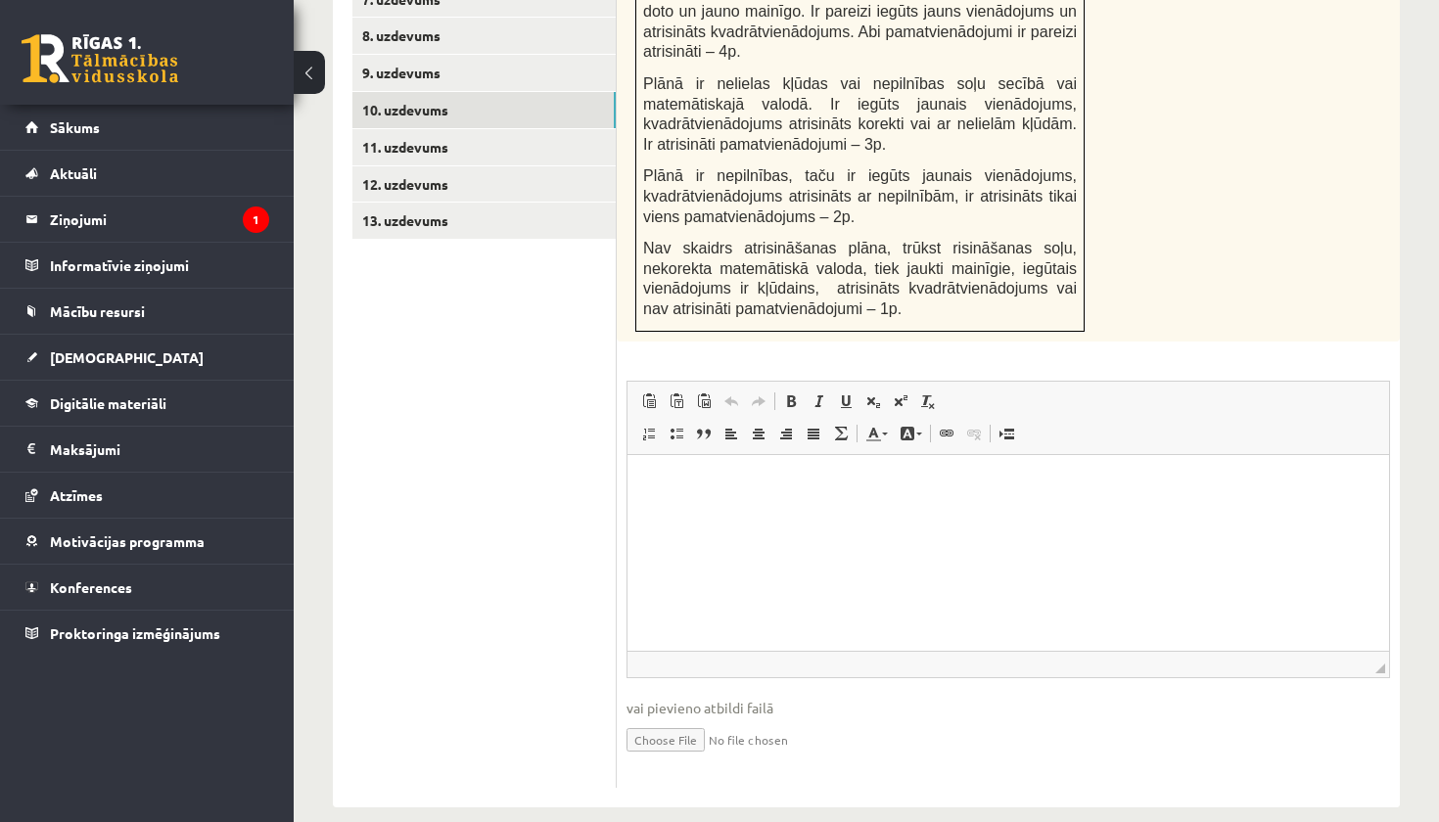
scroll to position [1130, 0]
click at [686, 720] on input "file" at bounding box center [1008, 740] width 764 height 40
type input "**********"
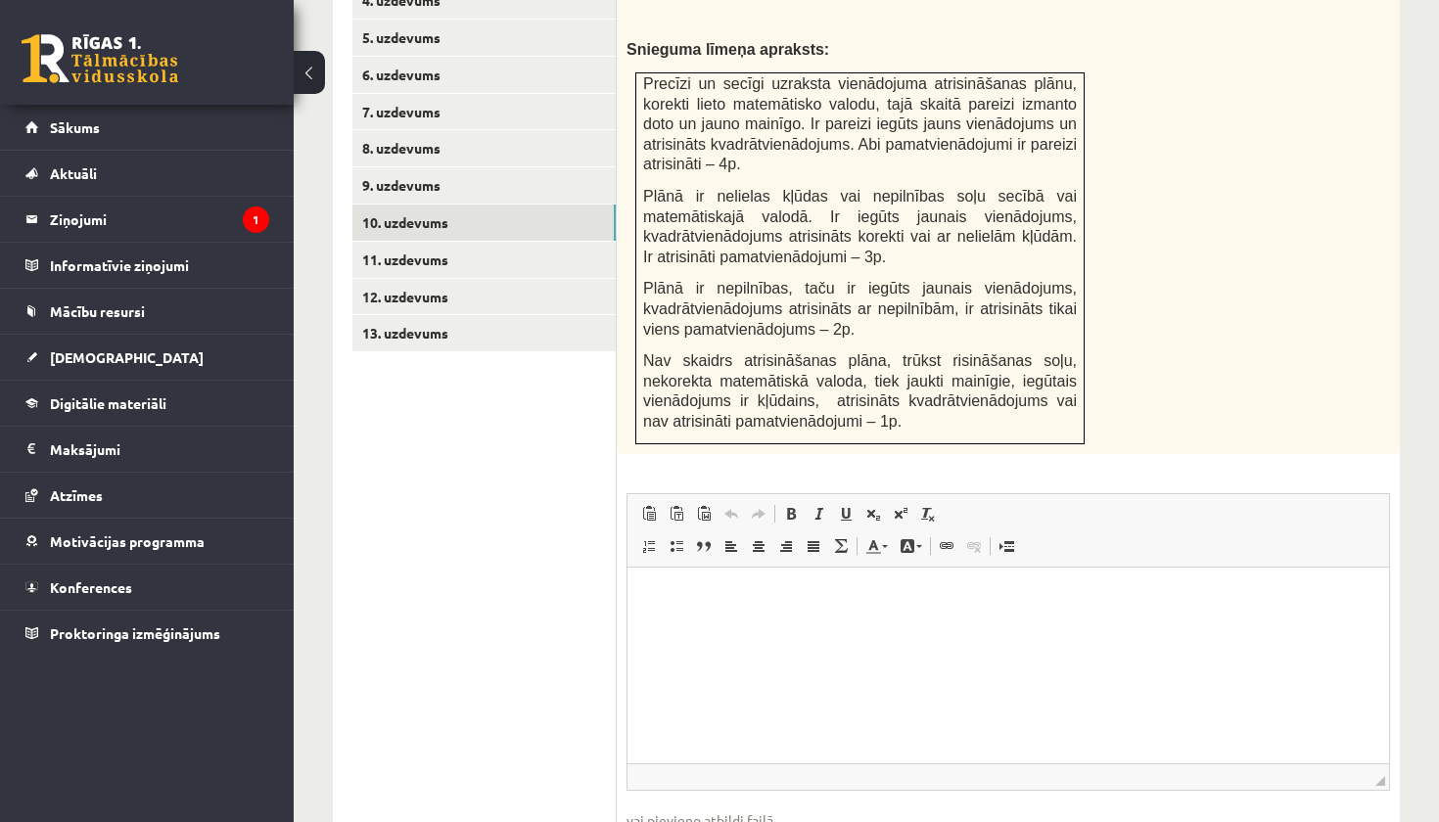
scroll to position [822, 0]
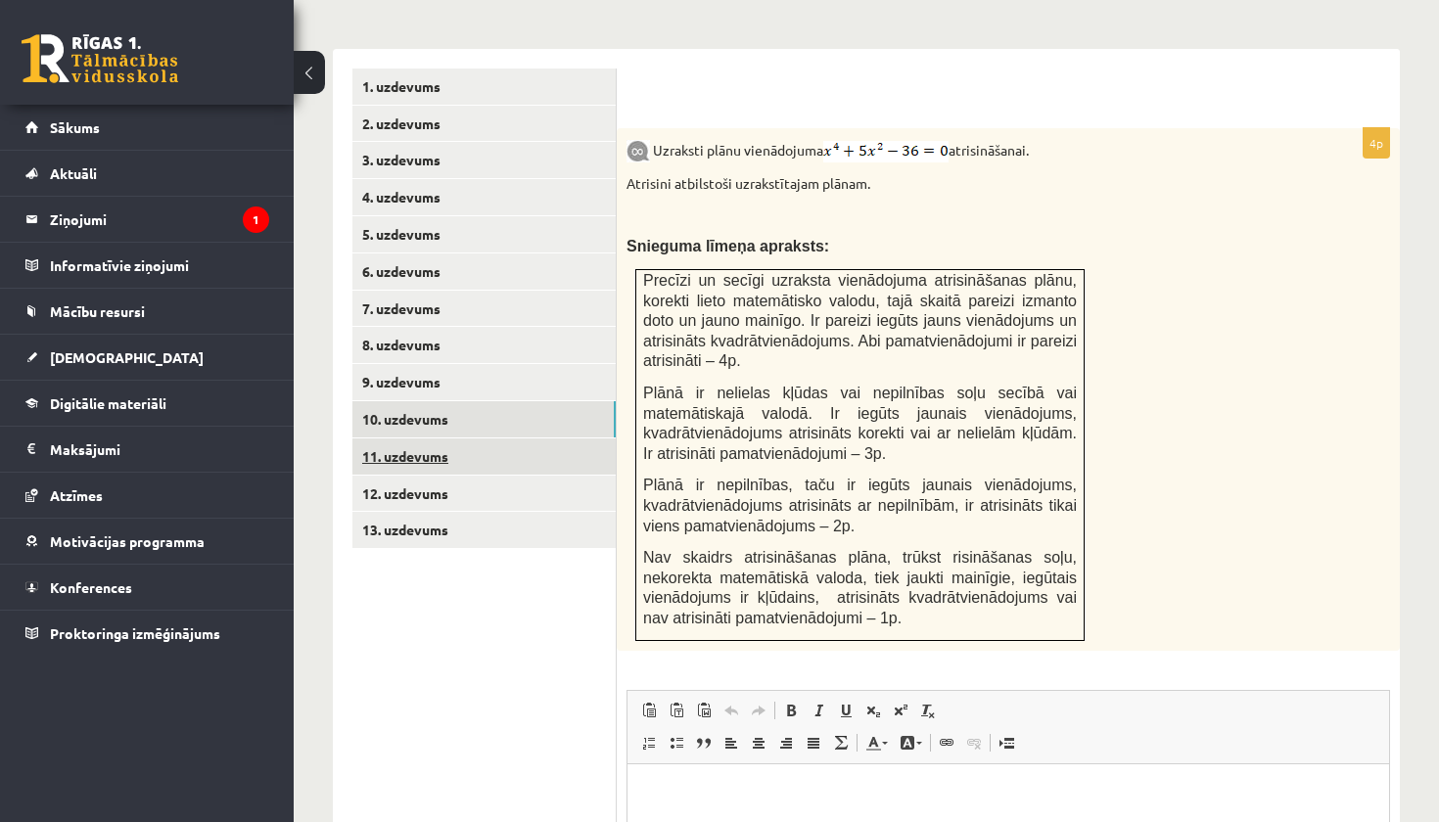
click at [452, 439] on link "11. uzdevums" at bounding box center [483, 457] width 263 height 36
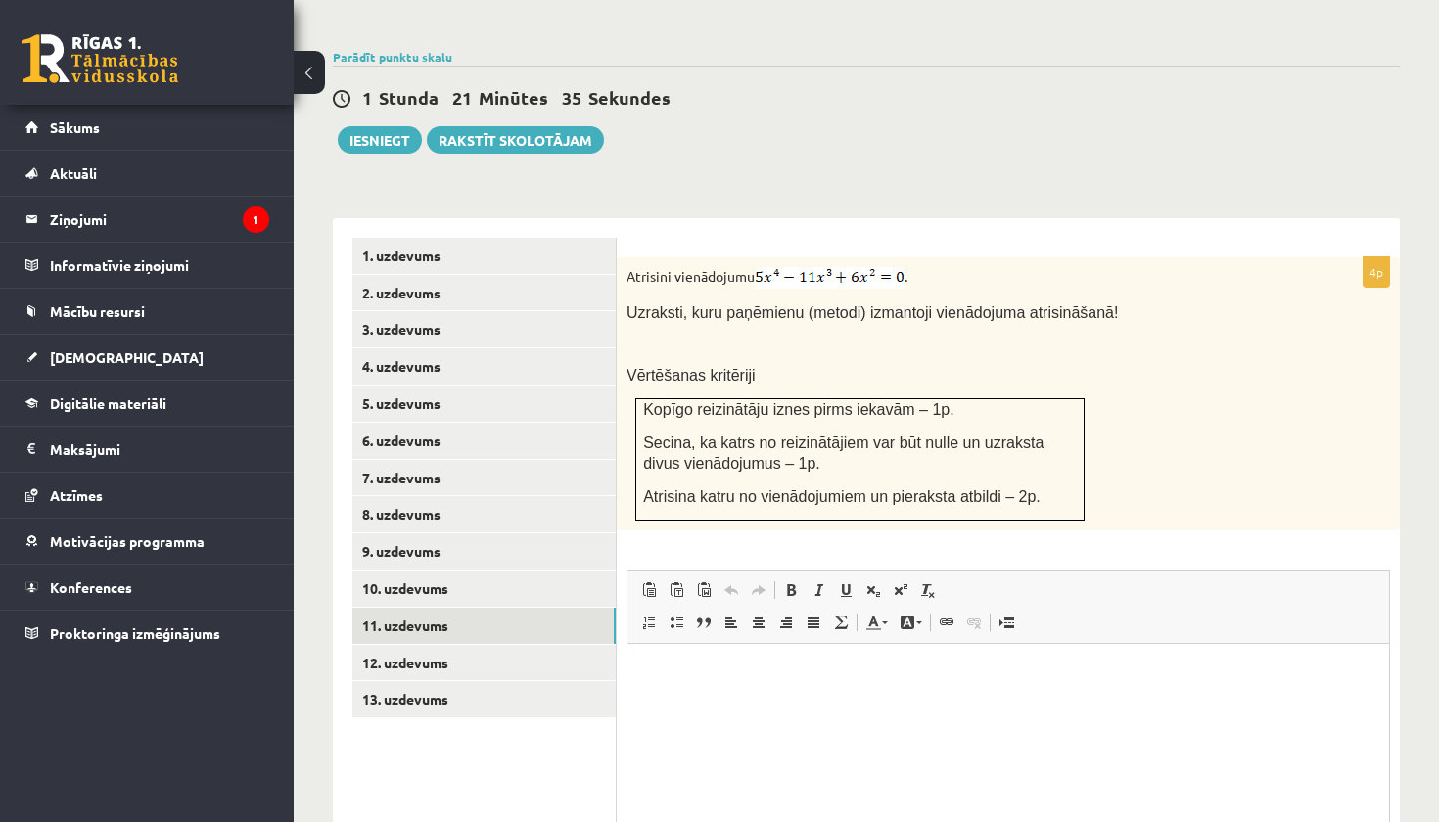
scroll to position [0, 0]
click at [431, 645] on link "12. uzdevums" at bounding box center [483, 663] width 263 height 36
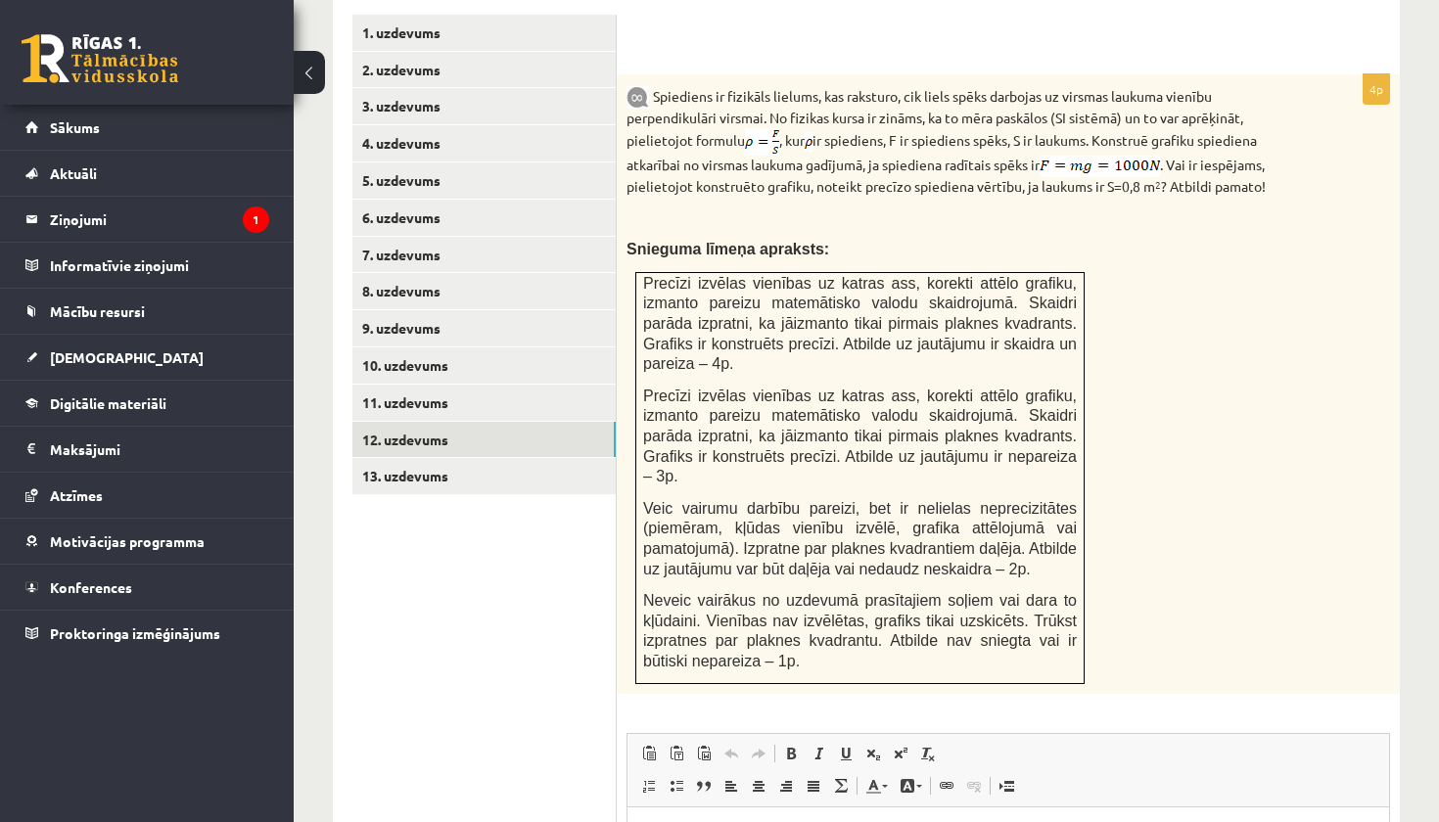
scroll to position [860, 0]
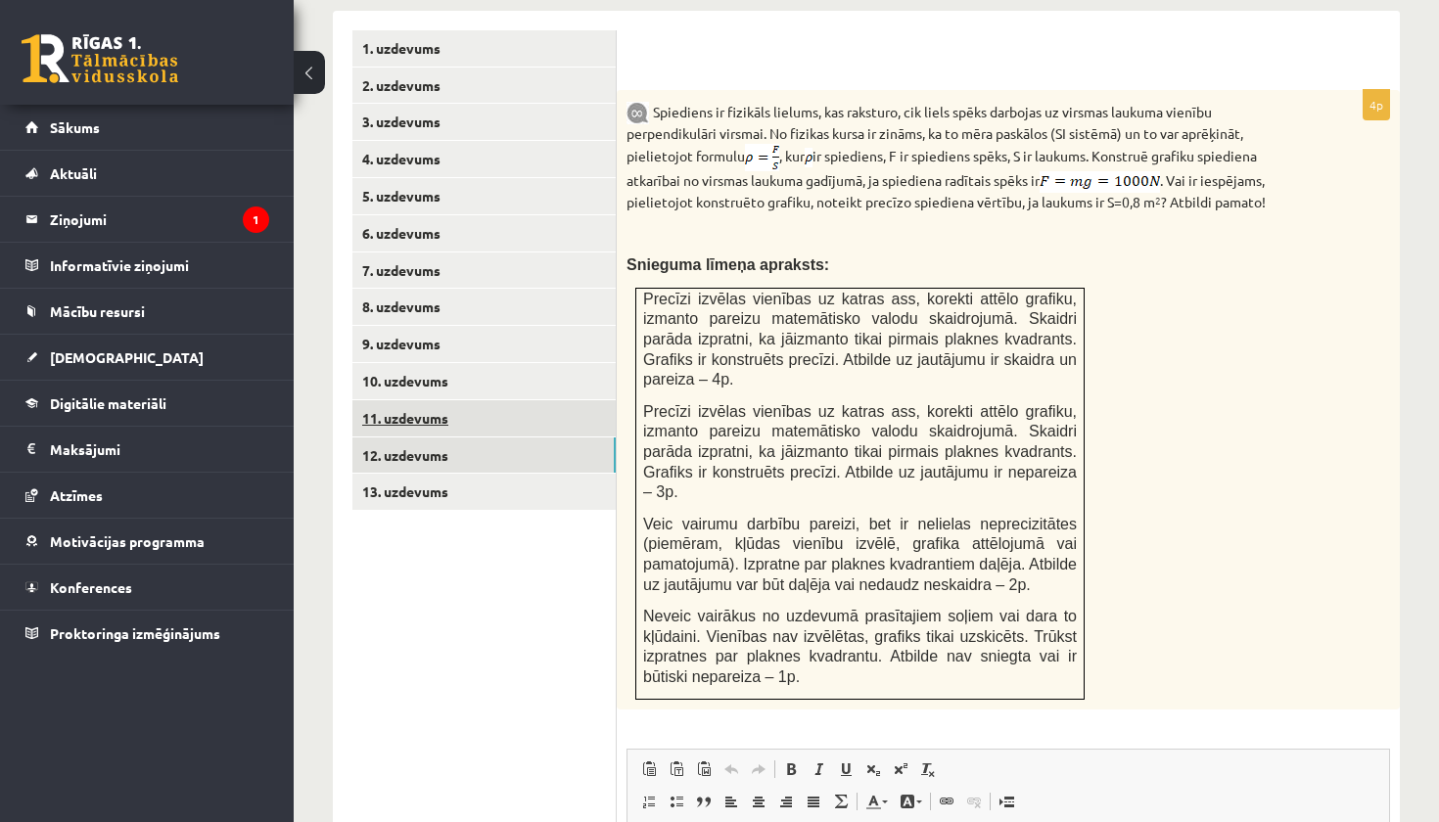
click at [470, 407] on link "11. uzdevums" at bounding box center [483, 418] width 263 height 36
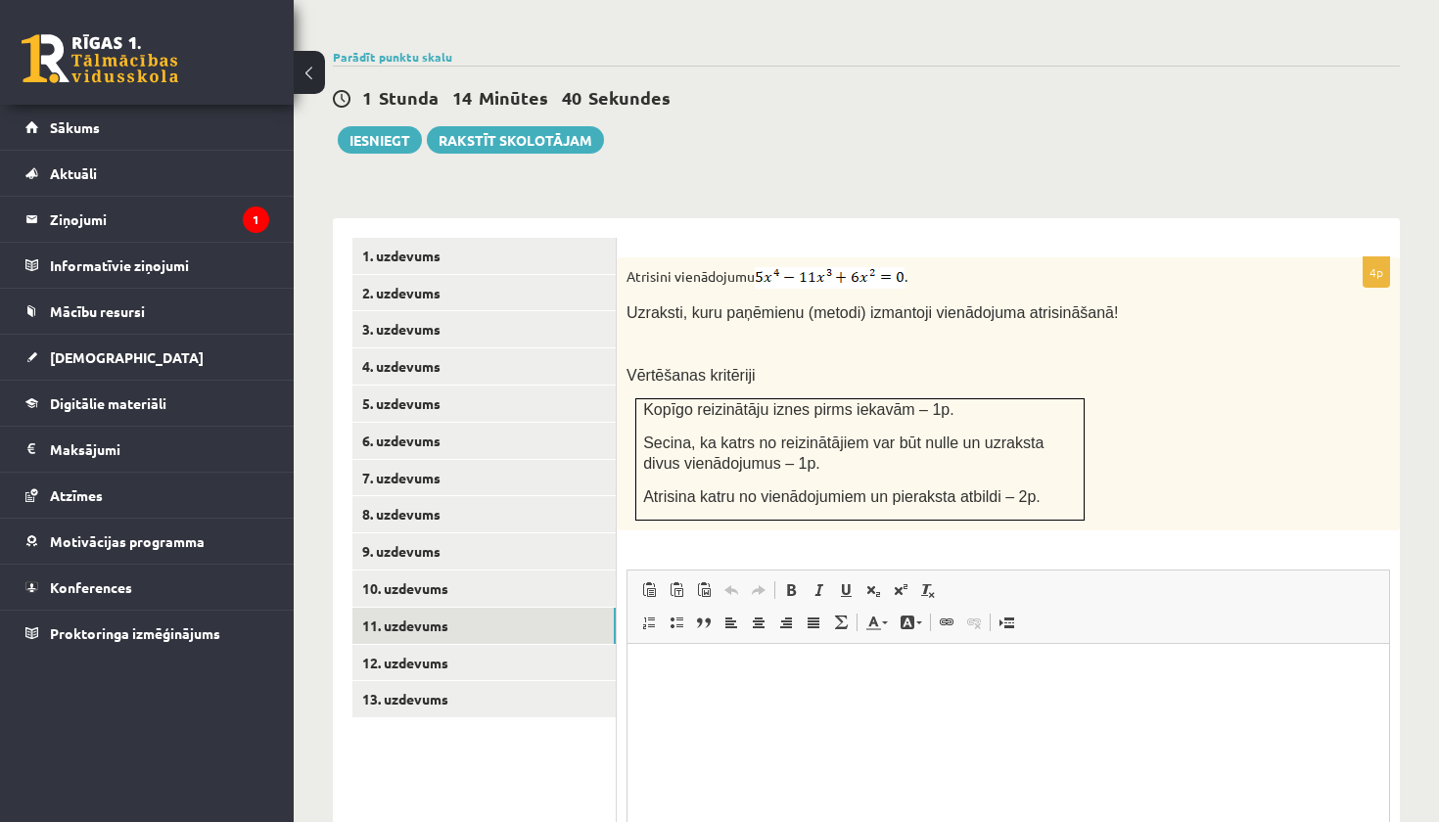
scroll to position [0, 0]
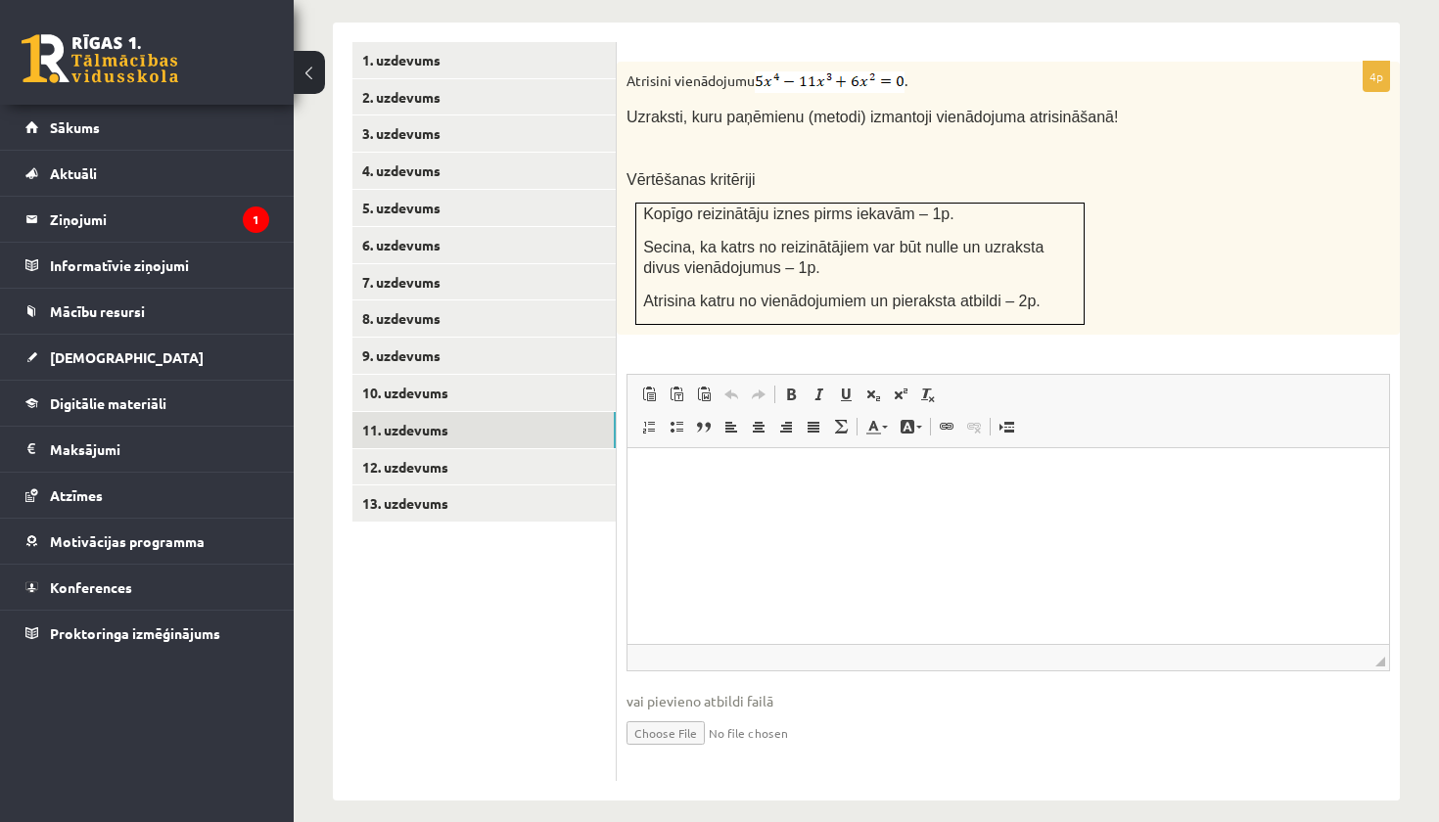
click at [687, 717] on input "file" at bounding box center [1008, 732] width 764 height 40
type input "**********"
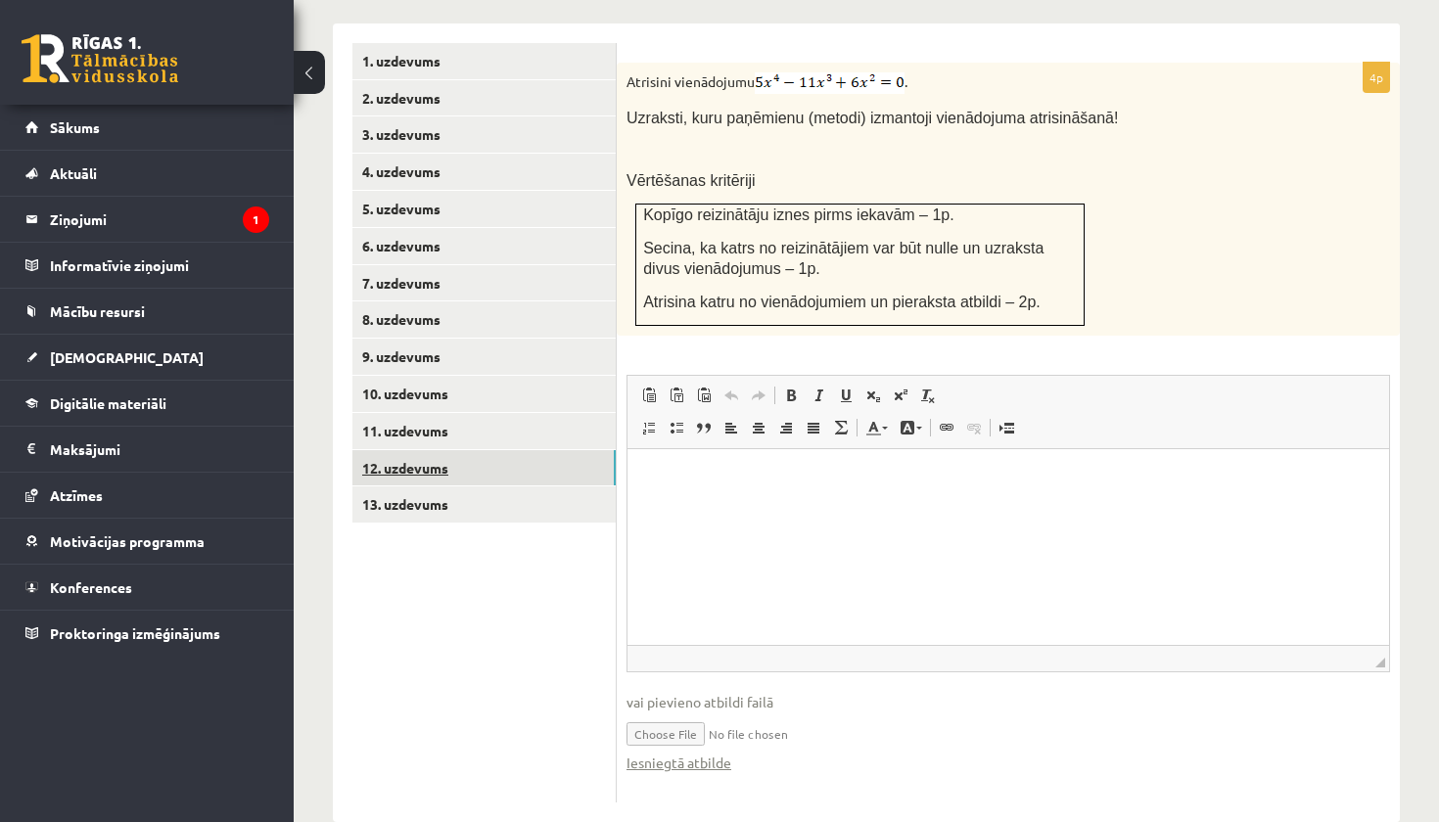
click at [432, 450] on link "12. uzdevums" at bounding box center [483, 468] width 263 height 36
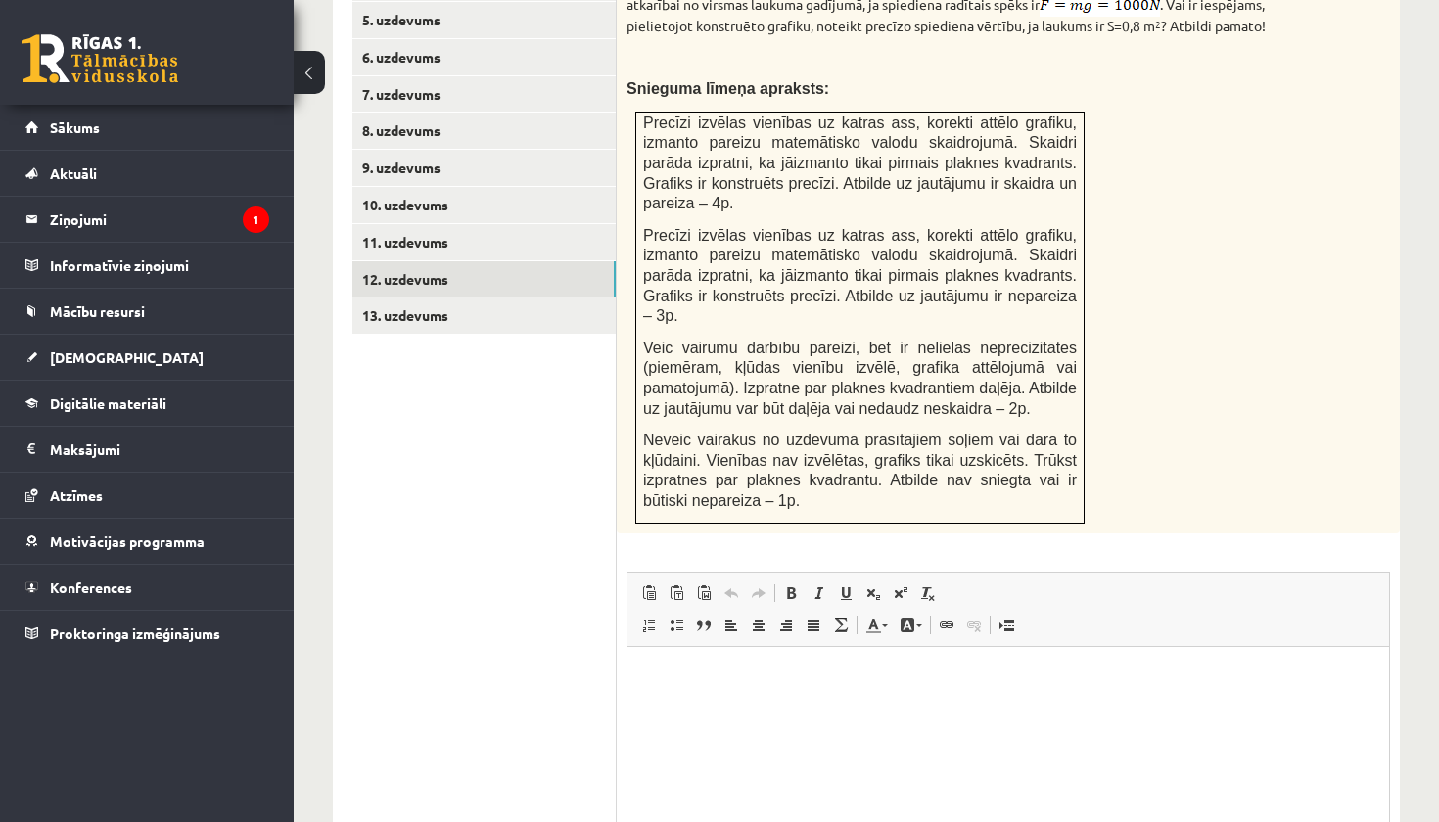
scroll to position [1049, 0]
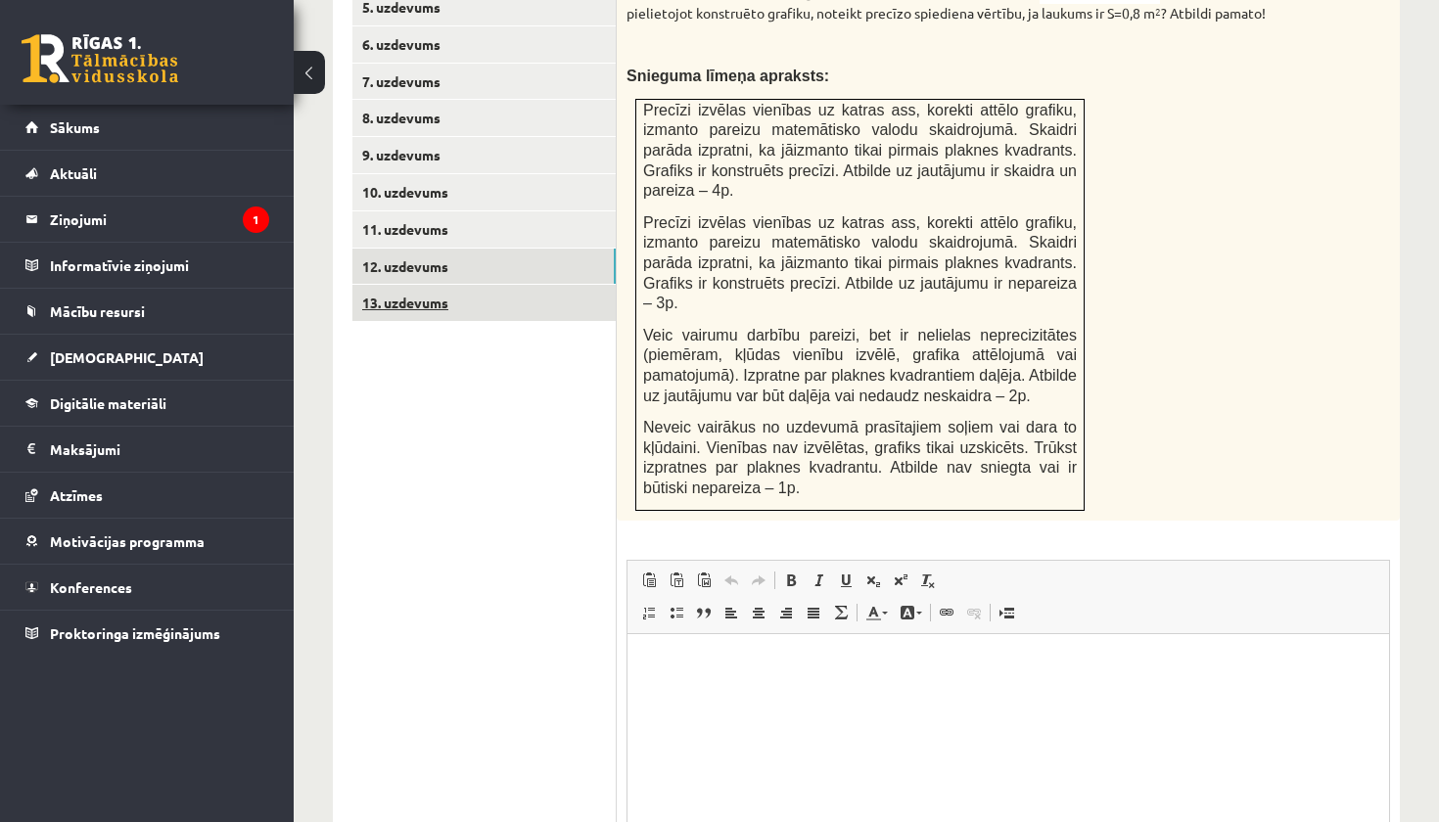
click at [513, 285] on link "13. uzdevums" at bounding box center [483, 303] width 263 height 36
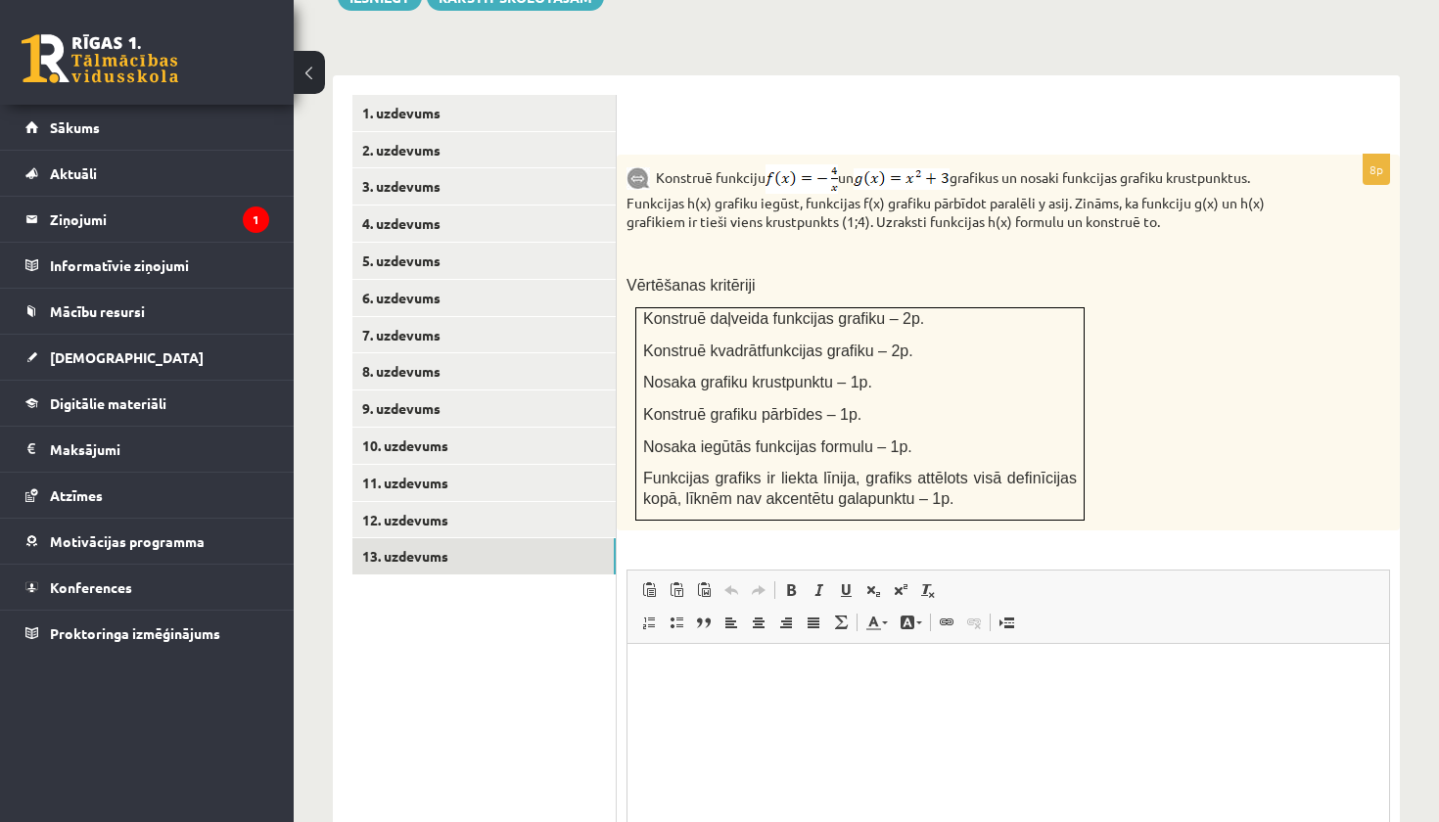
scroll to position [795, 0]
click at [489, 507] on link "12. uzdevums" at bounding box center [483, 521] width 263 height 36
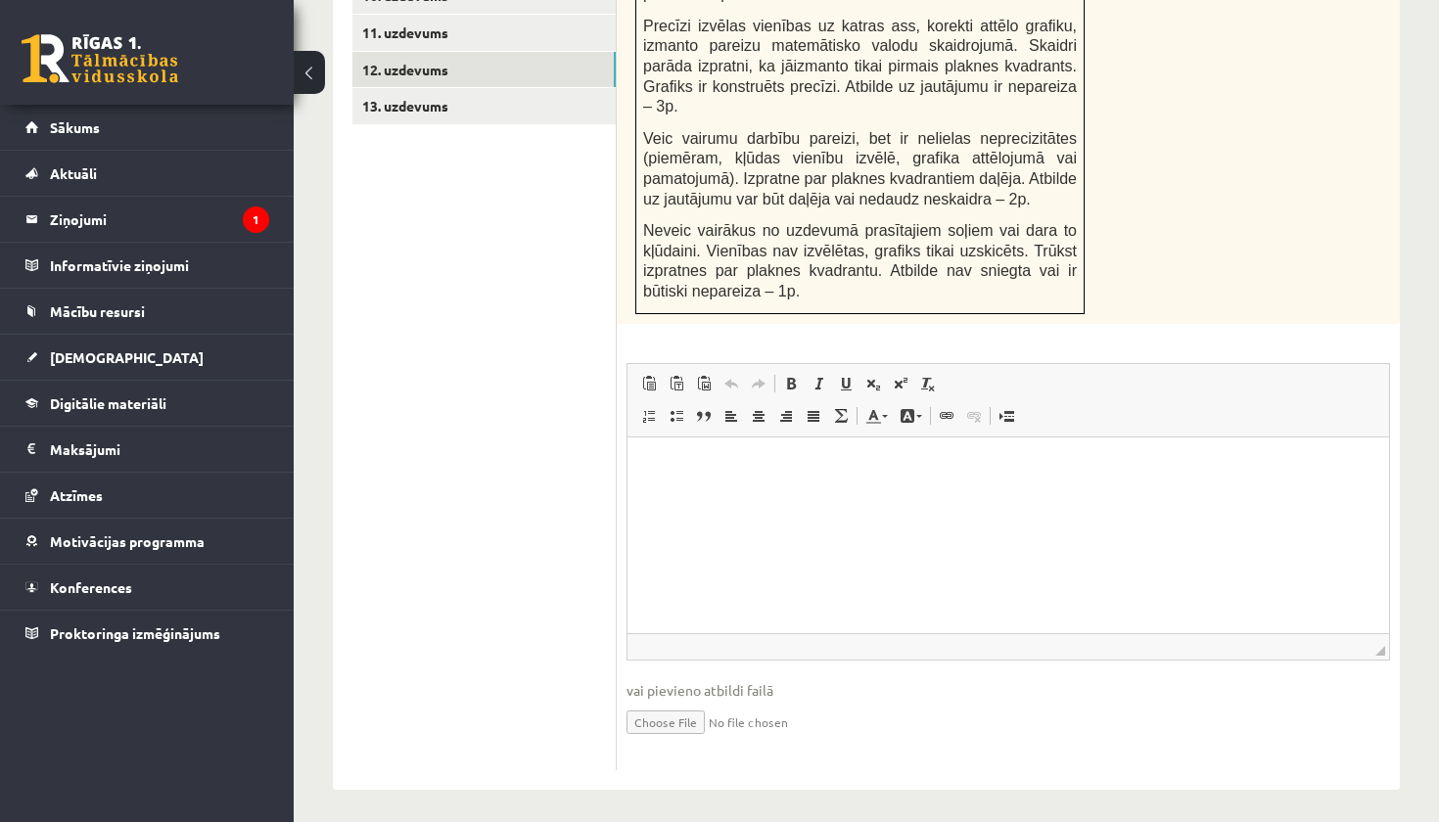
scroll to position [1244, 0]
click at [694, 718] on input "file" at bounding box center [1008, 723] width 764 height 40
type input "**********"
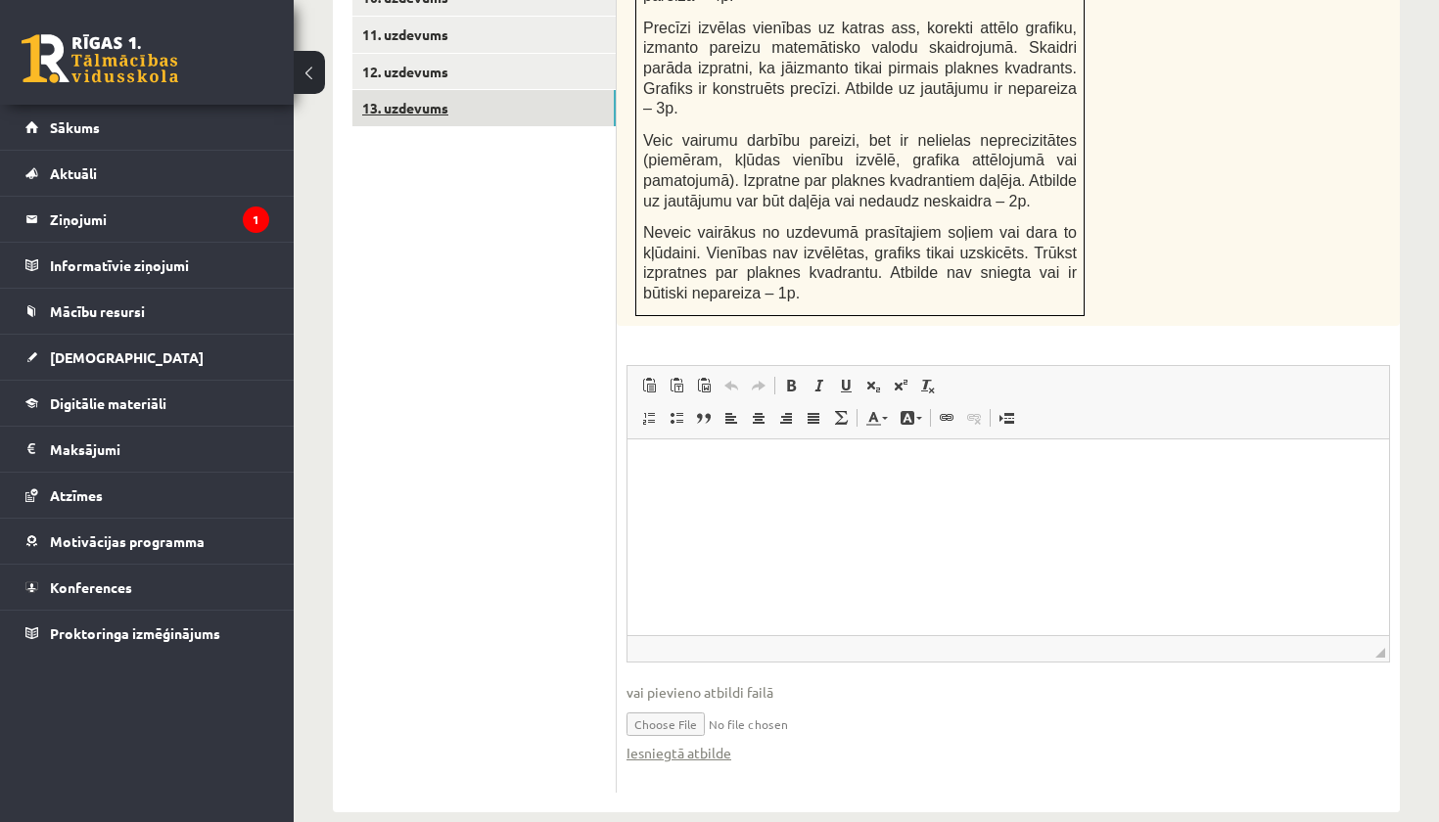
click at [526, 90] on link "13. uzdevums" at bounding box center [483, 108] width 263 height 36
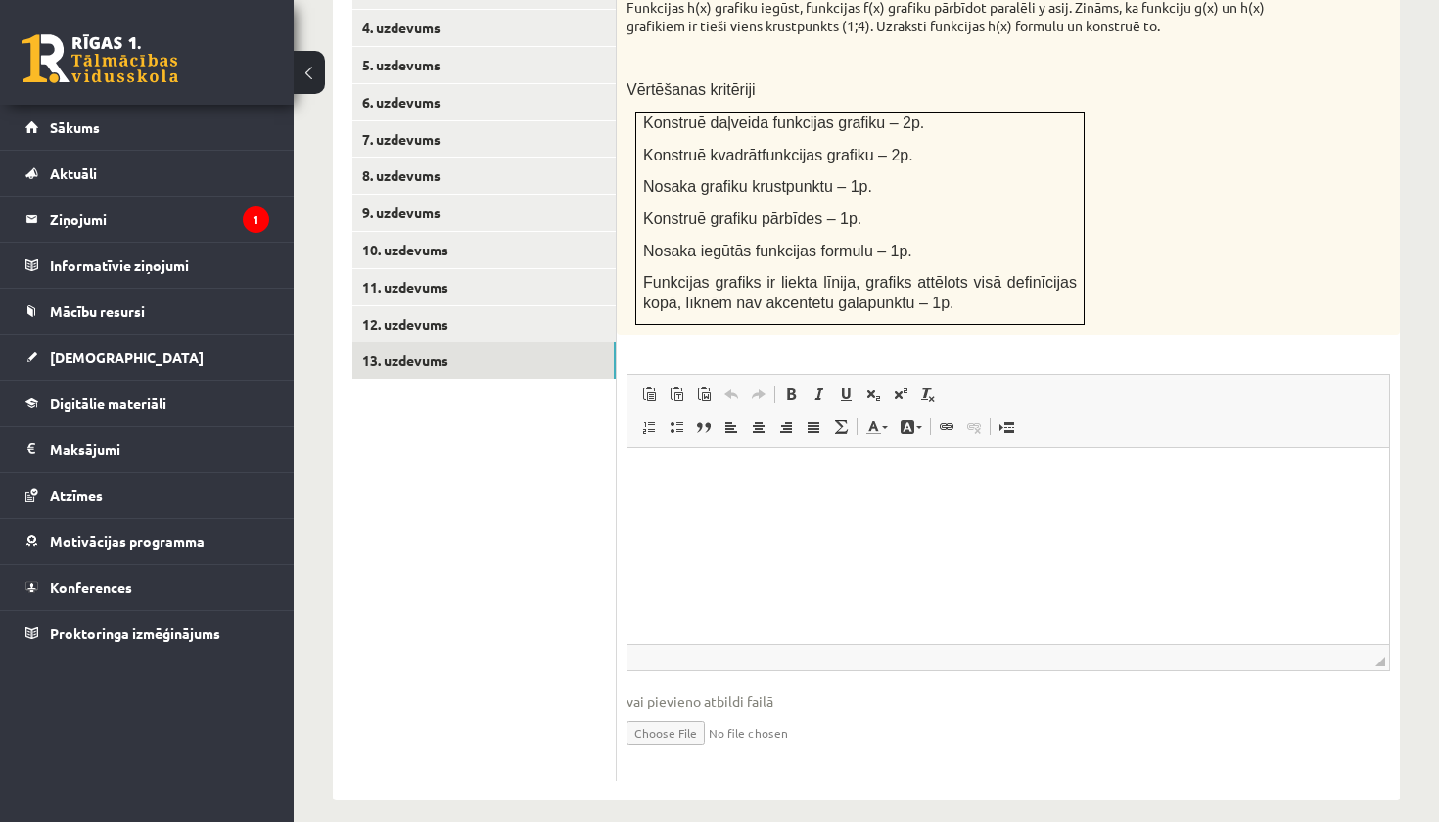
scroll to position [990, 0]
click at [681, 717] on input "file" at bounding box center [1008, 734] width 764 height 40
type input "**********"
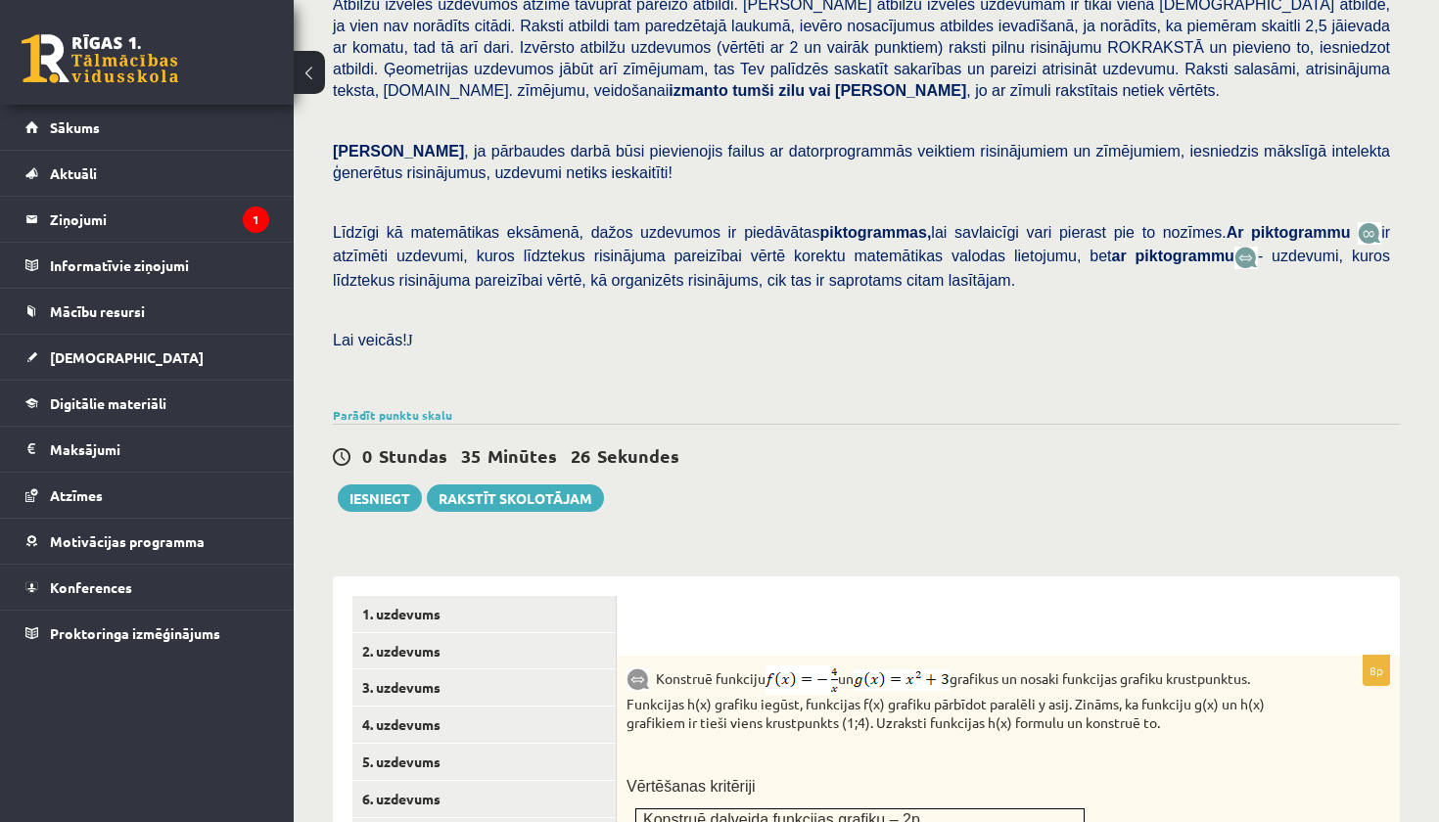
scroll to position [771, 0]
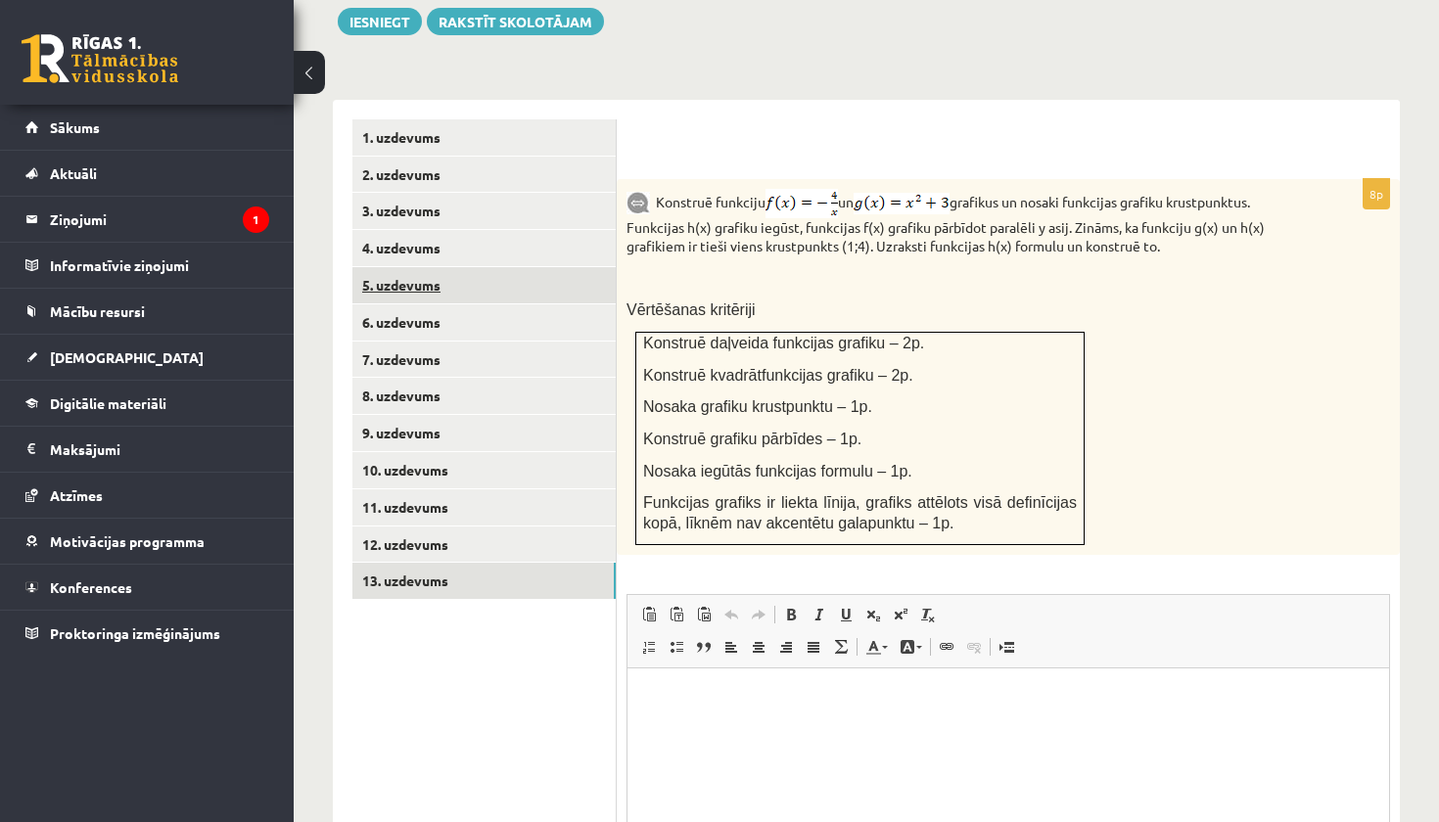
click at [465, 267] on link "5. uzdevums" at bounding box center [483, 285] width 263 height 36
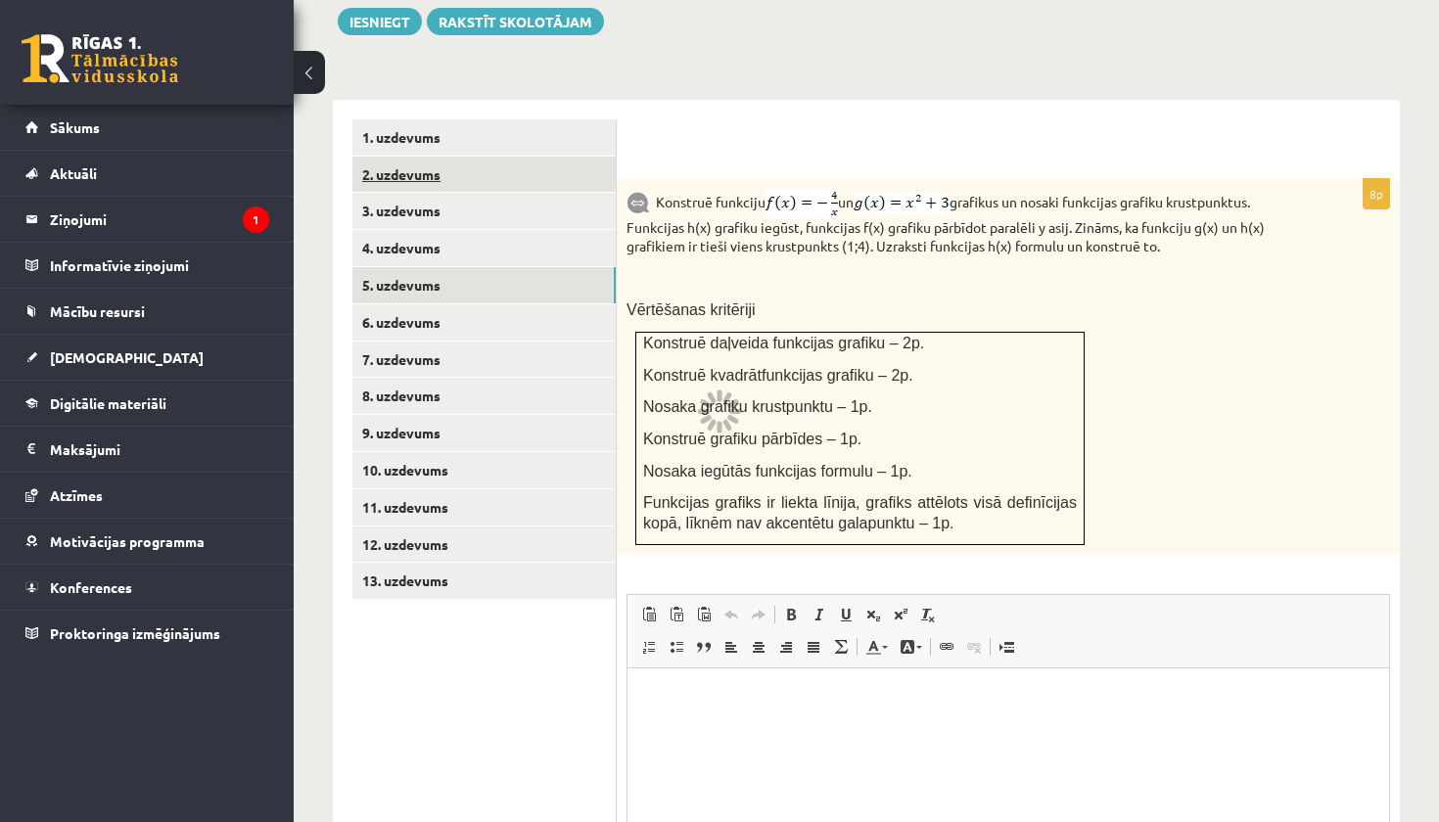
scroll to position [585, 0]
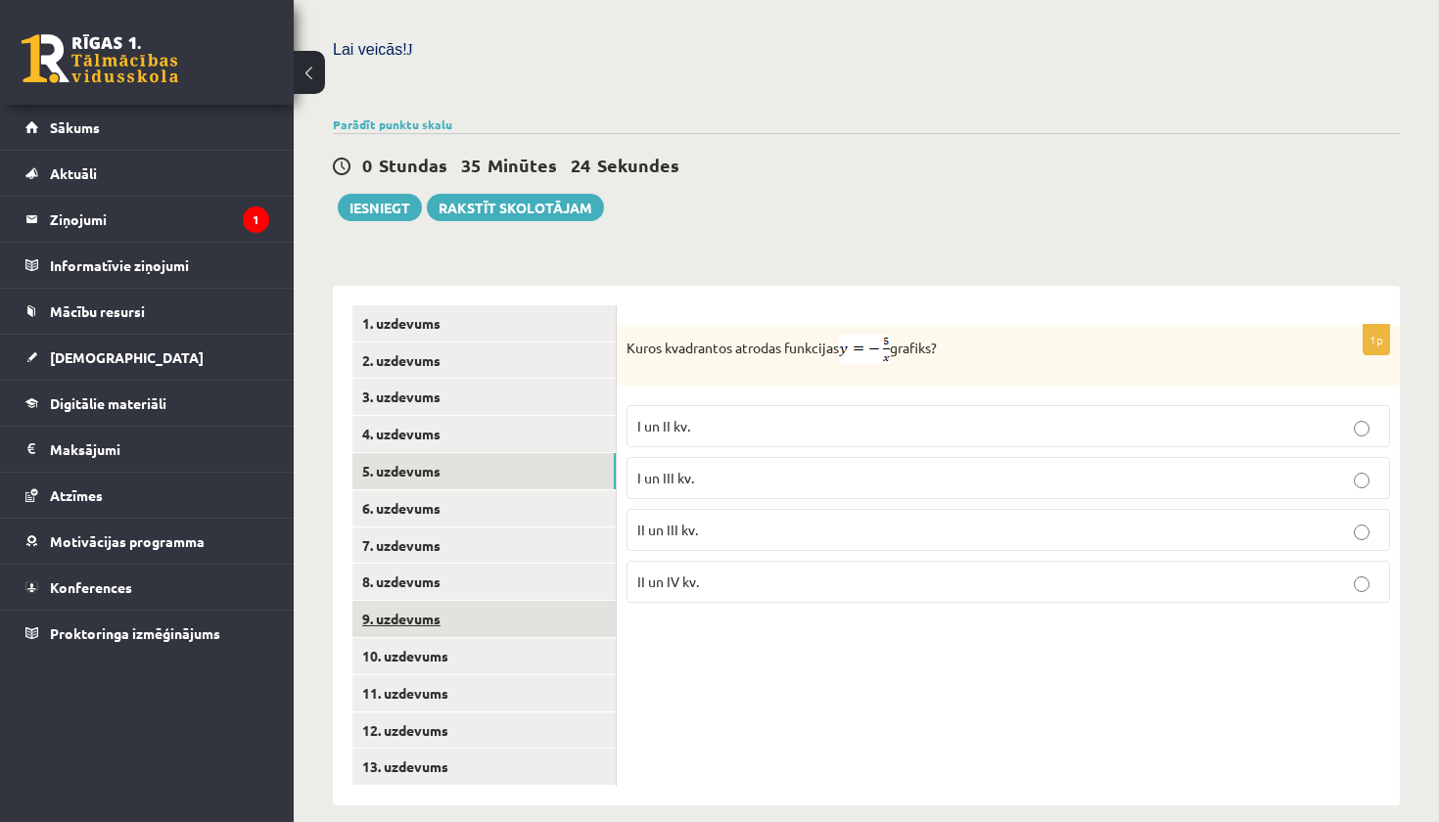
click at [443, 601] on link "9. uzdevums" at bounding box center [483, 619] width 263 height 36
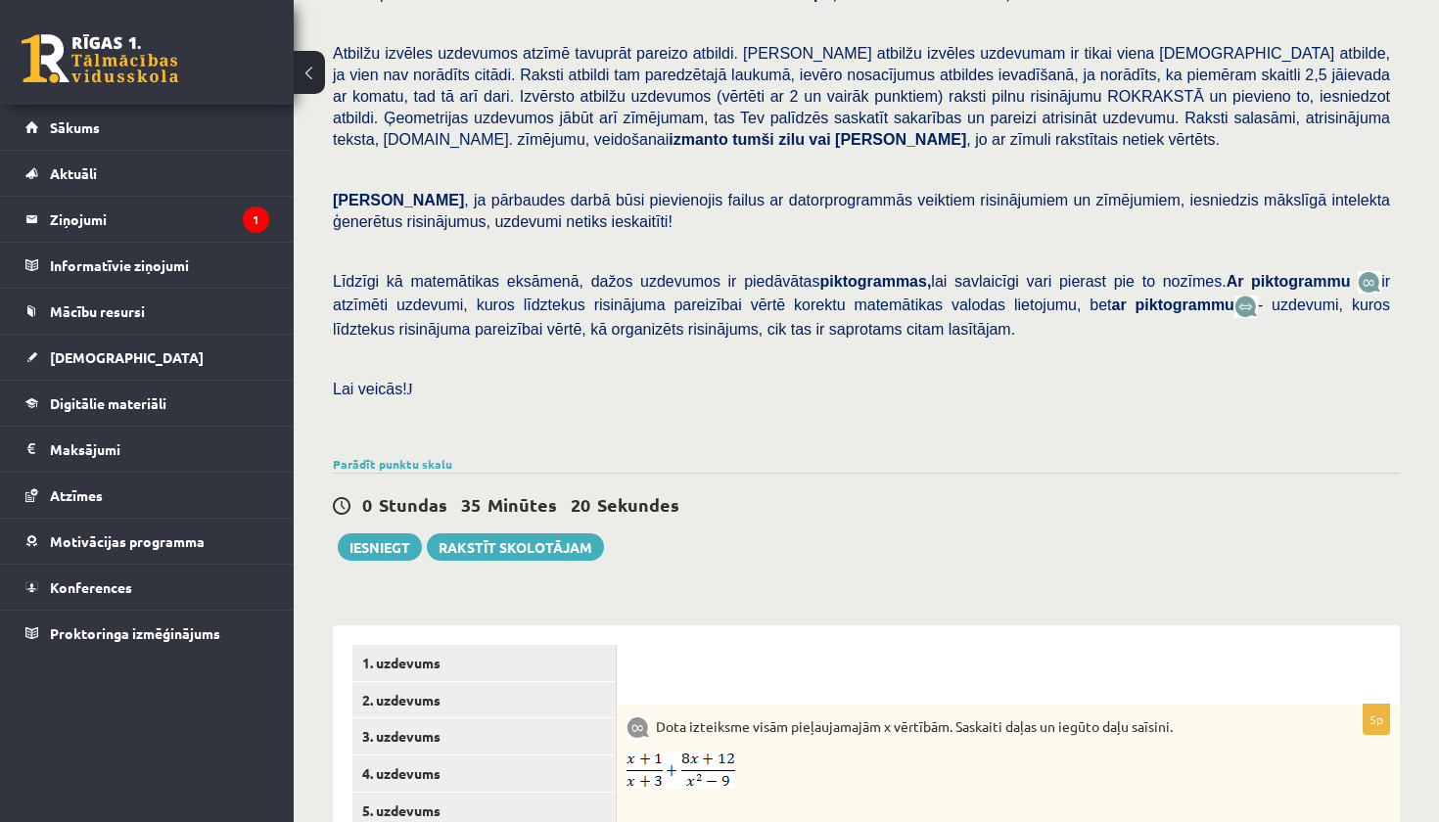
scroll to position [222, 0]
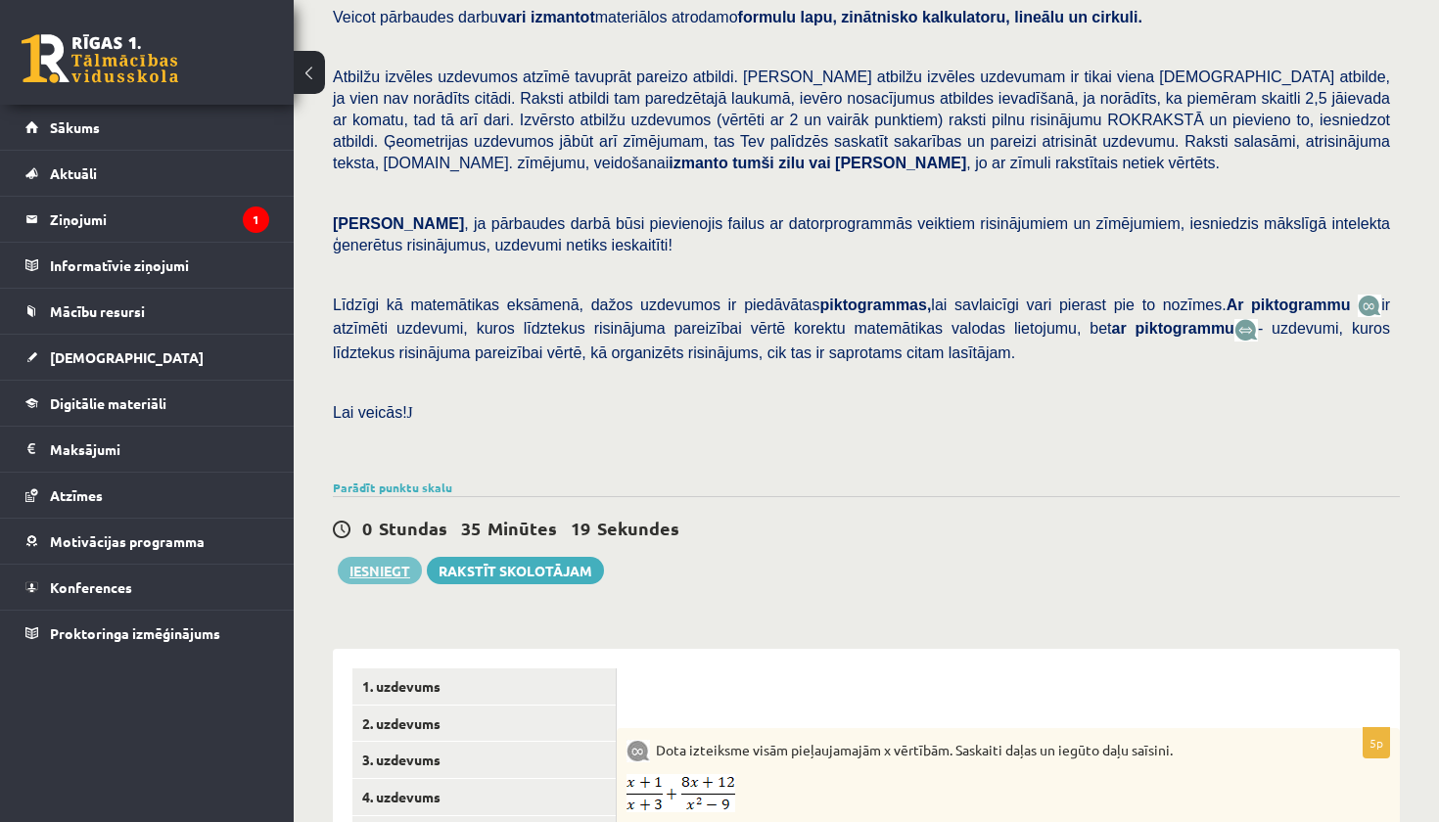
click at [385, 566] on button "Iesniegt" at bounding box center [380, 570] width 84 height 27
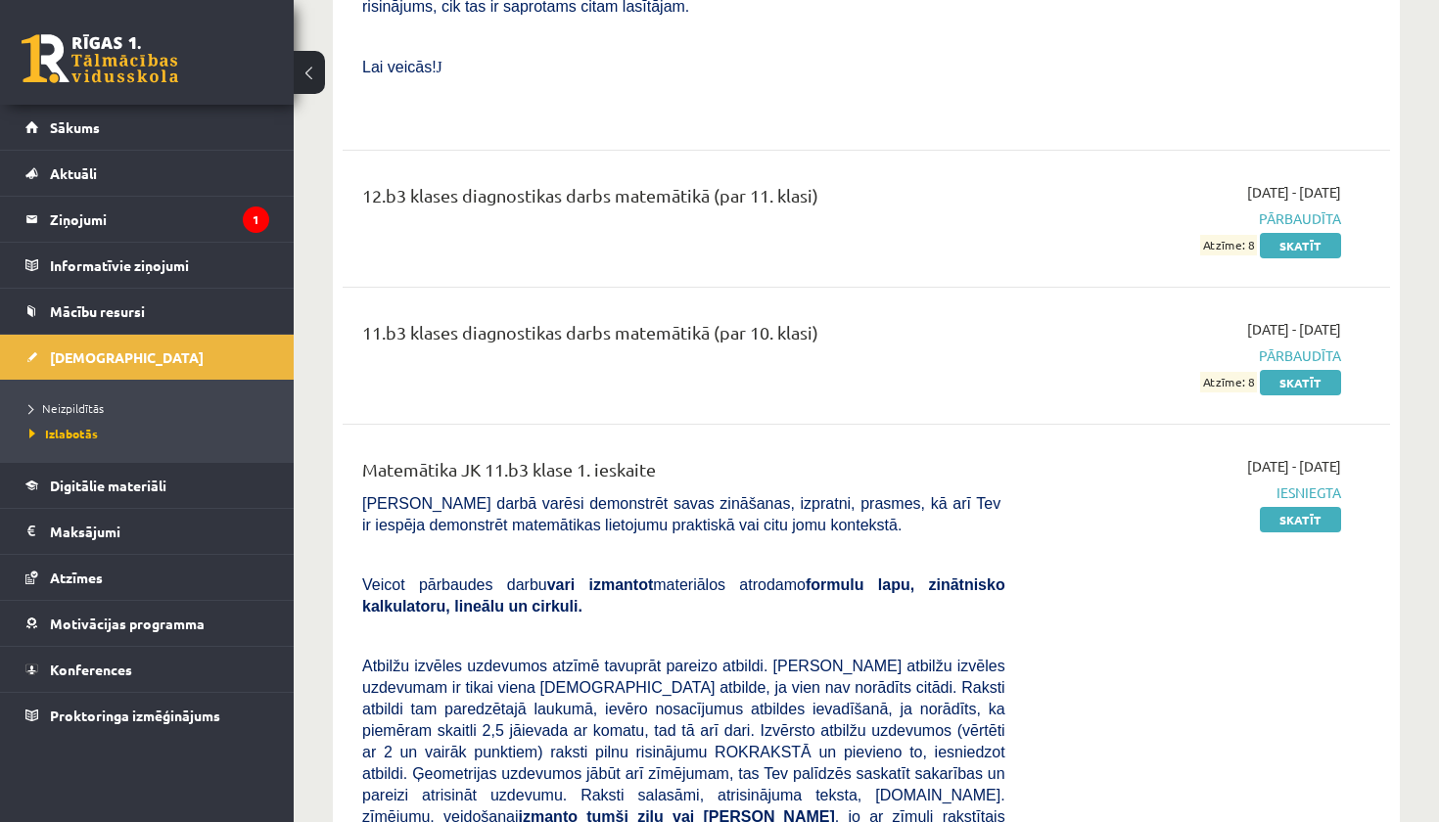
scroll to position [2573, 0]
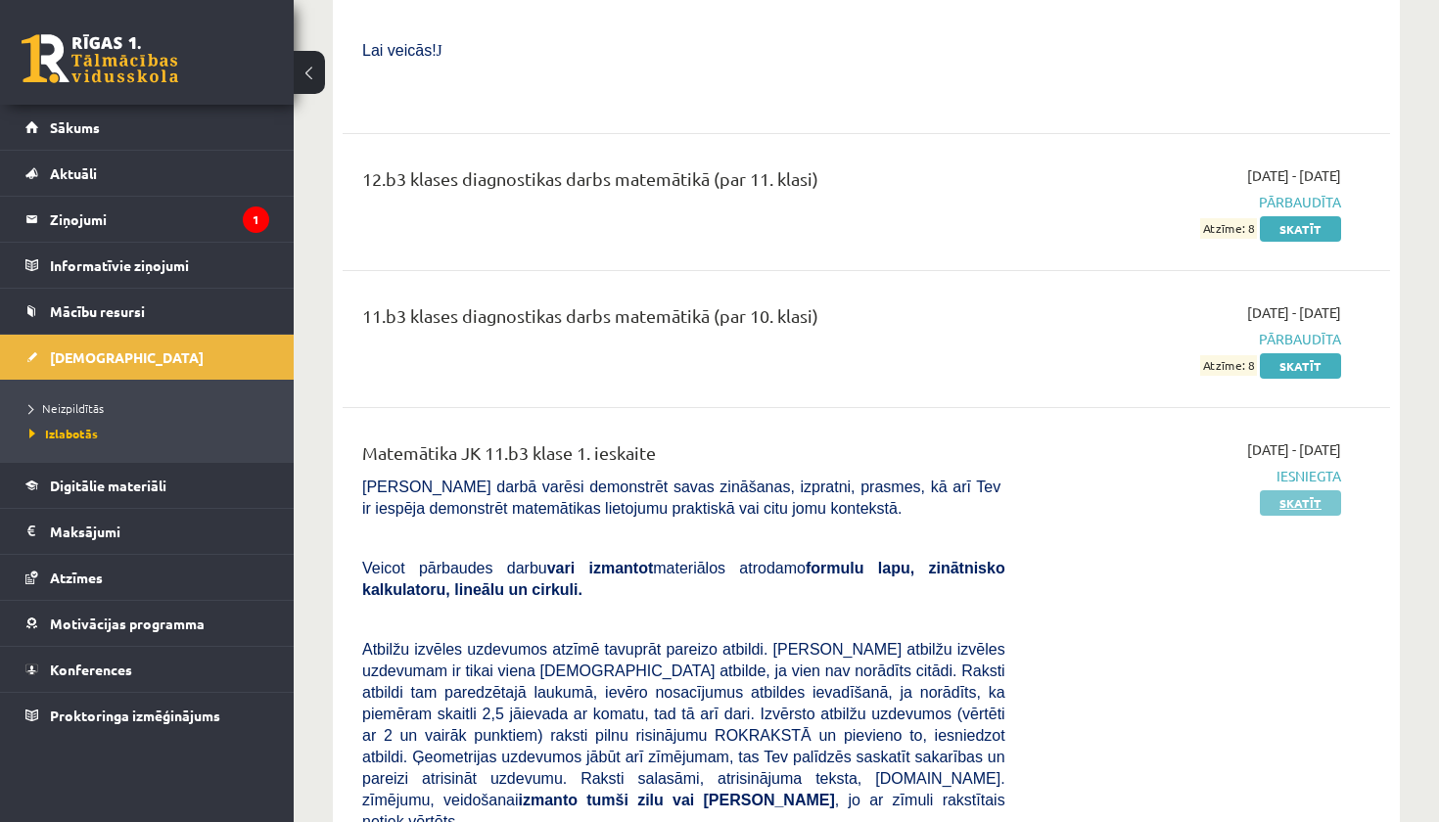
click at [1306, 490] on link "Skatīt" at bounding box center [1300, 502] width 81 height 25
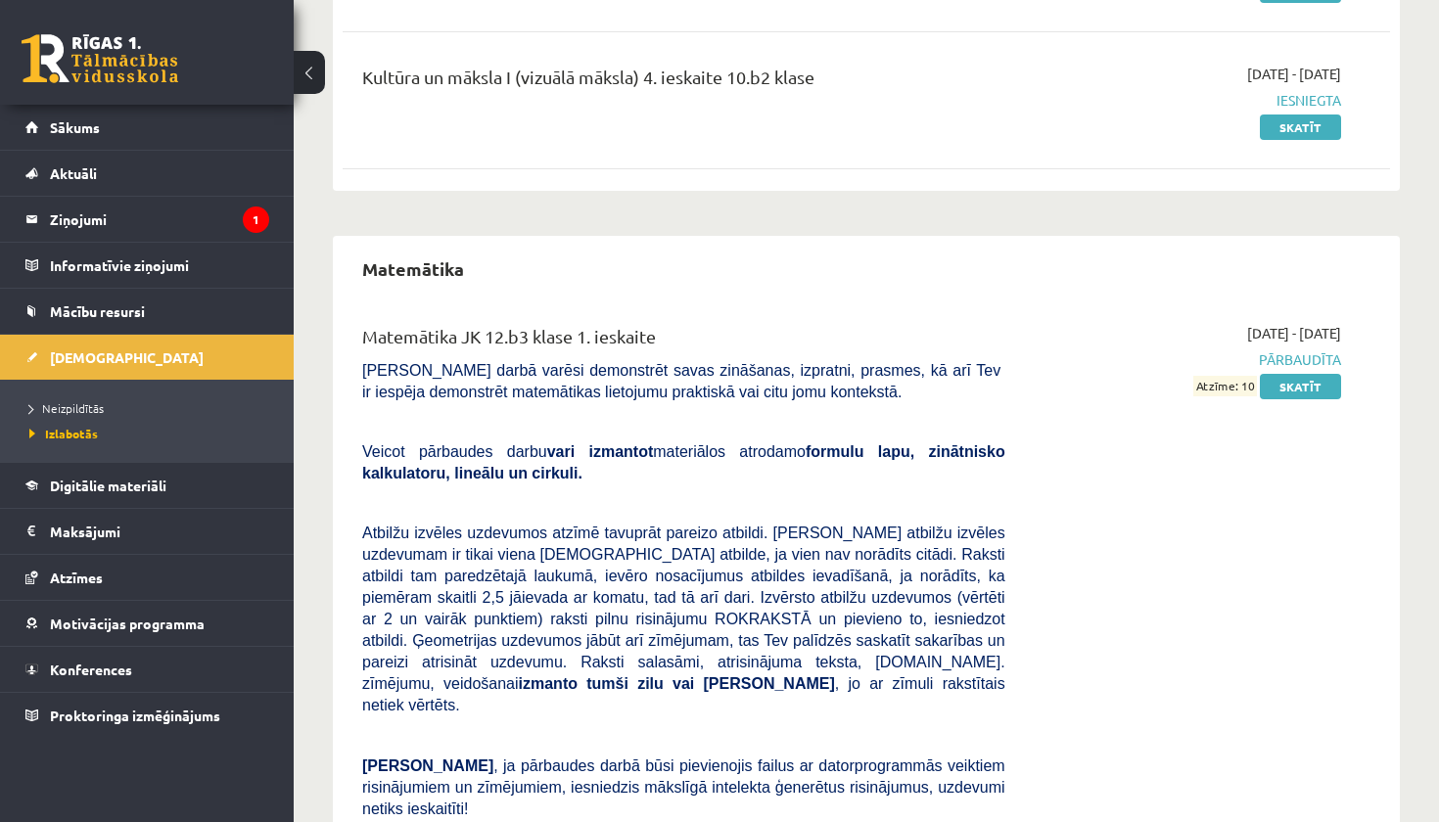
scroll to position [1597, 0]
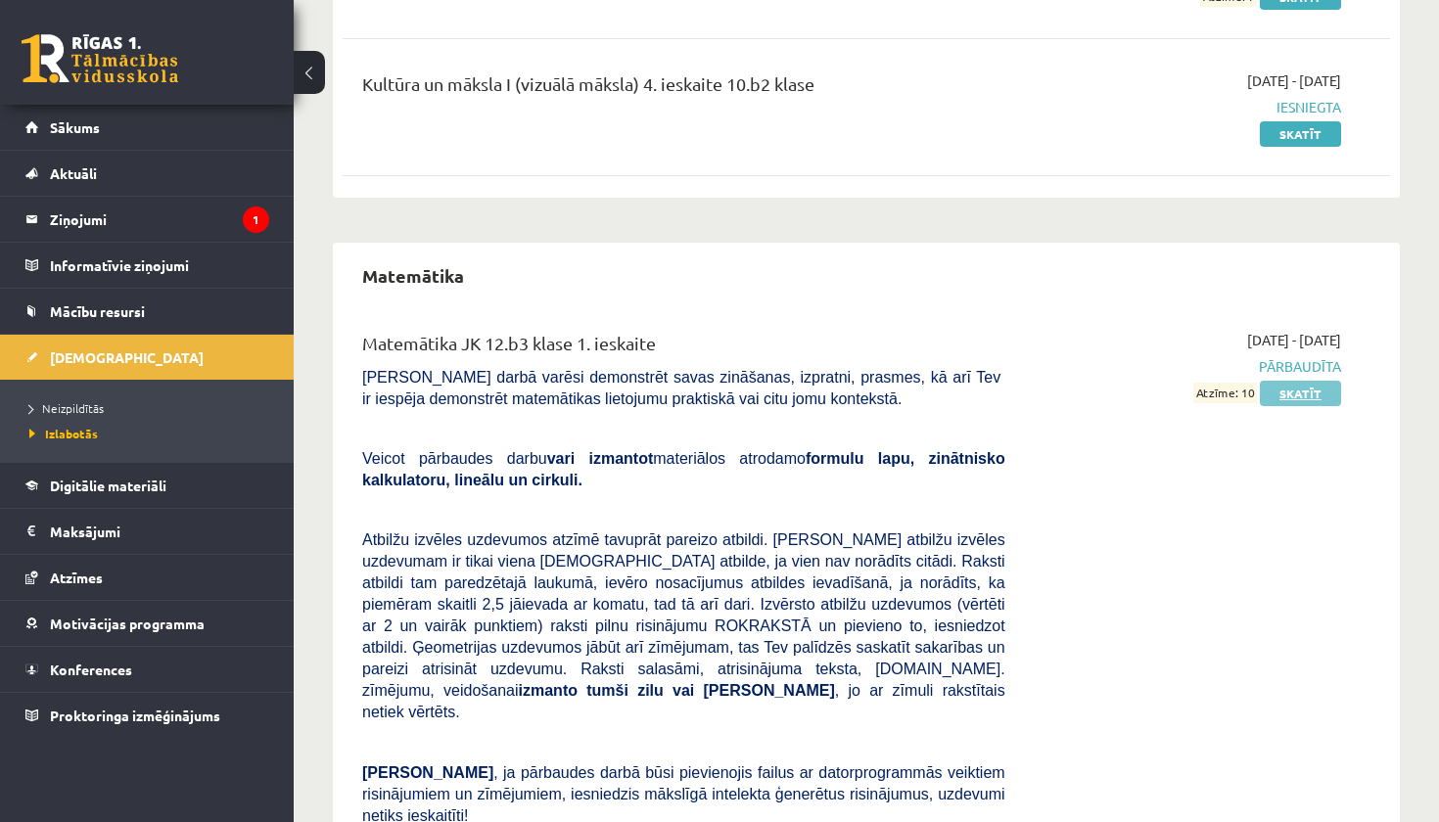
click at [1298, 386] on link "Skatīt" at bounding box center [1300, 393] width 81 height 25
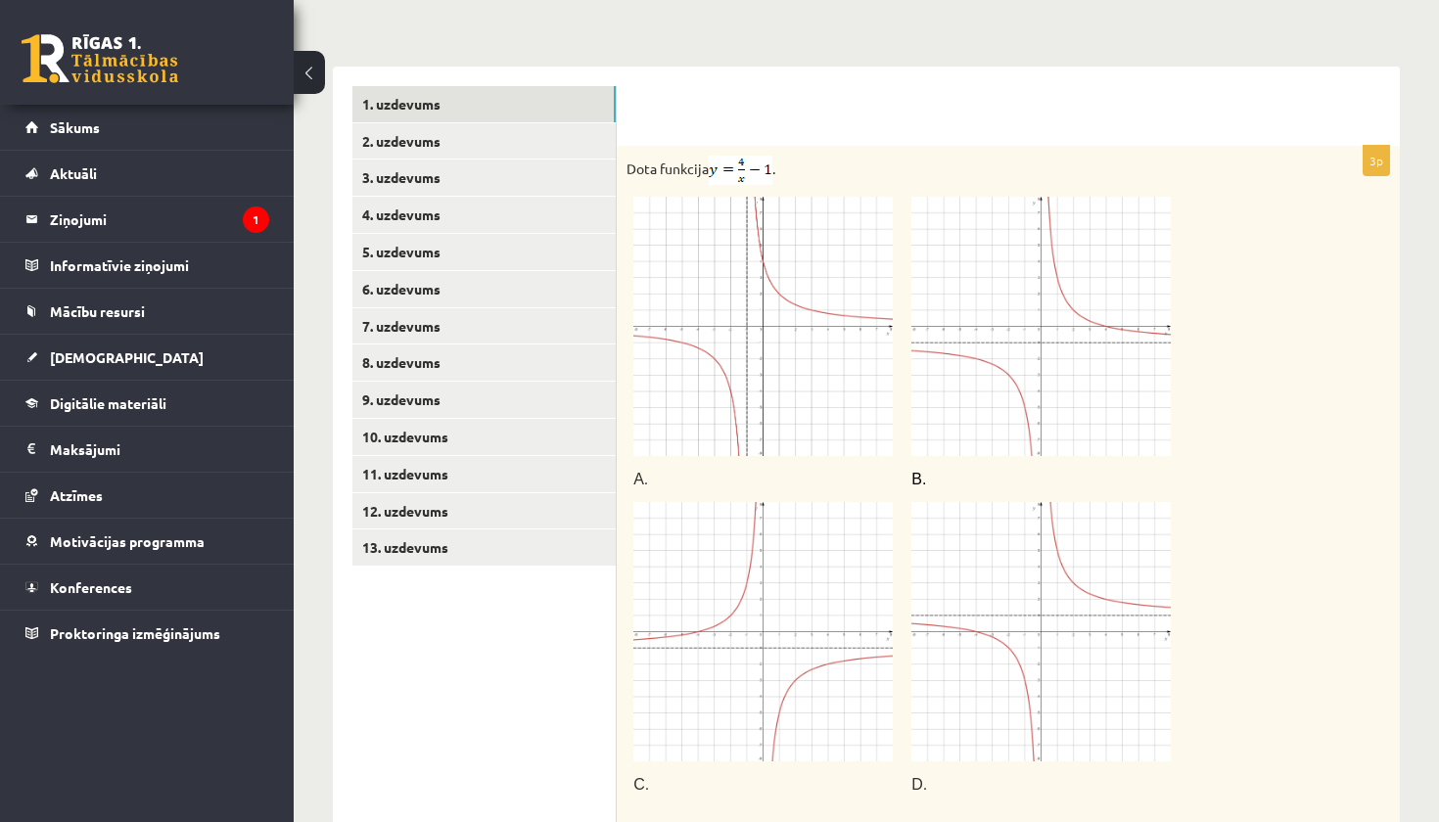
scroll to position [724, 0]
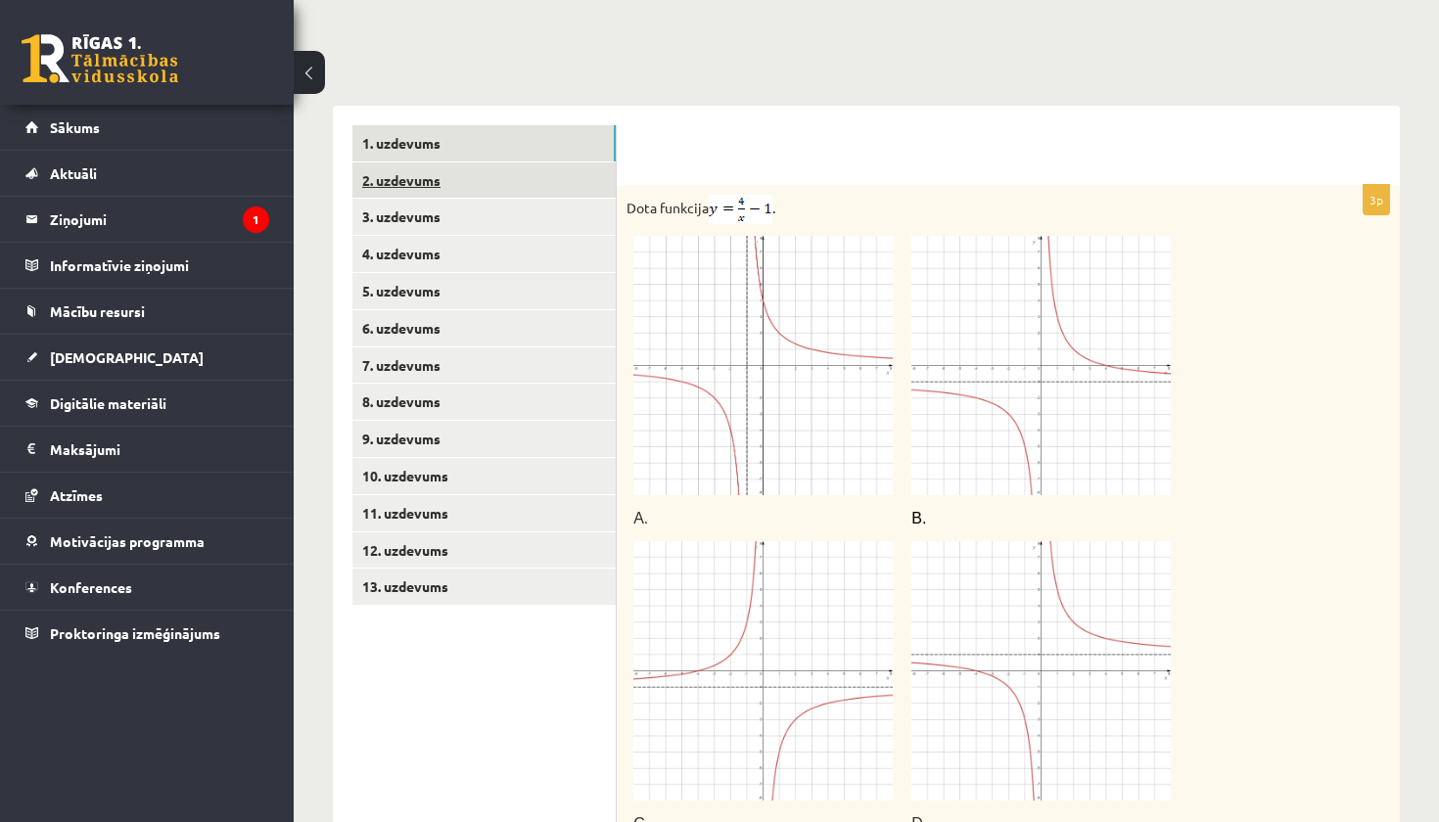
click at [559, 169] on link "2. uzdevums" at bounding box center [483, 180] width 263 height 36
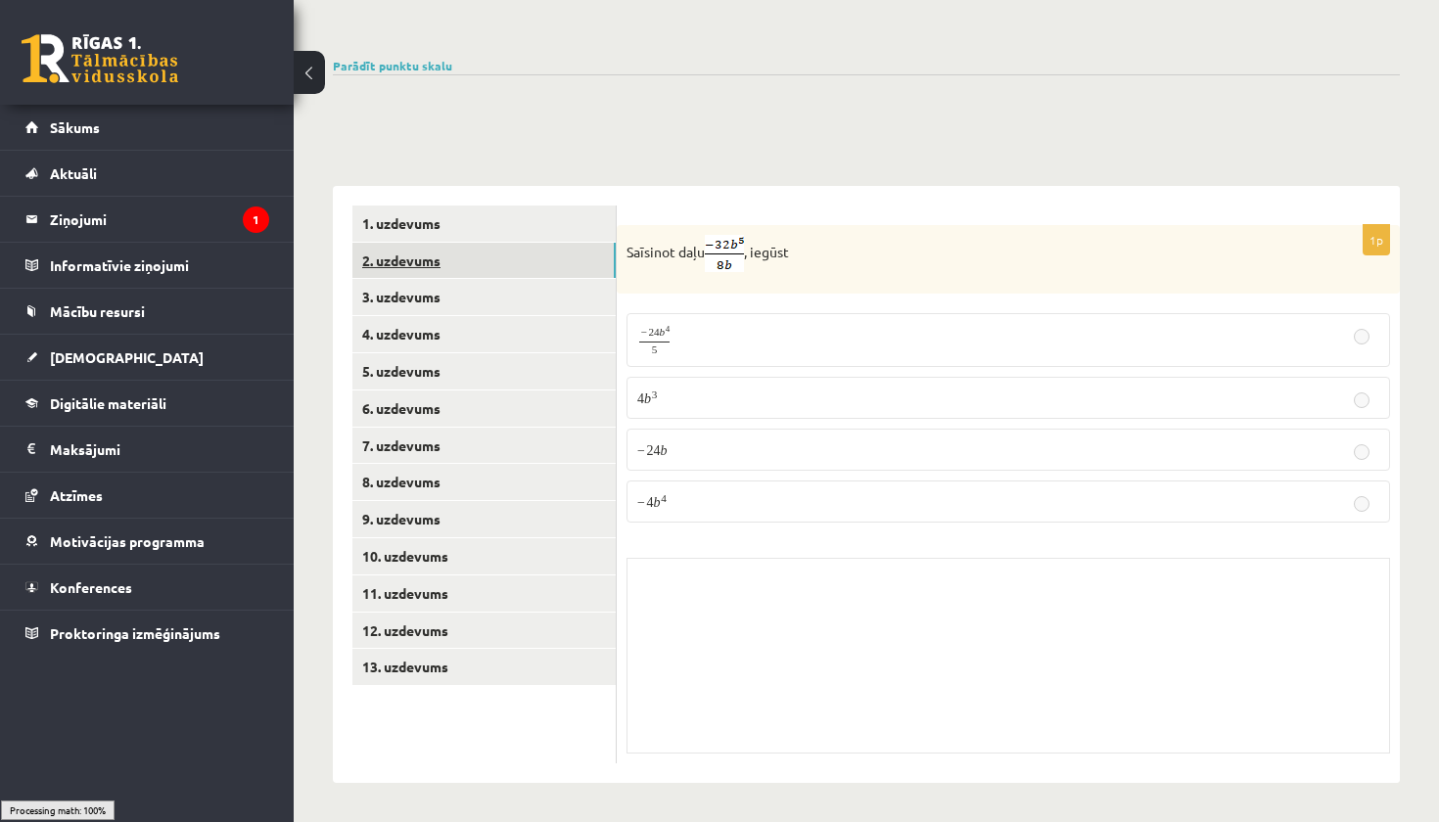
scroll to position [612, 0]
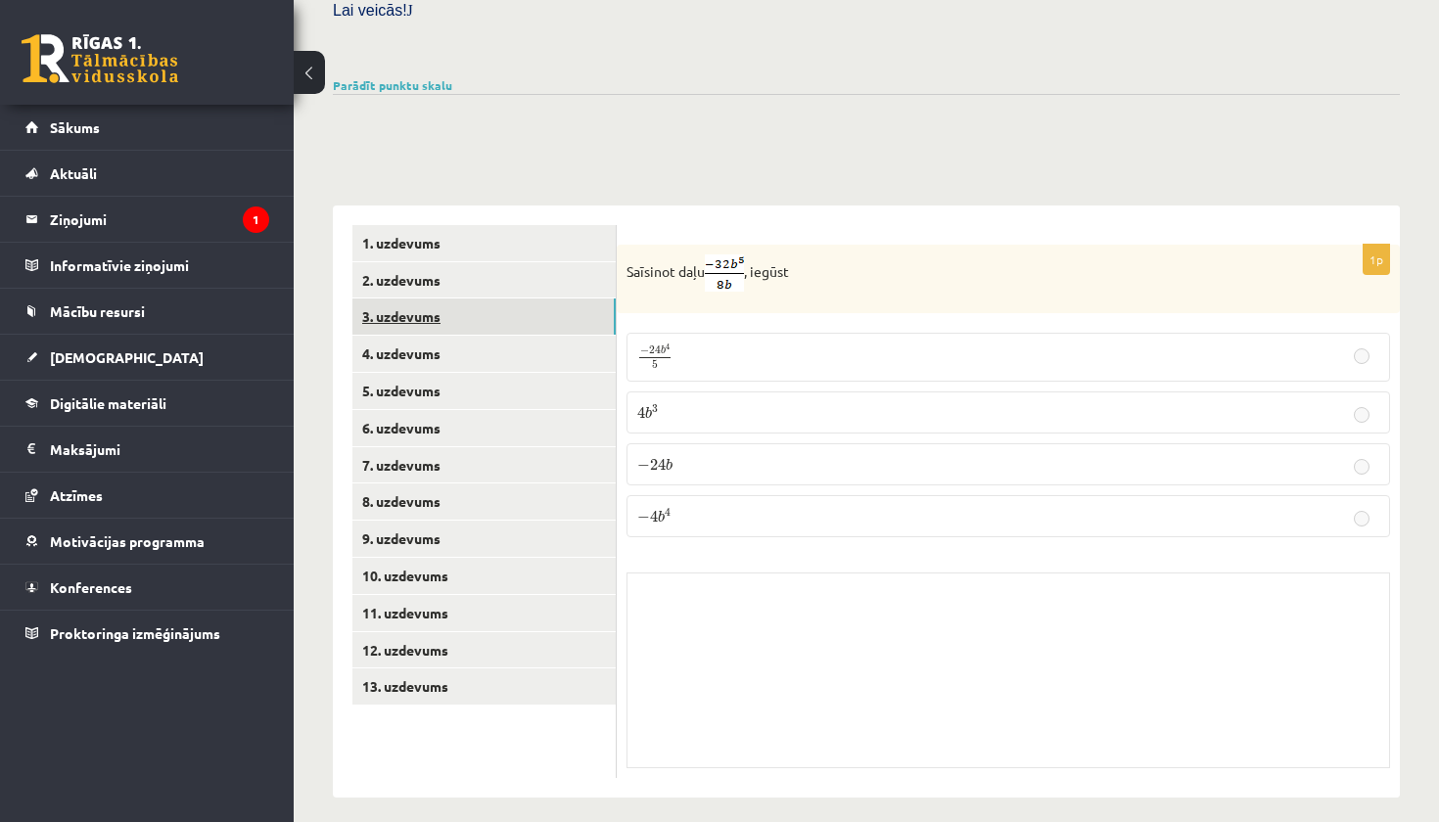
click at [500, 301] on link "3. uzdevums" at bounding box center [483, 317] width 263 height 36
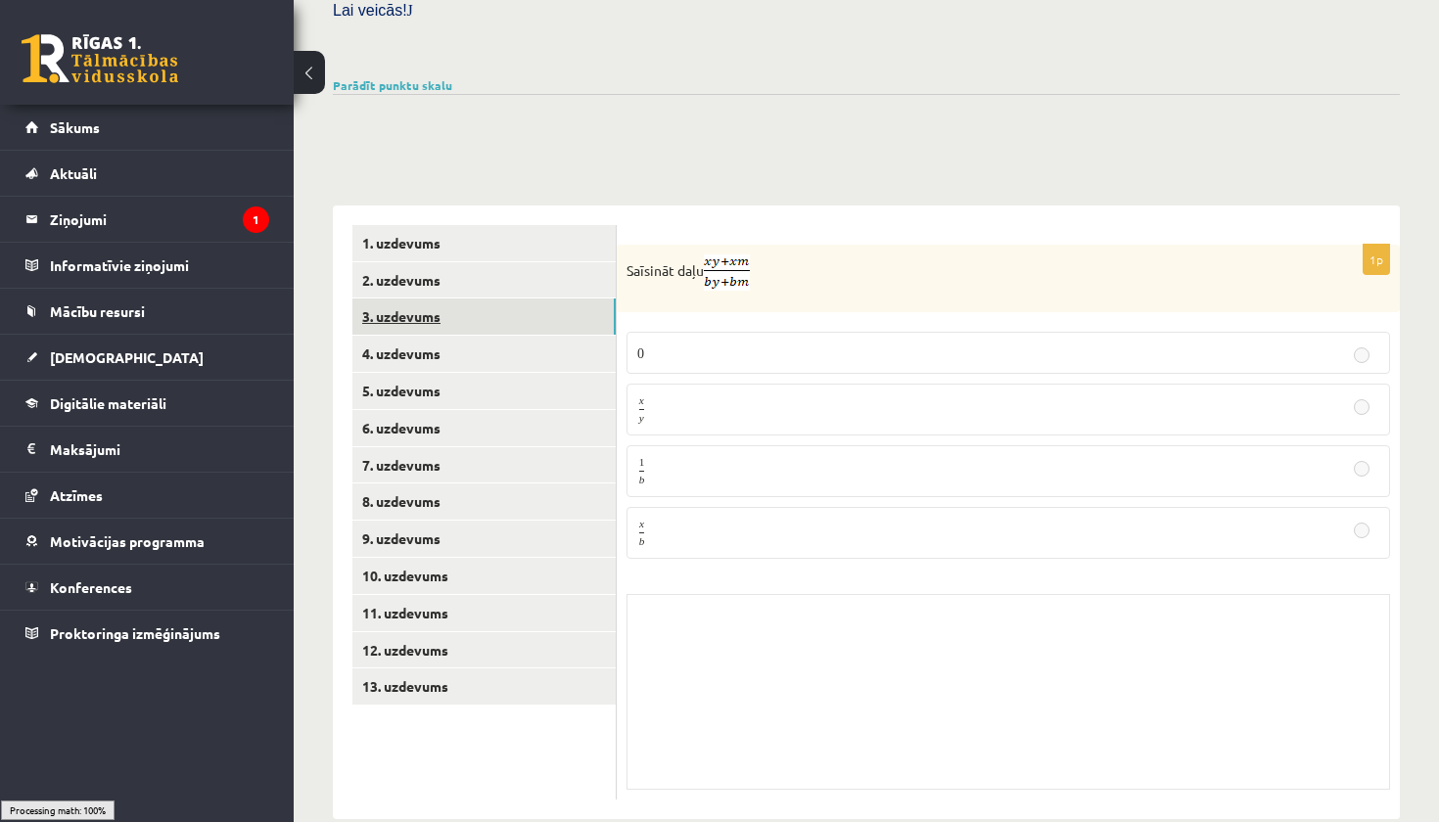
scroll to position [617, 0]
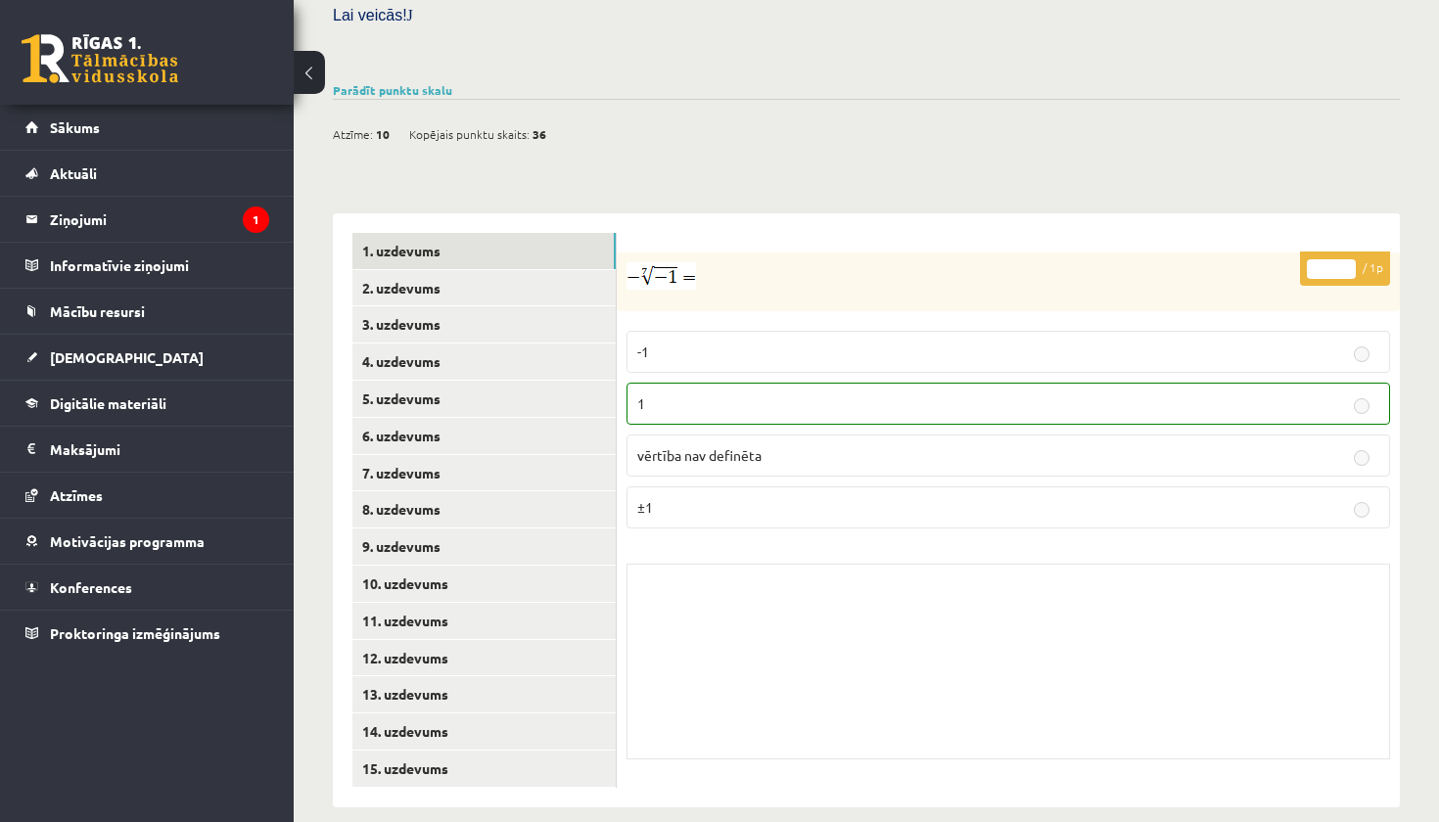
scroll to position [618, 0]
click at [552, 280] on link "2. uzdevums" at bounding box center [483, 290] width 263 height 36
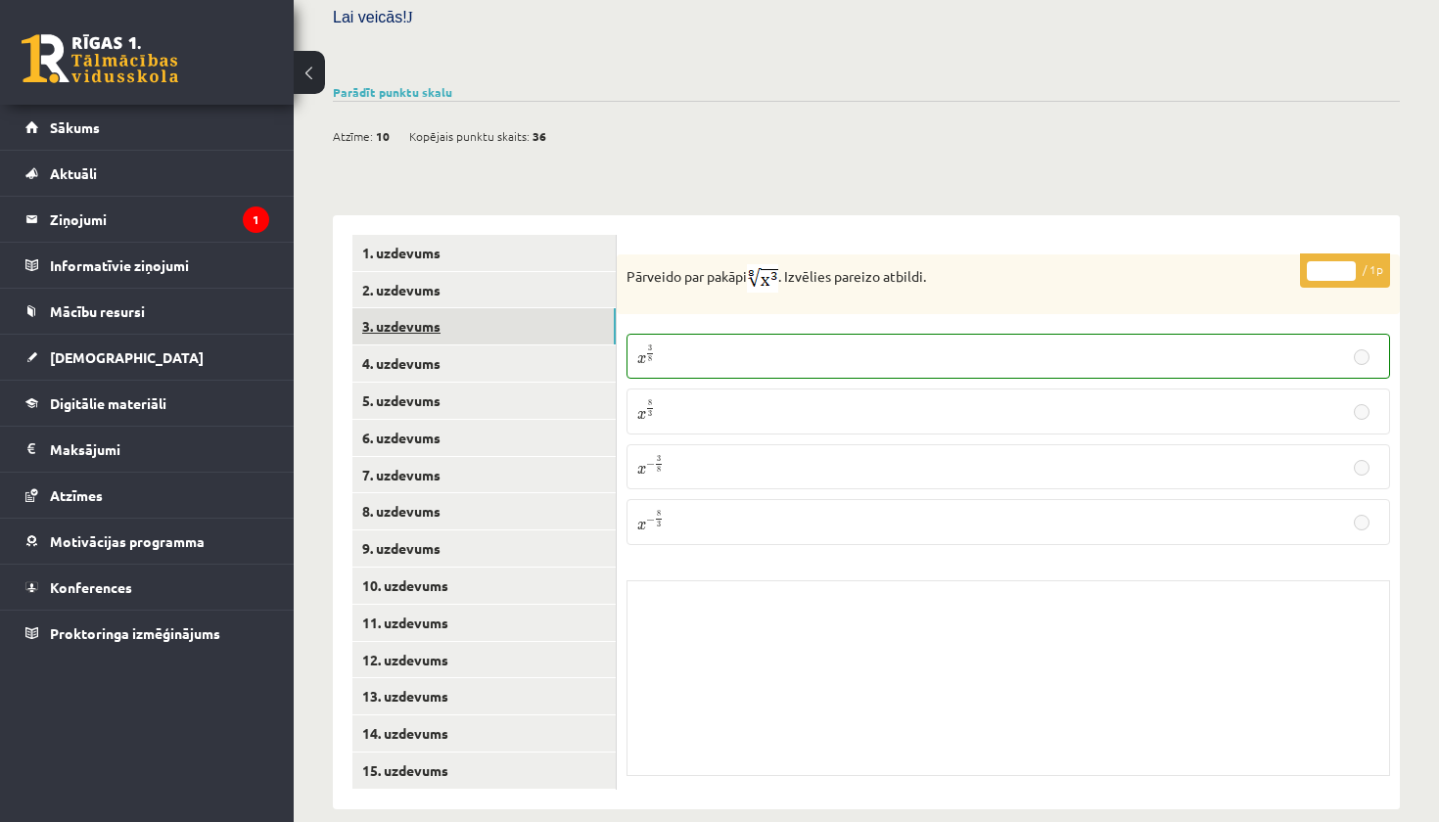
click at [546, 322] on link "3. uzdevums" at bounding box center [483, 326] width 263 height 36
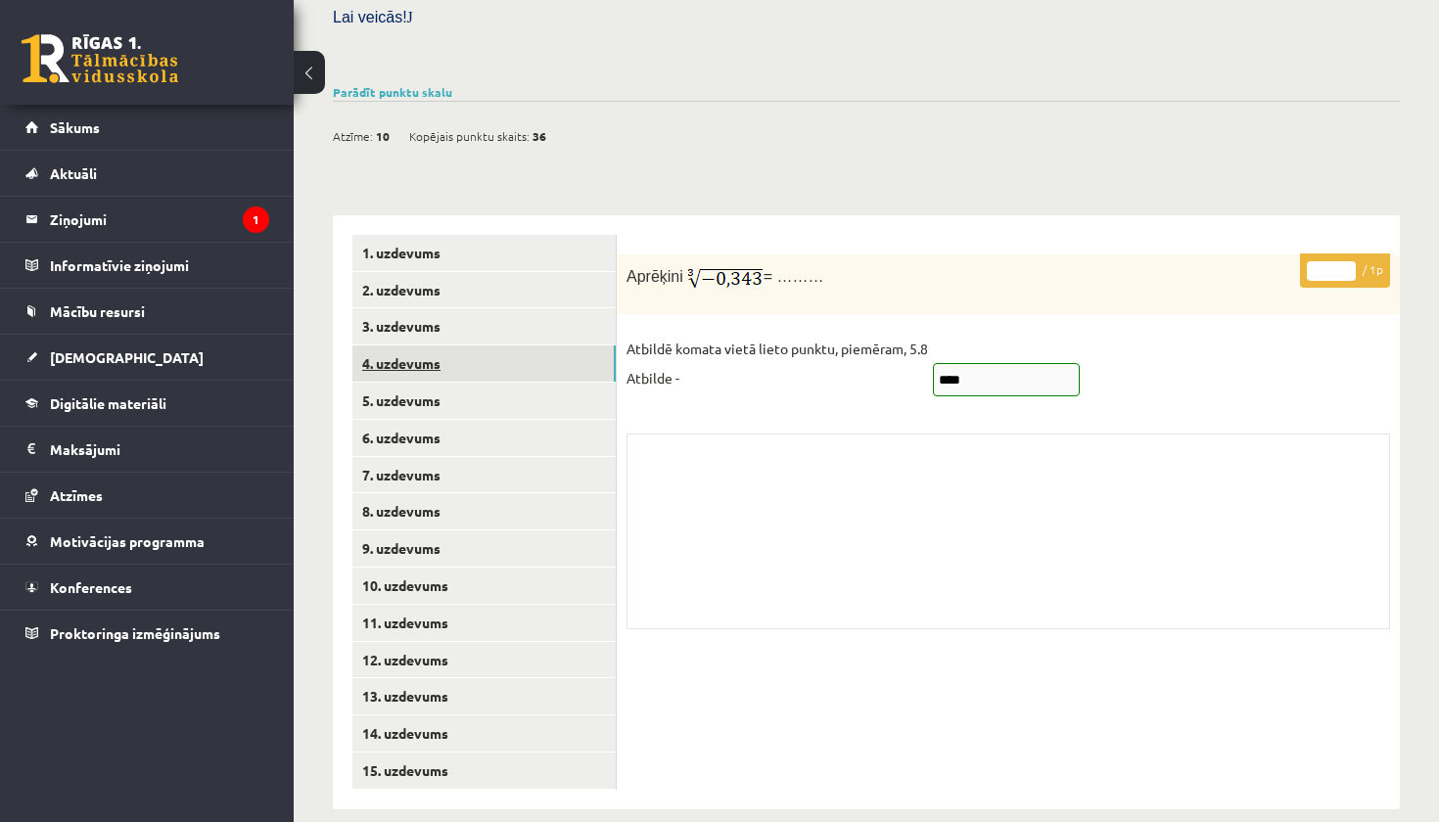
click at [543, 357] on link "4. uzdevums" at bounding box center [483, 364] width 263 height 36
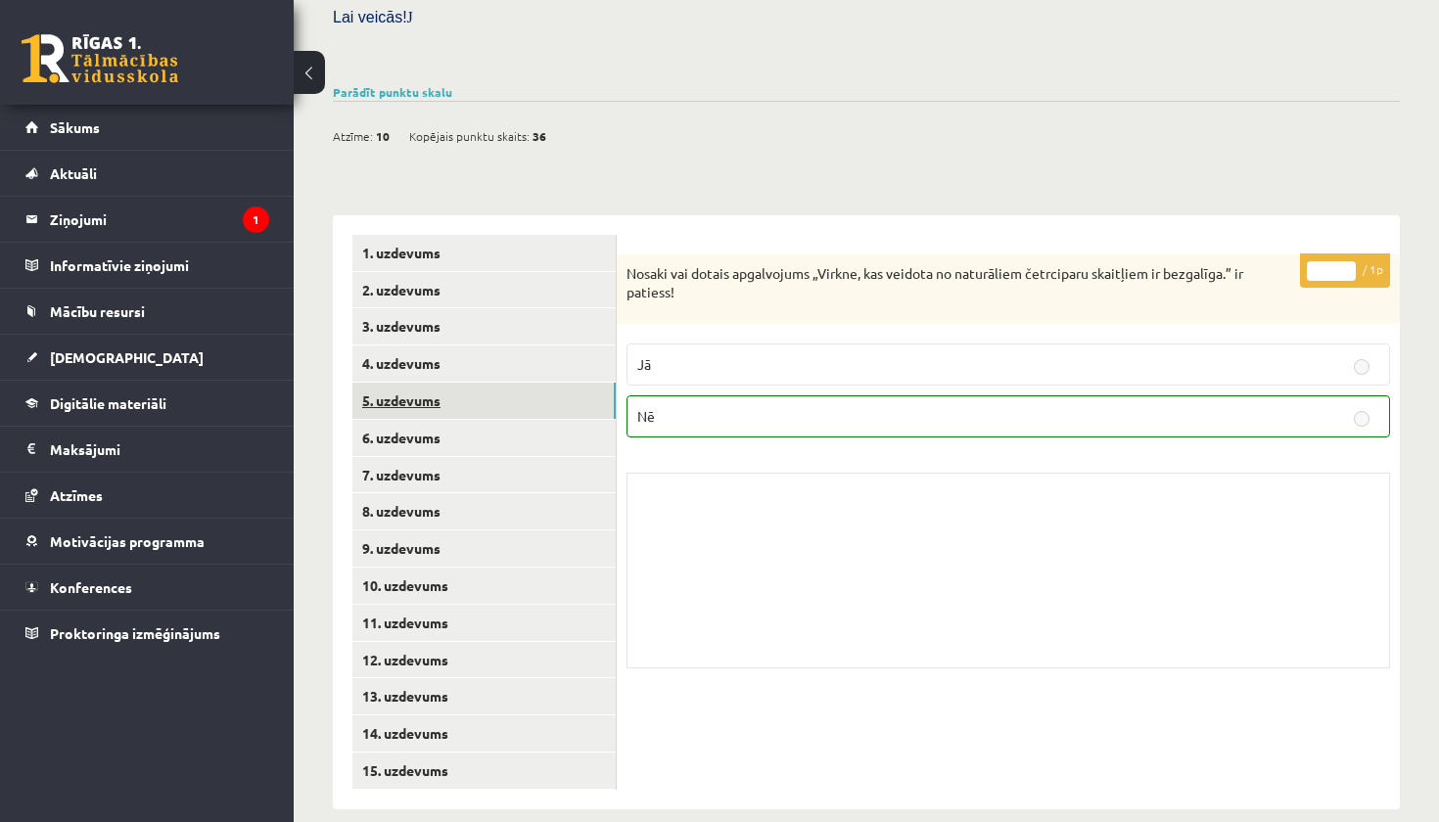
click at [533, 393] on link "5. uzdevums" at bounding box center [483, 401] width 263 height 36
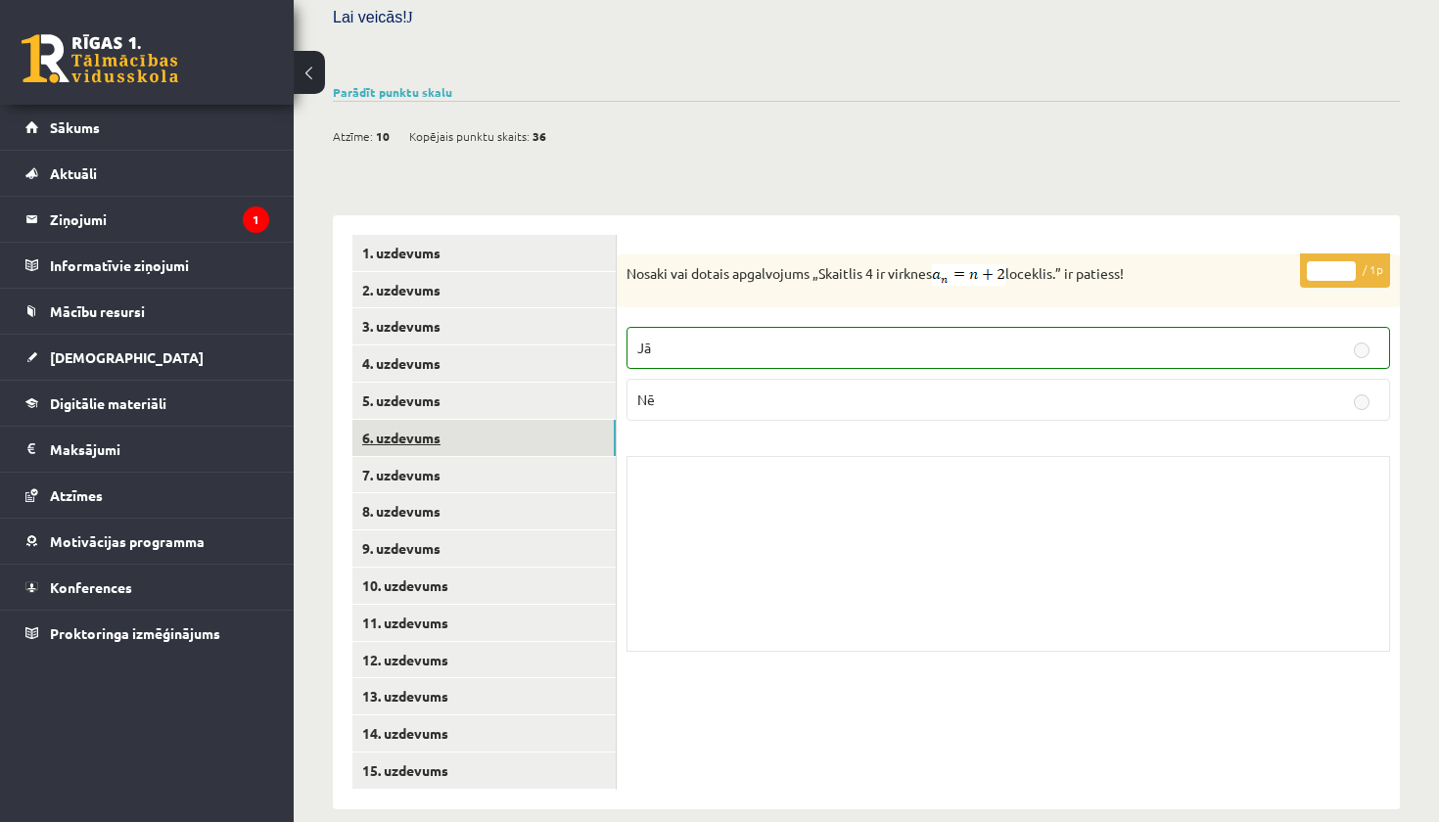
click at [522, 428] on link "6. uzdevums" at bounding box center [483, 438] width 263 height 36
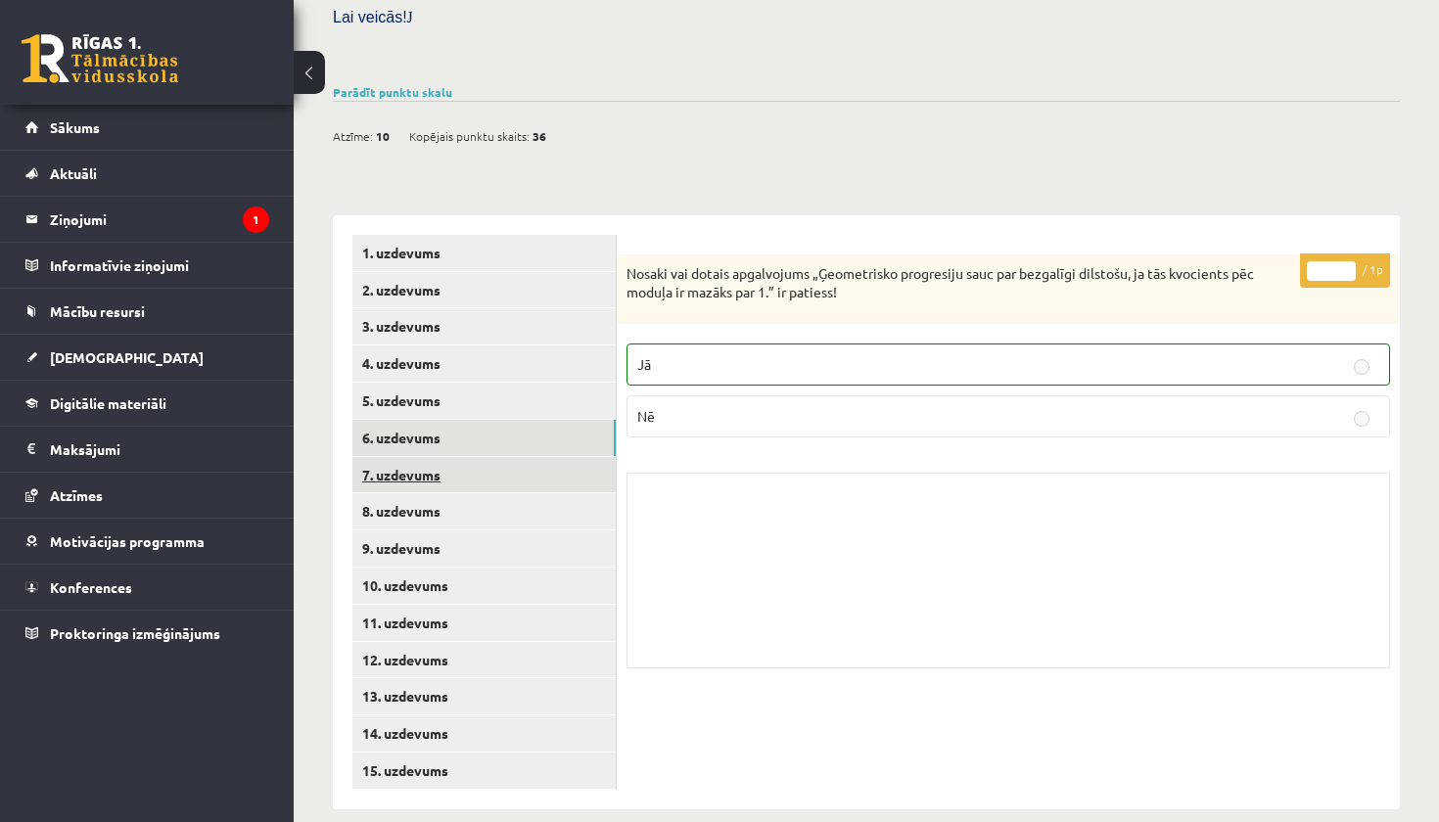
click at [523, 457] on link "7. uzdevums" at bounding box center [483, 475] width 263 height 36
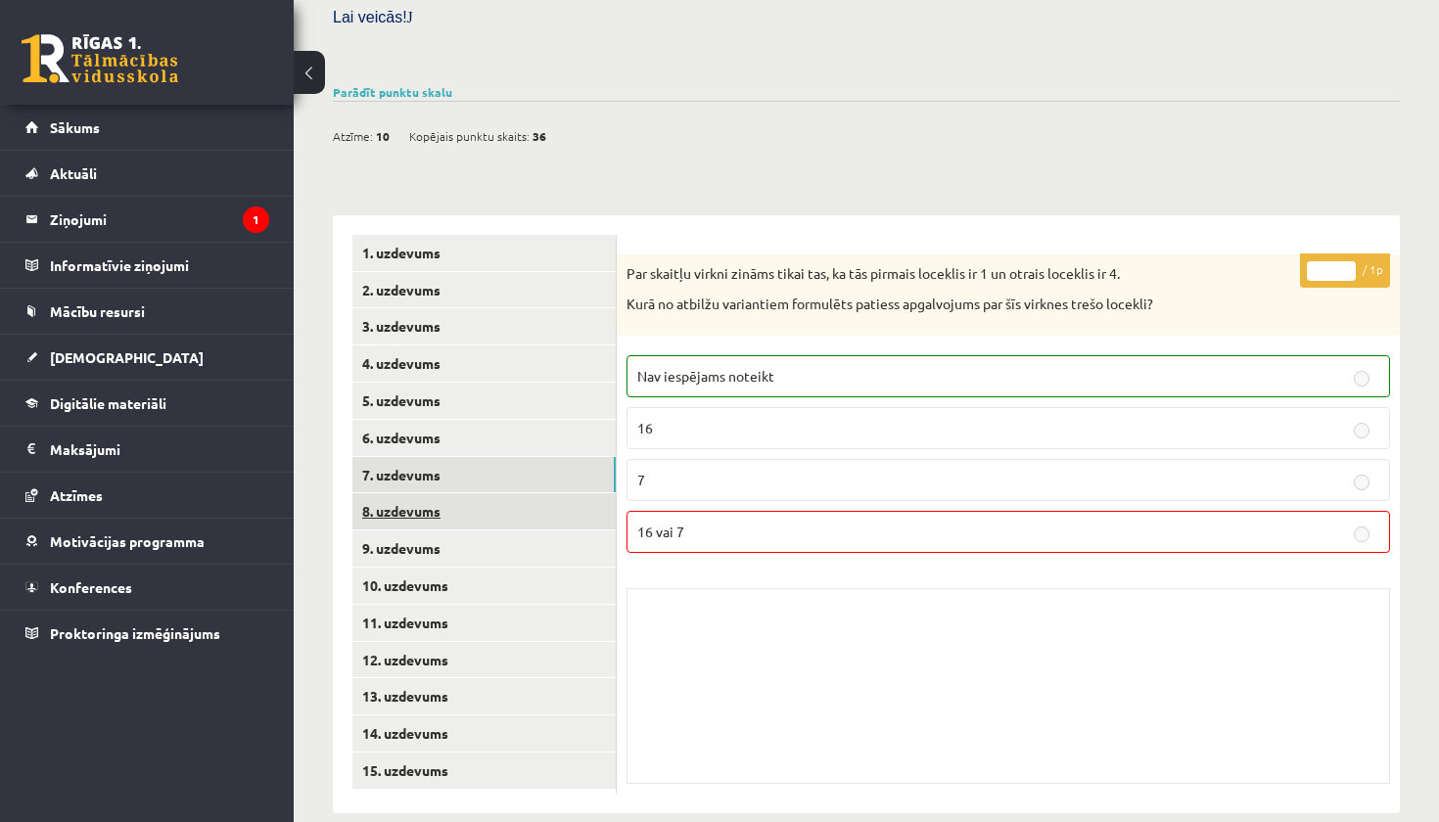
click at [523, 495] on link "8. uzdevums" at bounding box center [483, 511] width 263 height 36
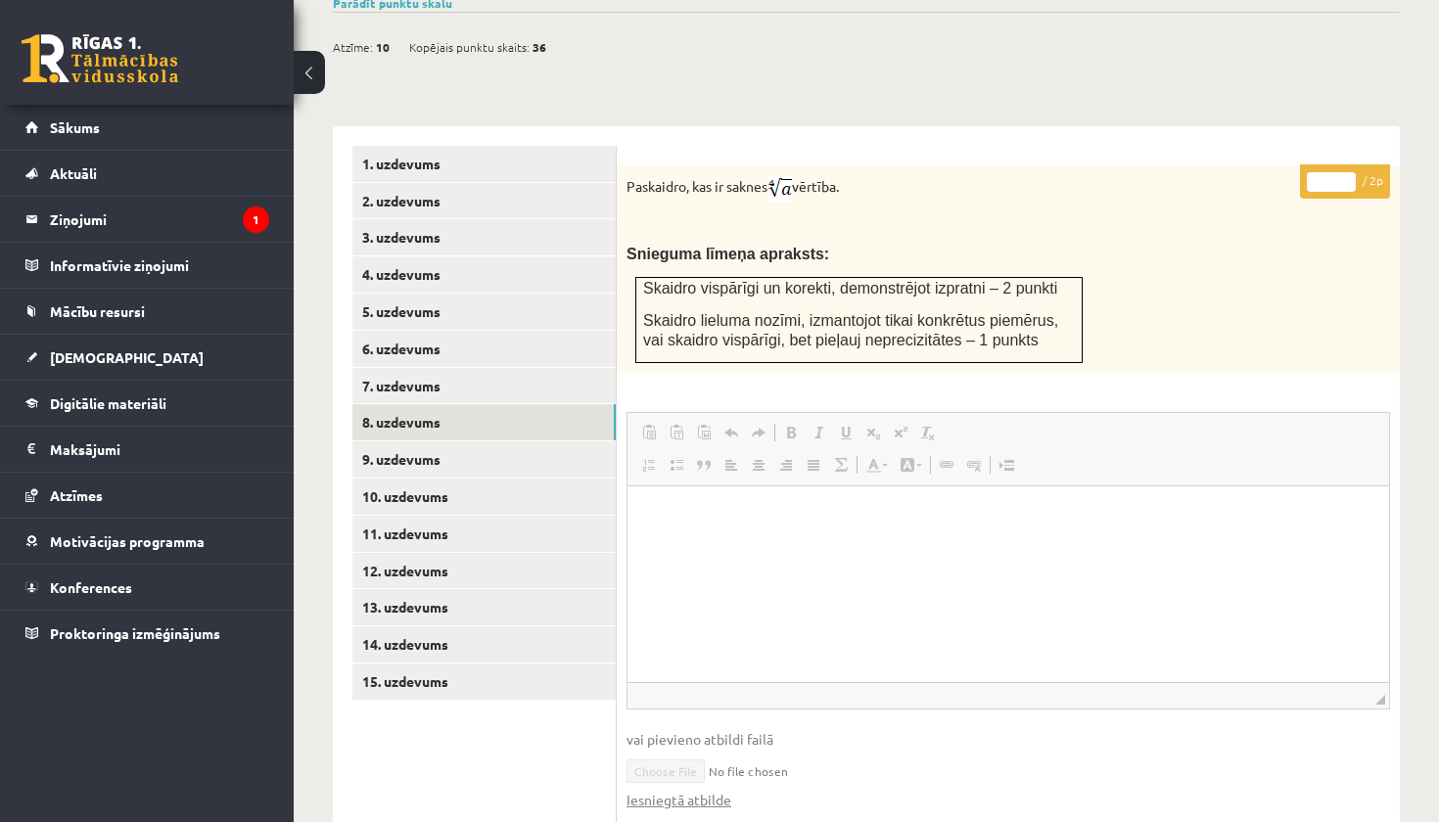
scroll to position [705, 0]
click at [566, 443] on link "9. uzdevums" at bounding box center [483, 461] width 263 height 36
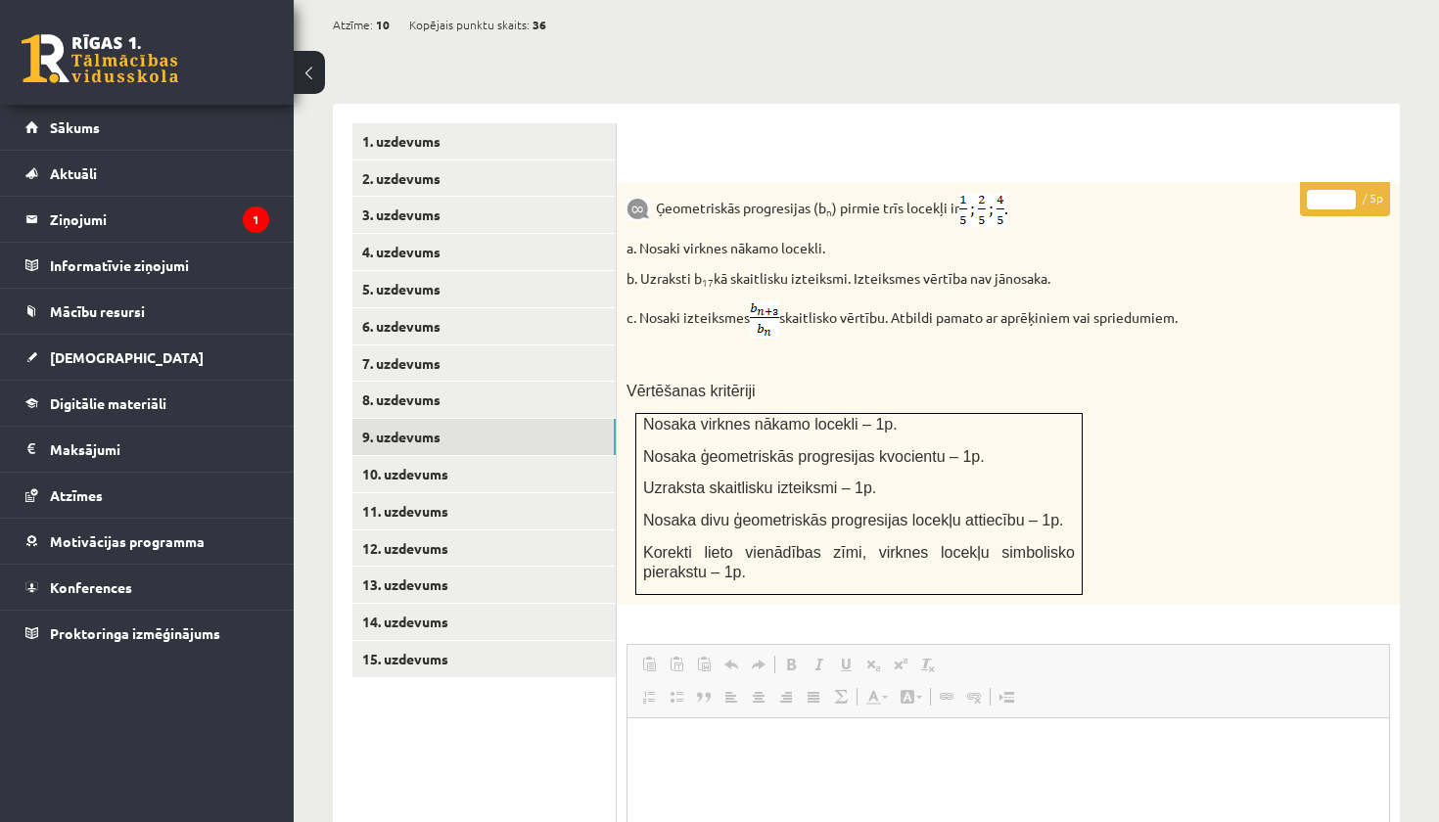
scroll to position [728, 0]
click at [513, 457] on link "10. uzdevums" at bounding box center [483, 475] width 263 height 36
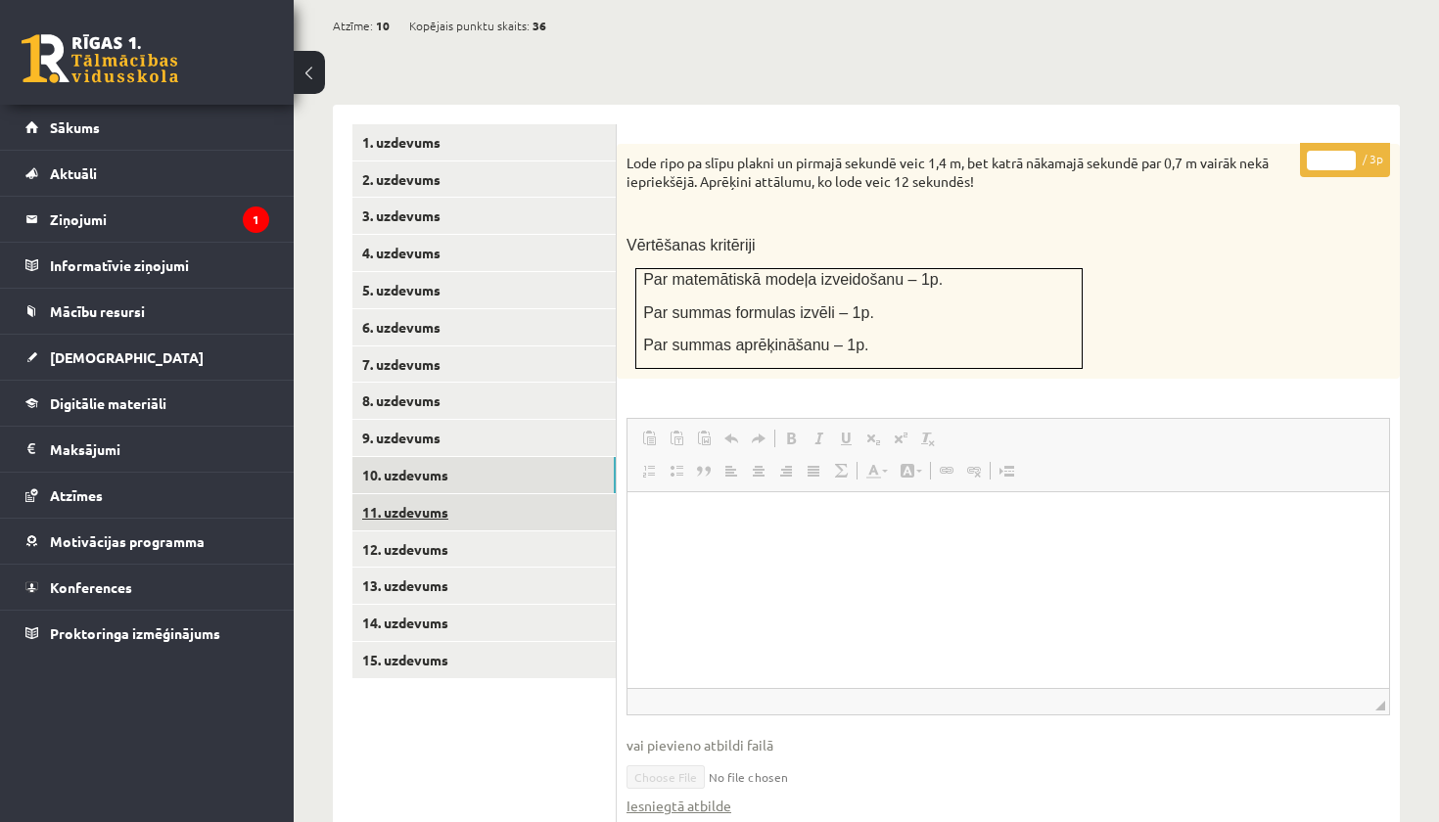
scroll to position [0, 0]
click at [501, 494] on link "11. uzdevums" at bounding box center [483, 512] width 263 height 36
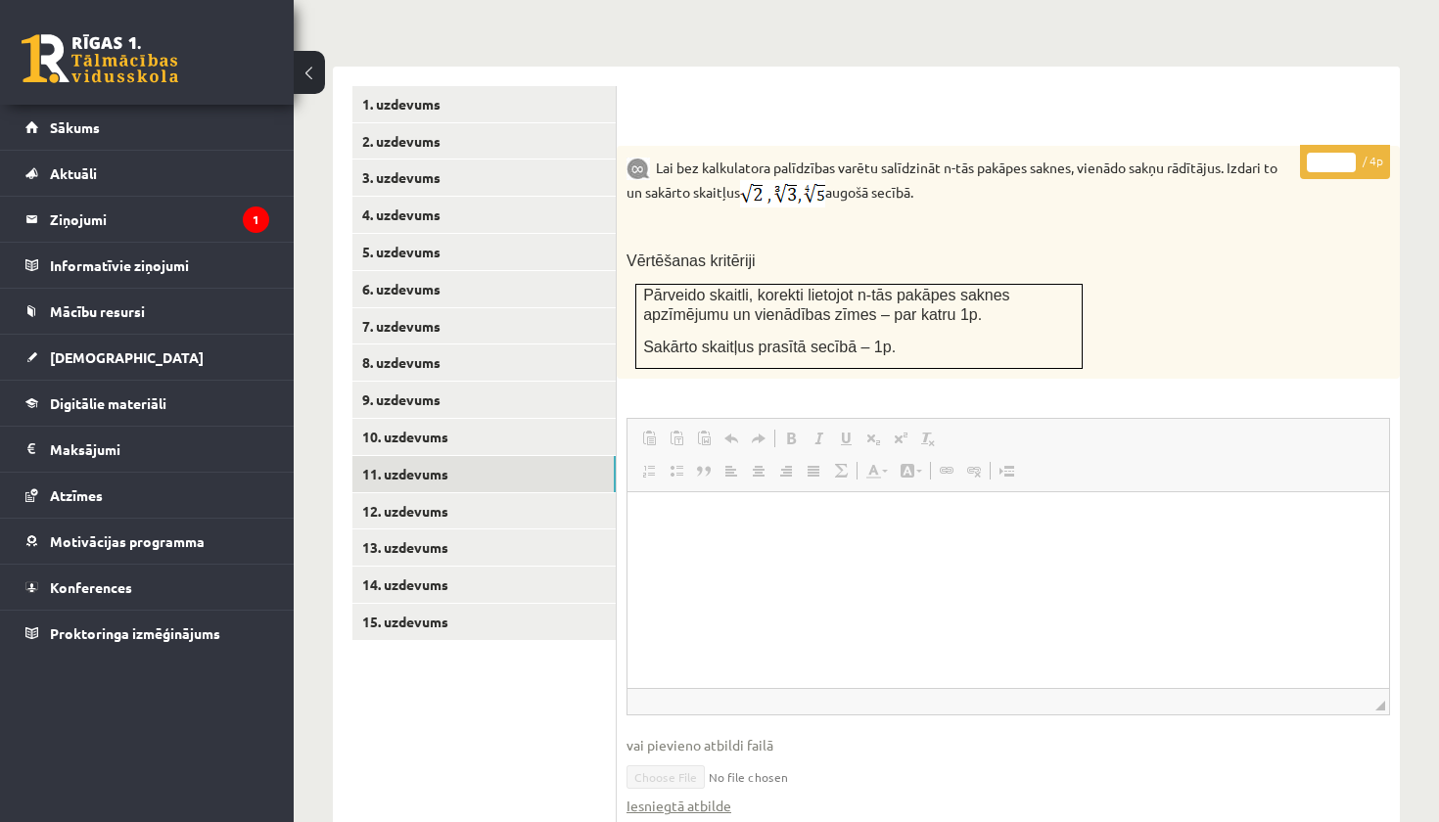
scroll to position [765, 0]
click at [519, 494] on link "12. uzdevums" at bounding box center [483, 512] width 263 height 36
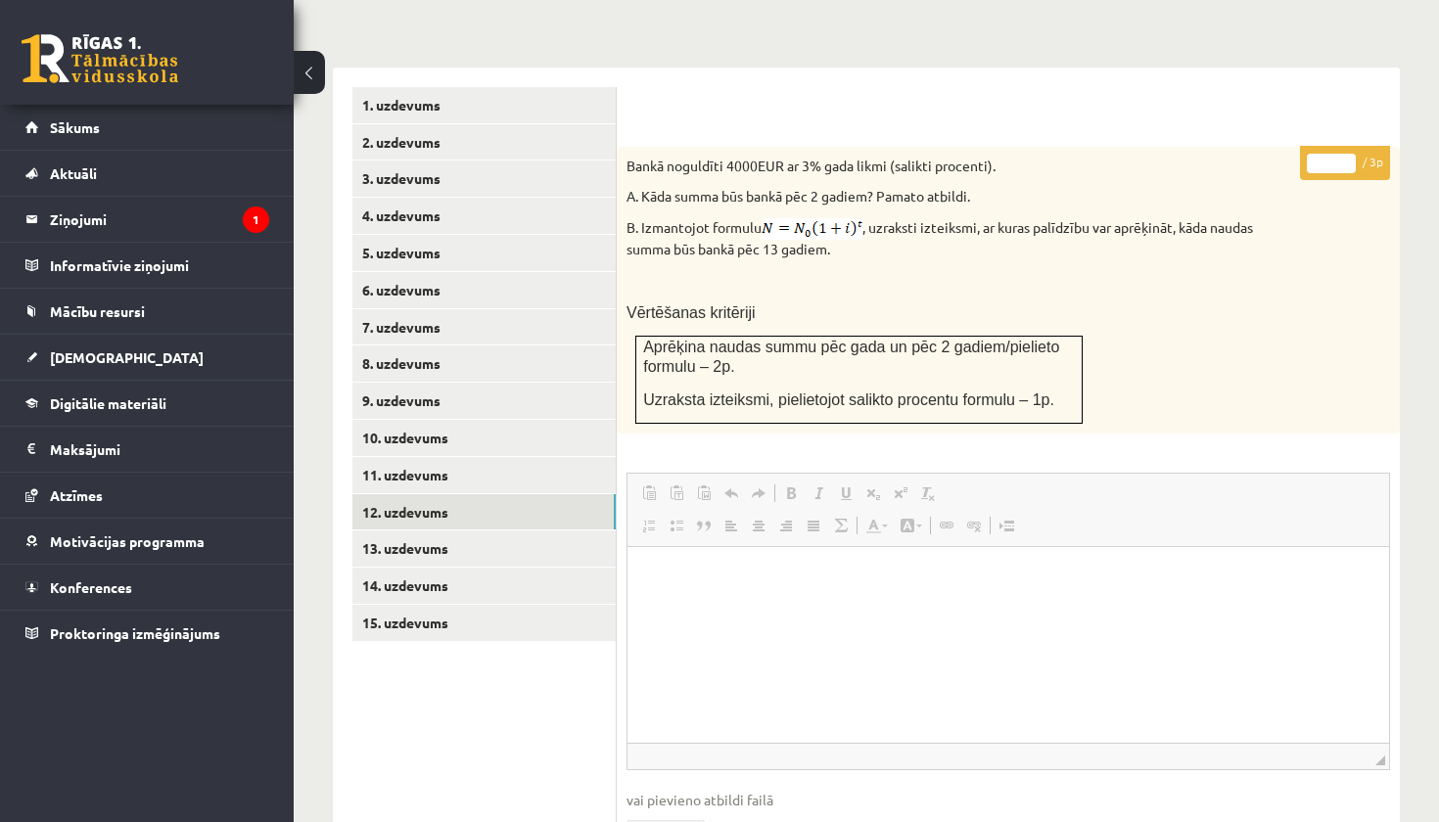
scroll to position [0, 0]
click at [546, 531] on link "13. uzdevums" at bounding box center [483, 549] width 263 height 36
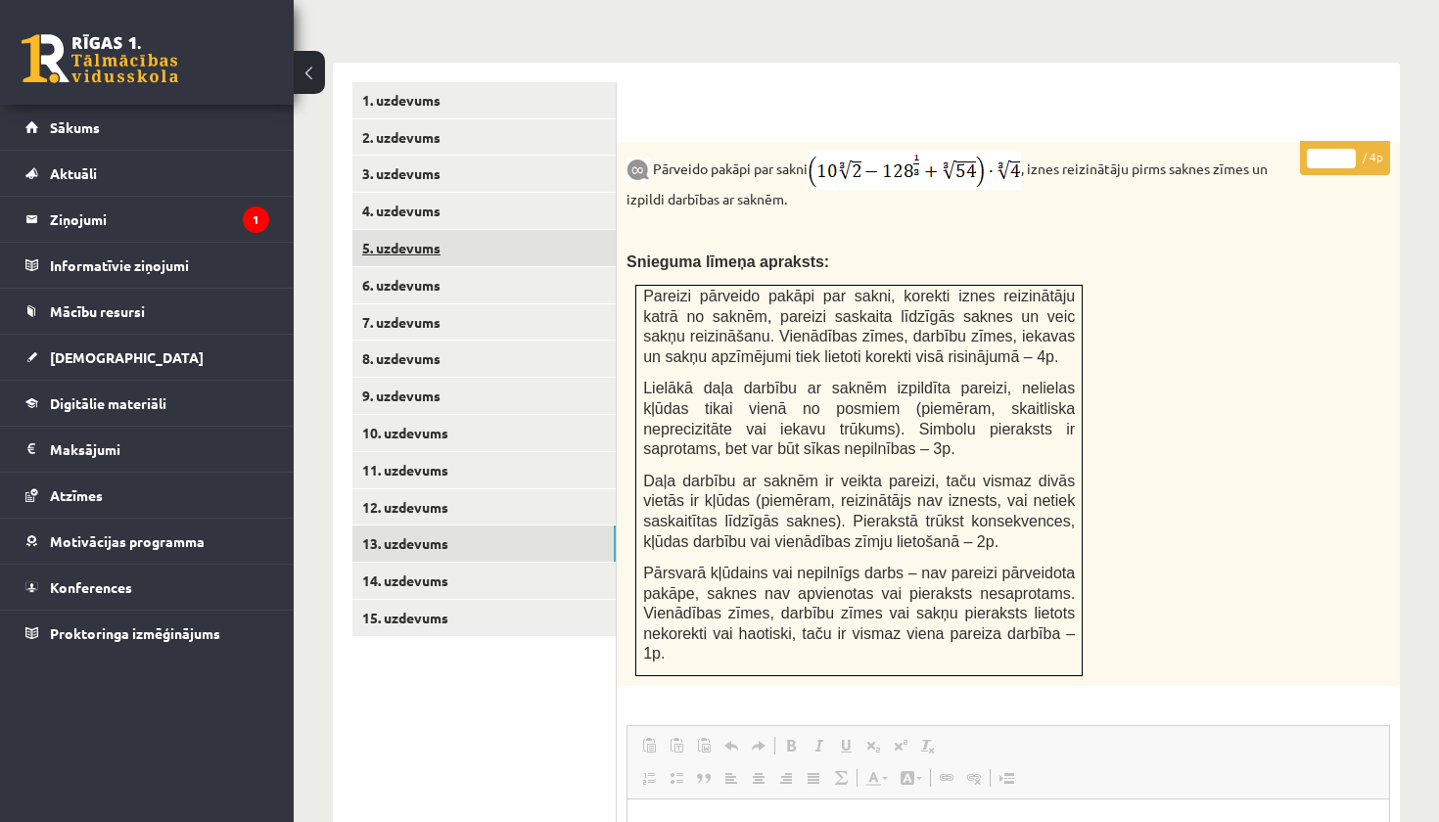
scroll to position [771, 0]
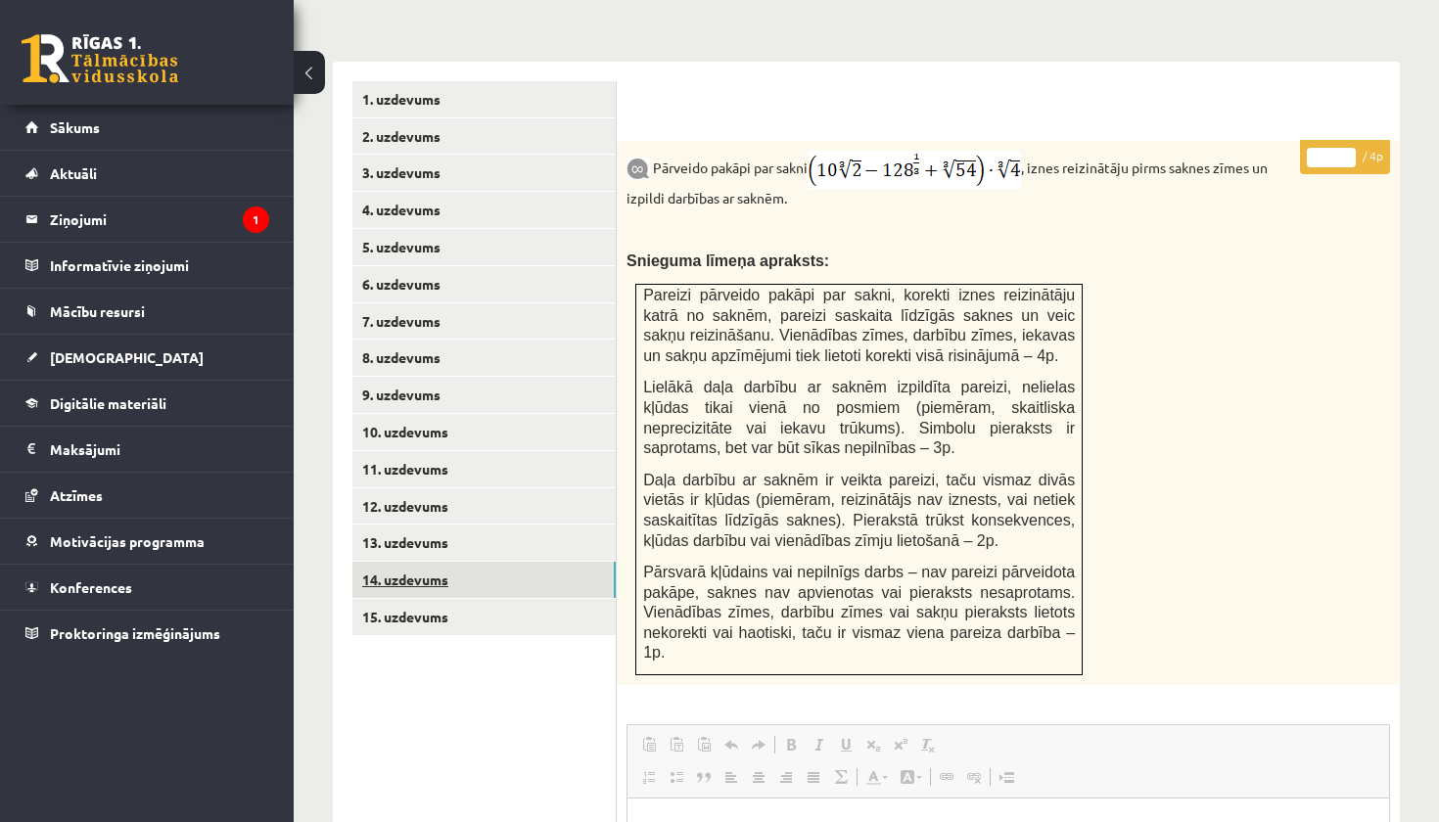
click at [531, 562] on link "14. uzdevums" at bounding box center [483, 580] width 263 height 36
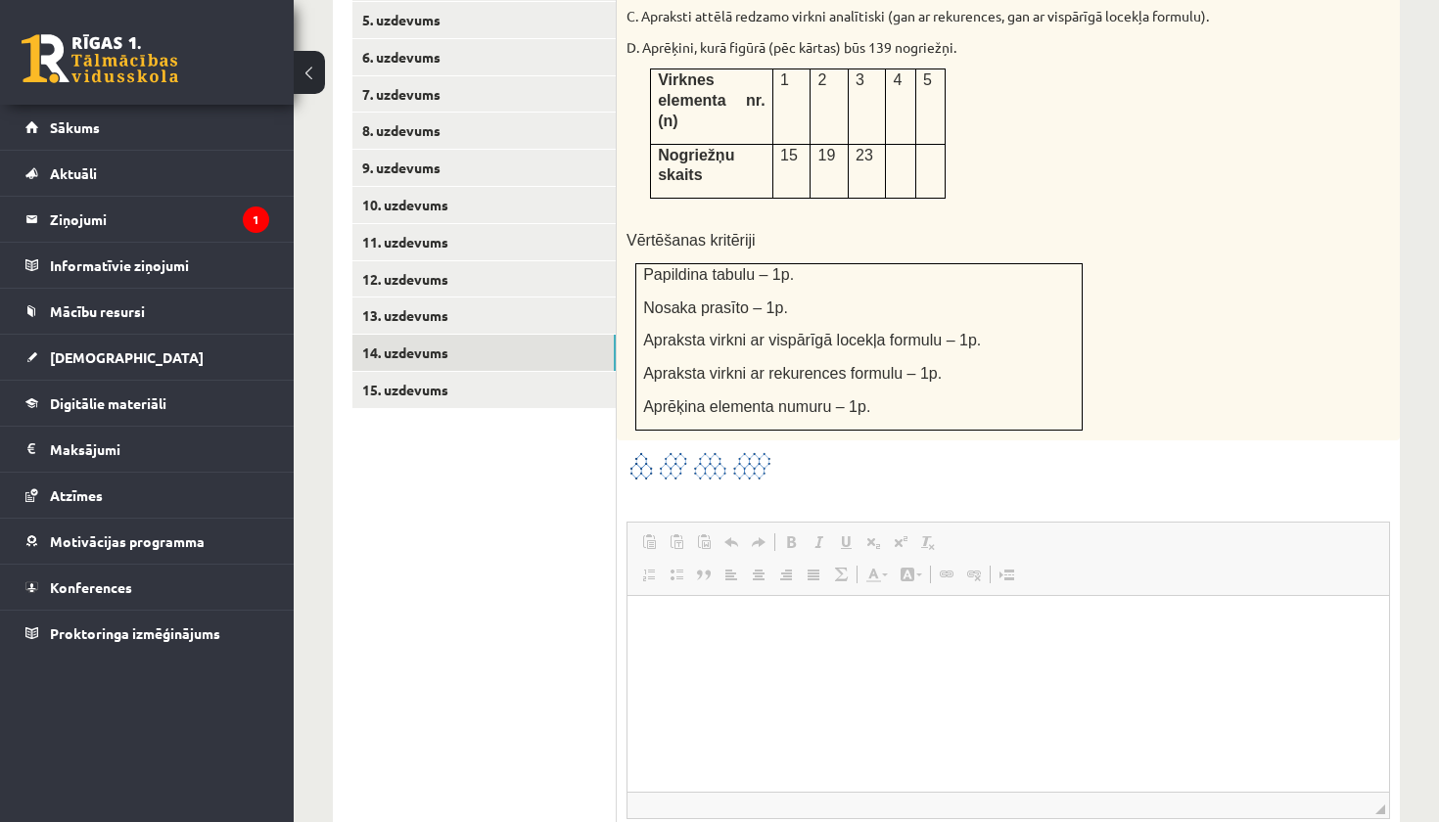
scroll to position [985, 0]
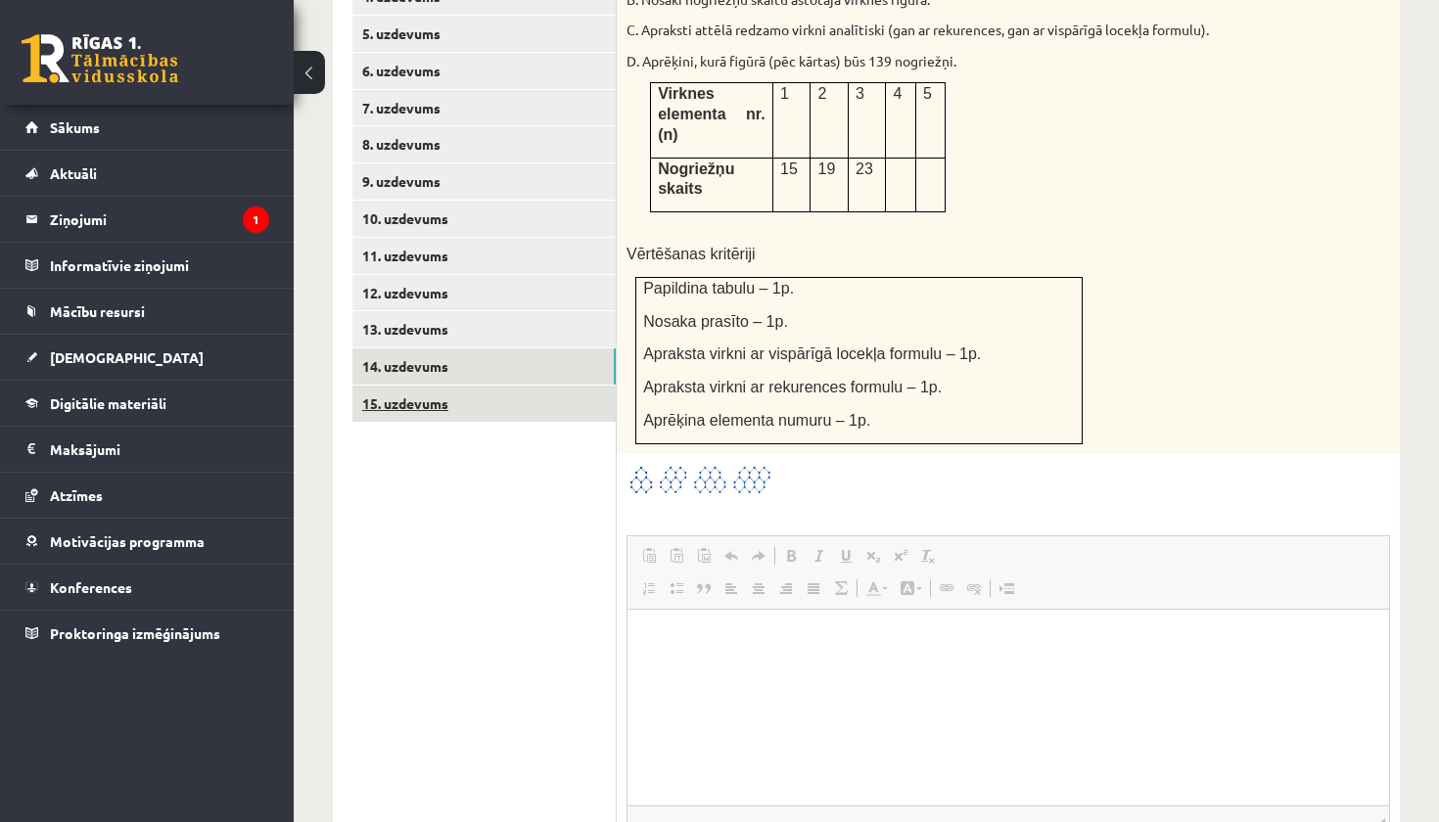
click at [586, 386] on link "15. uzdevums" at bounding box center [483, 404] width 263 height 36
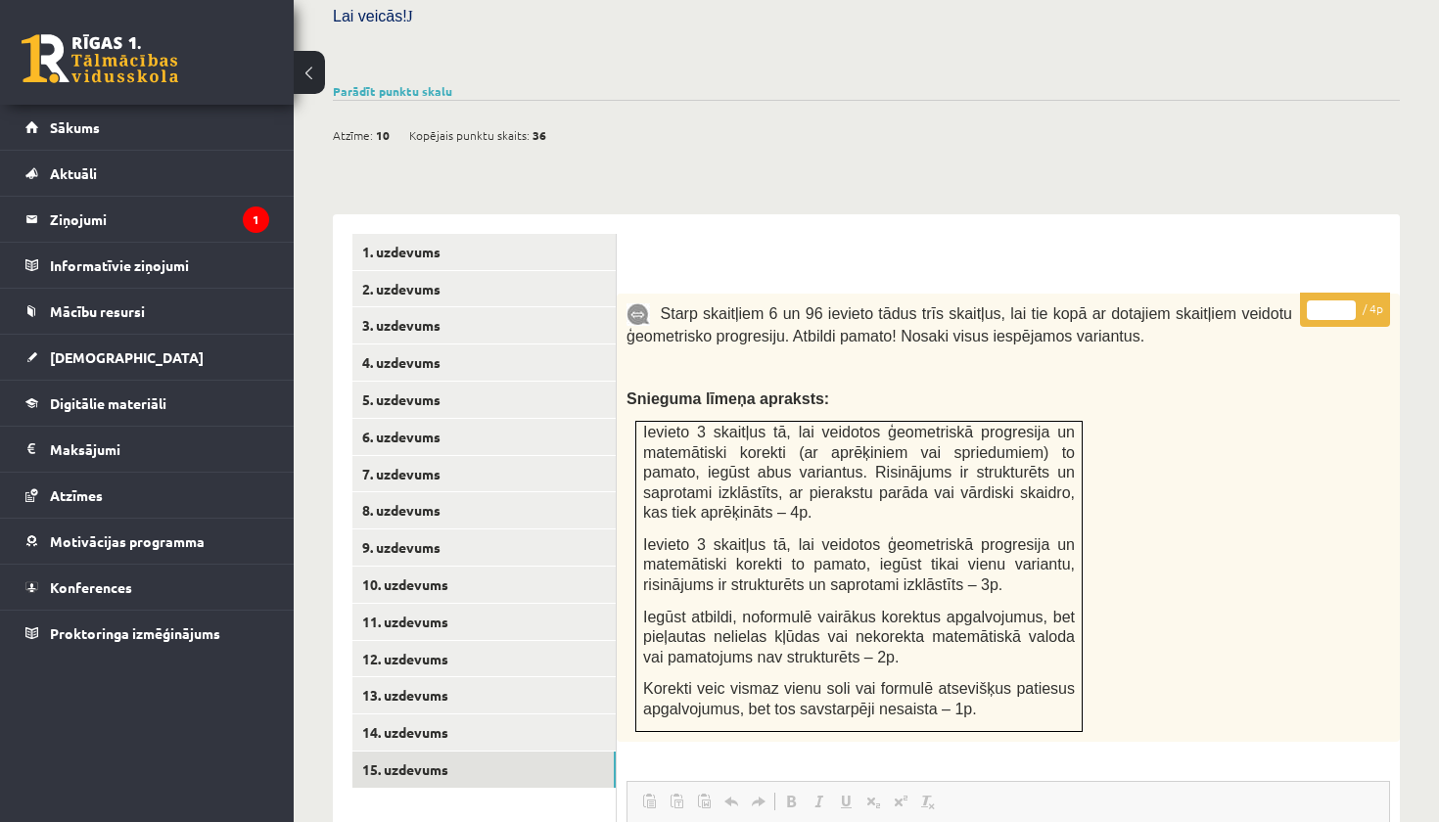
scroll to position [606, 0]
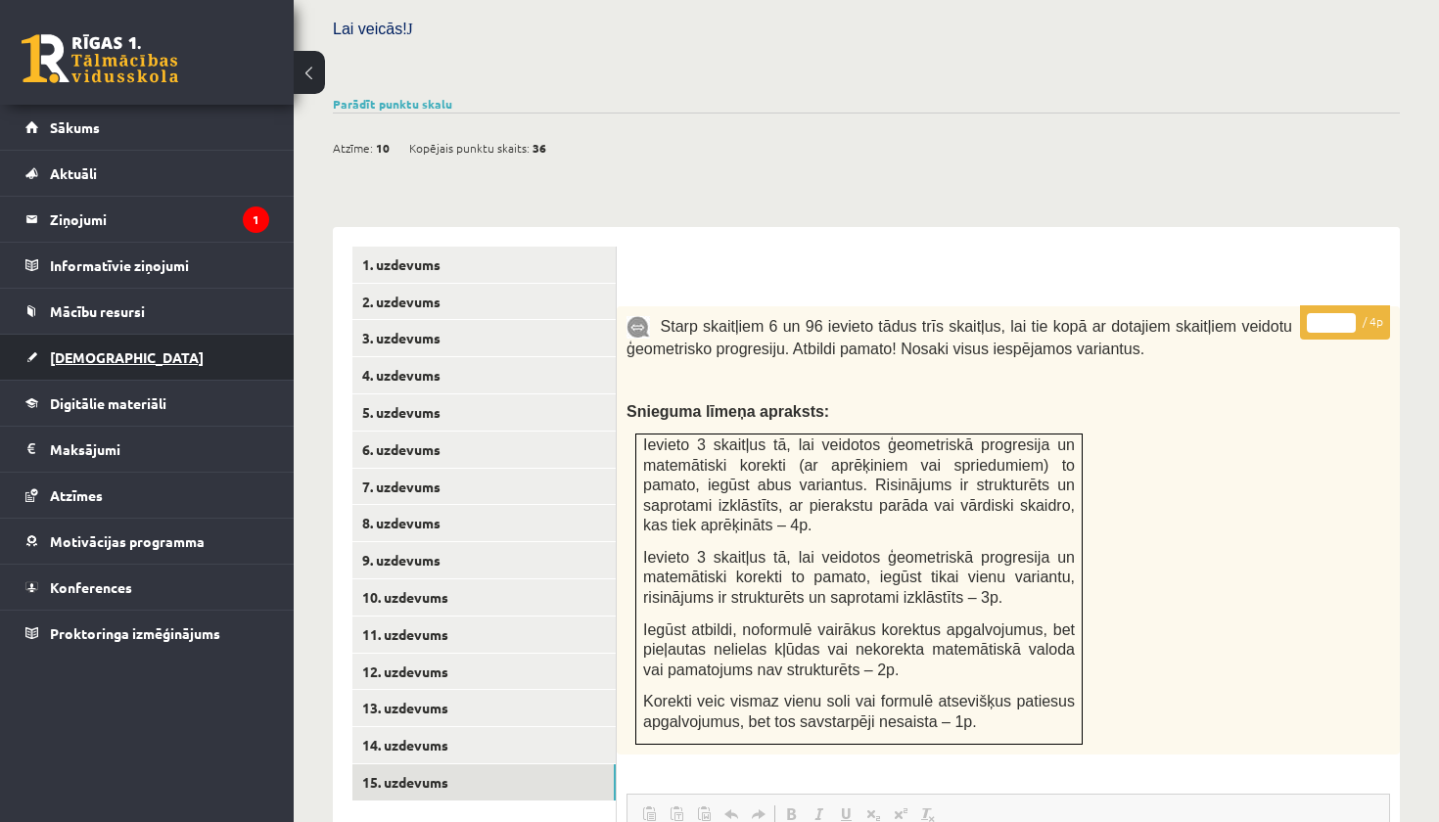
click at [186, 361] on link "[DEMOGRAPHIC_DATA]" at bounding box center [147, 357] width 244 height 45
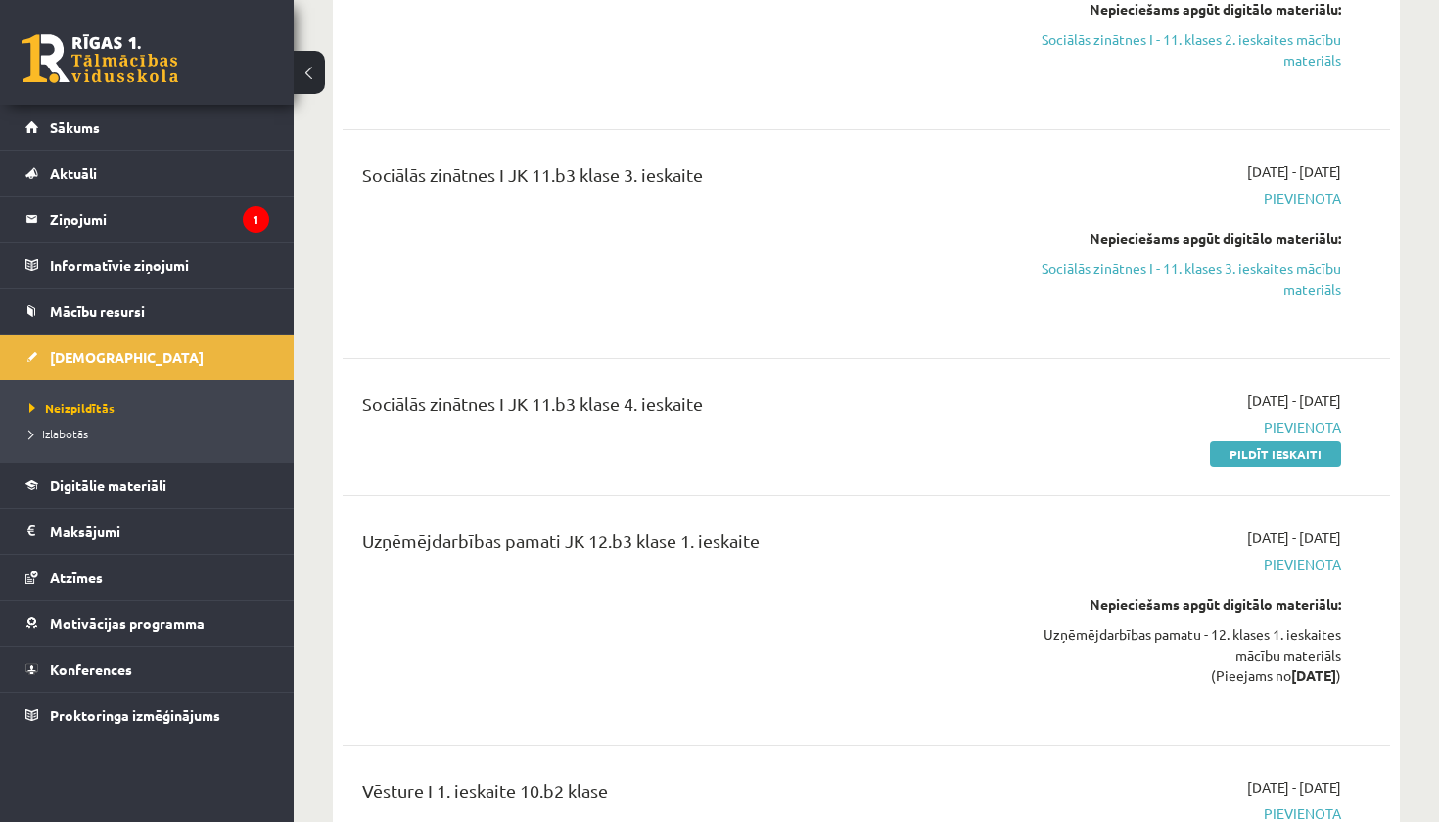
scroll to position [9056, 0]
click at [1248, 440] on link "Pildīt ieskaiti" at bounding box center [1275, 452] width 131 height 25
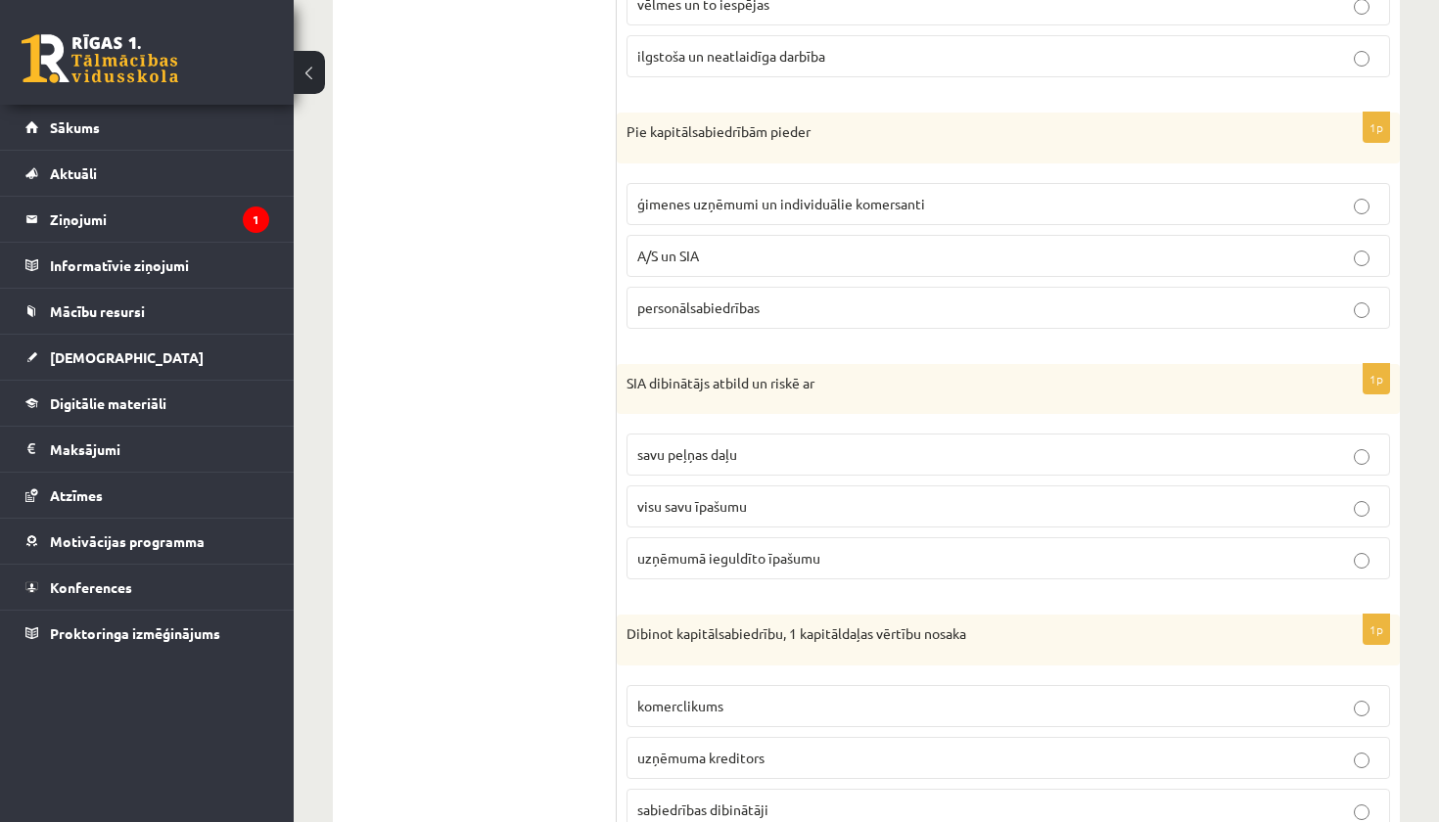
scroll to position [336, 0]
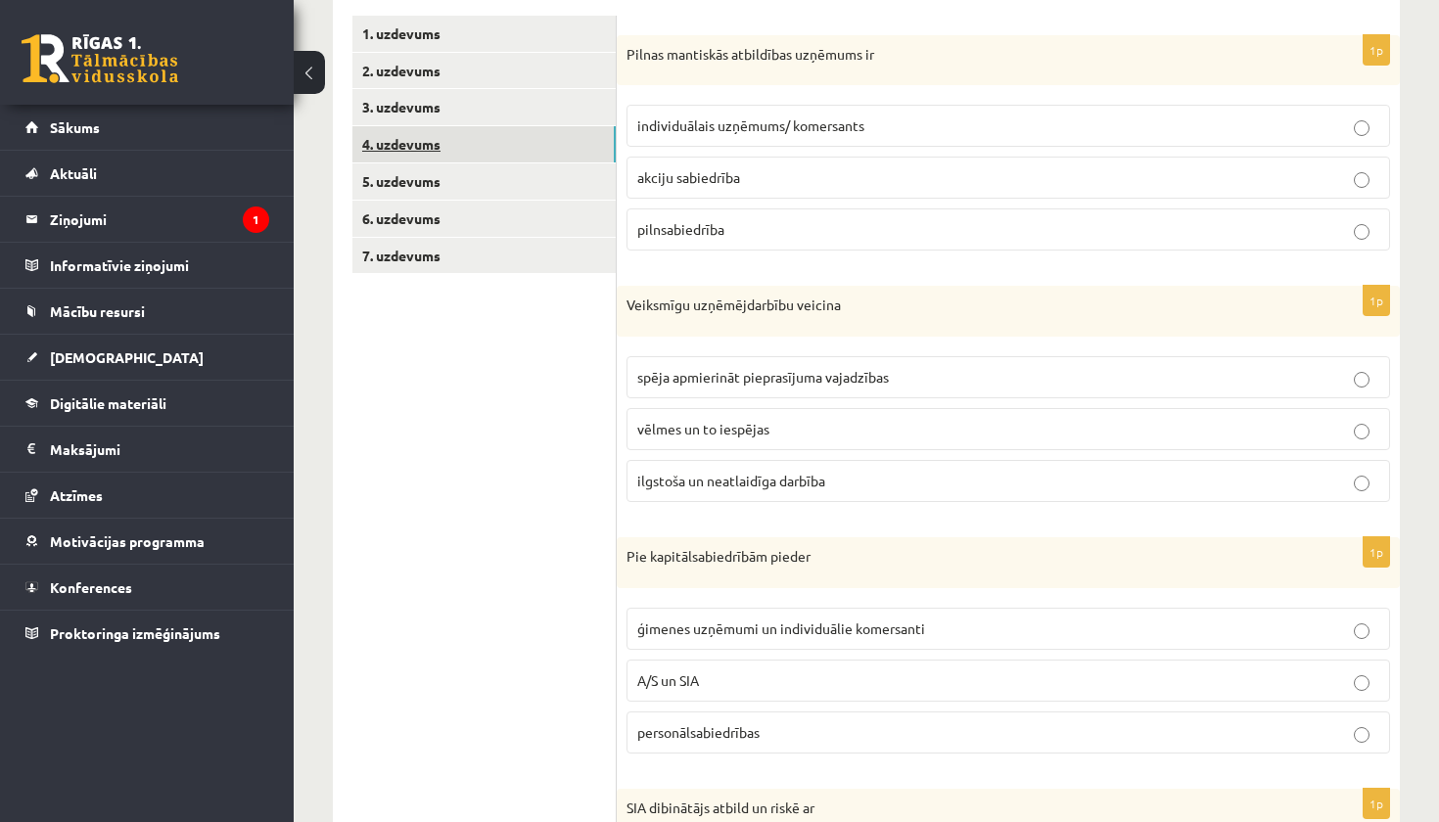
click at [532, 144] on link "4. uzdevums" at bounding box center [483, 144] width 263 height 36
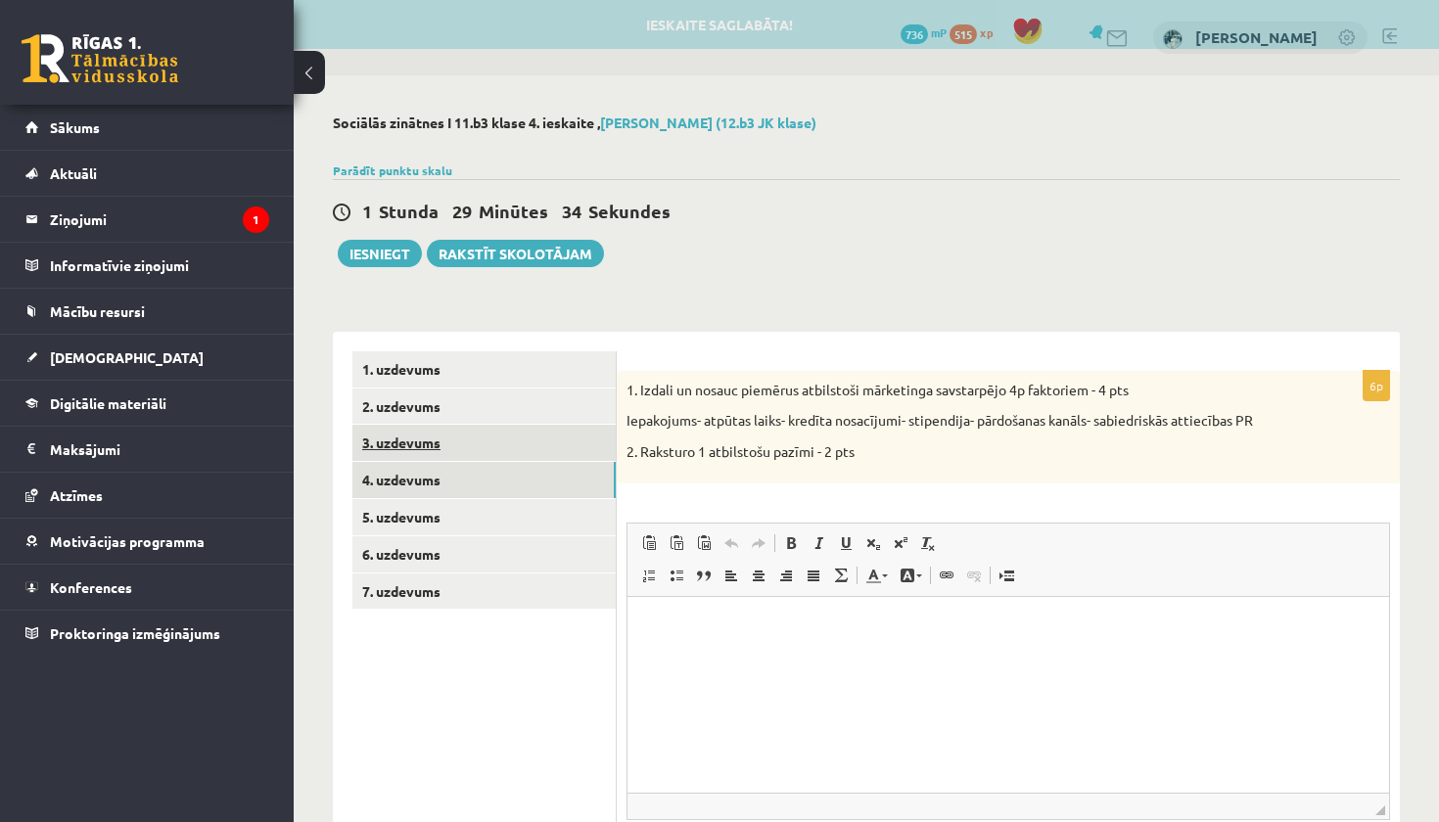
scroll to position [0, 0]
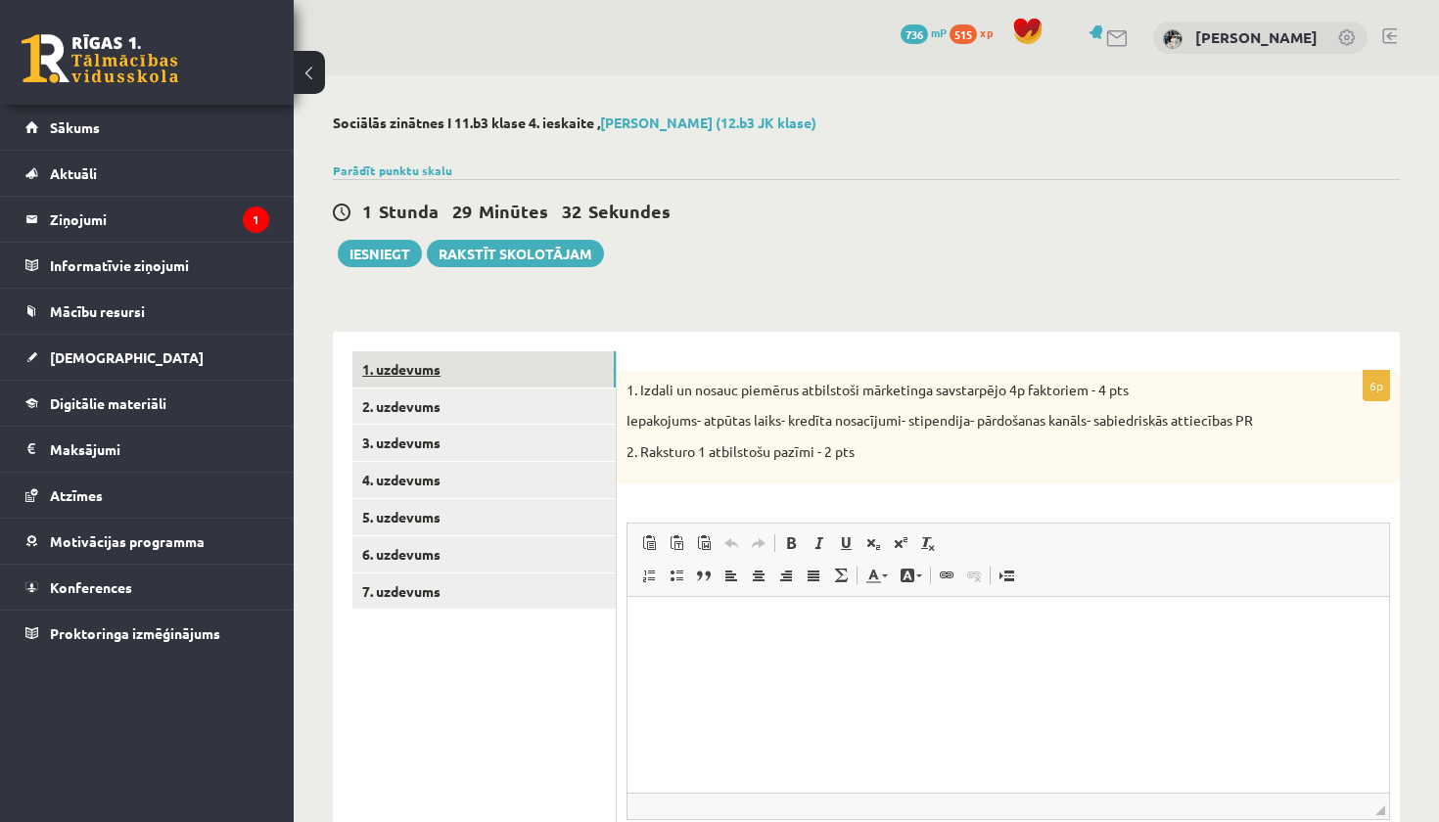
click at [541, 365] on link "1. uzdevums" at bounding box center [483, 369] width 263 height 36
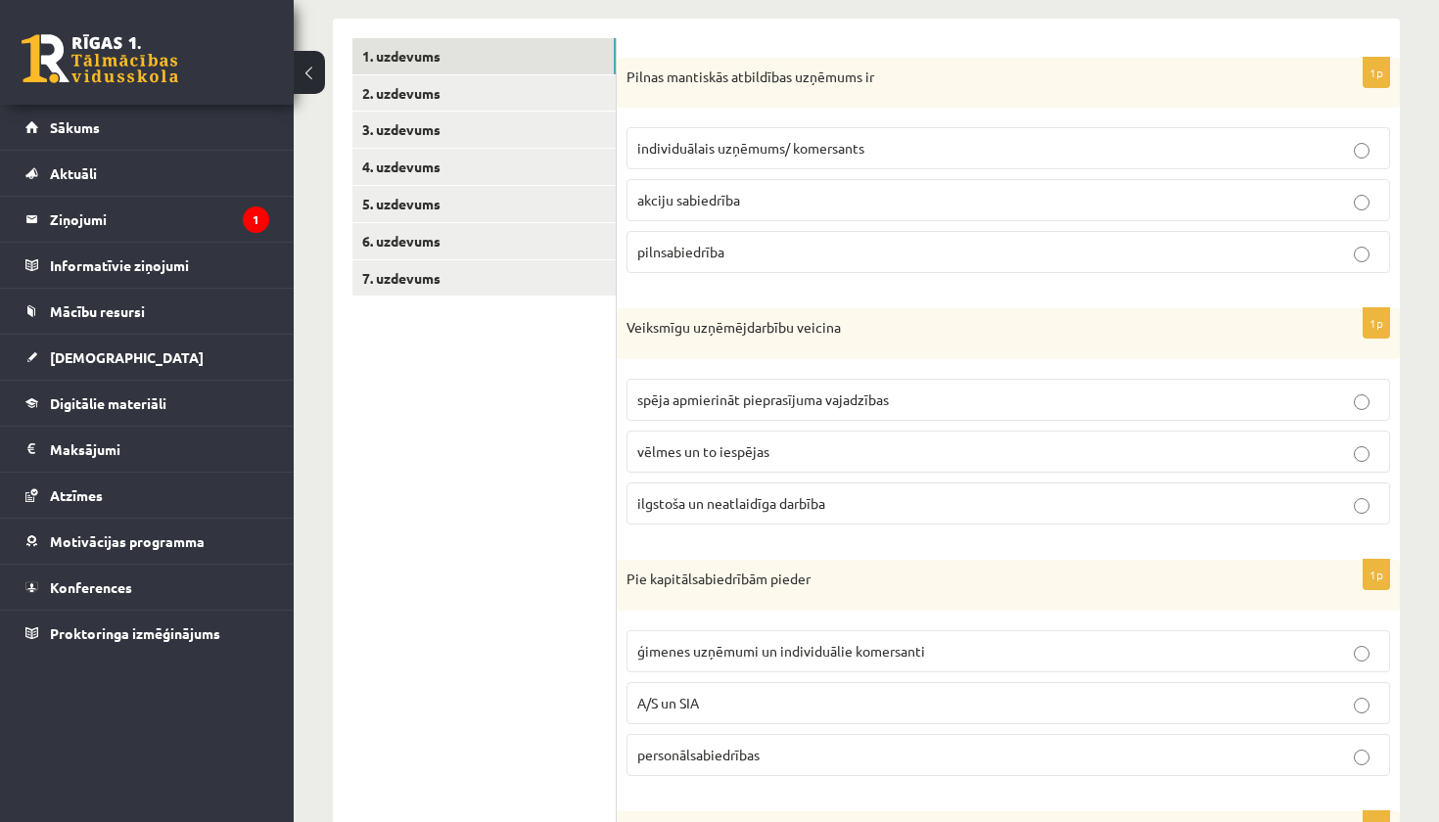
scroll to position [313, 0]
click at [799, 251] on p "pilnsabiedrība" at bounding box center [1008, 252] width 742 height 21
click at [769, 501] on span "ilgstoša un neatlaidīga darbība" at bounding box center [731, 503] width 188 height 18
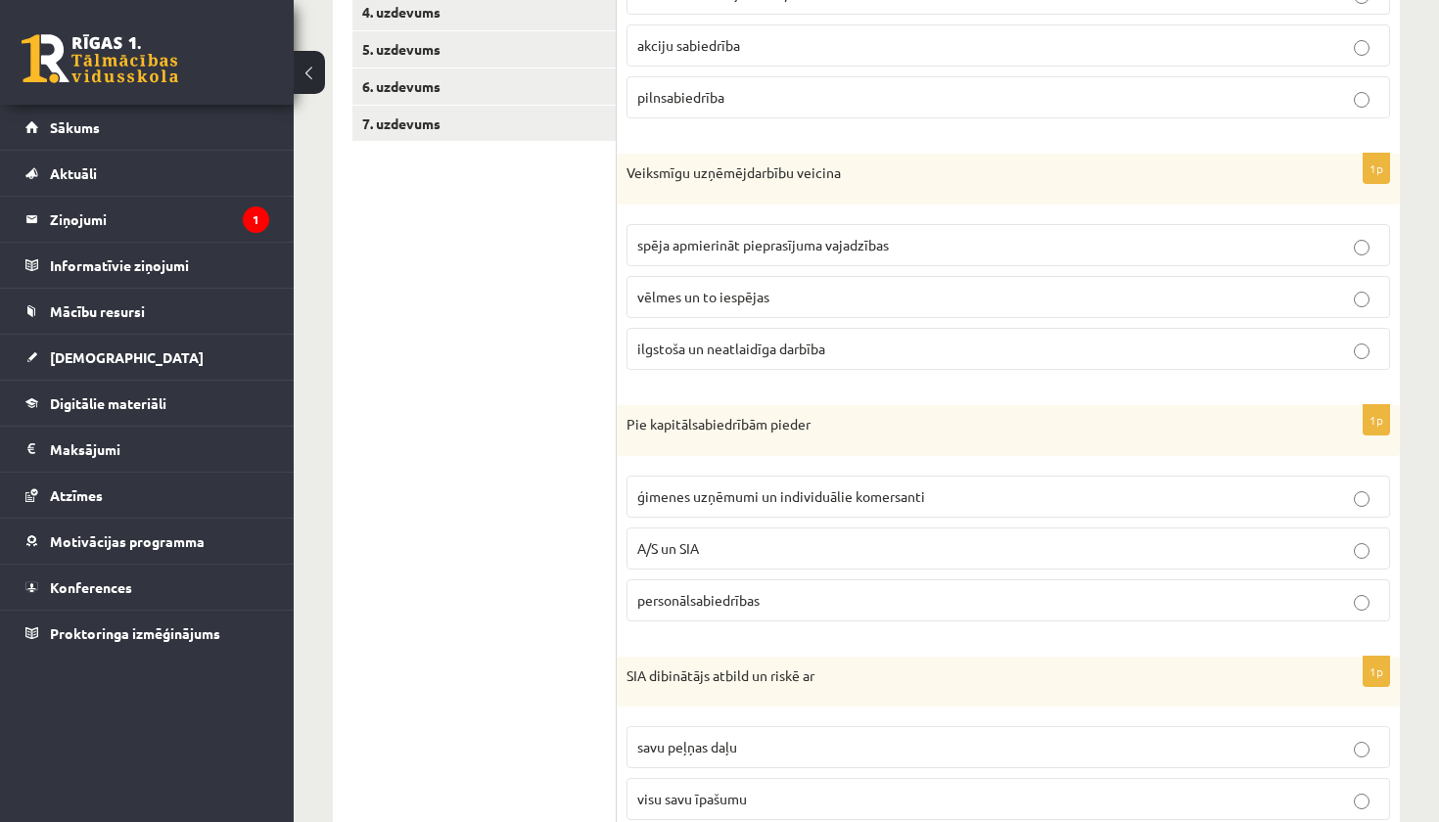
scroll to position [474, 0]
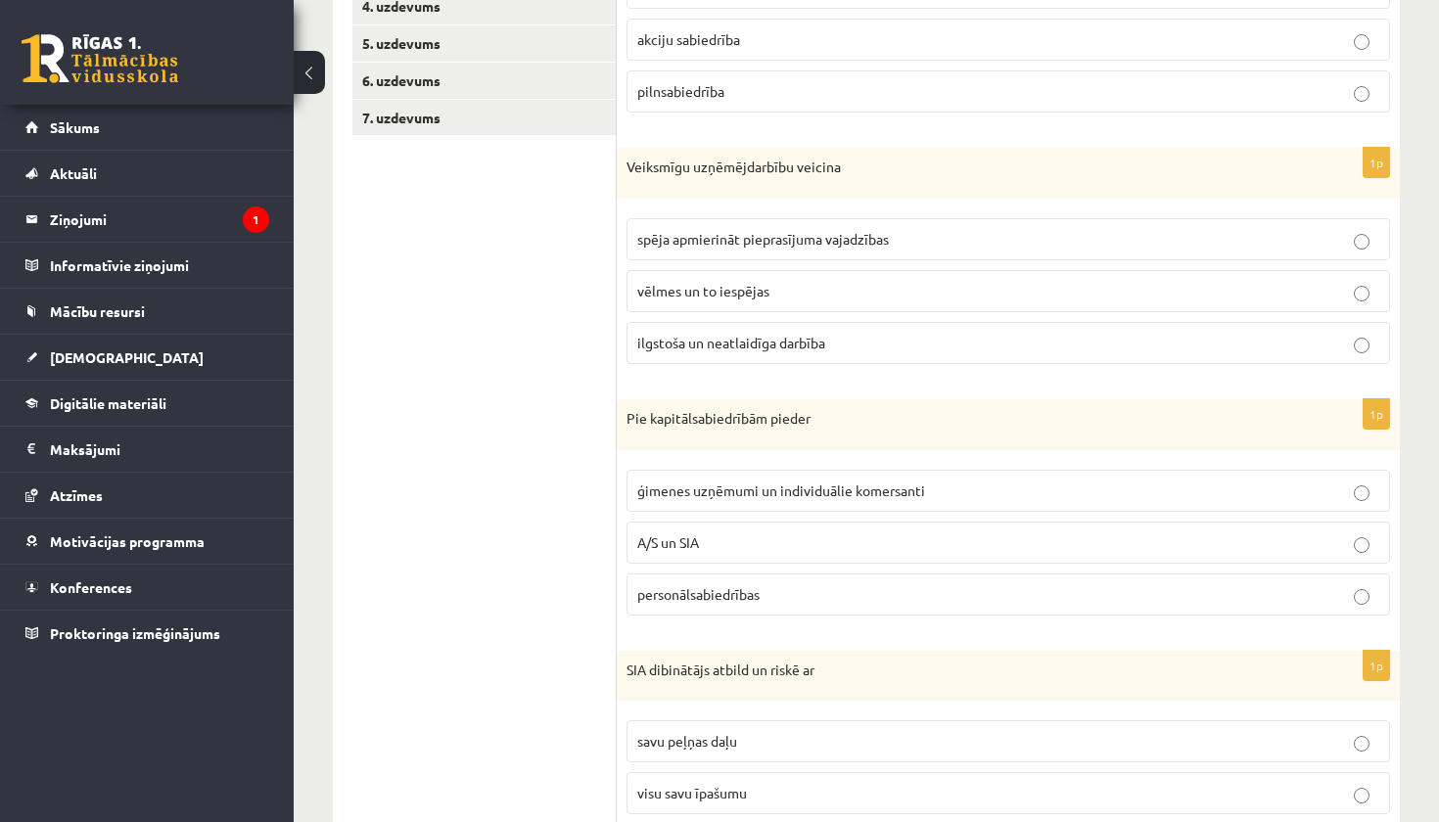
click at [747, 544] on p "A/S un SIA" at bounding box center [1008, 542] width 742 height 21
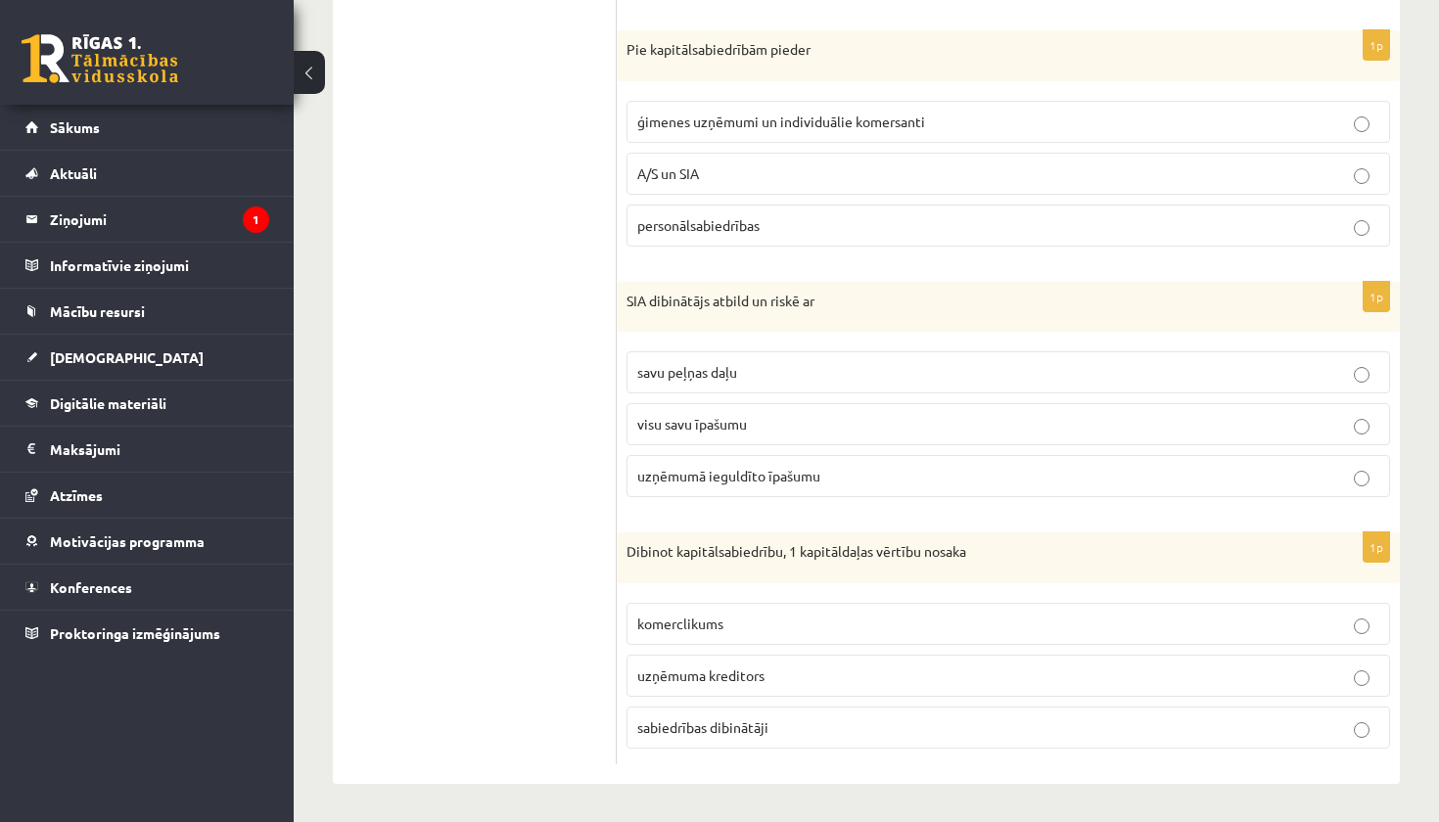
scroll to position [842, 0]
click at [734, 475] on span "uzņēmumā ieguldīto īpašumu" at bounding box center [728, 477] width 183 height 18
click at [714, 726] on span "sabiedrības dibinātāji" at bounding box center [702, 728] width 131 height 18
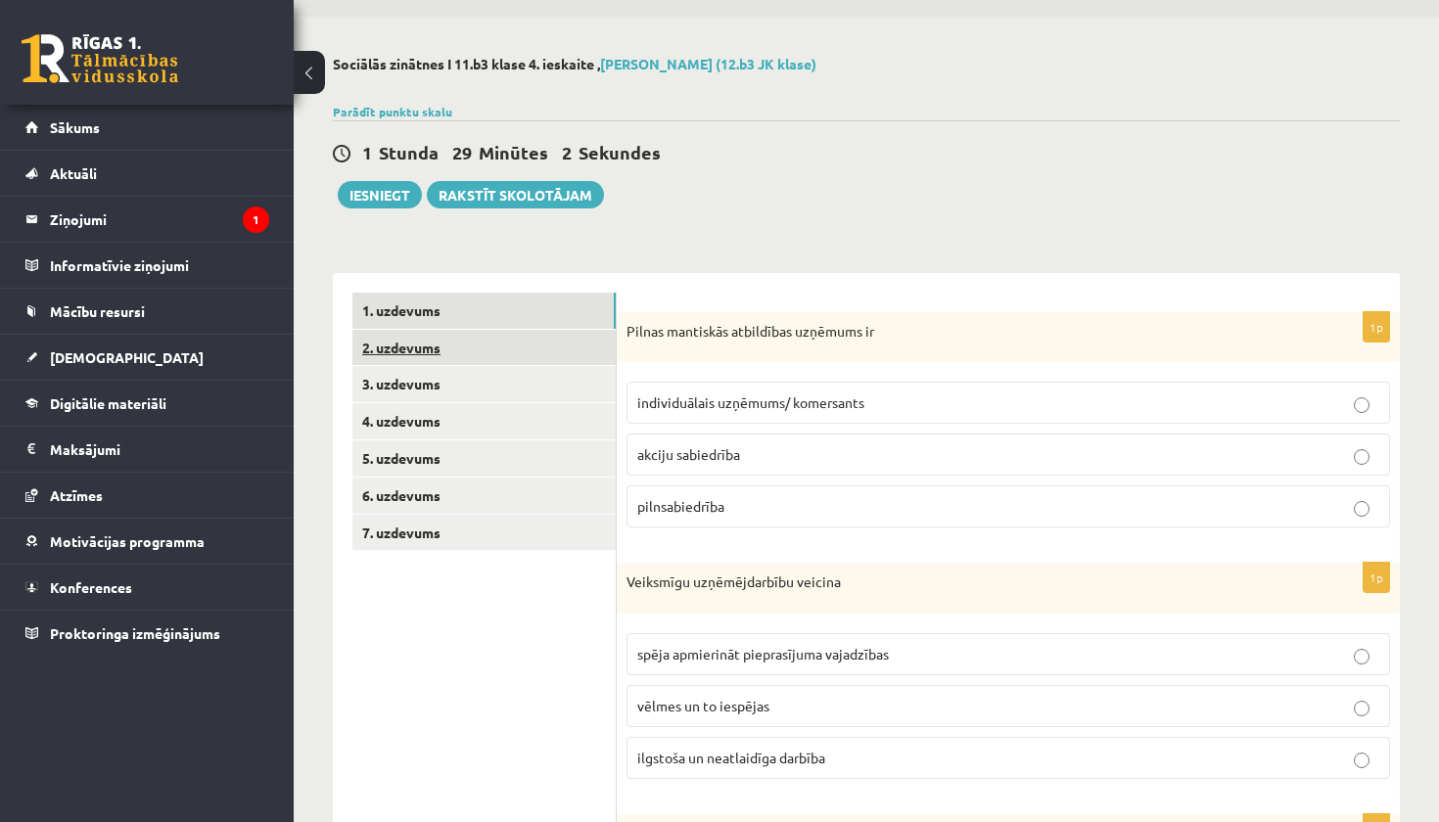
scroll to position [52, 0]
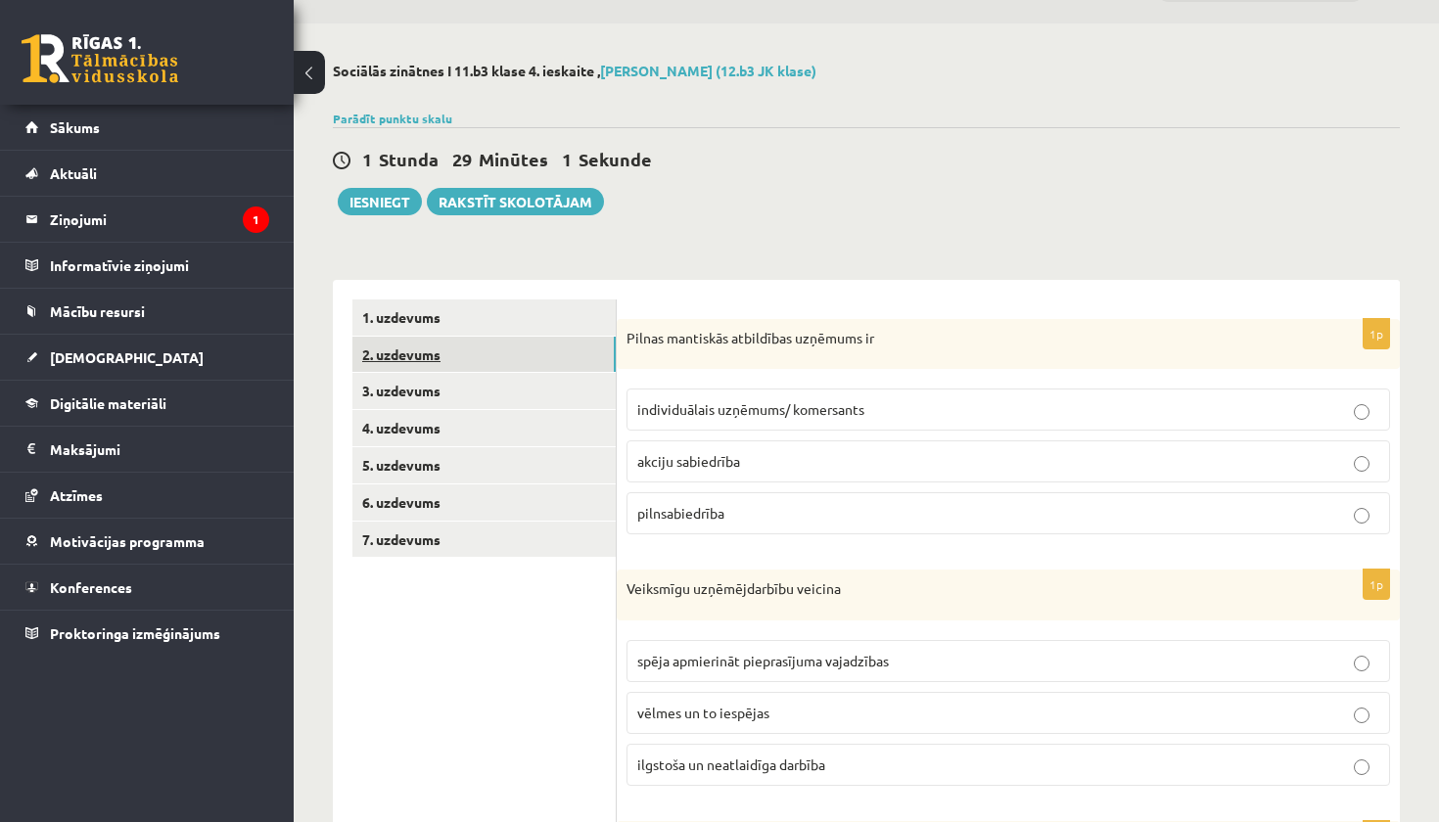
click at [484, 347] on link "2. uzdevums" at bounding box center [483, 355] width 263 height 36
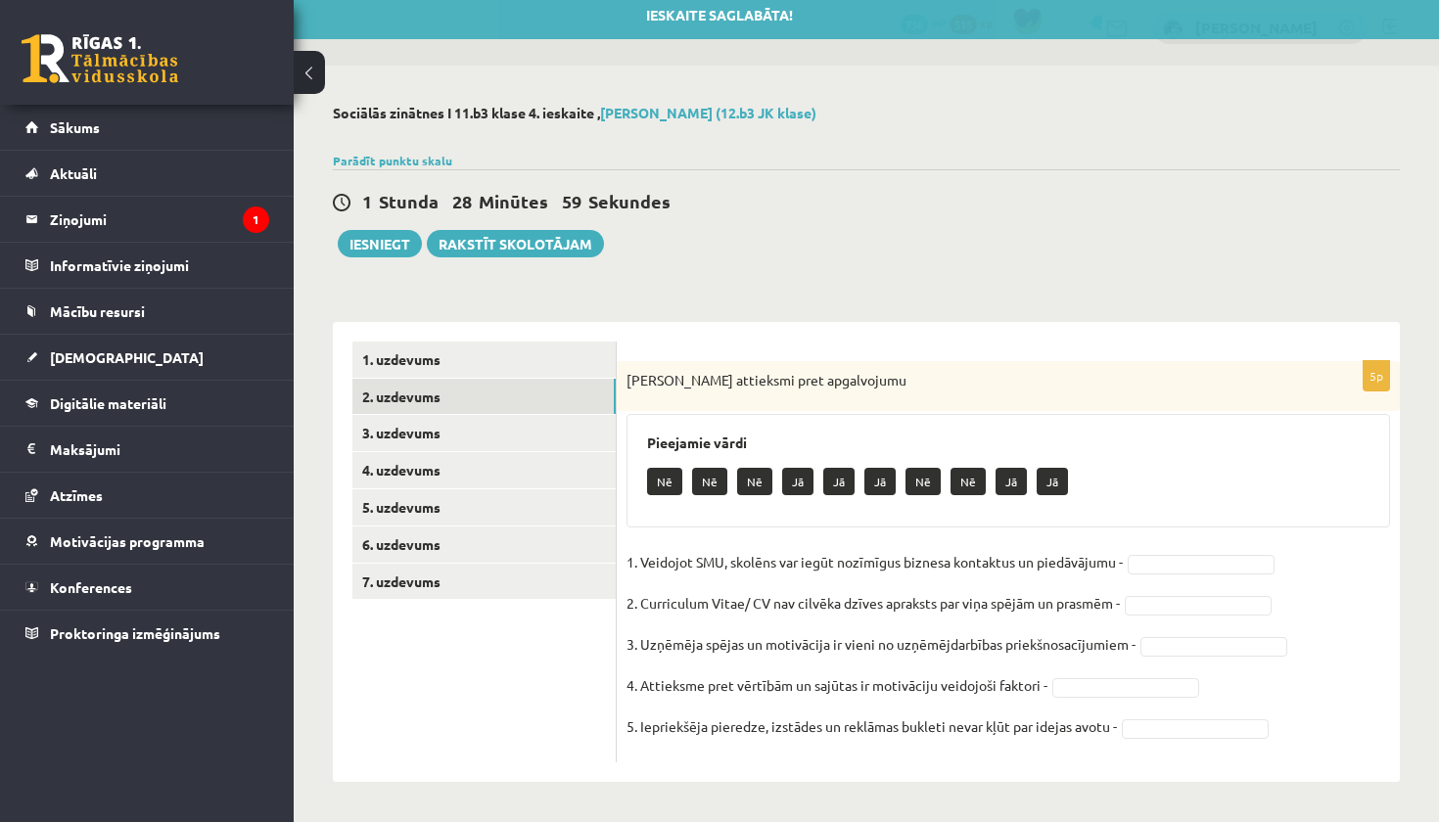
scroll to position [9, 0]
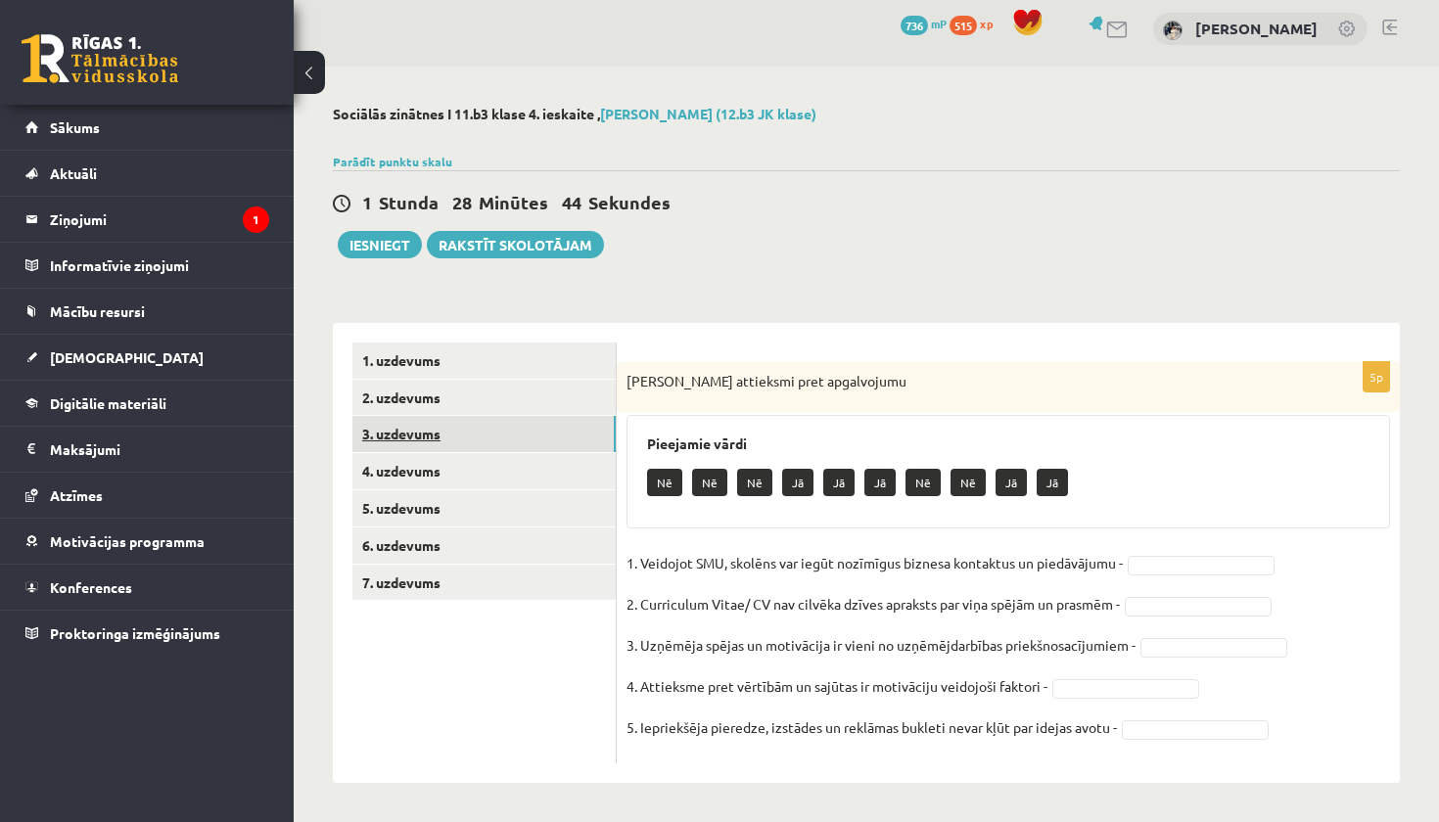
click at [451, 436] on link "3. uzdevums" at bounding box center [483, 434] width 263 height 36
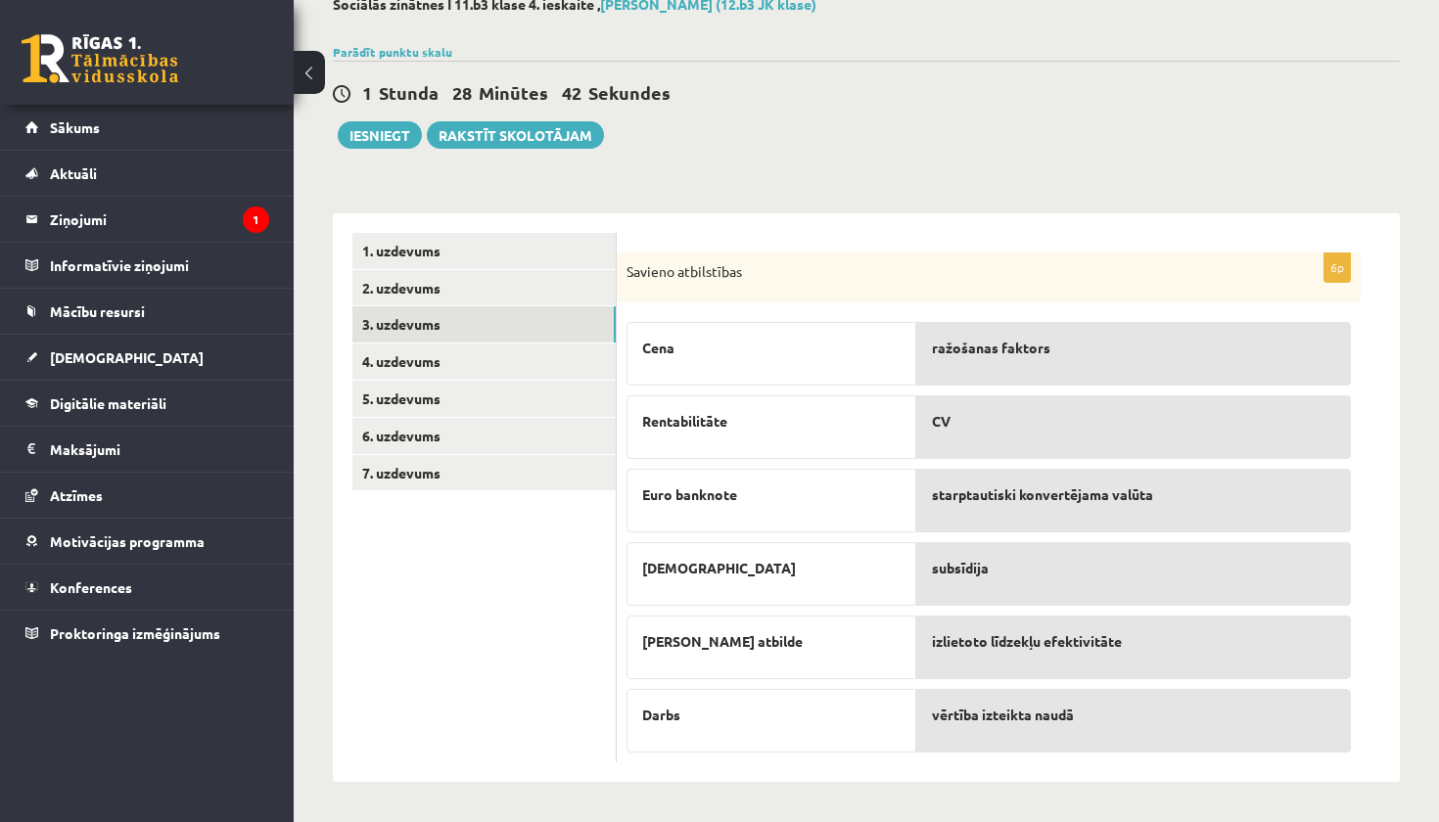
scroll to position [118, 0]
click at [477, 290] on link "2. uzdevums" at bounding box center [483, 288] width 263 height 36
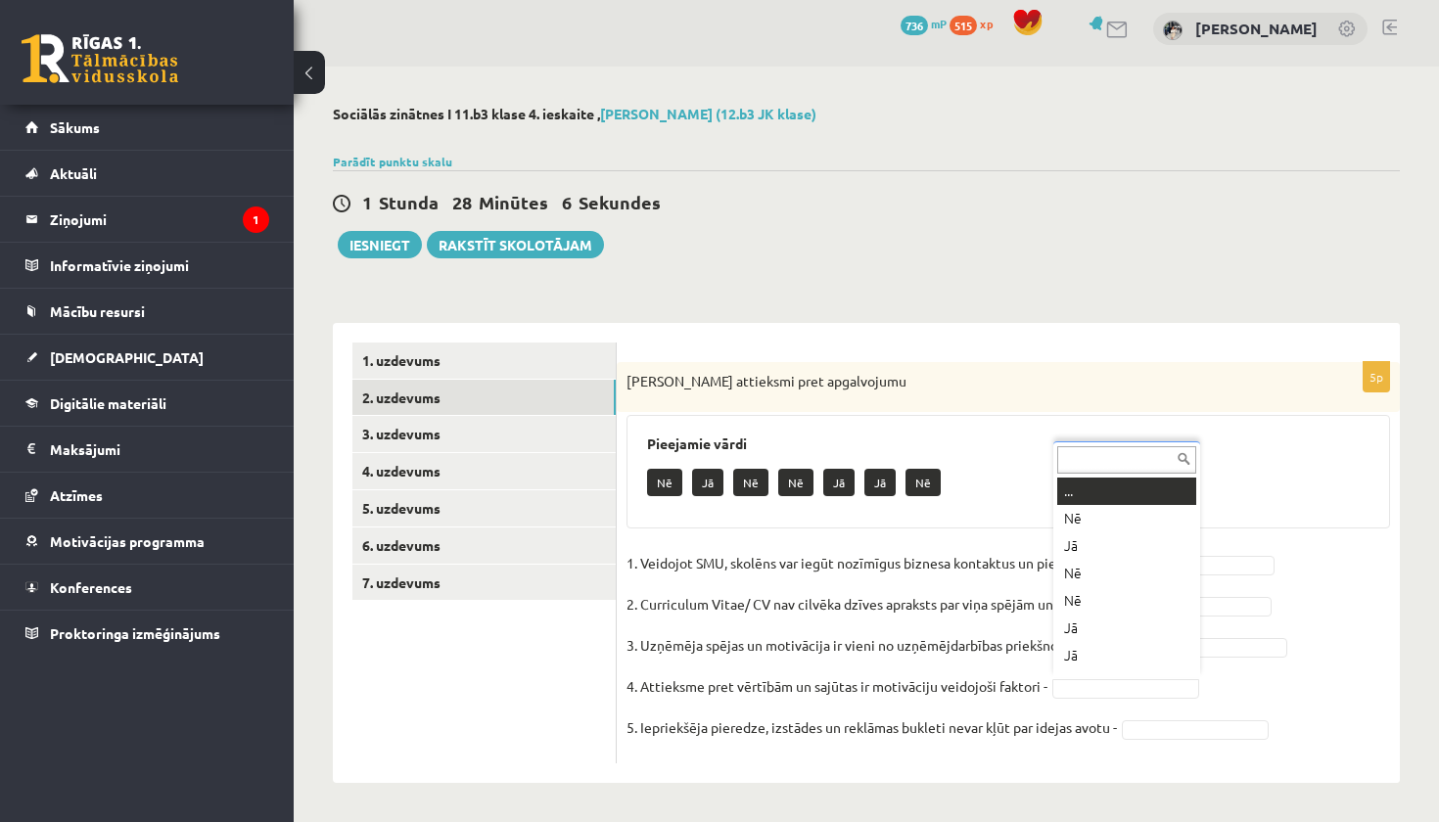
scroll to position [23, 0]
drag, startPoint x: 1132, startPoint y: 660, endPoint x: 1131, endPoint y: 622, distance: 38.2
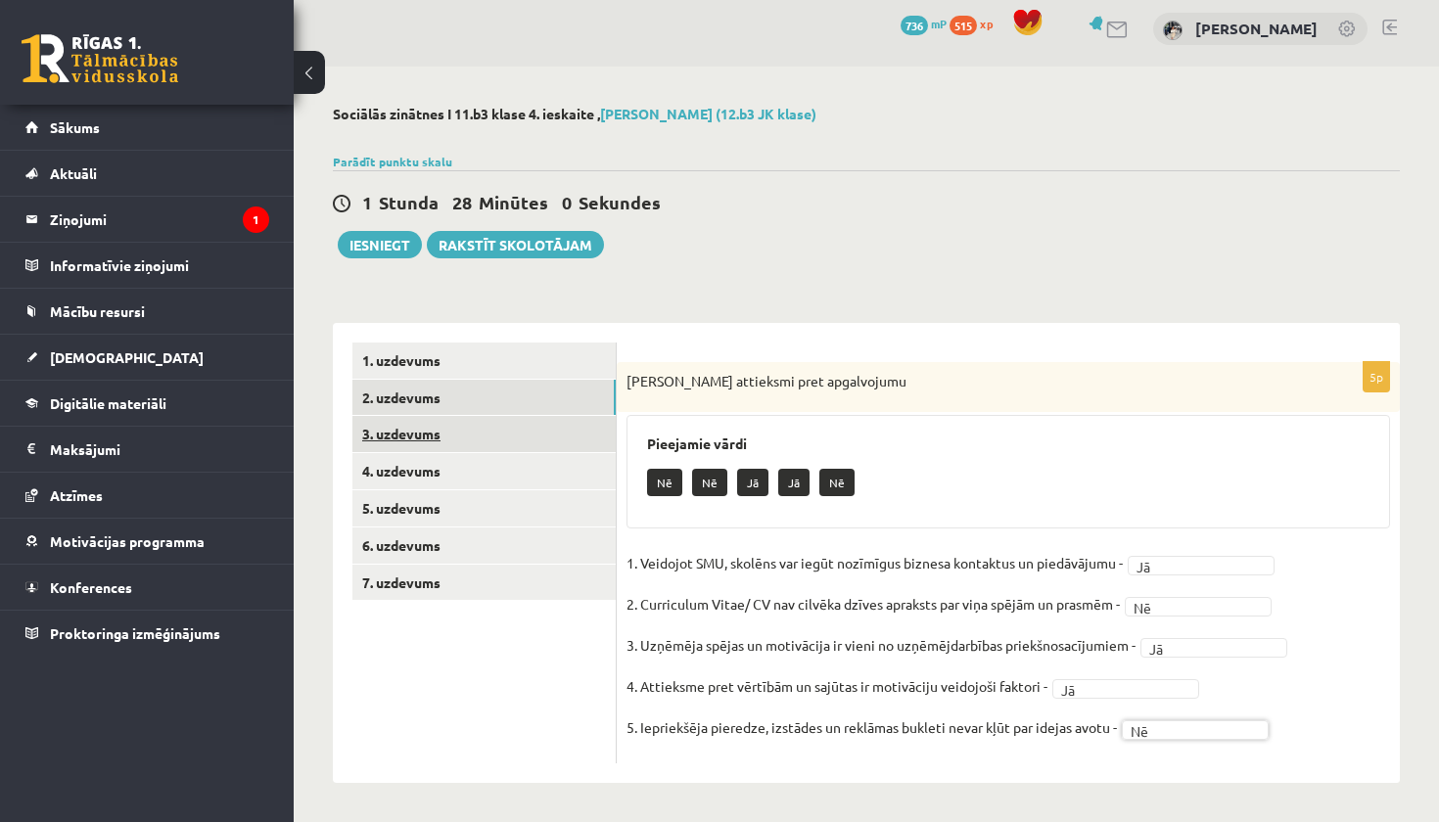
click at [541, 449] on link "3. uzdevums" at bounding box center [483, 434] width 263 height 36
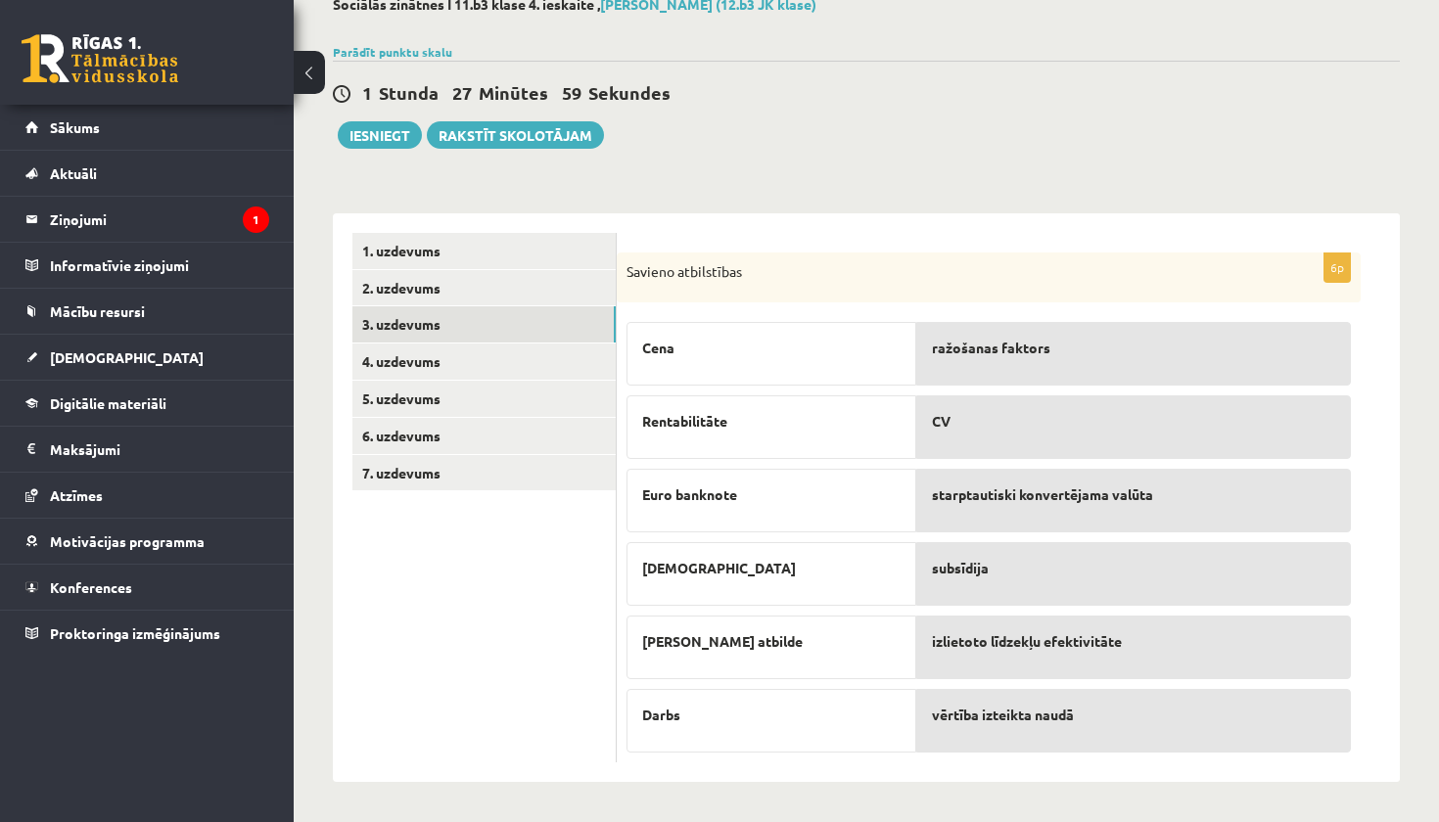
scroll to position [118, 0]
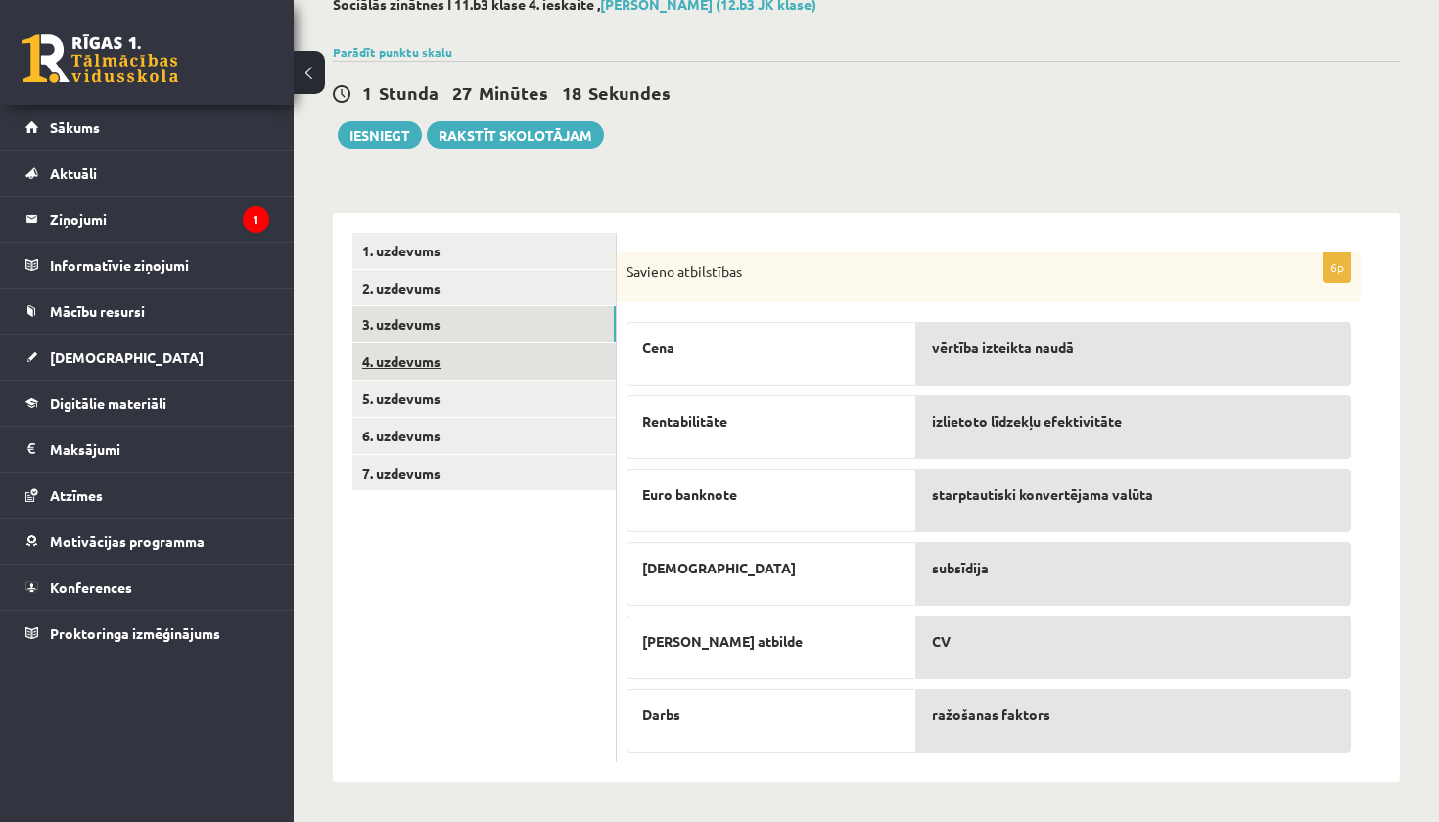
click at [521, 356] on link "4. uzdevums" at bounding box center [483, 362] width 263 height 36
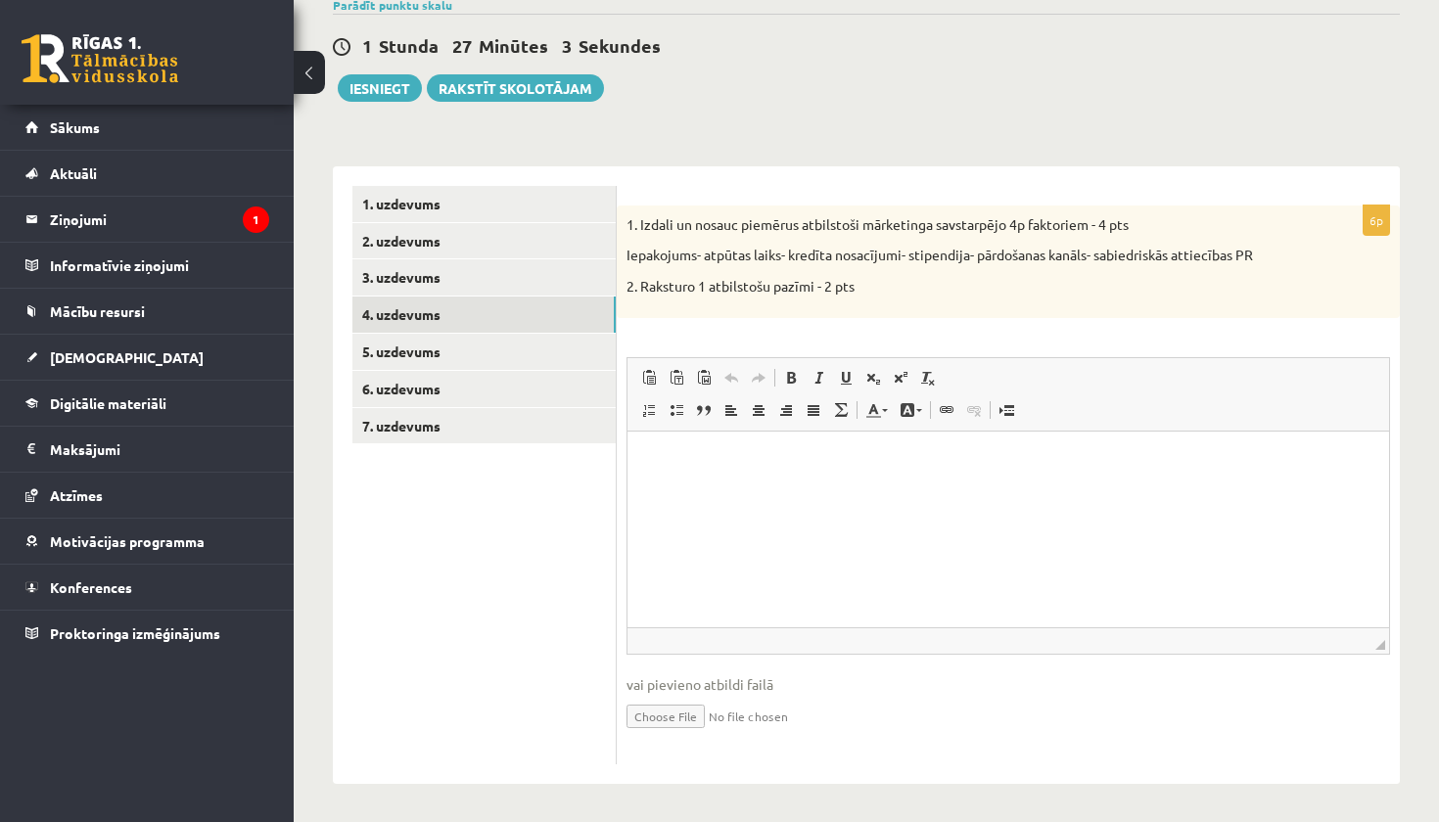
scroll to position [164, 0]
click at [557, 347] on link "5. uzdevums" at bounding box center [483, 353] width 263 height 36
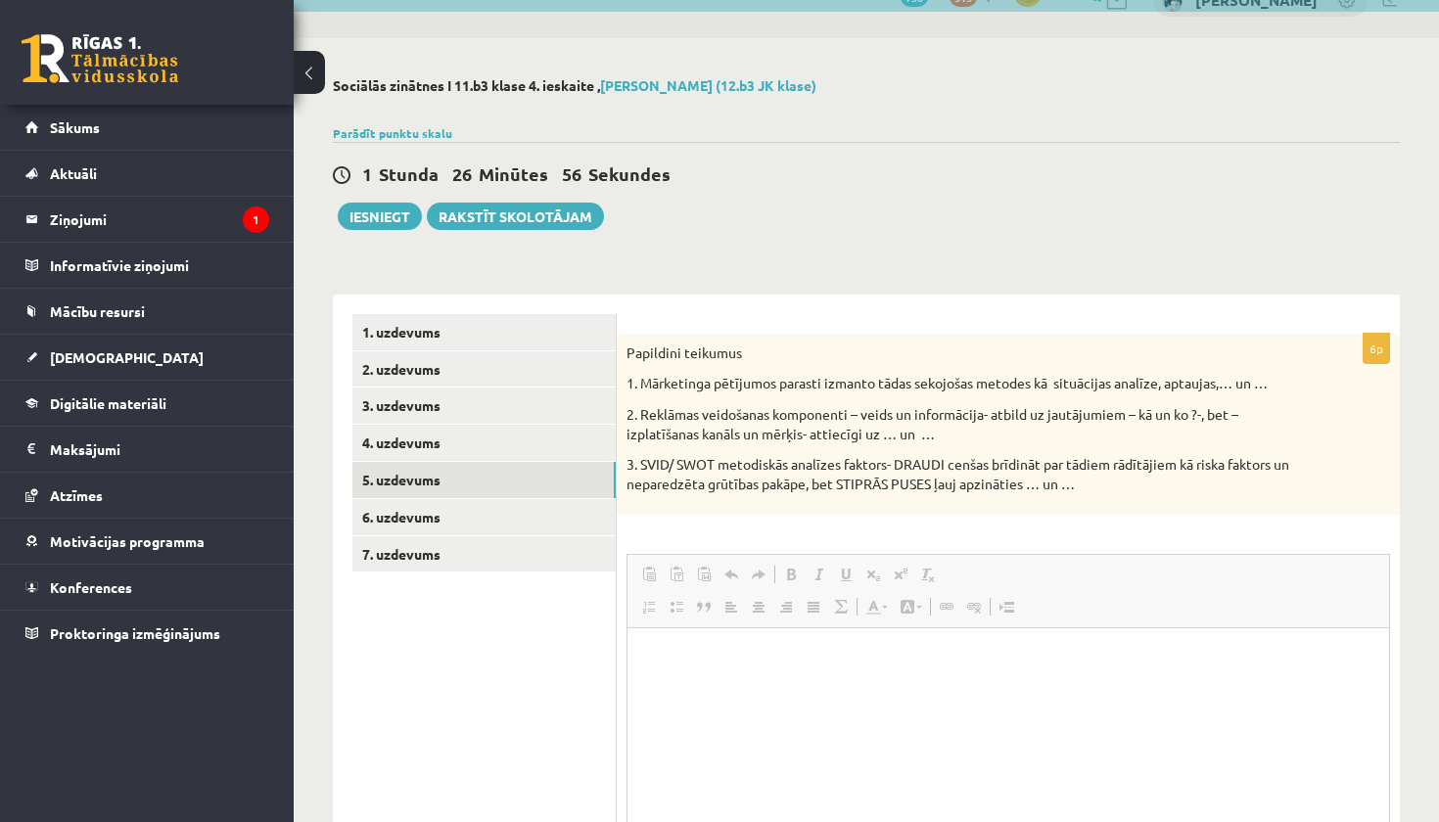
scroll to position [0, 0]
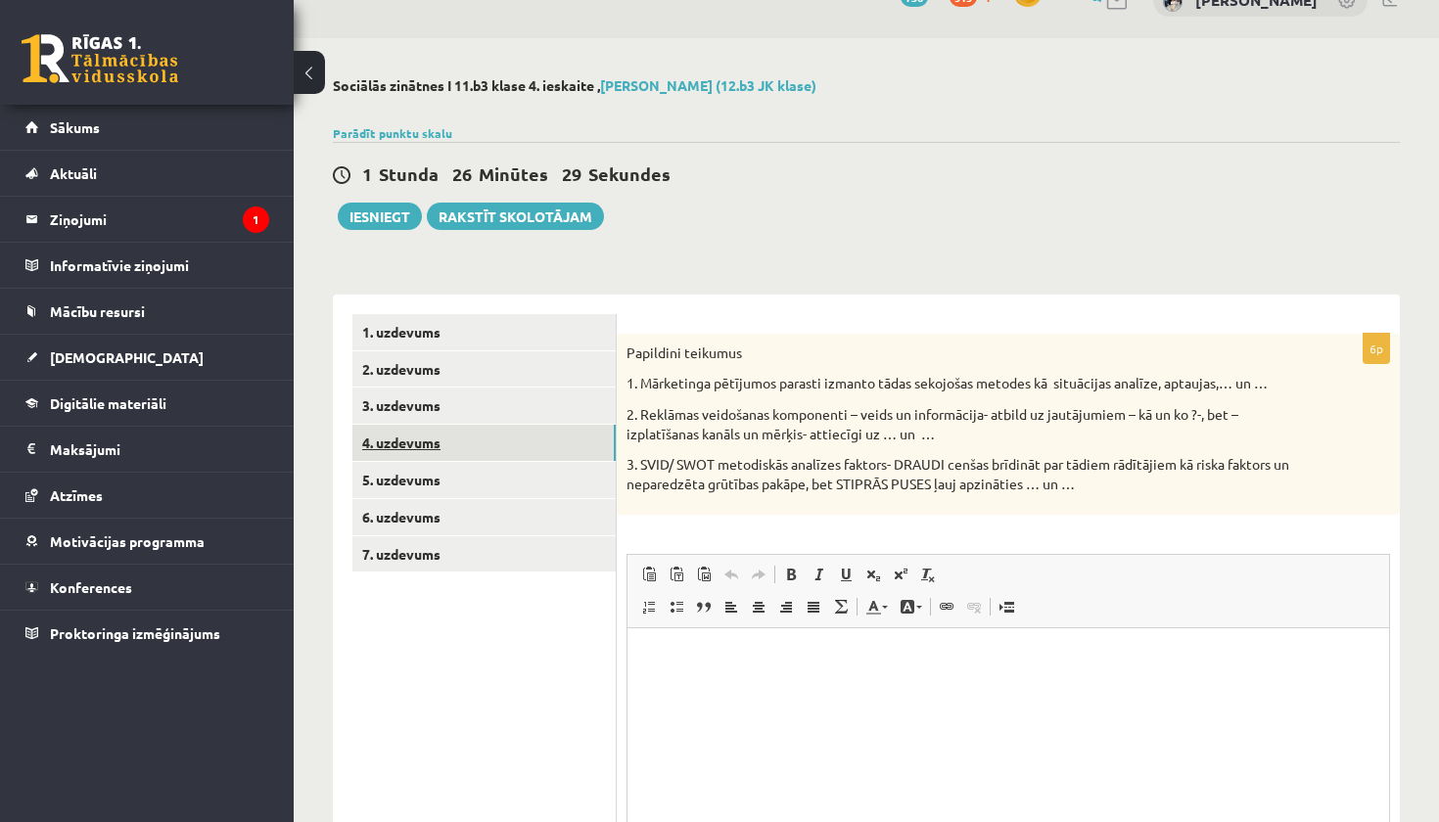
click at [526, 443] on link "4. uzdevums" at bounding box center [483, 443] width 263 height 36
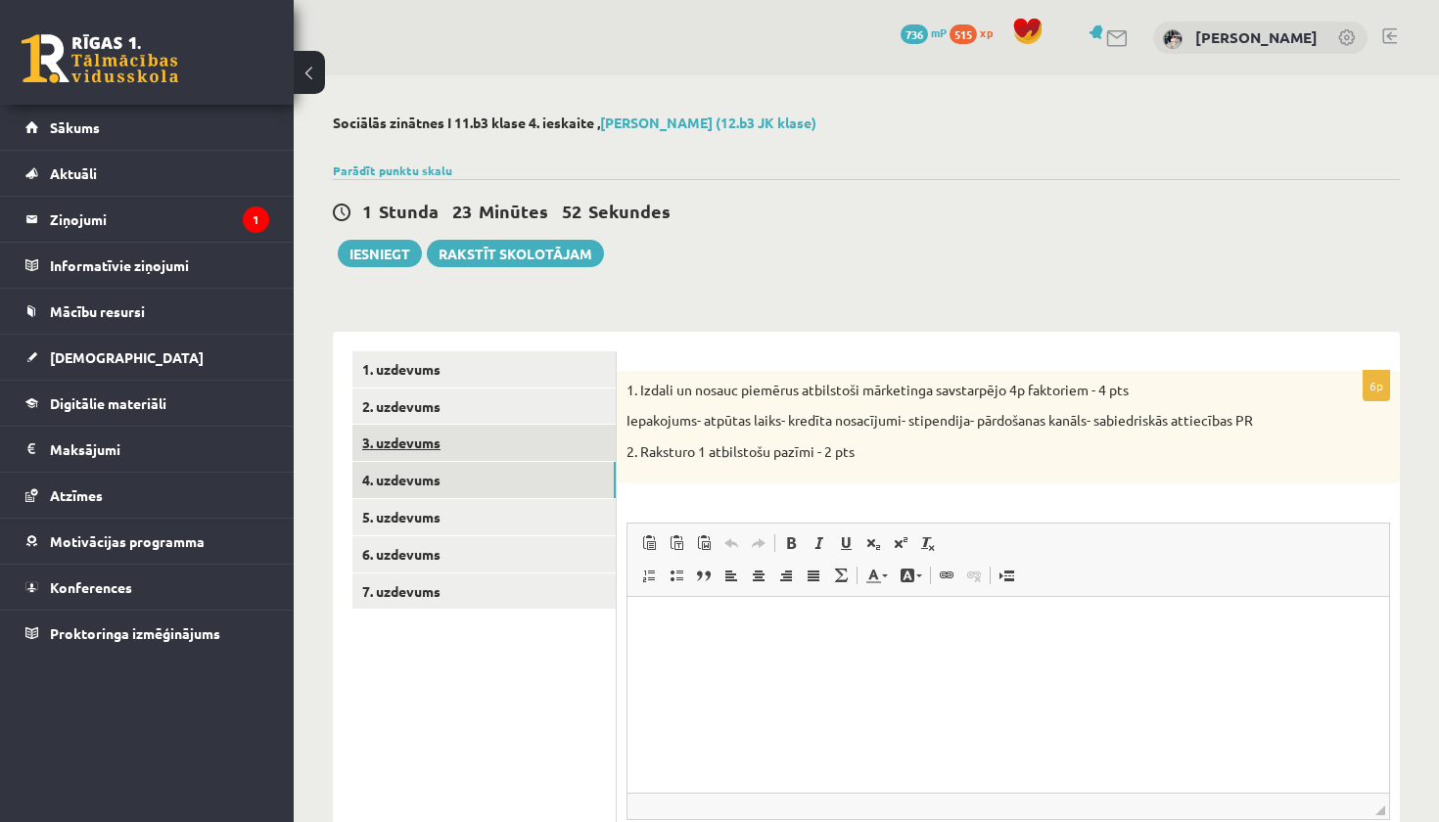
click at [436, 455] on link "3. uzdevums" at bounding box center [483, 443] width 263 height 36
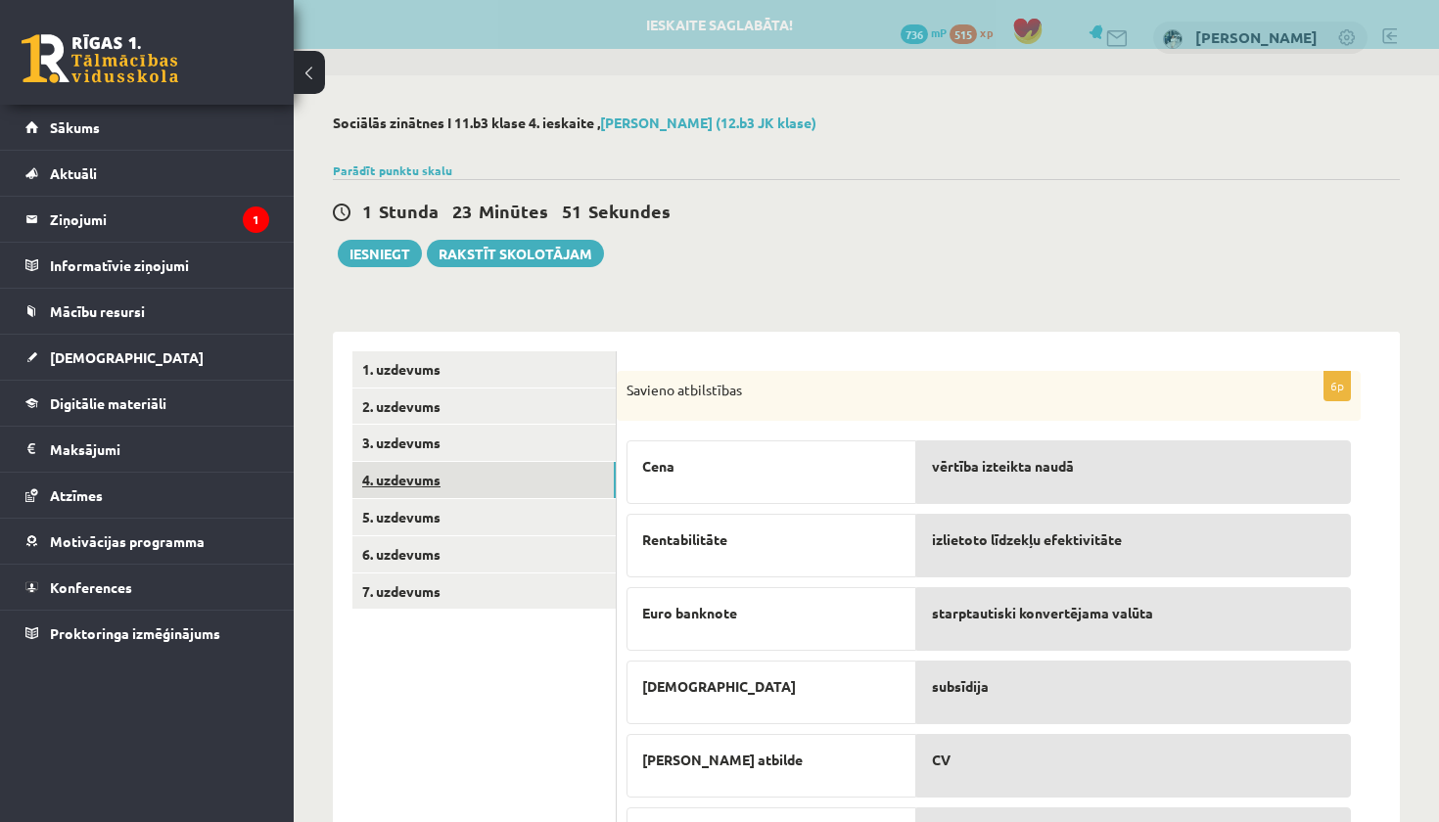
click at [444, 476] on link "4. uzdevums" at bounding box center [483, 480] width 263 height 36
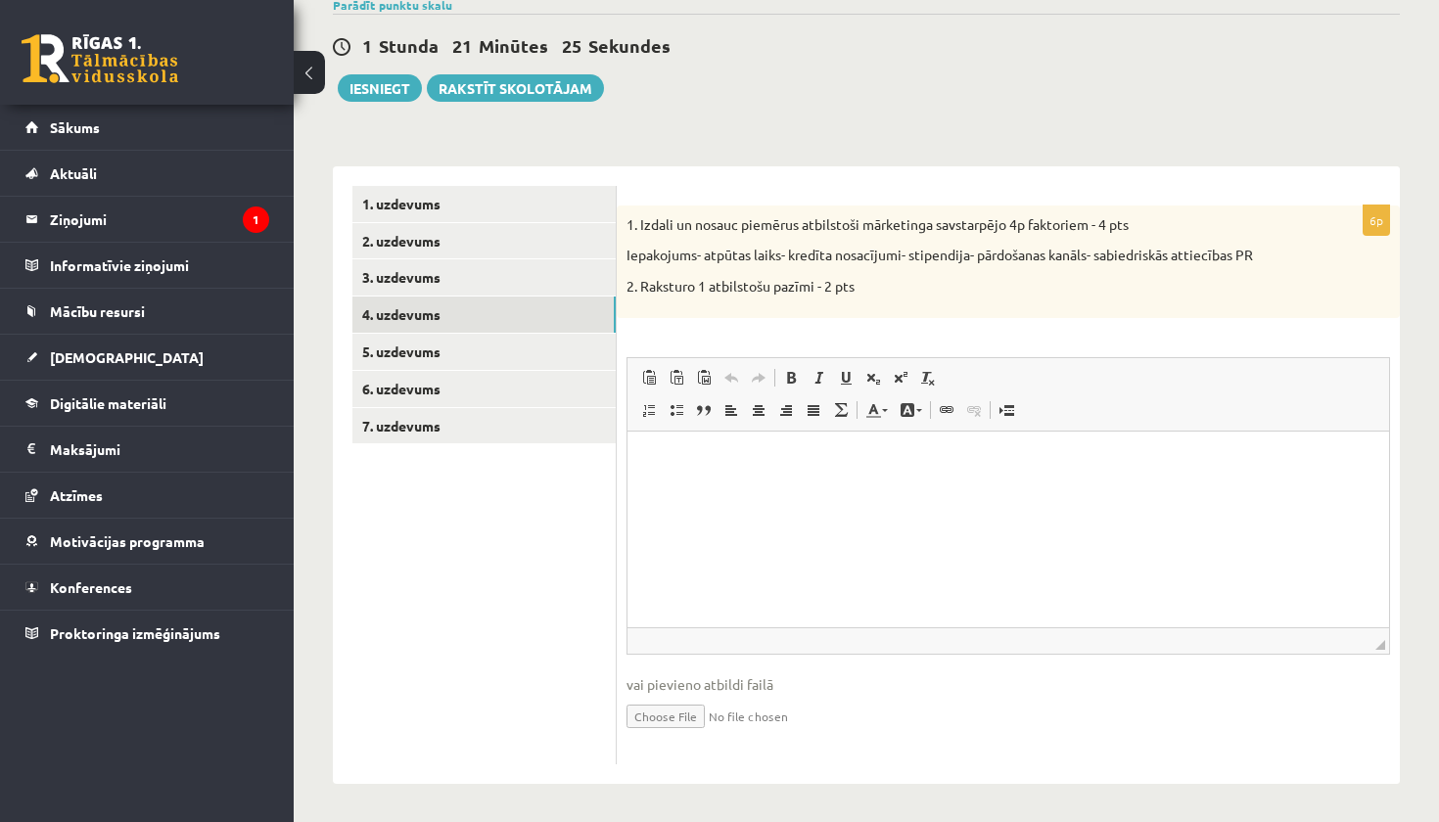
scroll to position [164, 0]
click at [665, 713] on input "file" at bounding box center [1008, 716] width 764 height 40
type input "**********"
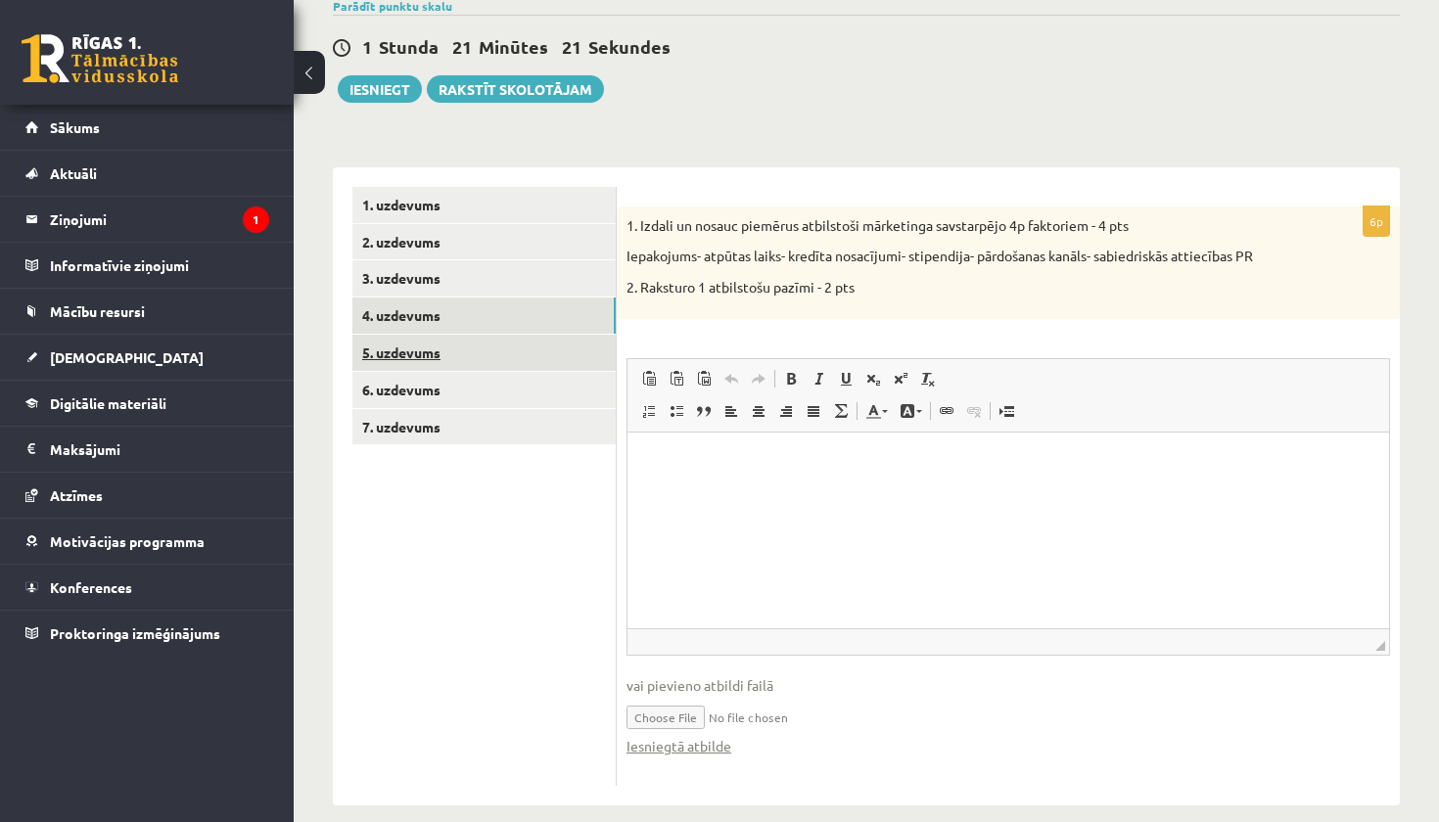
click at [585, 348] on link "5. uzdevums" at bounding box center [483, 353] width 263 height 36
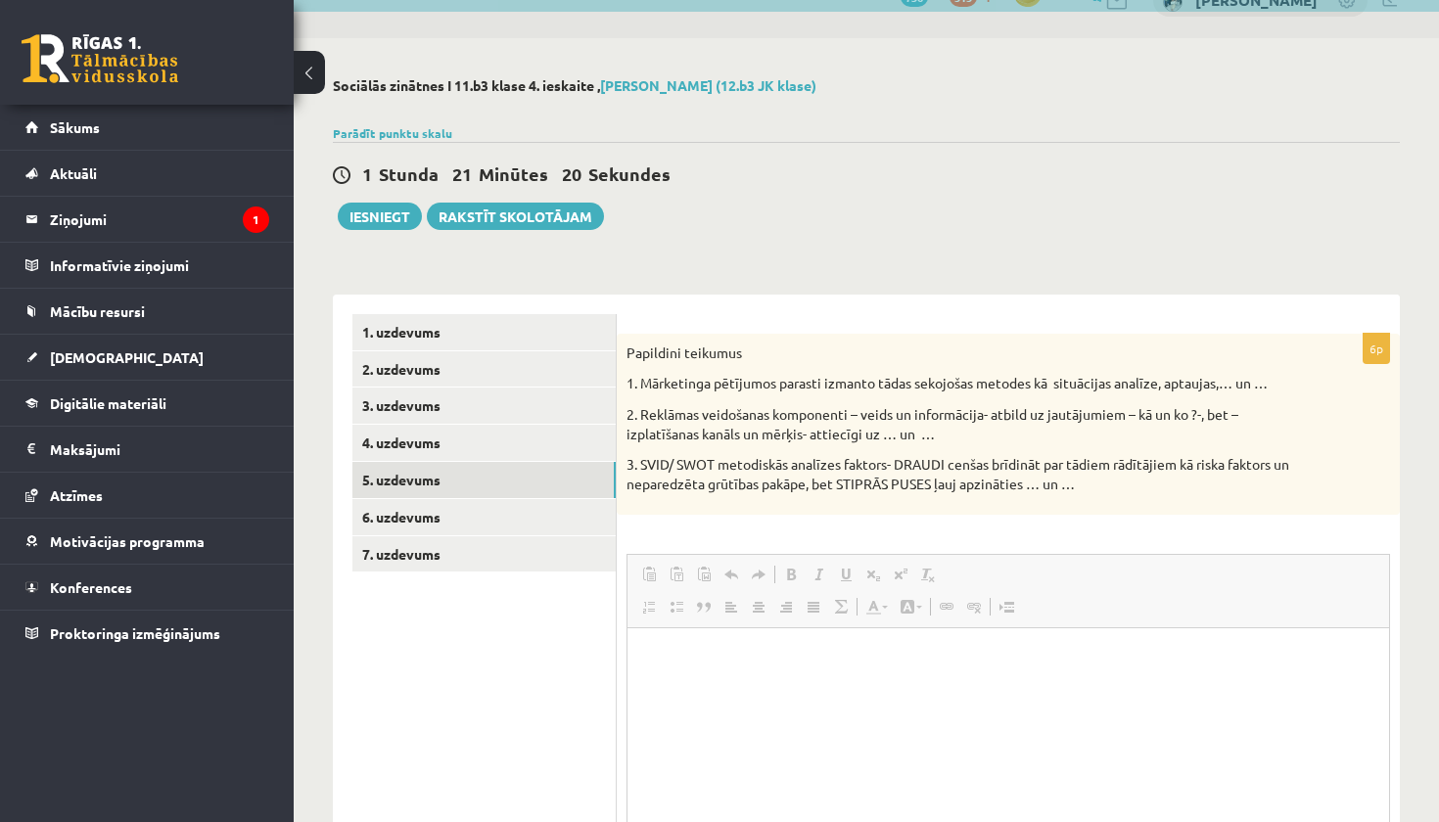
scroll to position [0, 0]
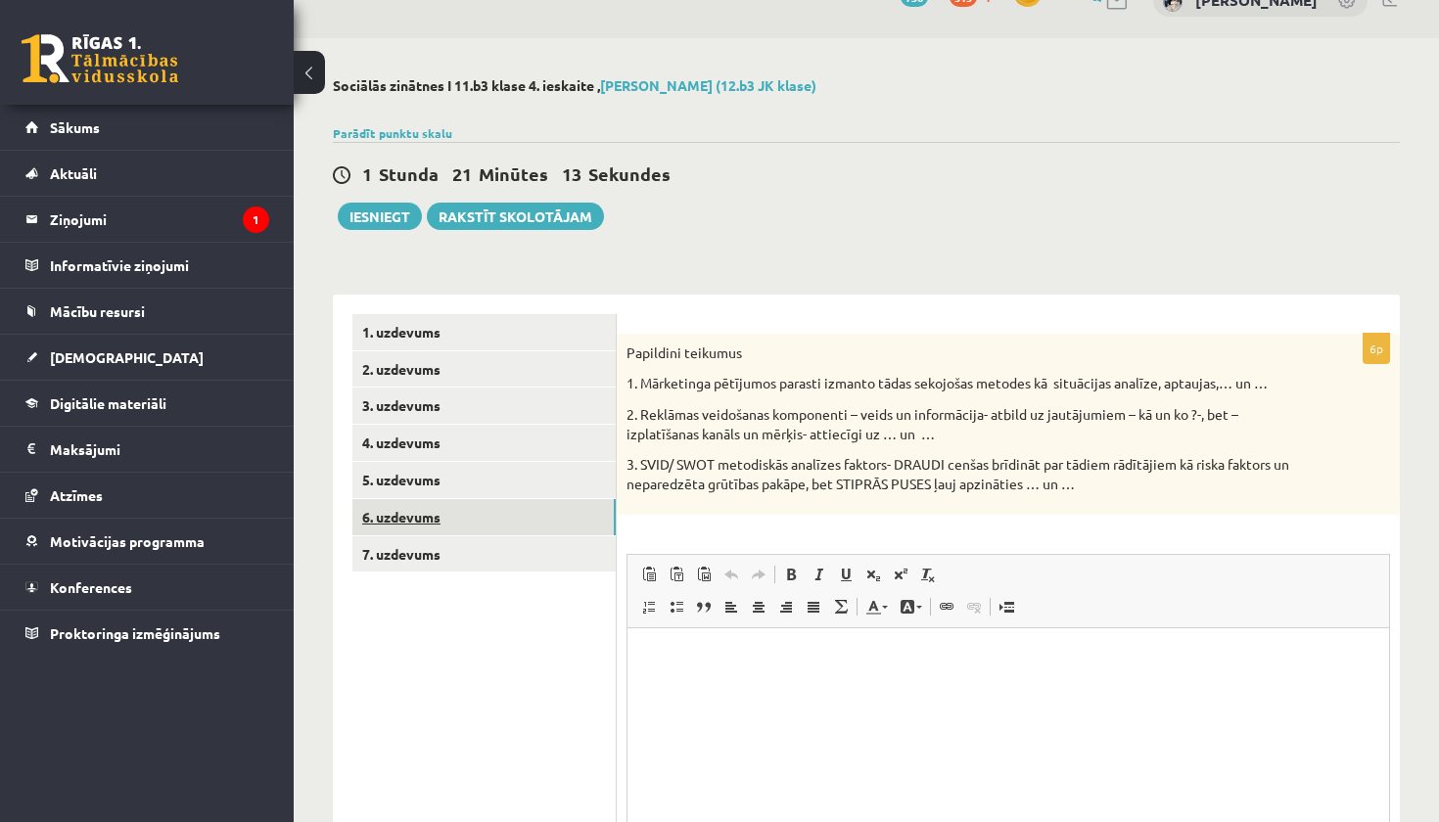
click at [496, 523] on link "6. uzdevums" at bounding box center [483, 517] width 263 height 36
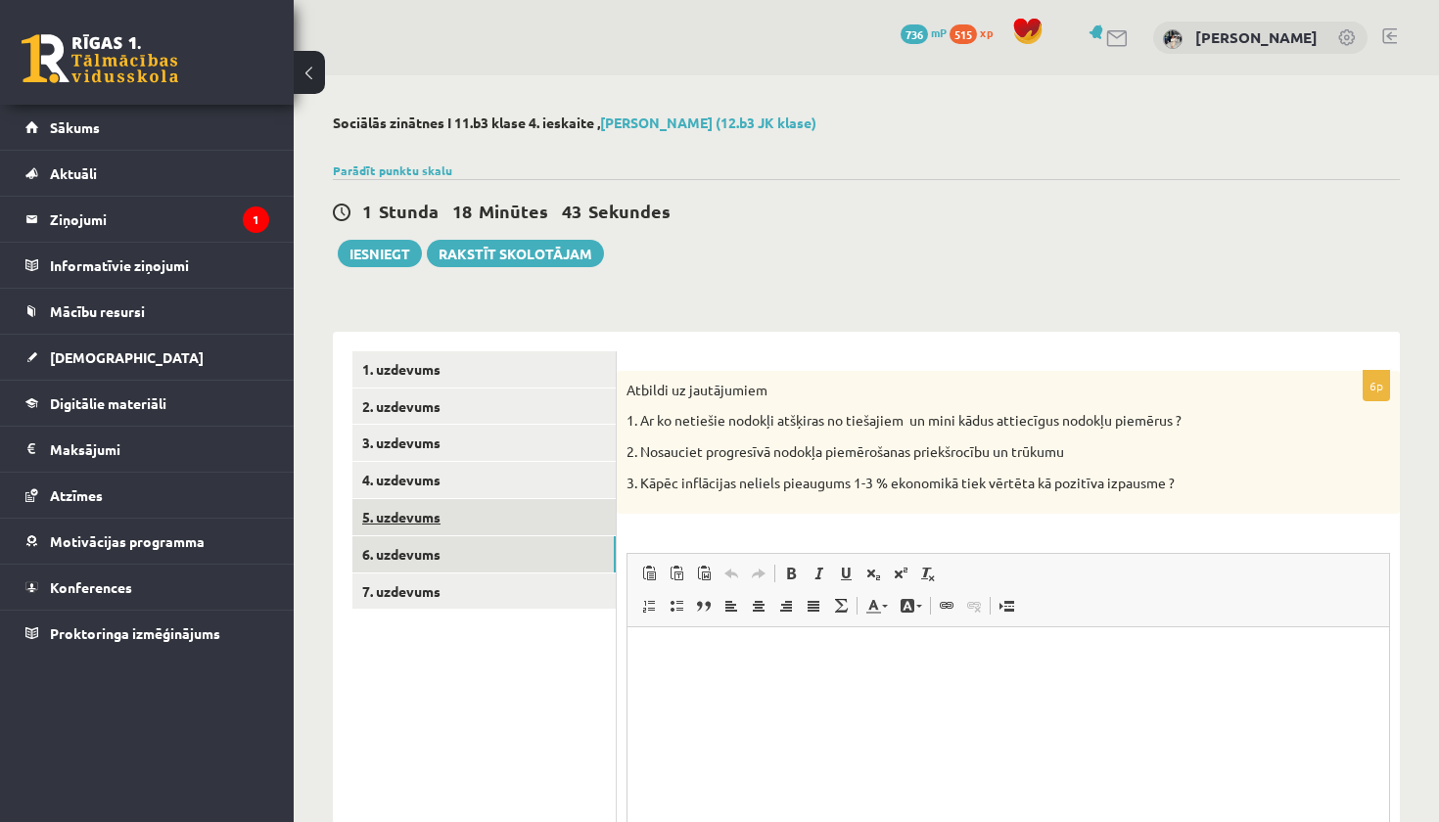
click at [574, 531] on link "5. uzdevums" at bounding box center [483, 517] width 263 height 36
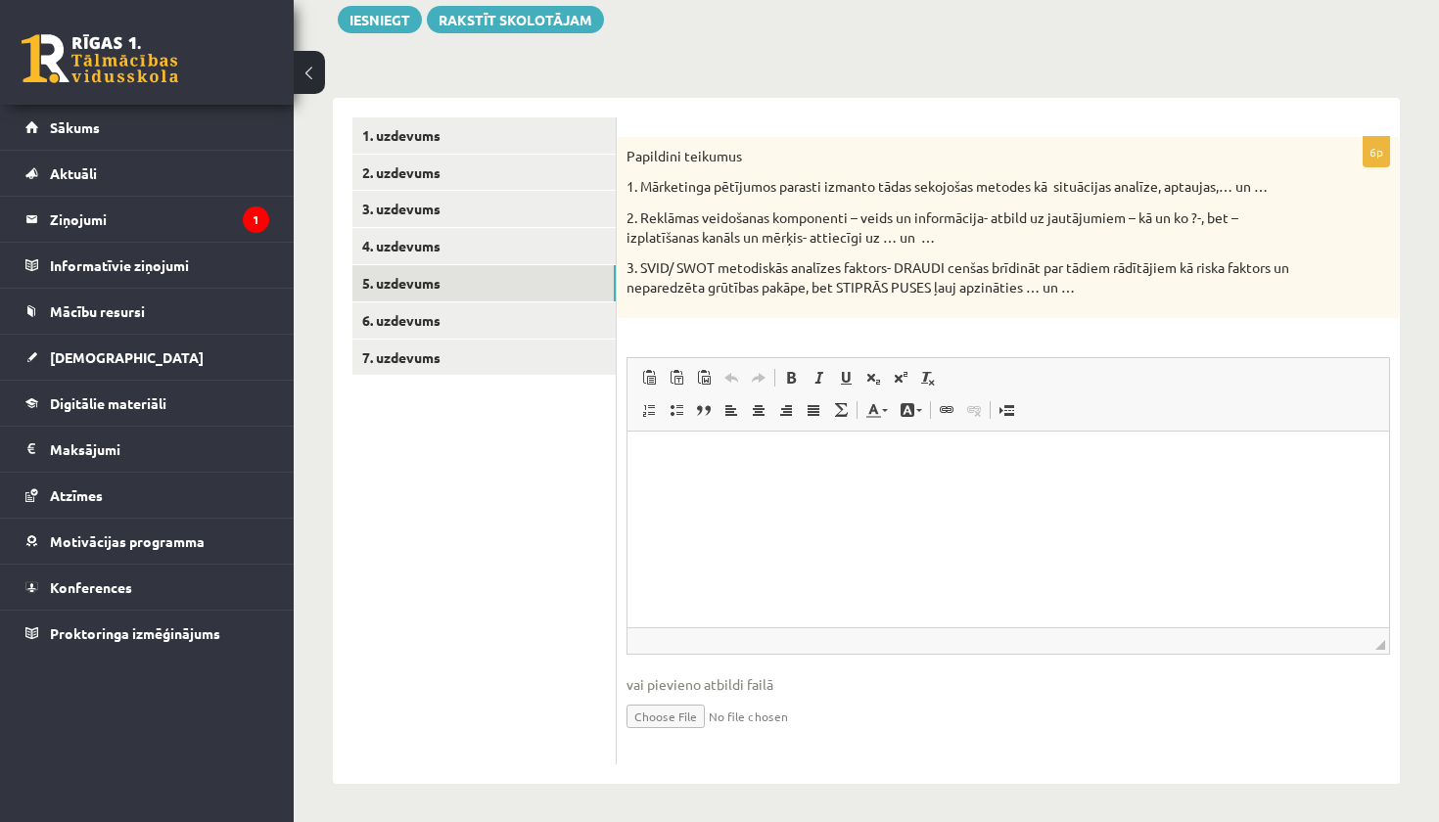
scroll to position [232, 0]
click at [691, 718] on input "file" at bounding box center [1008, 717] width 764 height 40
type input "**********"
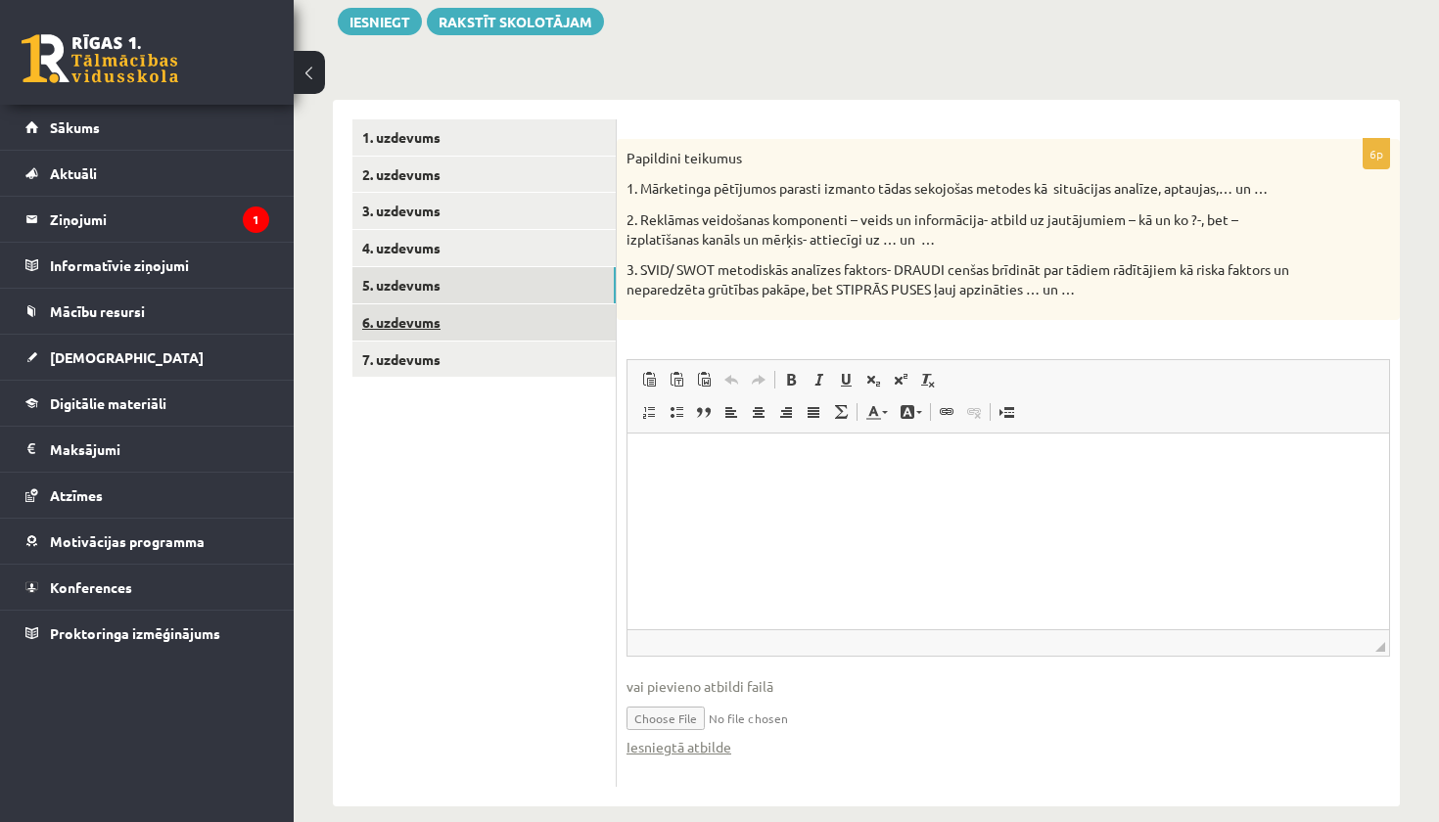
click at [476, 316] on link "6. uzdevums" at bounding box center [483, 322] width 263 height 36
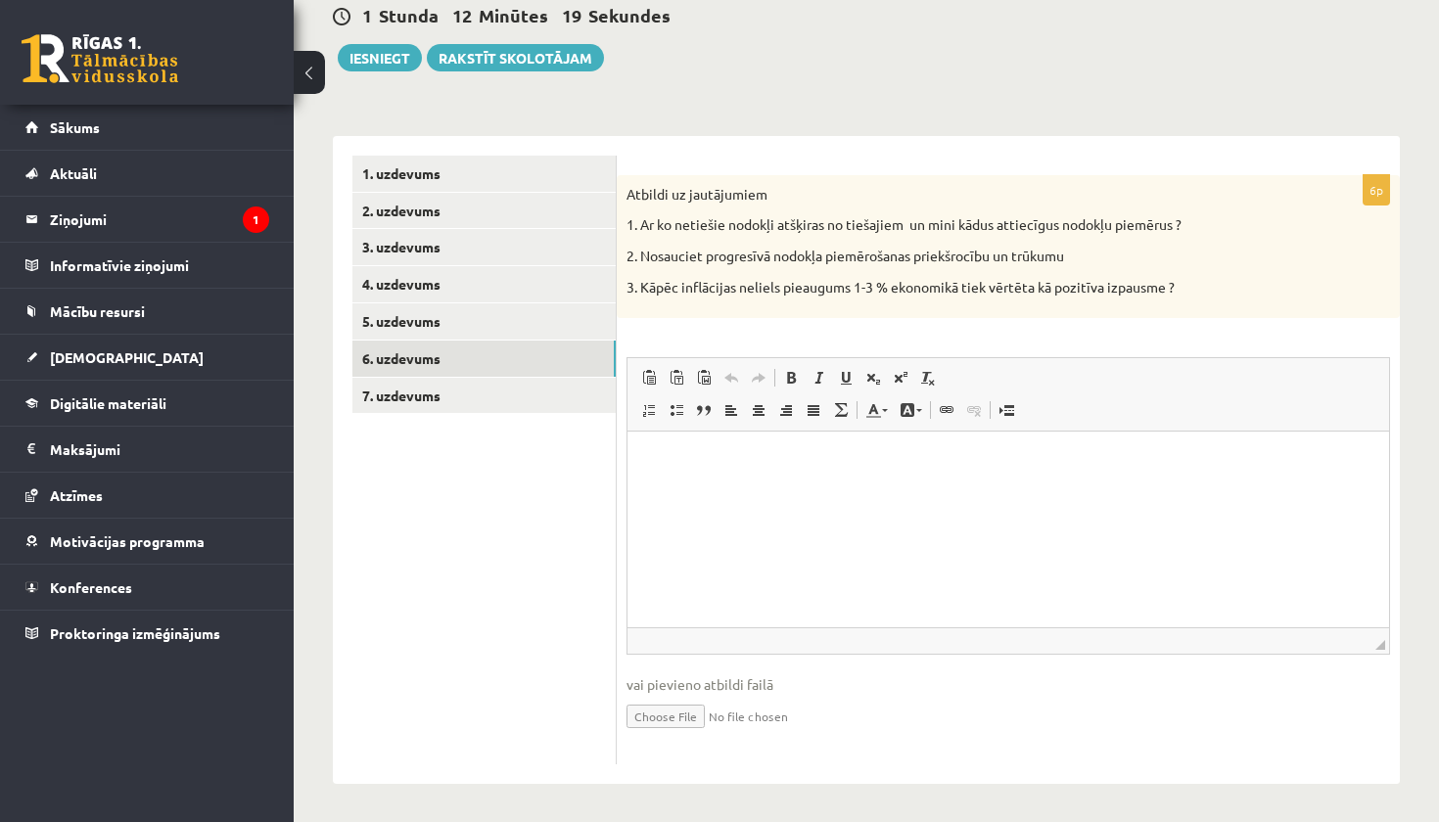
scroll to position [195, 0]
click at [855, 492] on html at bounding box center [1008, 463] width 762 height 60
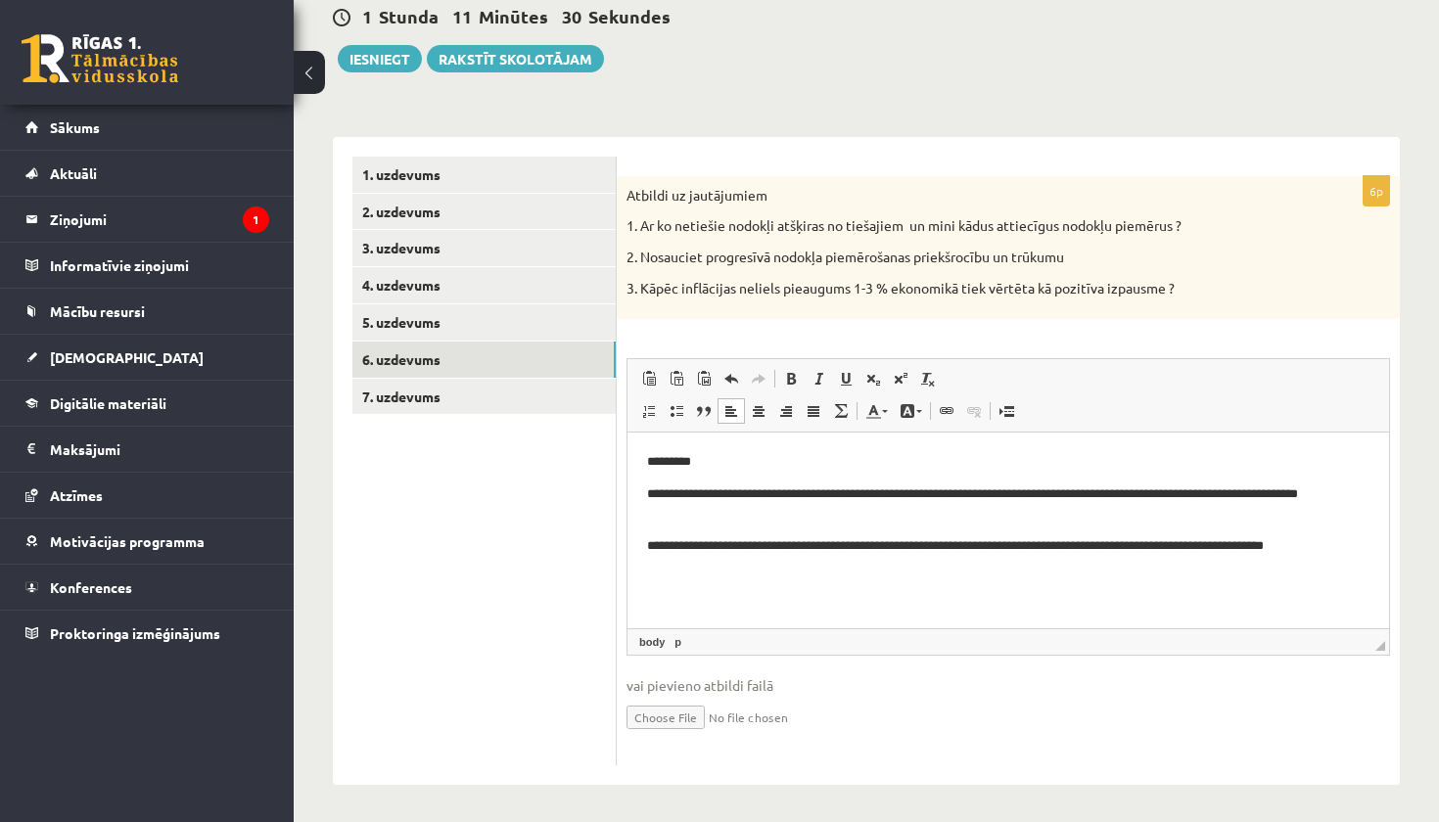
click at [645, 547] on html "**********" at bounding box center [1008, 504] width 762 height 143
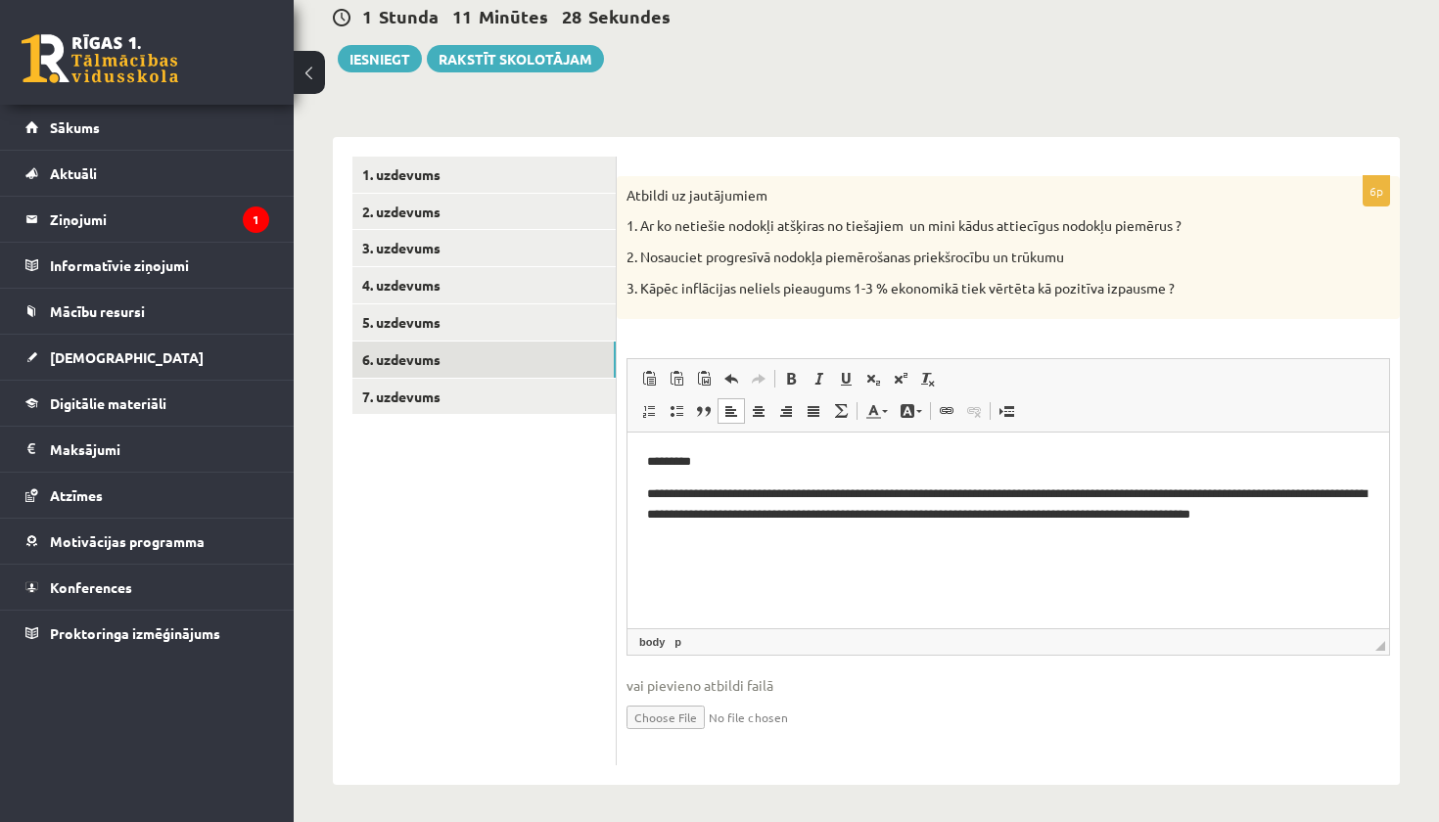
click at [647, 494] on html "**********" at bounding box center [1008, 498] width 762 height 130
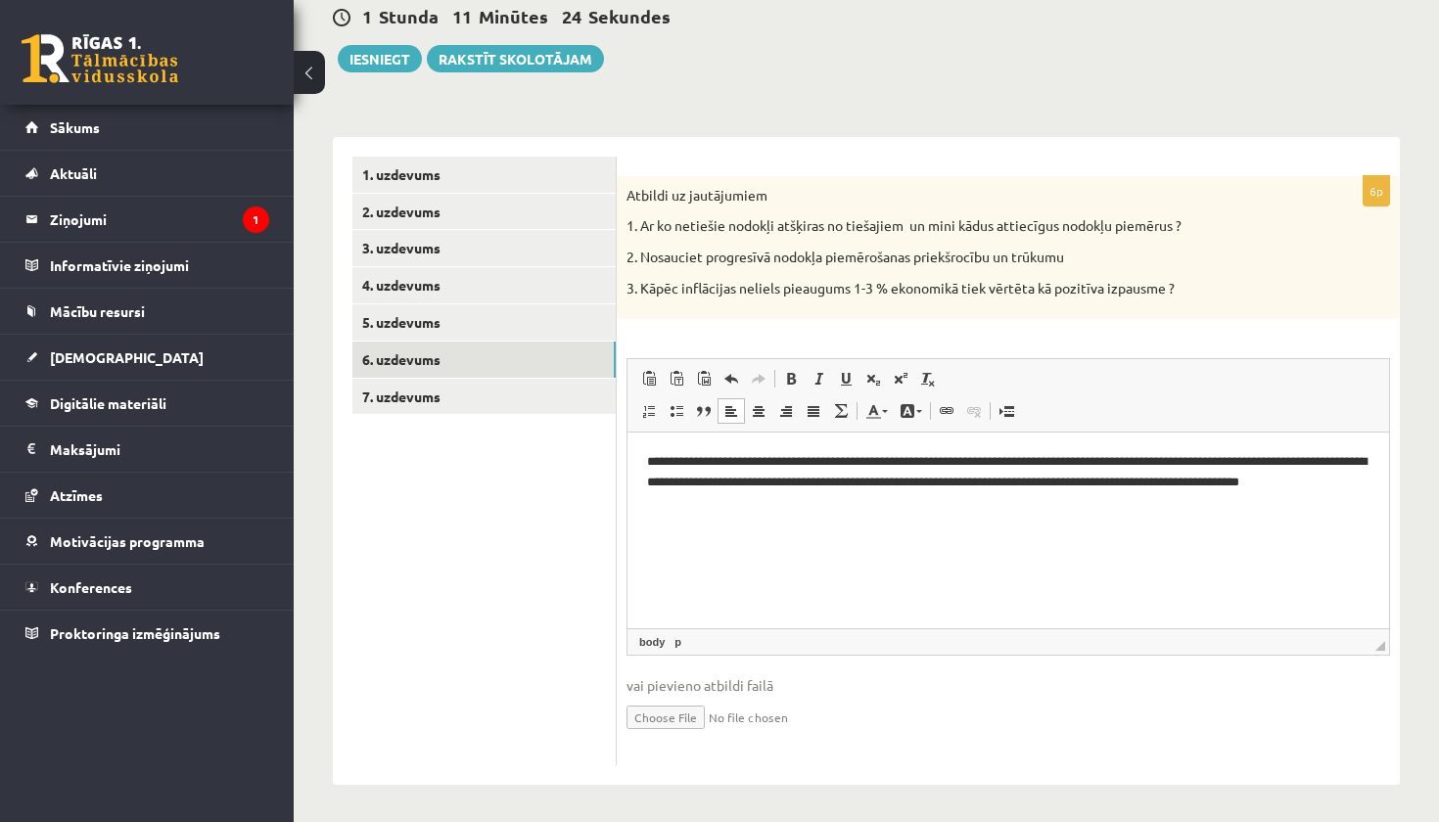
click at [890, 510] on p "**********" at bounding box center [1008, 481] width 722 height 59
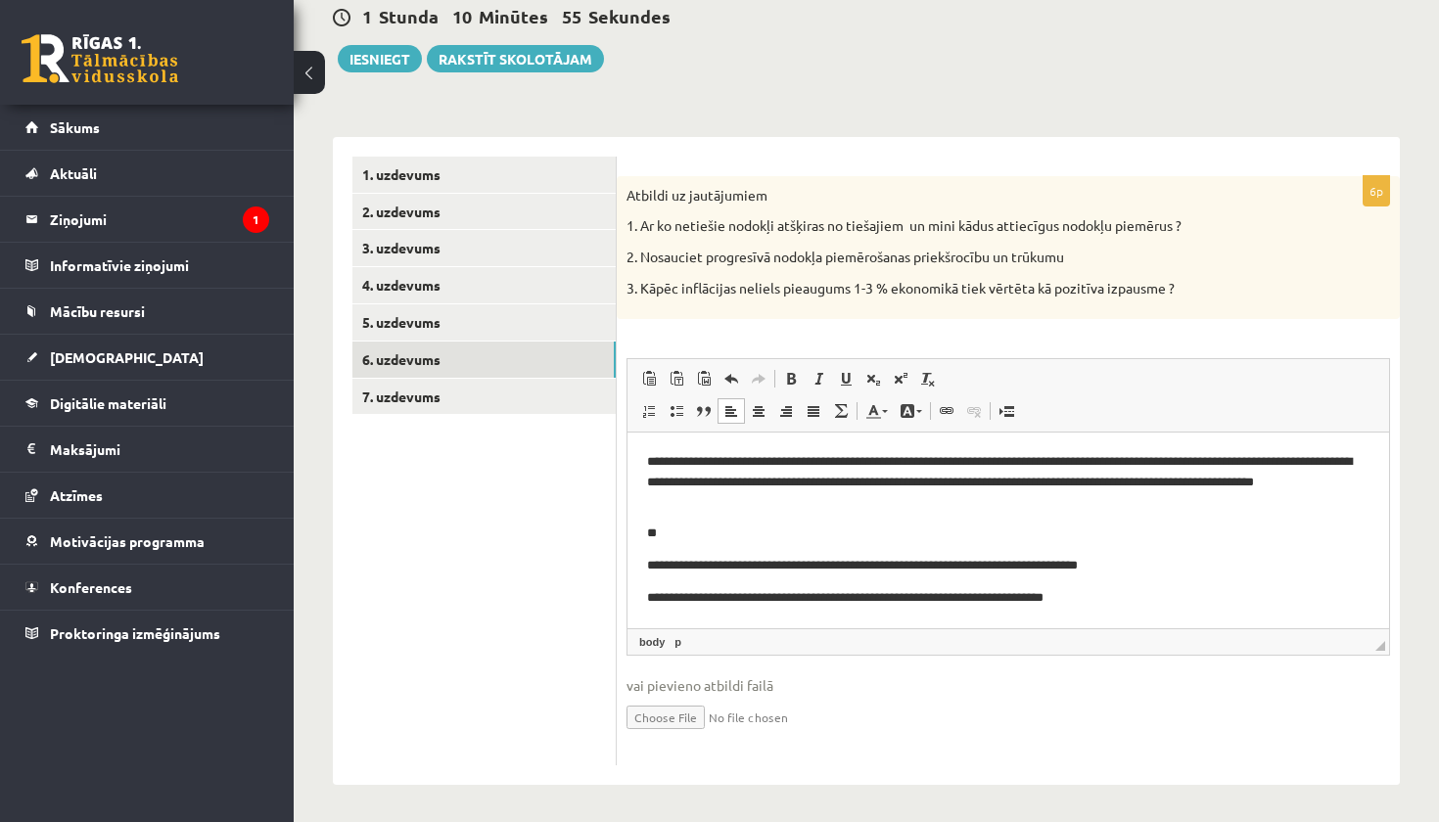
click at [648, 600] on p "**********" at bounding box center [1008, 598] width 722 height 20
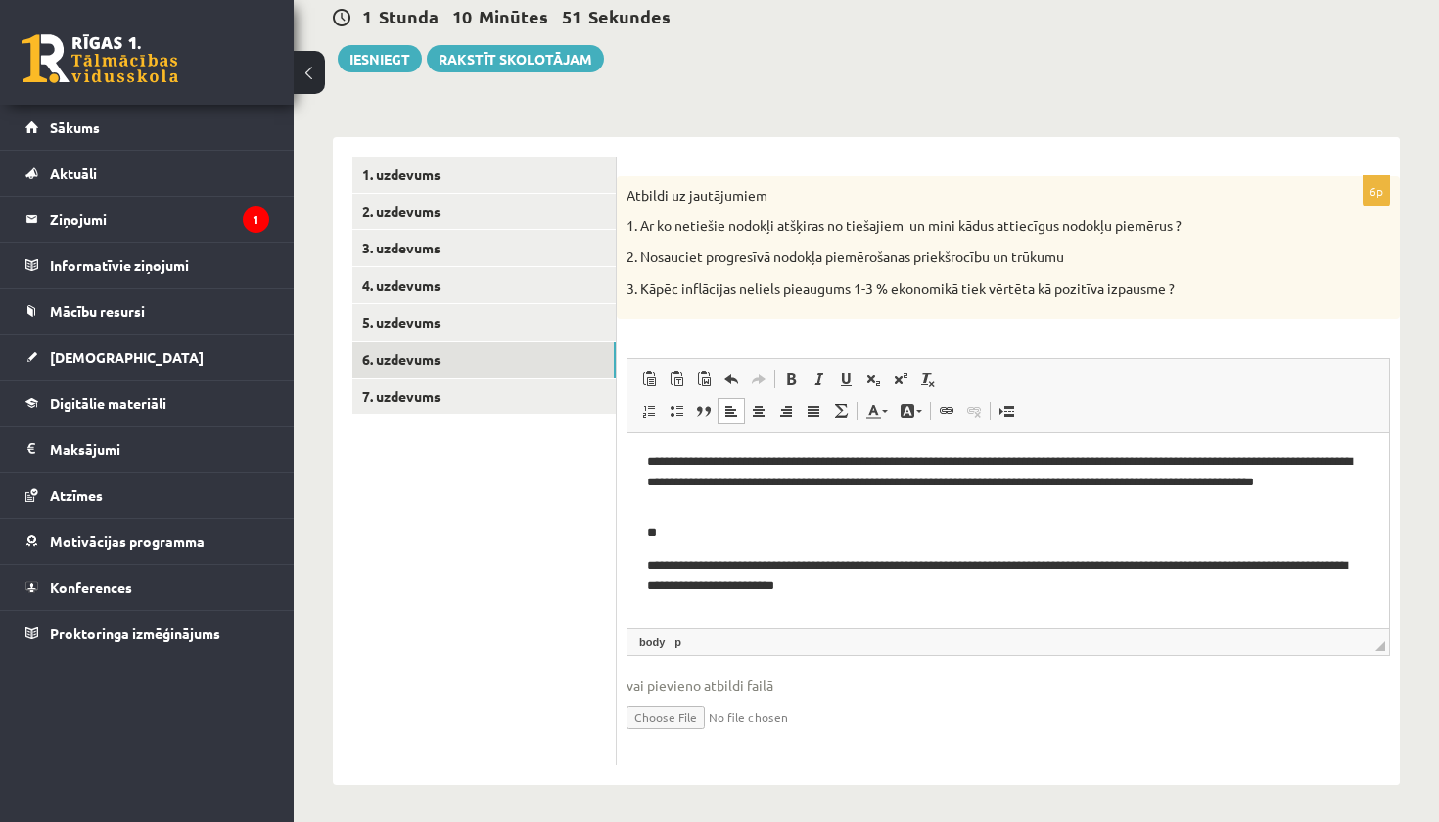
click at [924, 587] on p "**********" at bounding box center [1008, 575] width 722 height 39
click at [647, 567] on p "**********" at bounding box center [1008, 575] width 722 height 39
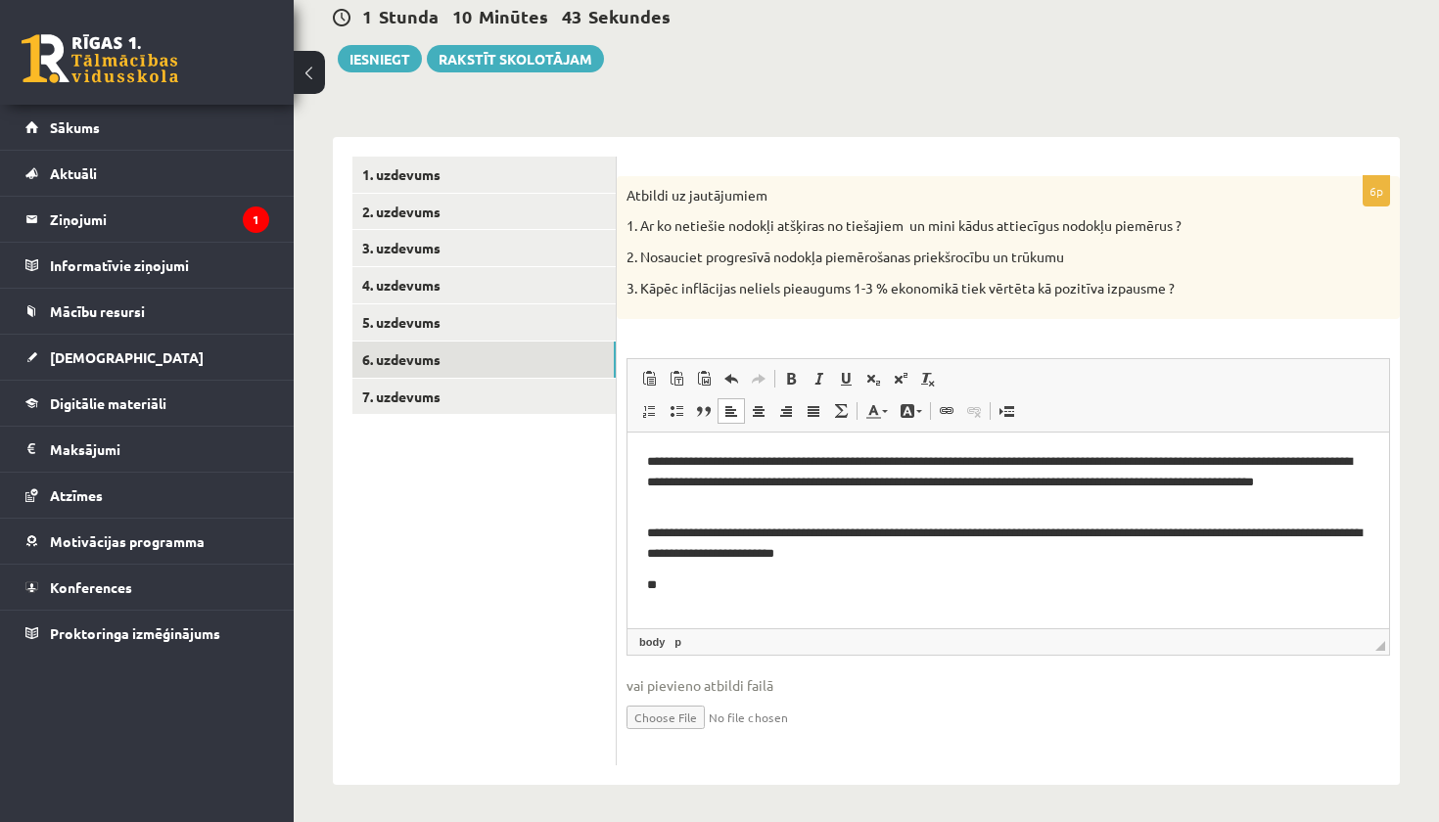
click at [706, 571] on body "**********" at bounding box center [1008, 523] width 722 height 143
click at [710, 590] on p "**" at bounding box center [1008, 586] width 722 height 20
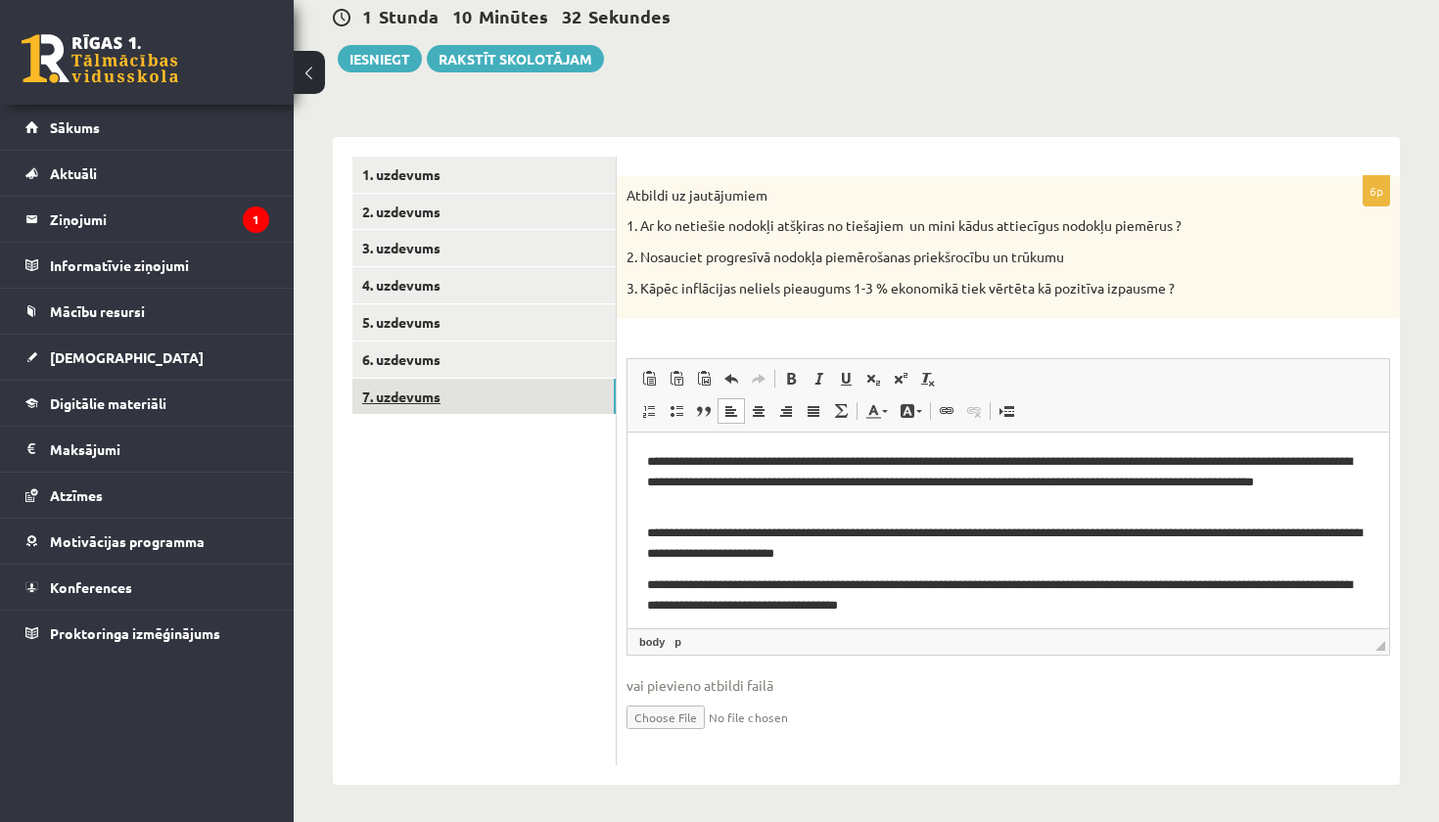
click at [488, 392] on link "7. uzdevums" at bounding box center [483, 397] width 263 height 36
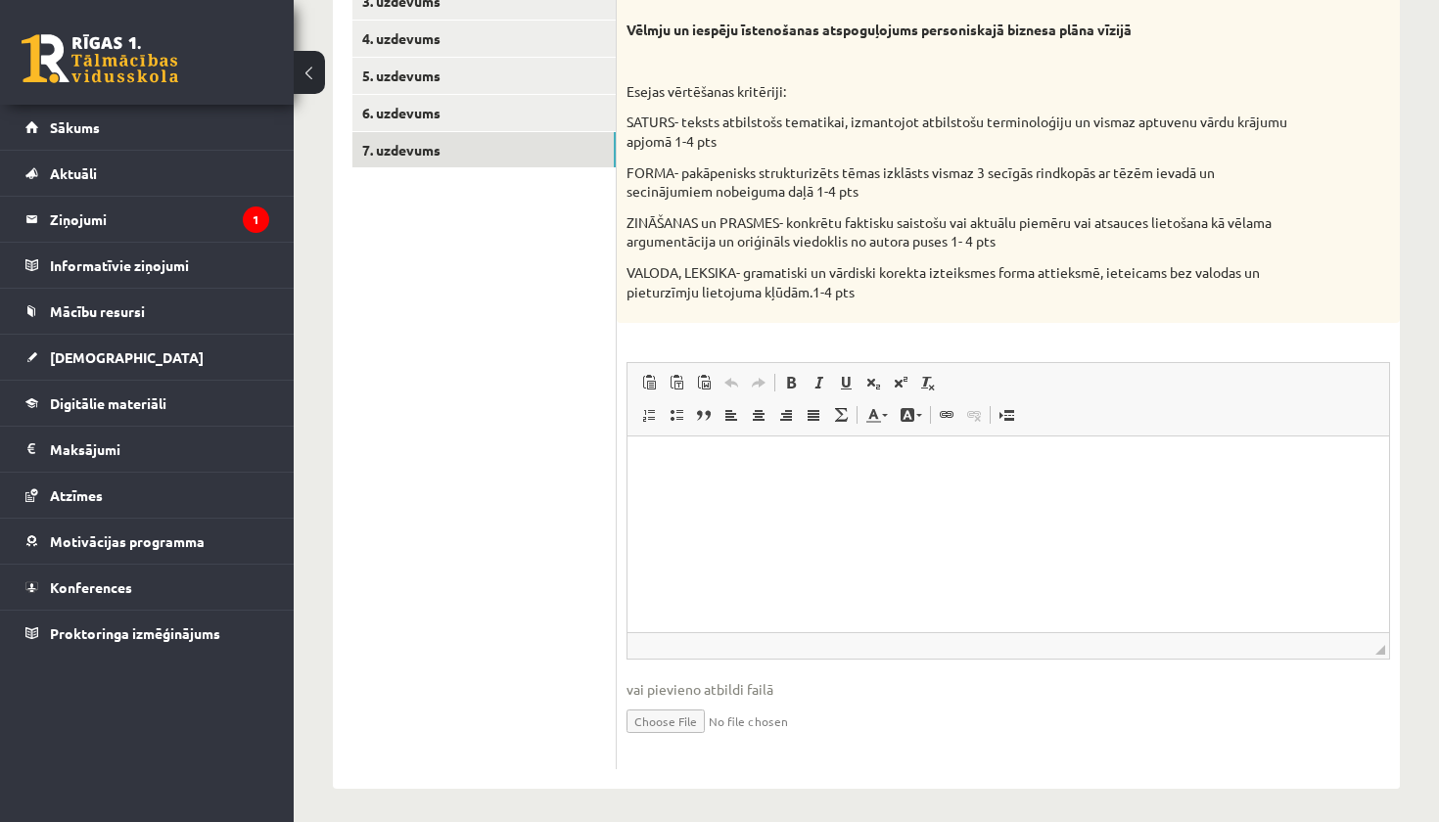
scroll to position [440, 0]
click at [849, 498] on html at bounding box center [1008, 469] width 762 height 60
paste body "Визуальный текстовый редактор, wiswyg-editor-user-answer-47024961329280"
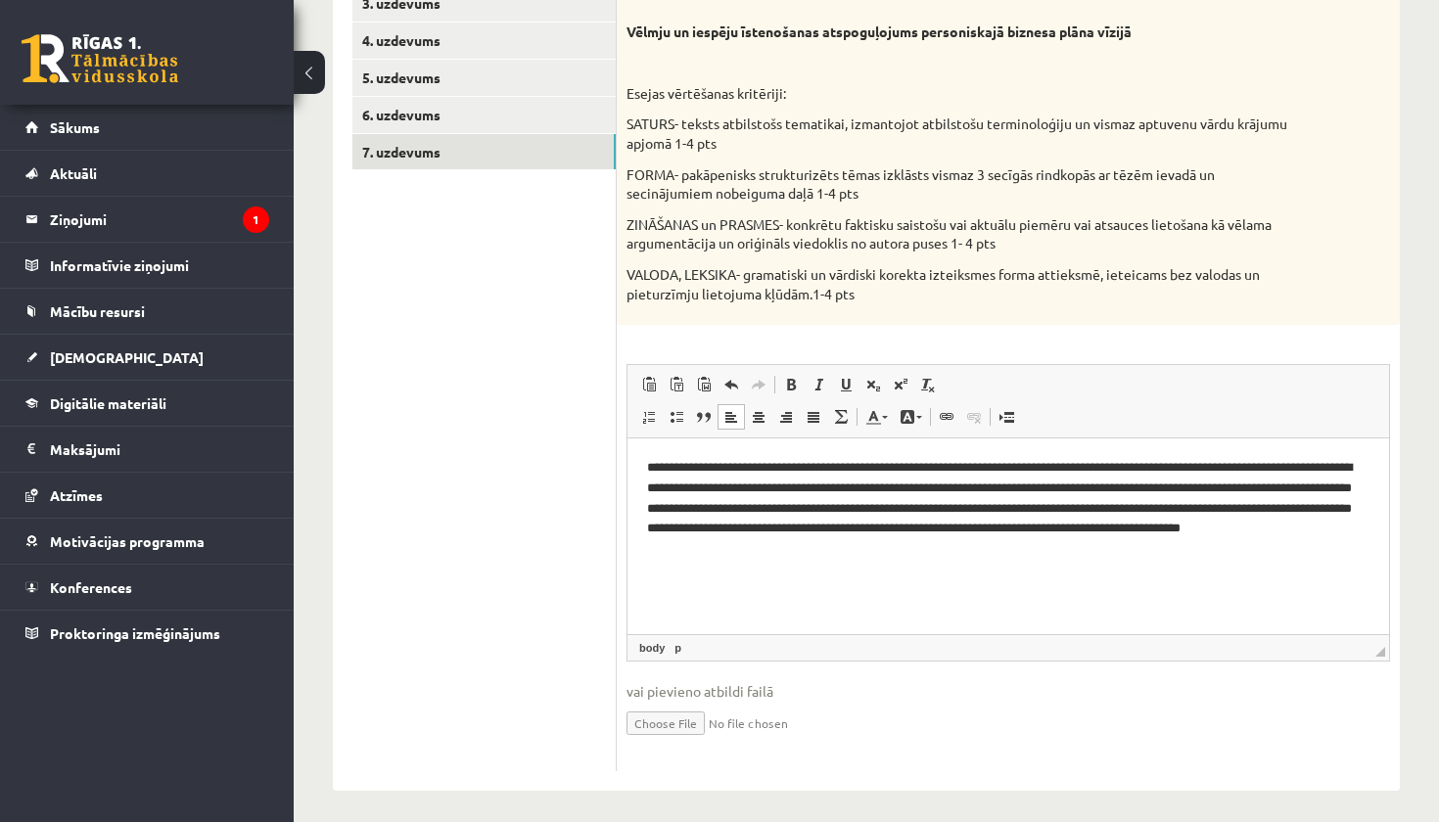
click at [503, 537] on ul "1. uzdevums 2. uzdevums 3. uzdevums 4. uzdevums 5. uzdevums 6. uzdevums 7. uzde…" at bounding box center [484, 341] width 264 height 859
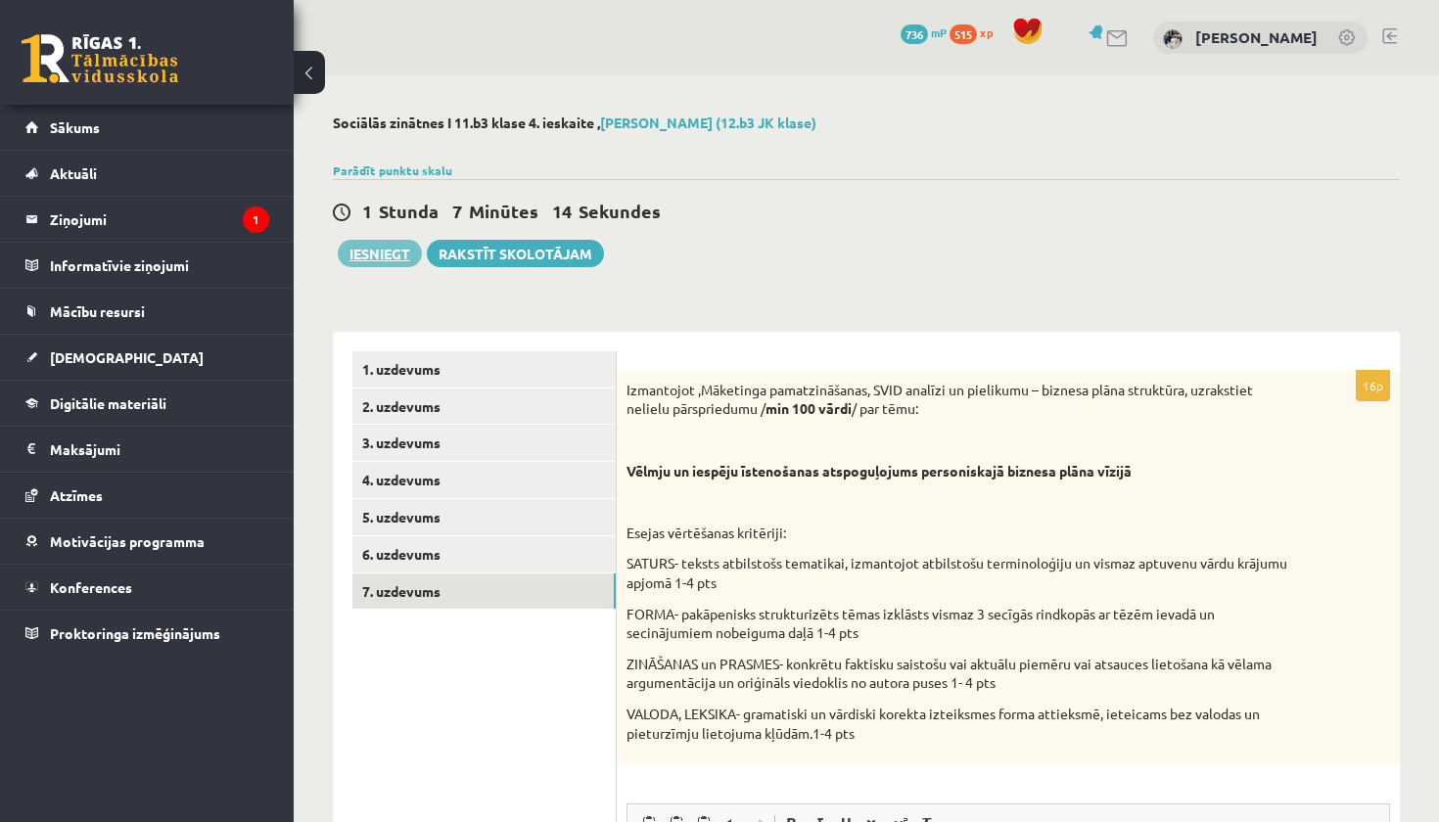
scroll to position [0, 0]
click at [373, 245] on button "Iesniegt" at bounding box center [380, 253] width 84 height 27
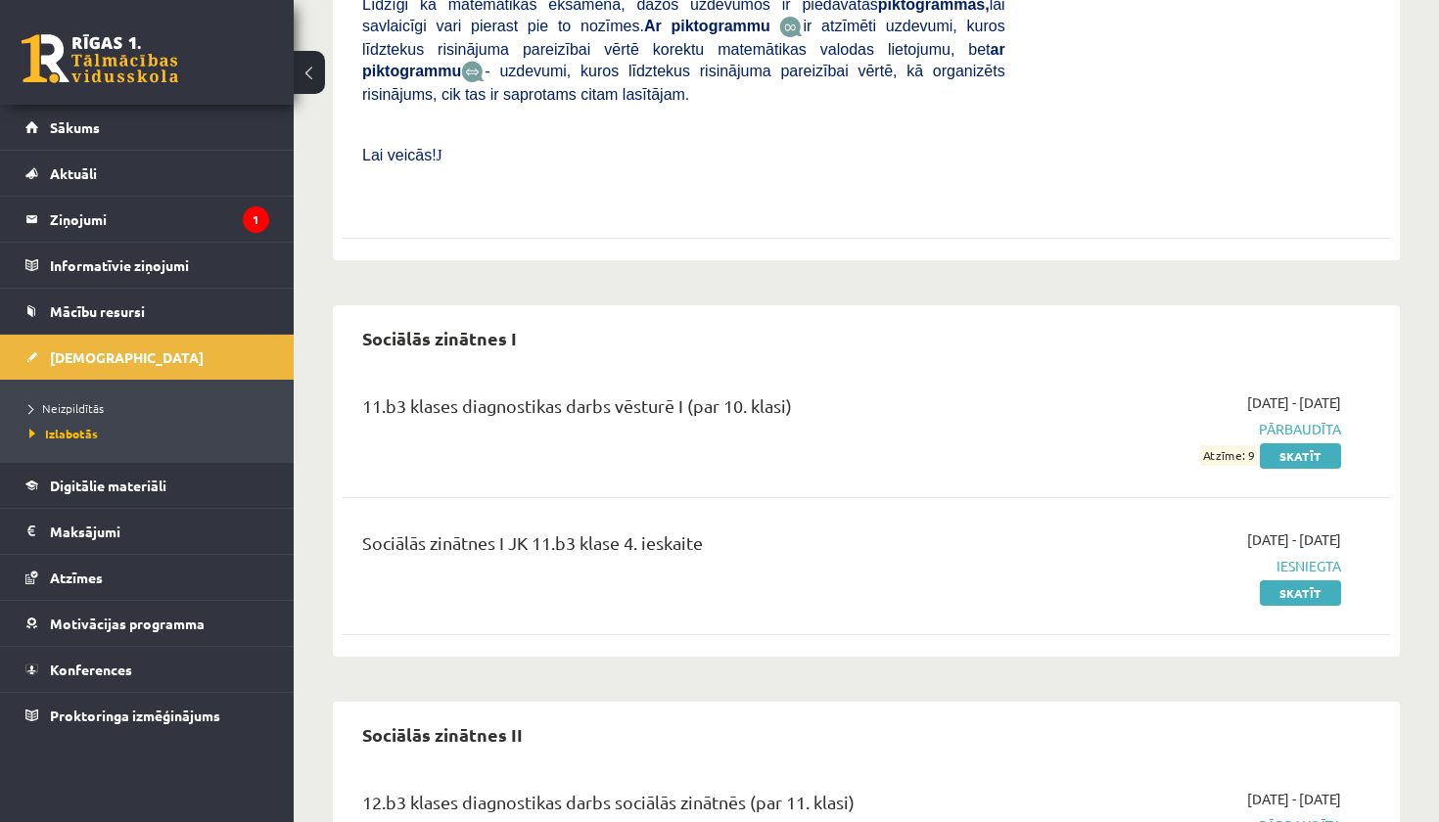
scroll to position [3553, 0]
click at [1313, 581] on link "Skatīt" at bounding box center [1300, 593] width 81 height 25
click at [103, 354] on span "[DEMOGRAPHIC_DATA]" at bounding box center [127, 357] width 154 height 18
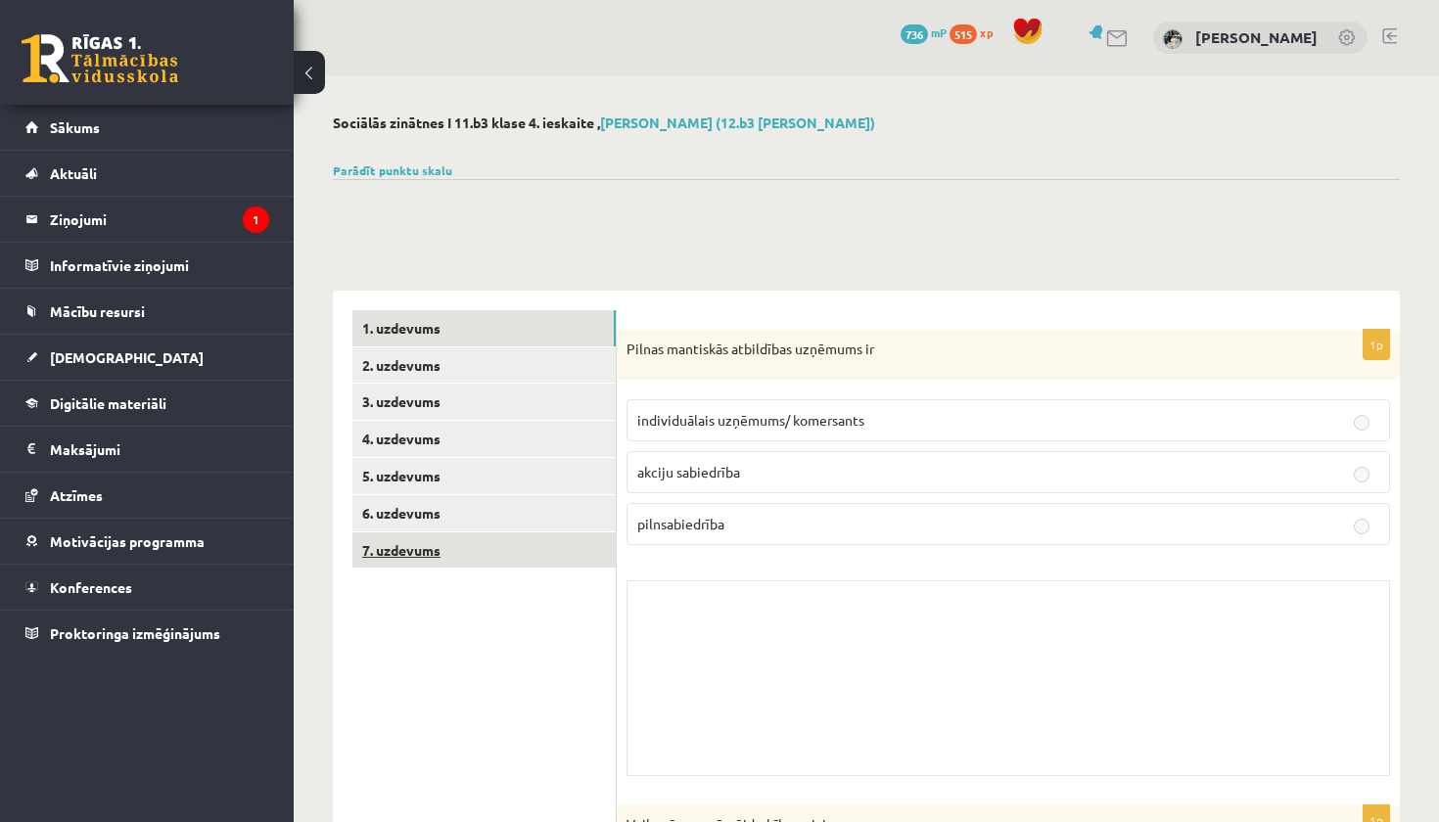
click at [581, 556] on link "7. uzdevums" at bounding box center [483, 550] width 263 height 36
